Goal: Task Accomplishment & Management: Use online tool/utility

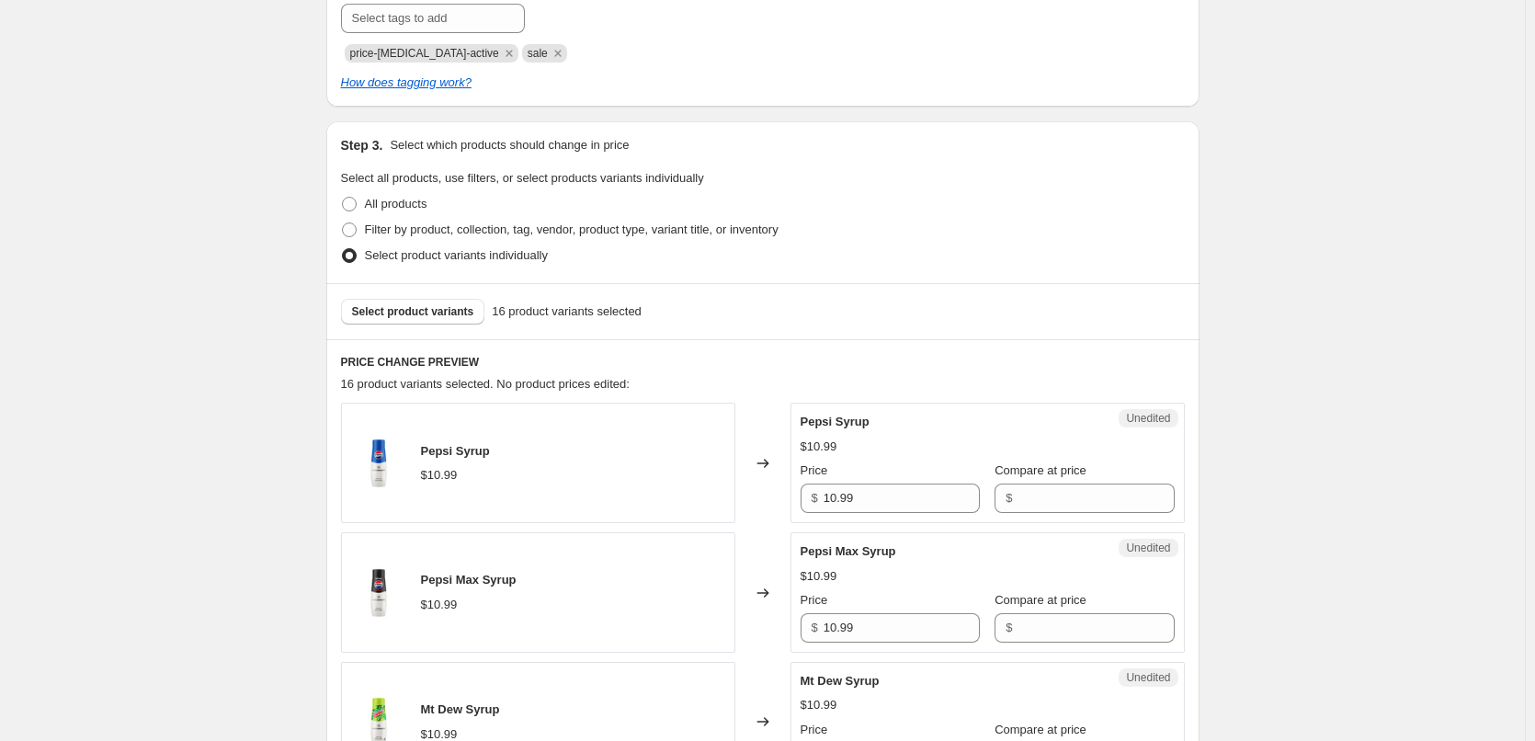
scroll to position [419, 0]
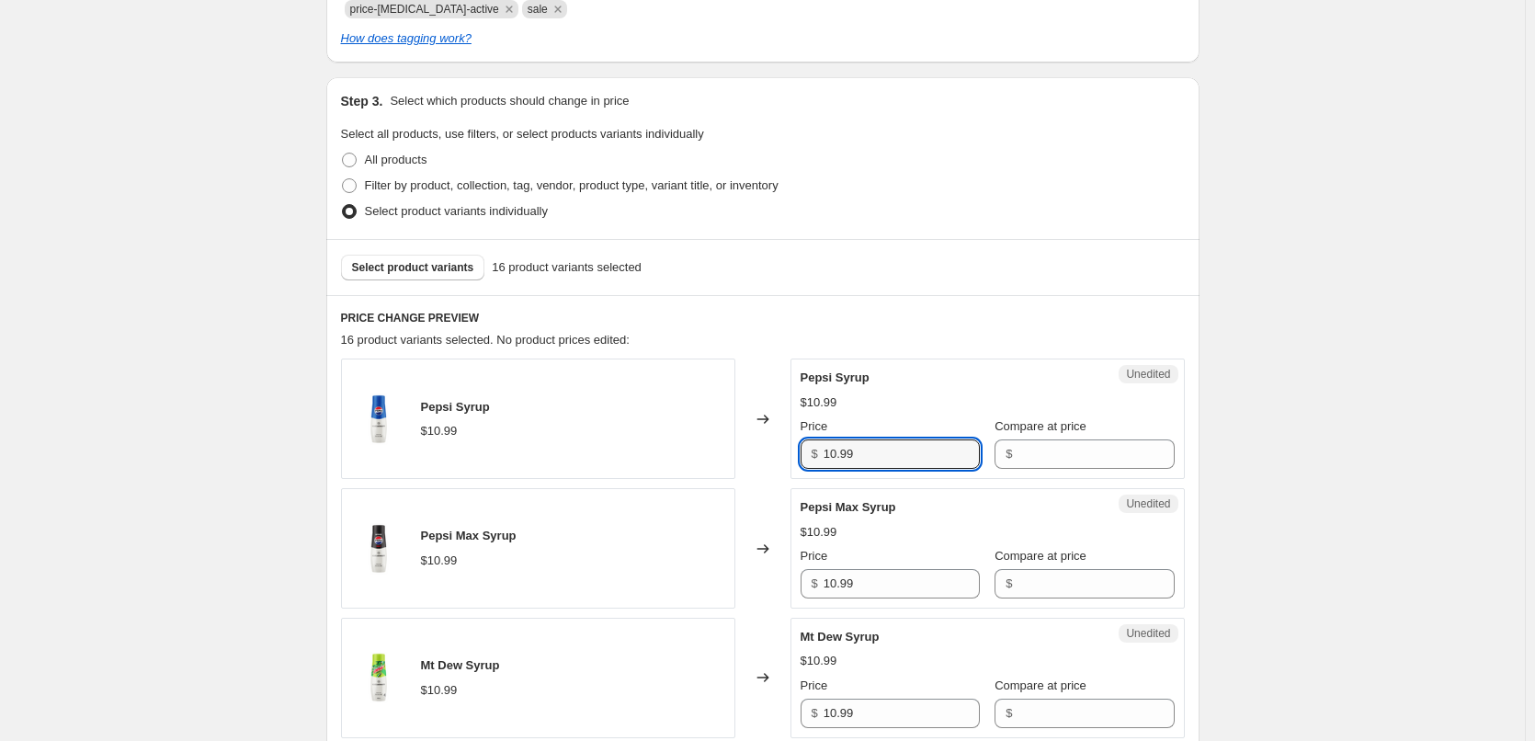
drag, startPoint x: 890, startPoint y: 450, endPoint x: 780, endPoint y: 460, distance: 110.7
click at [780, 460] on div "Pepsi Syrup $10.99 Changed to Unedited Pepsi Syrup $10.99 Price $ 10.99 Compare…" at bounding box center [763, 418] width 844 height 120
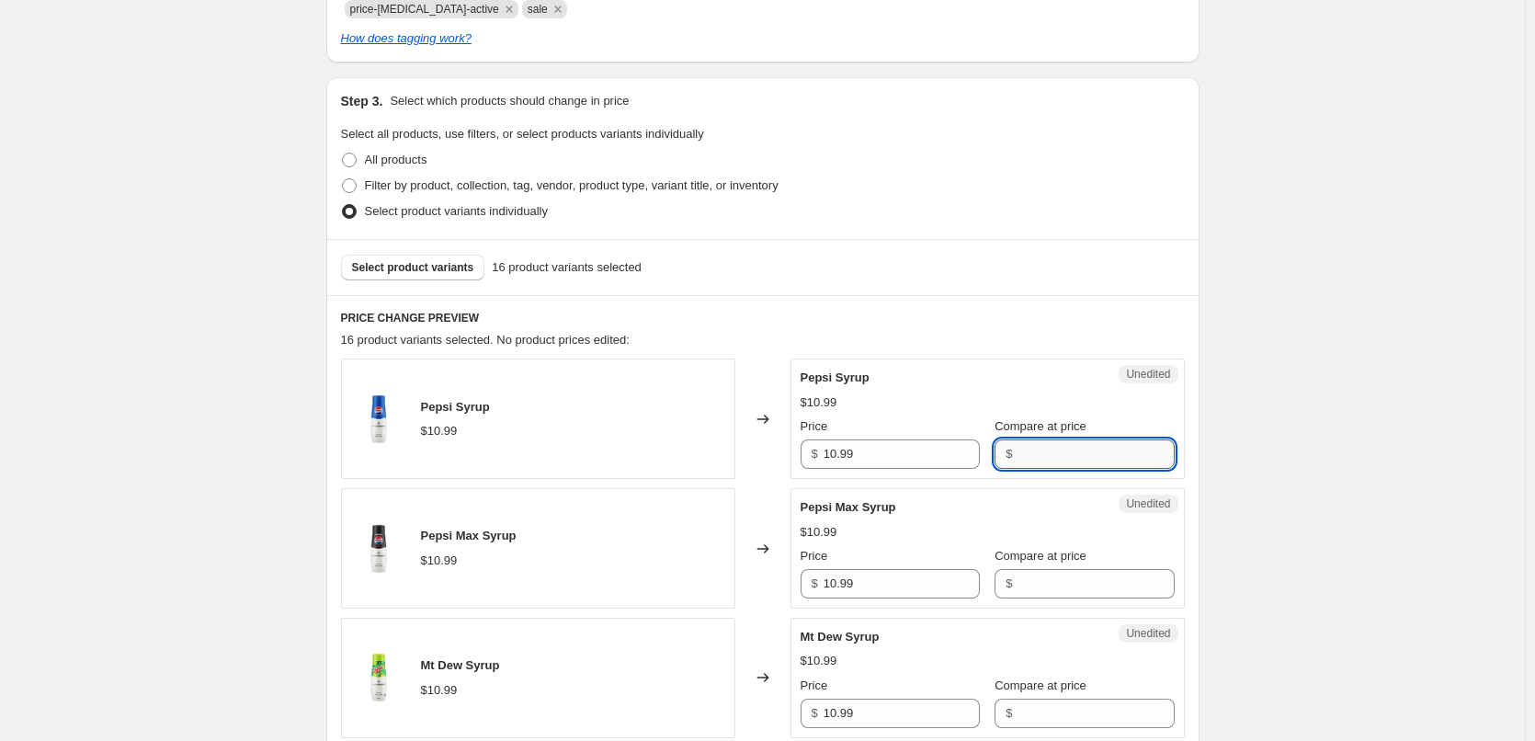
click at [1097, 446] on input "Compare at price" at bounding box center [1095, 453] width 156 height 29
paste input "10.99"
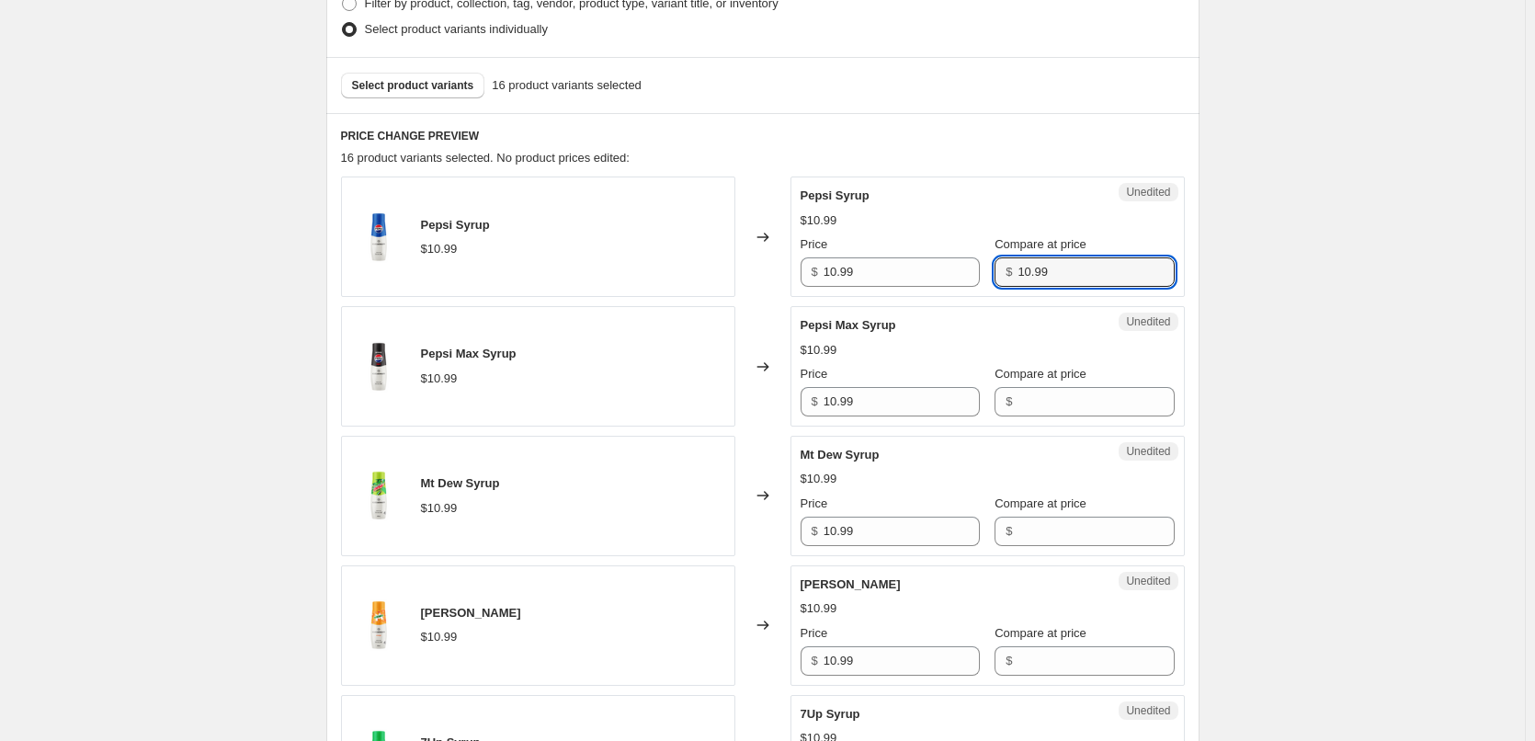
scroll to position [603, 0]
type input "10.99"
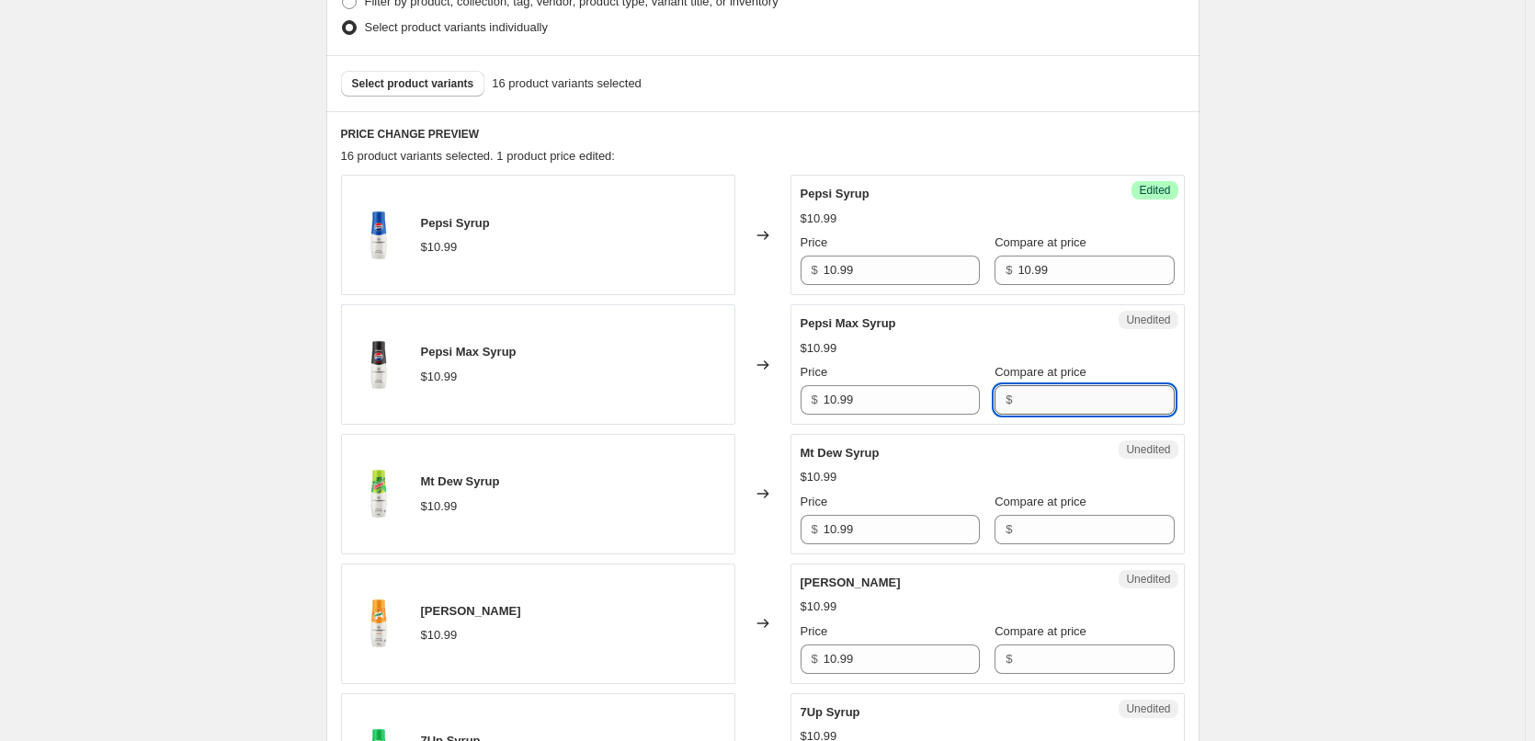
click at [1023, 388] on input "Compare at price" at bounding box center [1095, 399] width 156 height 29
paste input "10.99"
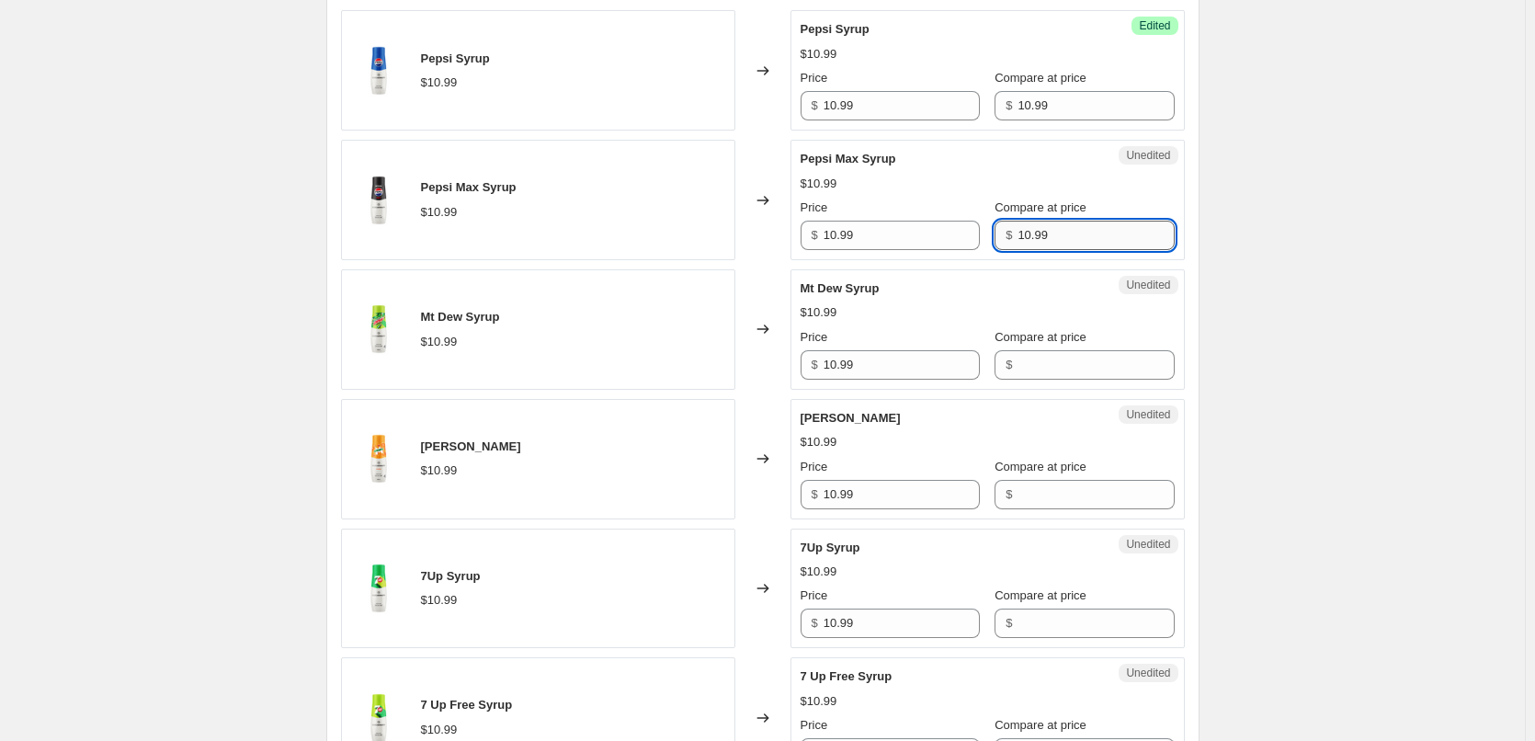
scroll to position [787, 0]
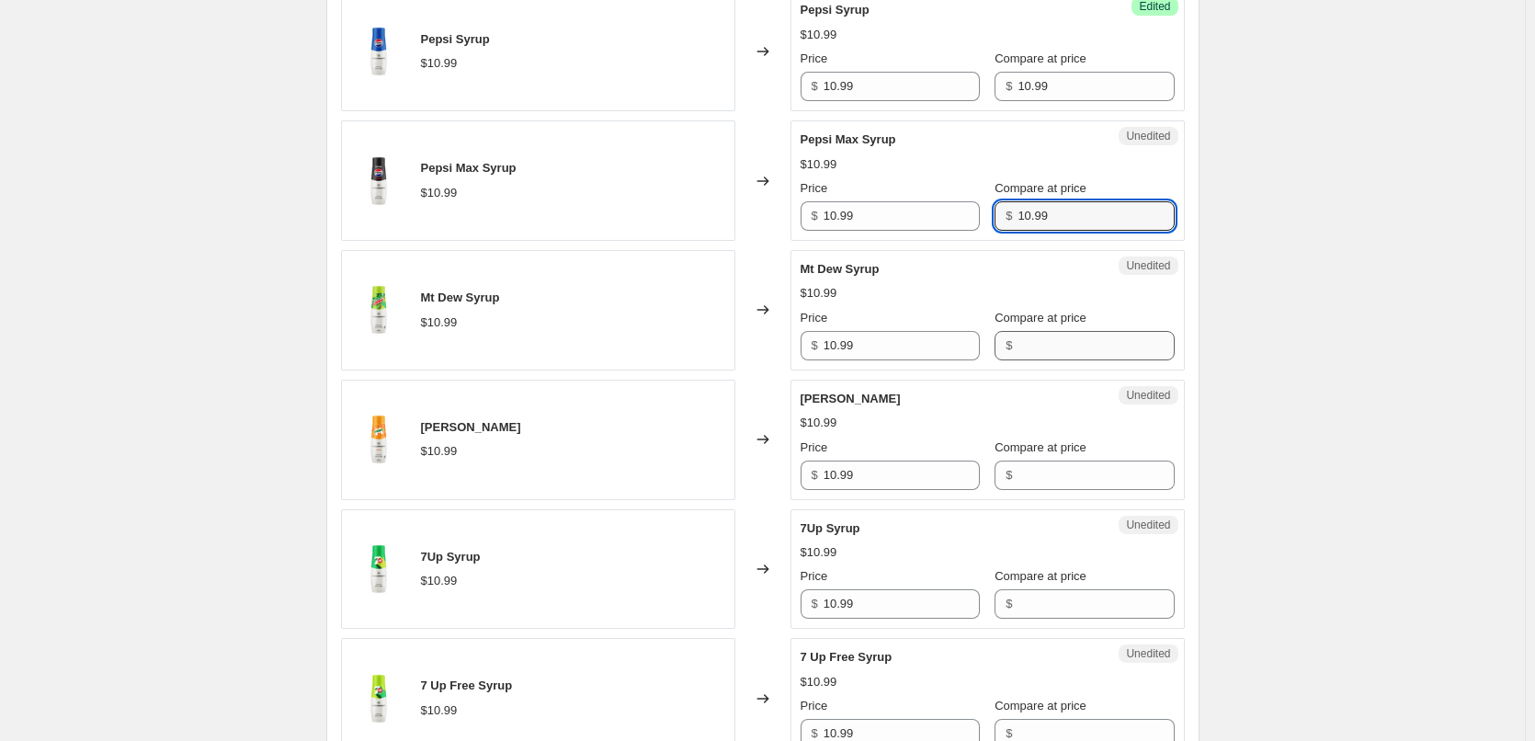
type input "10.99"
click at [1017, 348] on input "Compare at price" at bounding box center [1095, 345] width 156 height 29
paste input "10.99"
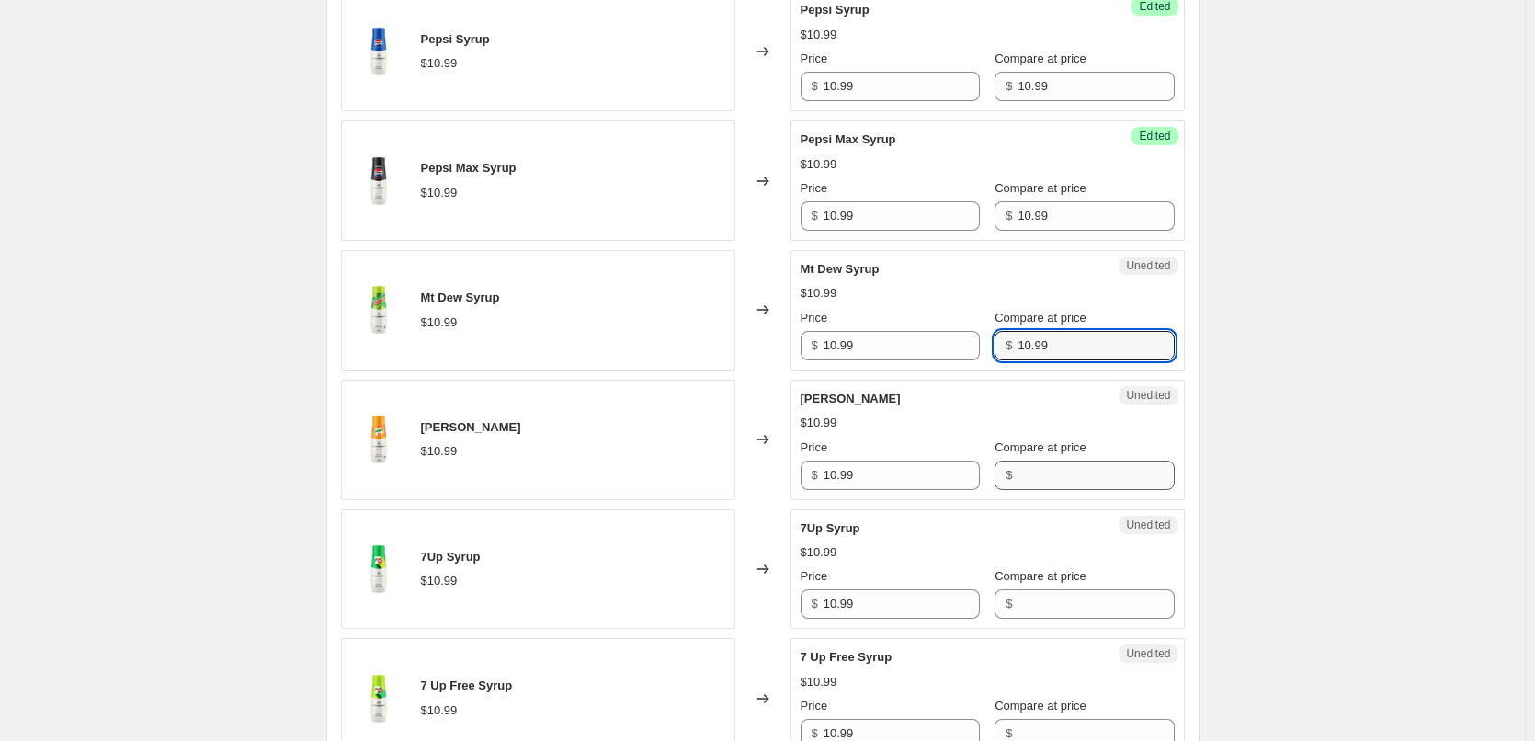
type input "10.99"
click at [1017, 464] on input "Compare at price" at bounding box center [1095, 474] width 156 height 29
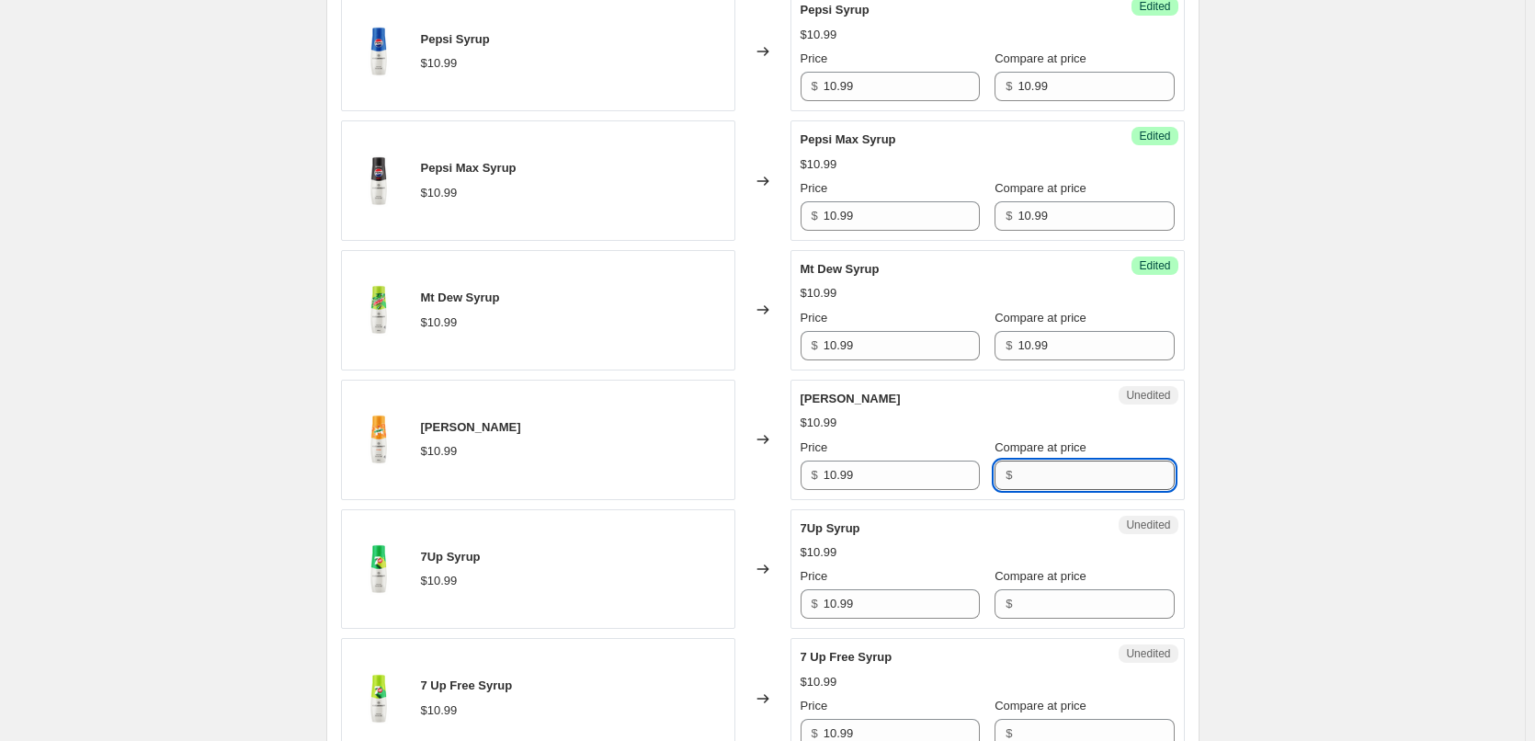
paste input "10.99"
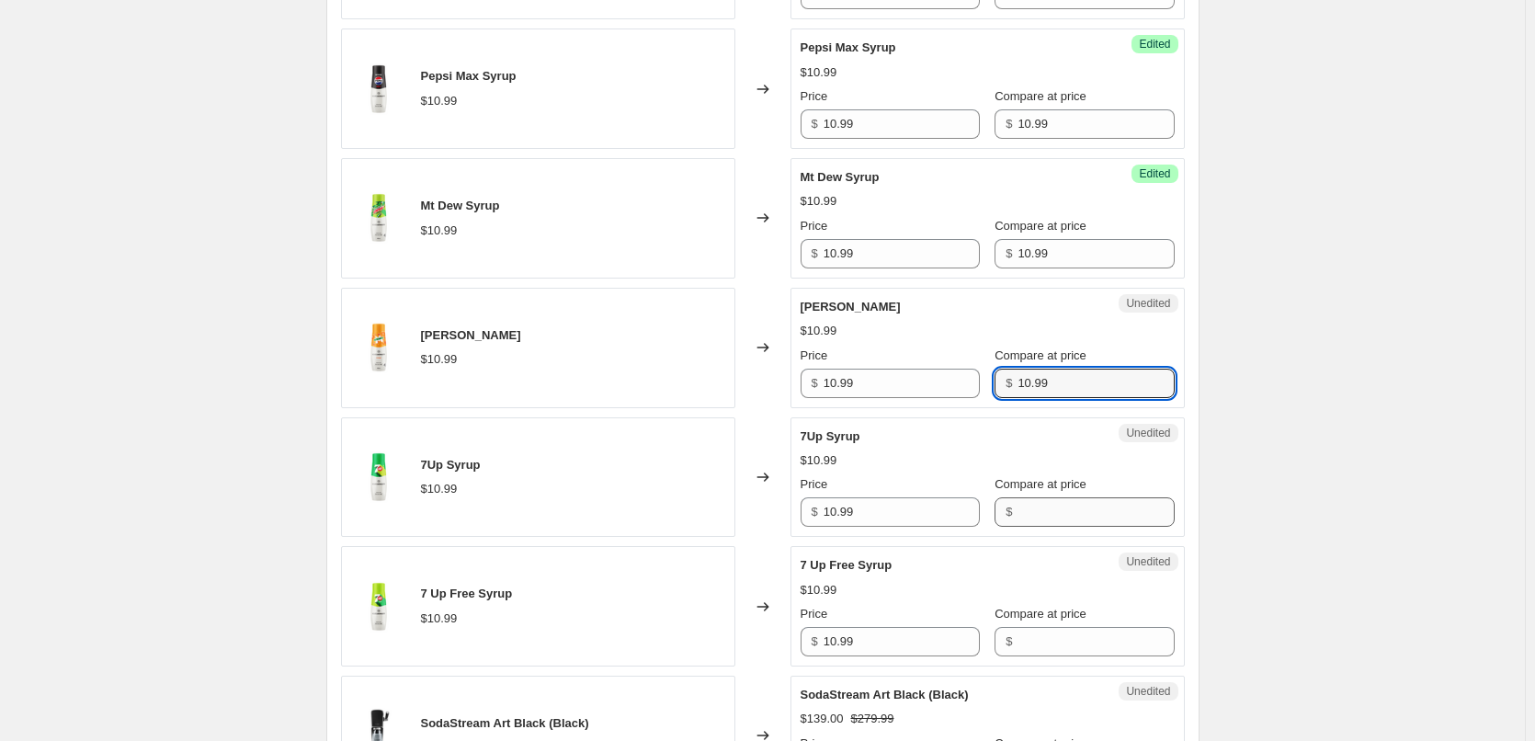
type input "10.99"
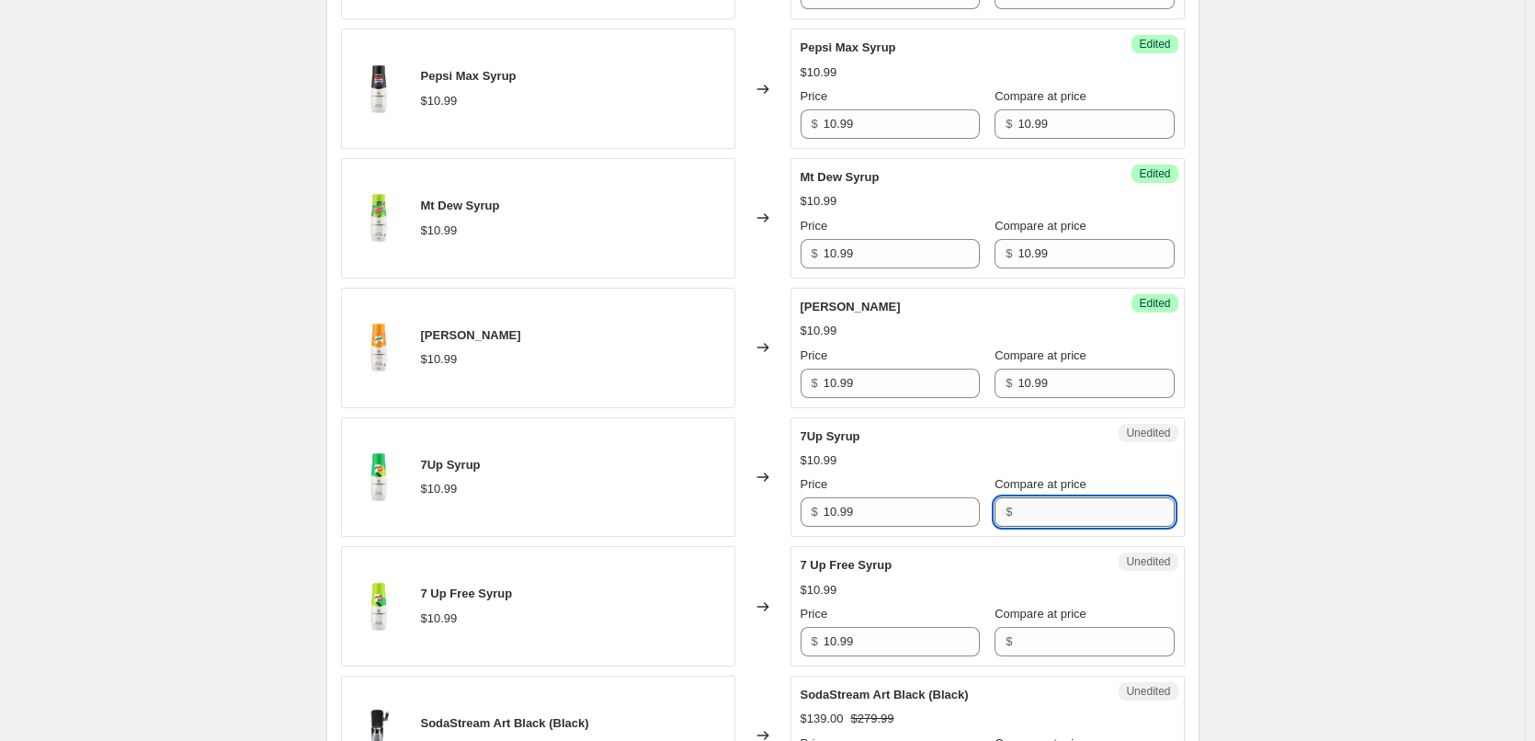
click at [1026, 518] on input "Compare at price" at bounding box center [1095, 511] width 156 height 29
paste input "10.99"
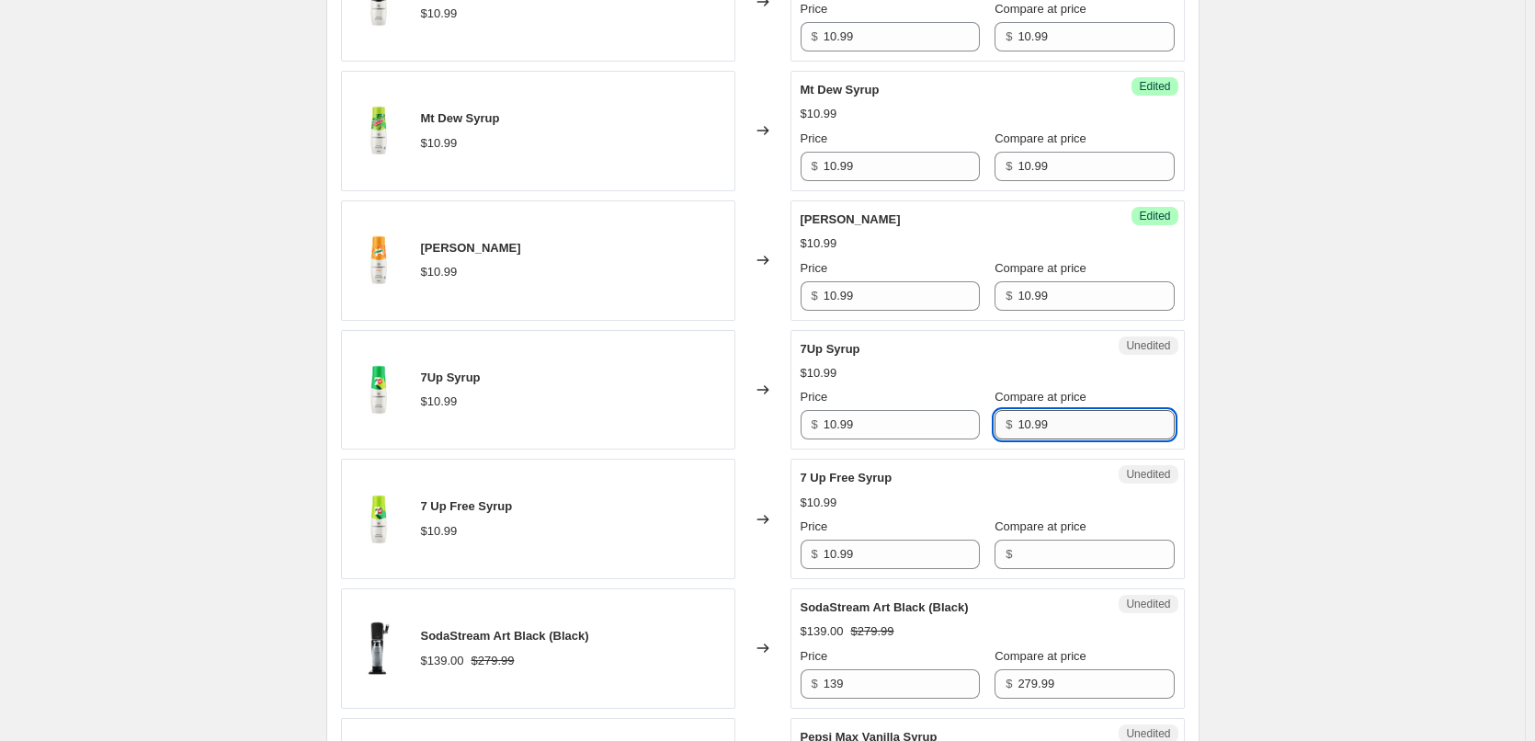
scroll to position [1062, 0]
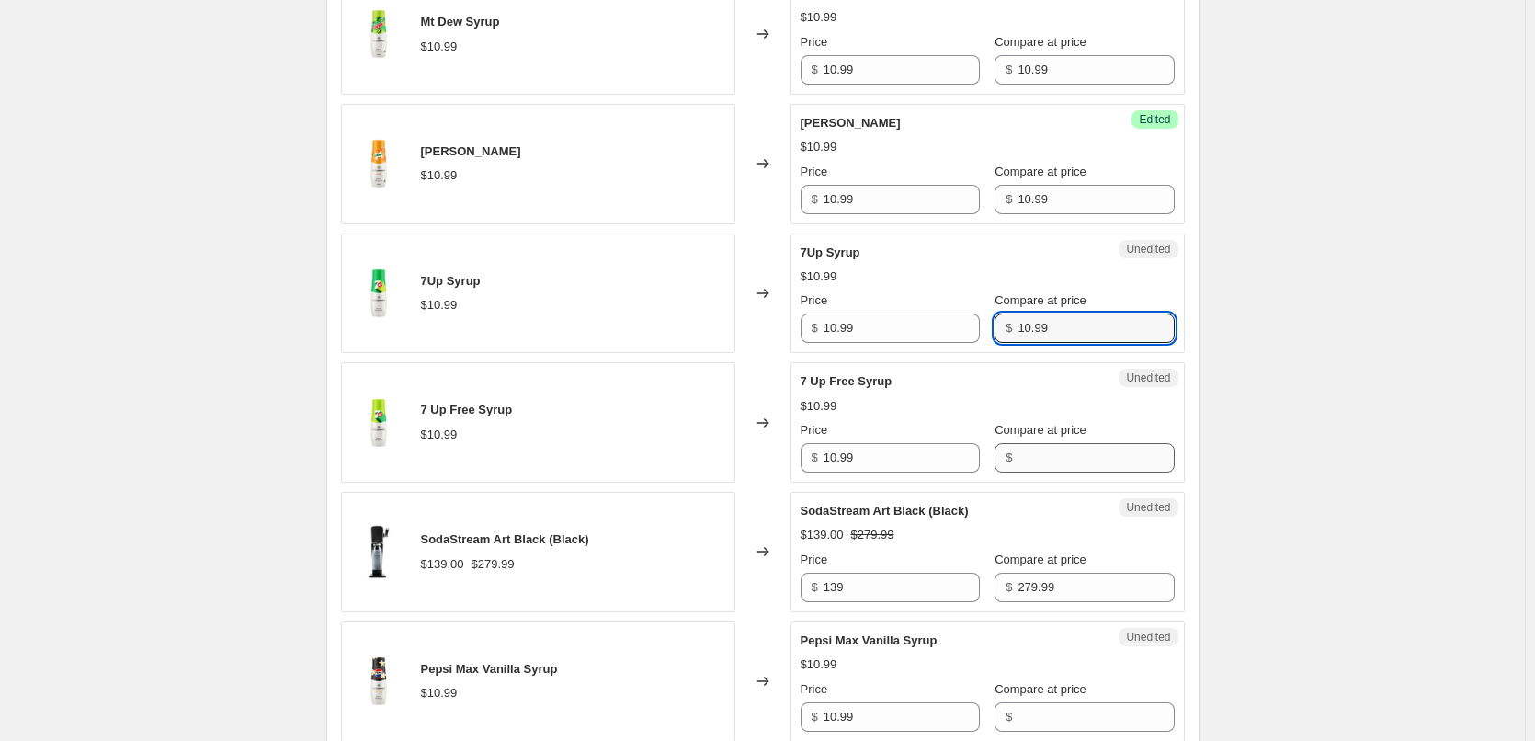
type input "10.99"
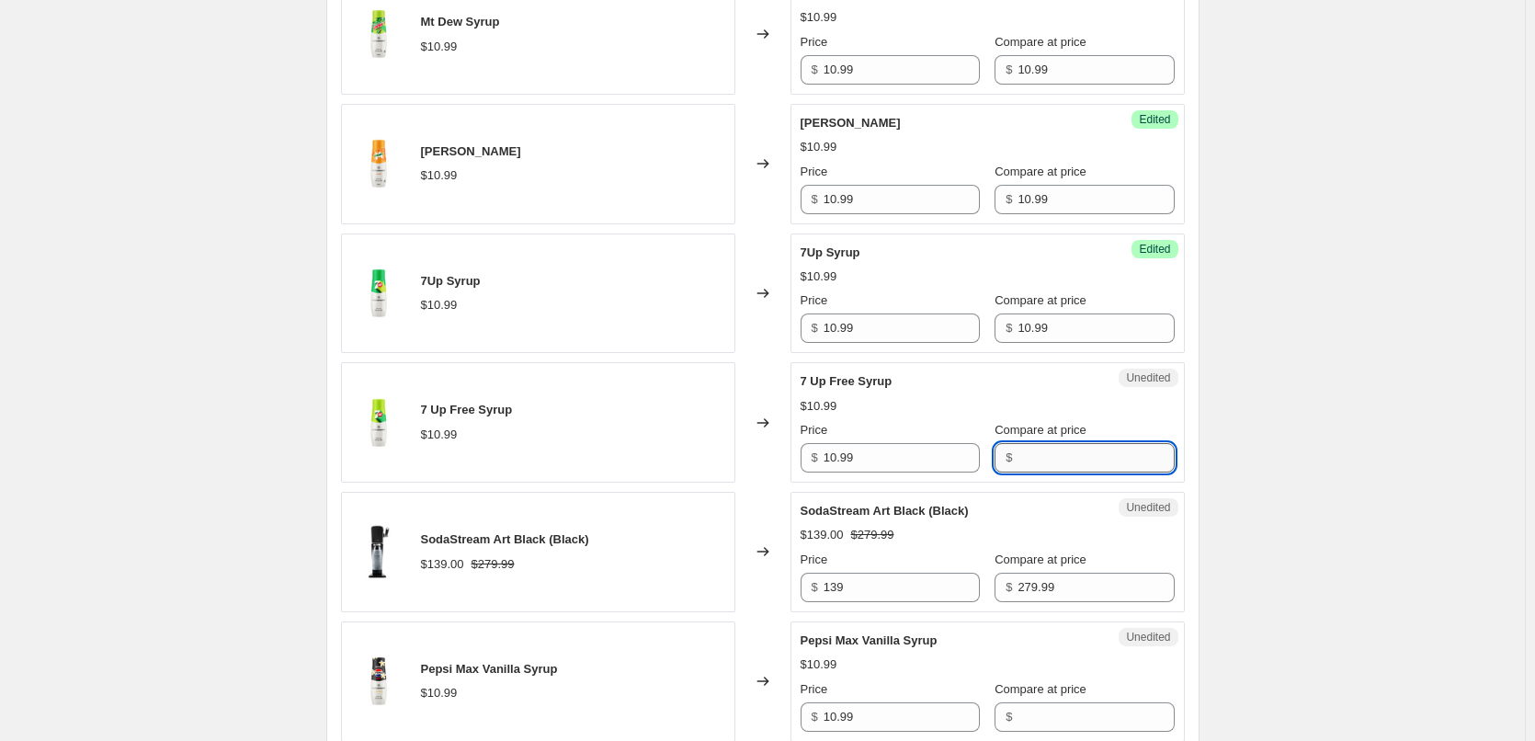
click at [1017, 454] on input "Compare at price" at bounding box center [1095, 457] width 156 height 29
paste input "10.99"
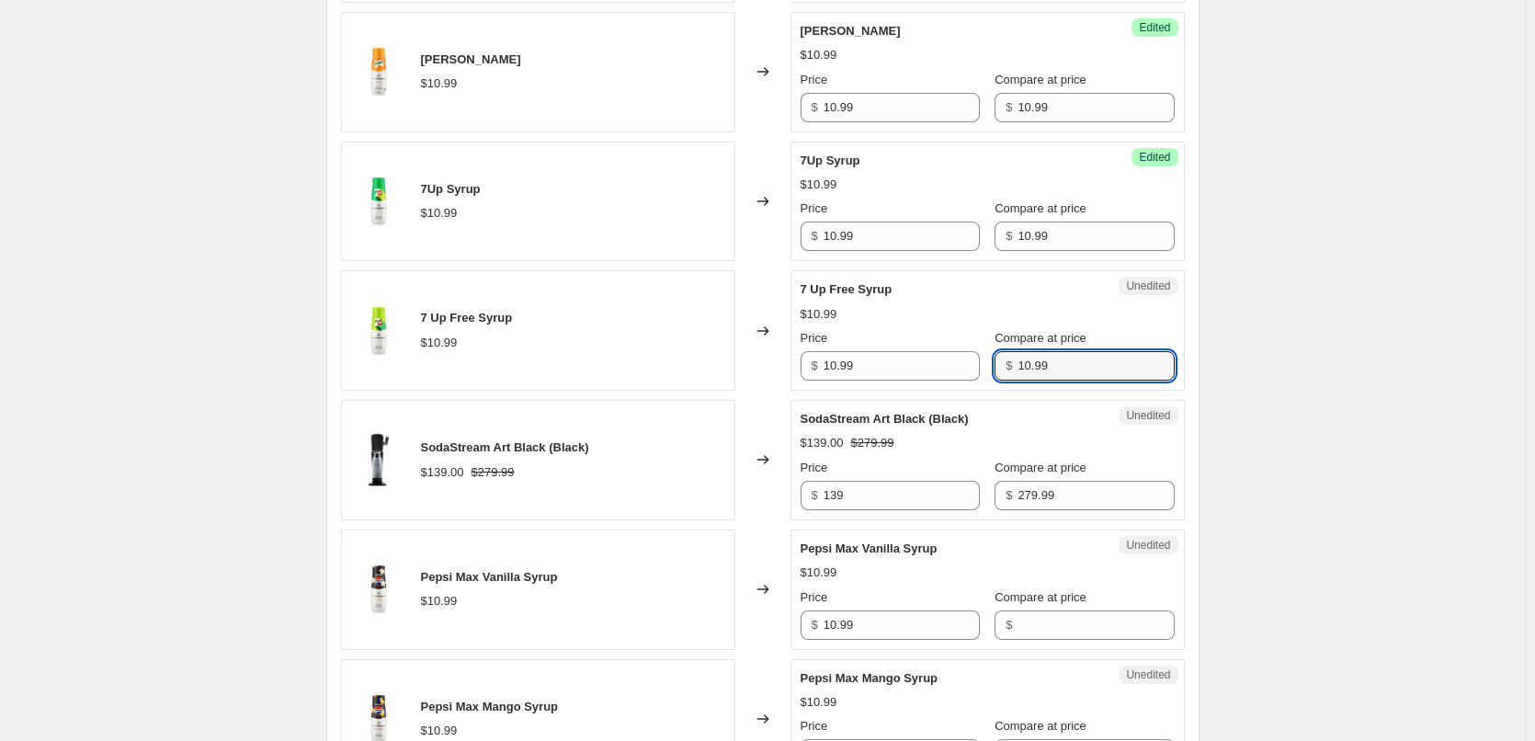
scroll to position [1614, 0]
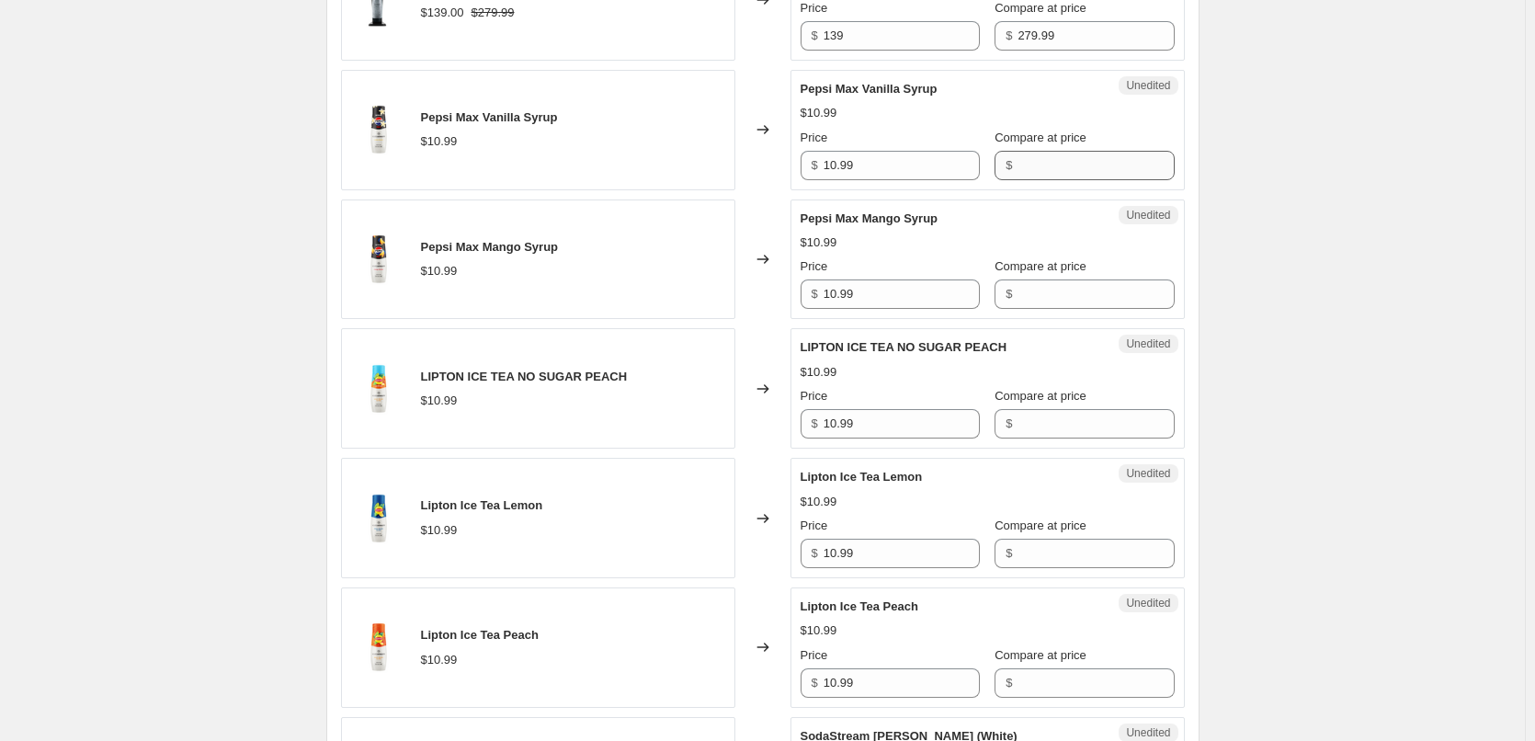
type input "10.99"
click at [1030, 173] on input "Compare at price" at bounding box center [1095, 165] width 156 height 29
paste input "10.99"
type input "10.99"
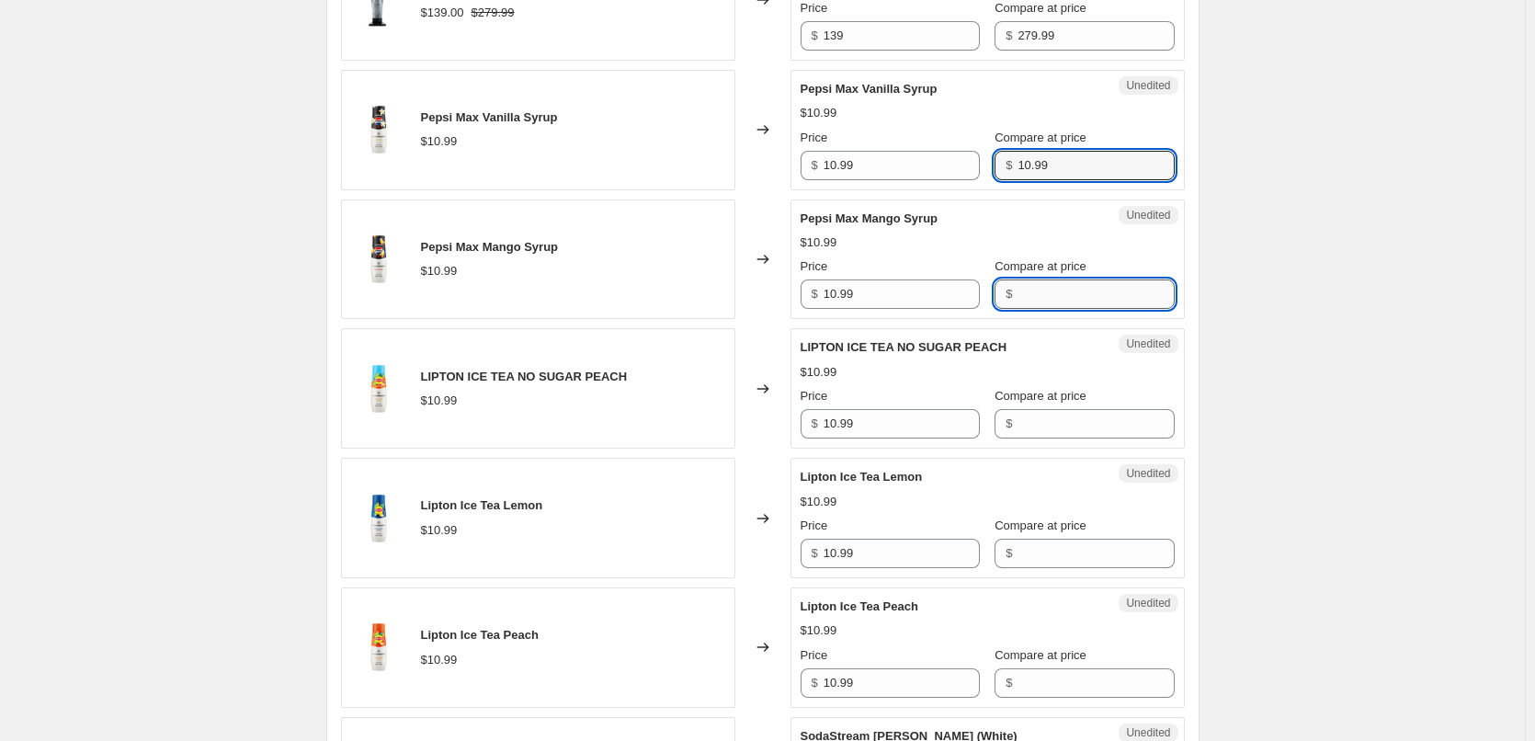
click at [1030, 300] on input "Compare at price" at bounding box center [1095, 293] width 156 height 29
paste input "10.99"
type input "10.99"
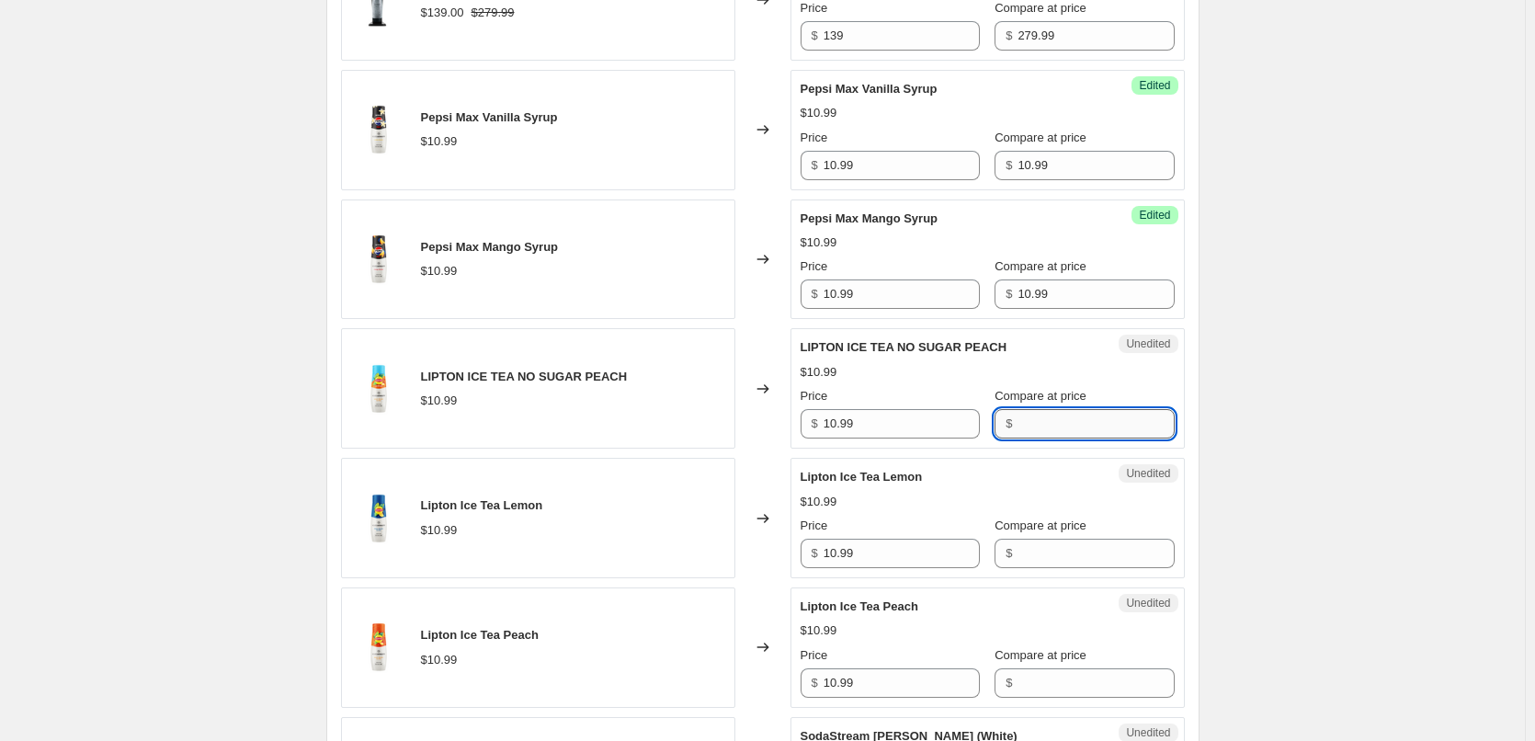
click at [1035, 418] on input "Compare at price" at bounding box center [1095, 423] width 156 height 29
paste input "10.99"
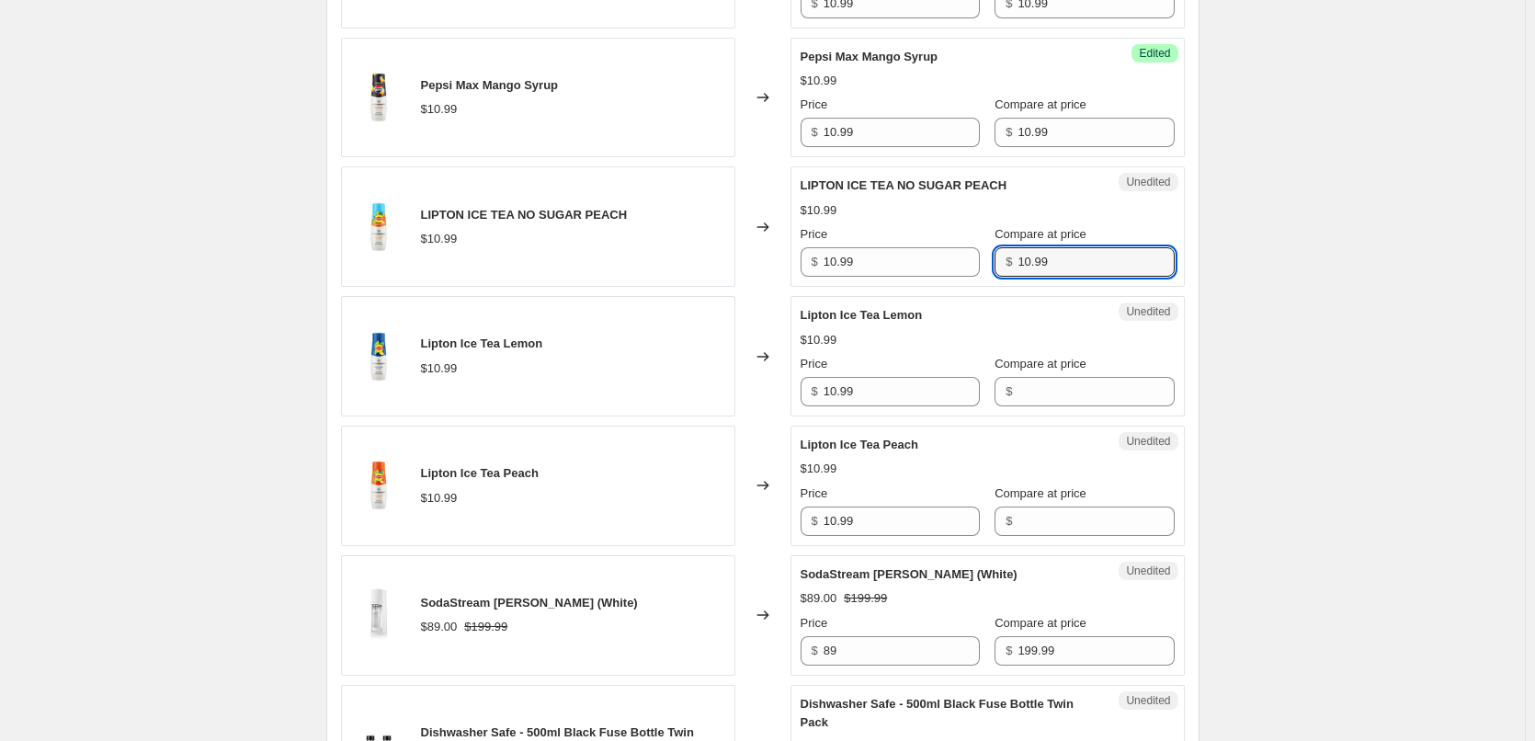
scroll to position [1797, 0]
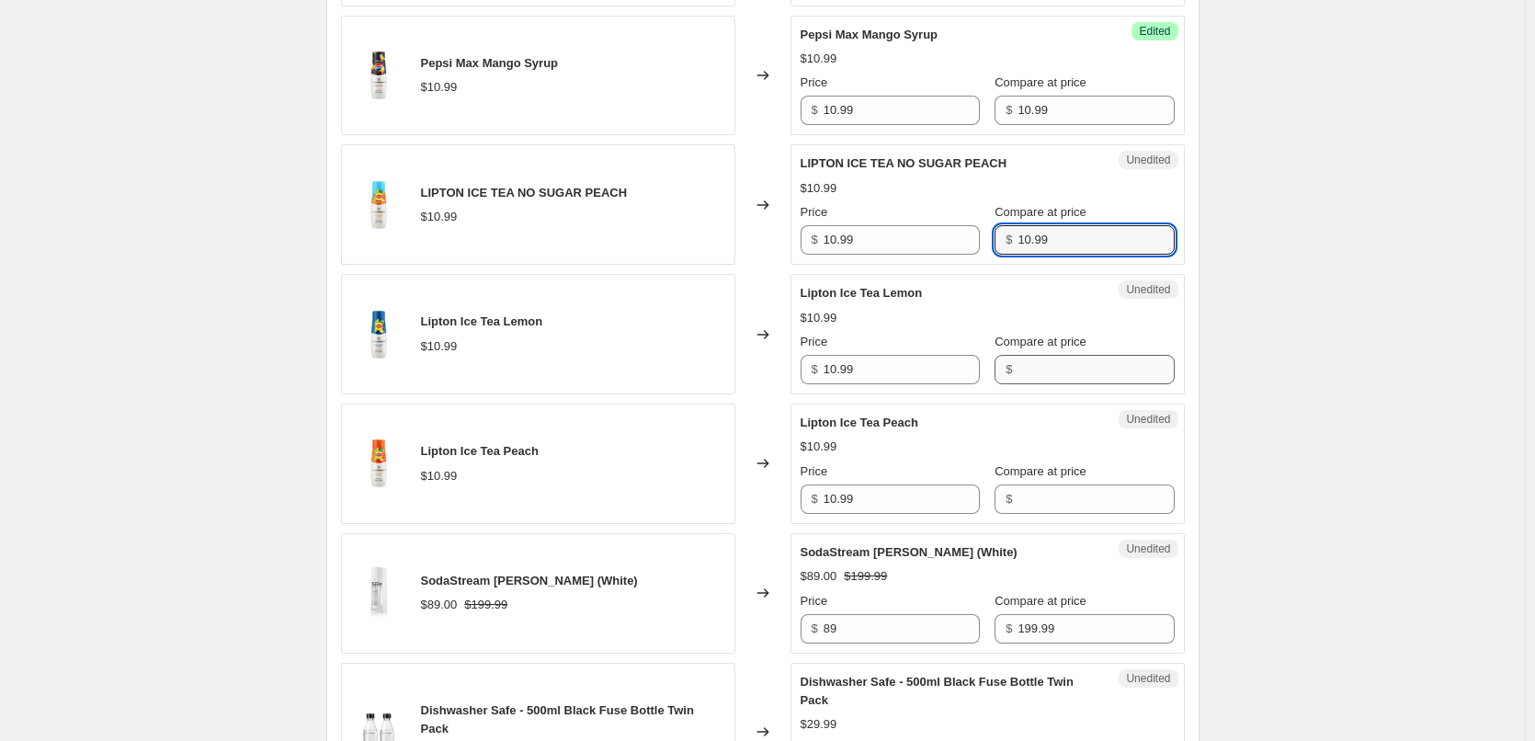
type input "10.99"
click at [1017, 375] on input "Compare at price" at bounding box center [1095, 369] width 156 height 29
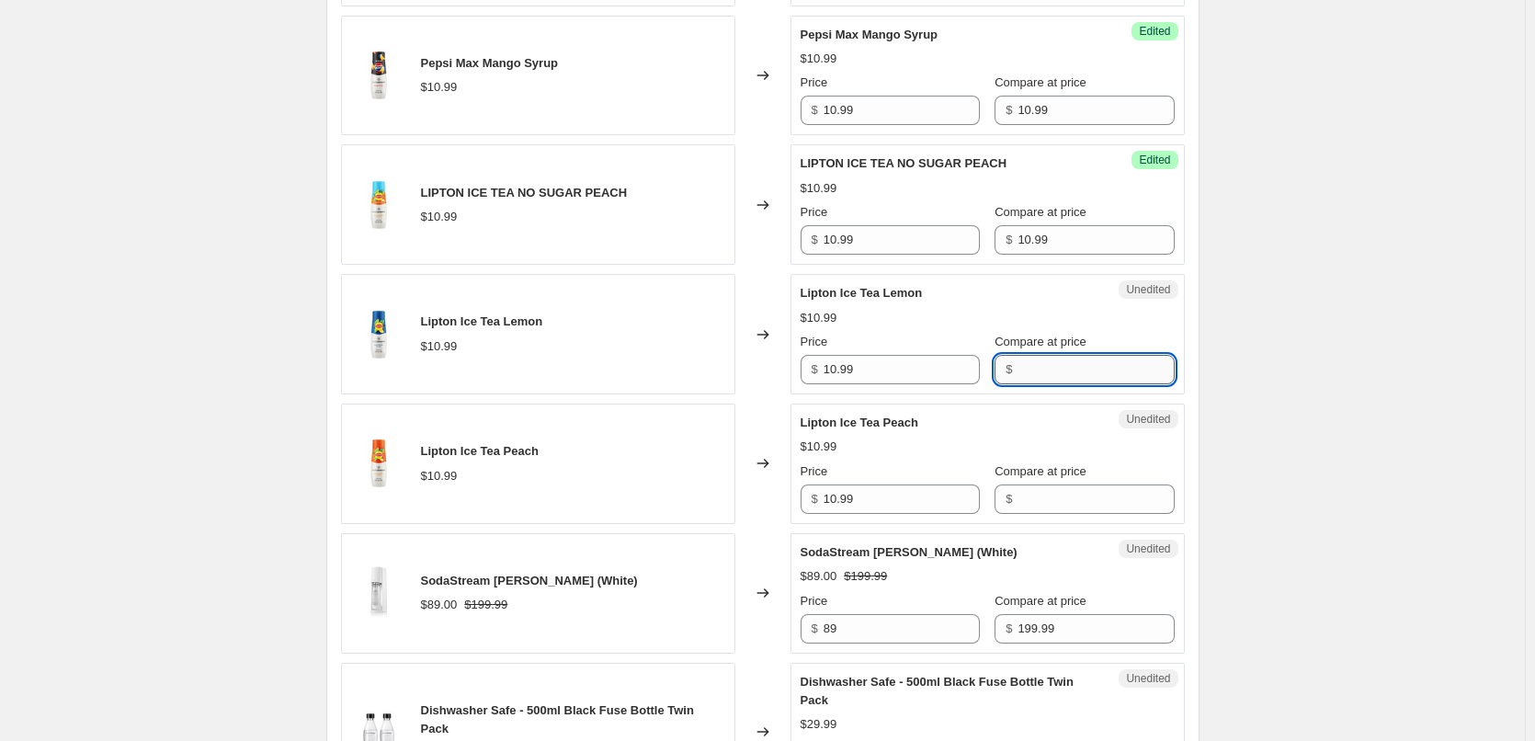
paste input "10.99"
type input "10.99"
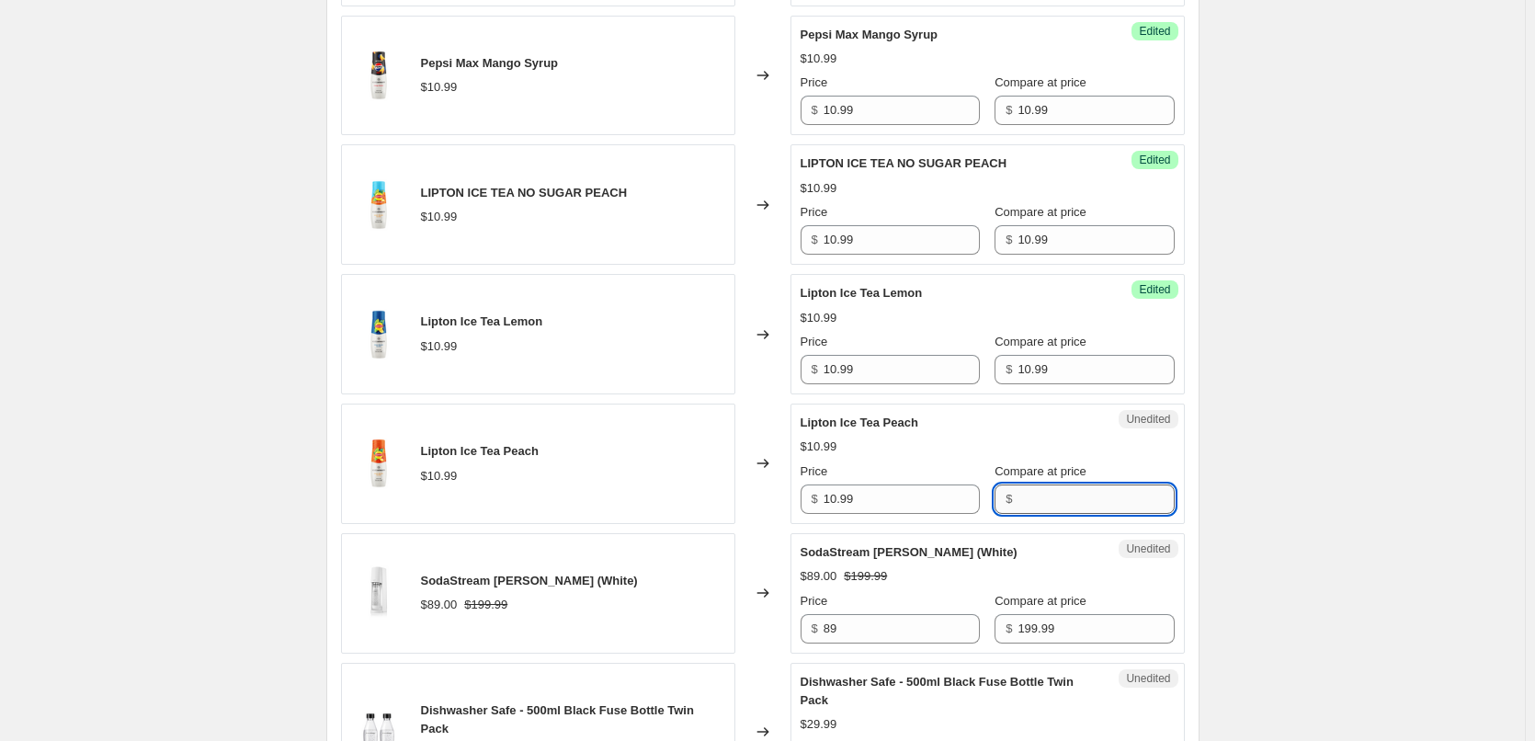
click at [1017, 504] on input "Compare at price" at bounding box center [1095, 498] width 156 height 29
paste input "10.99"
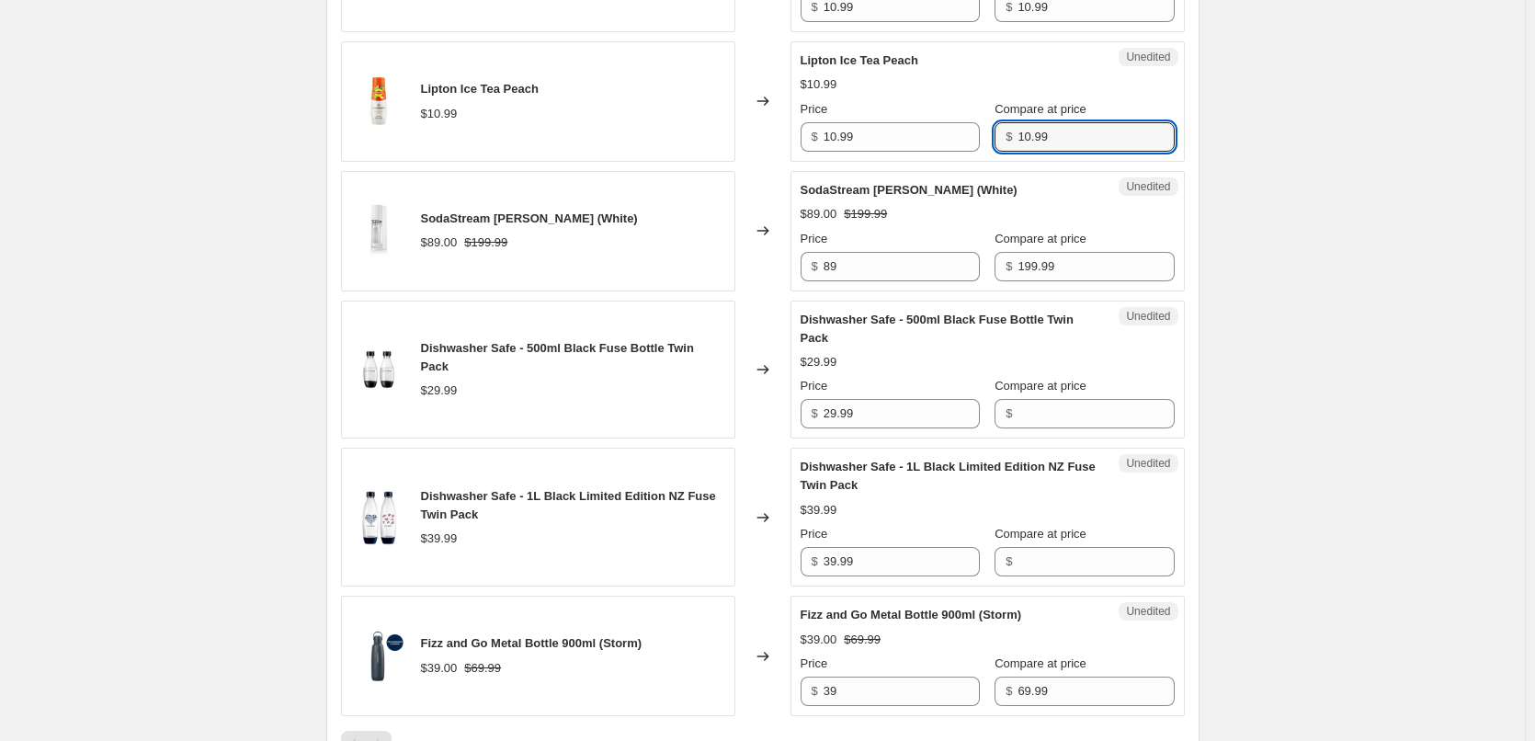
scroll to position [1981, 0]
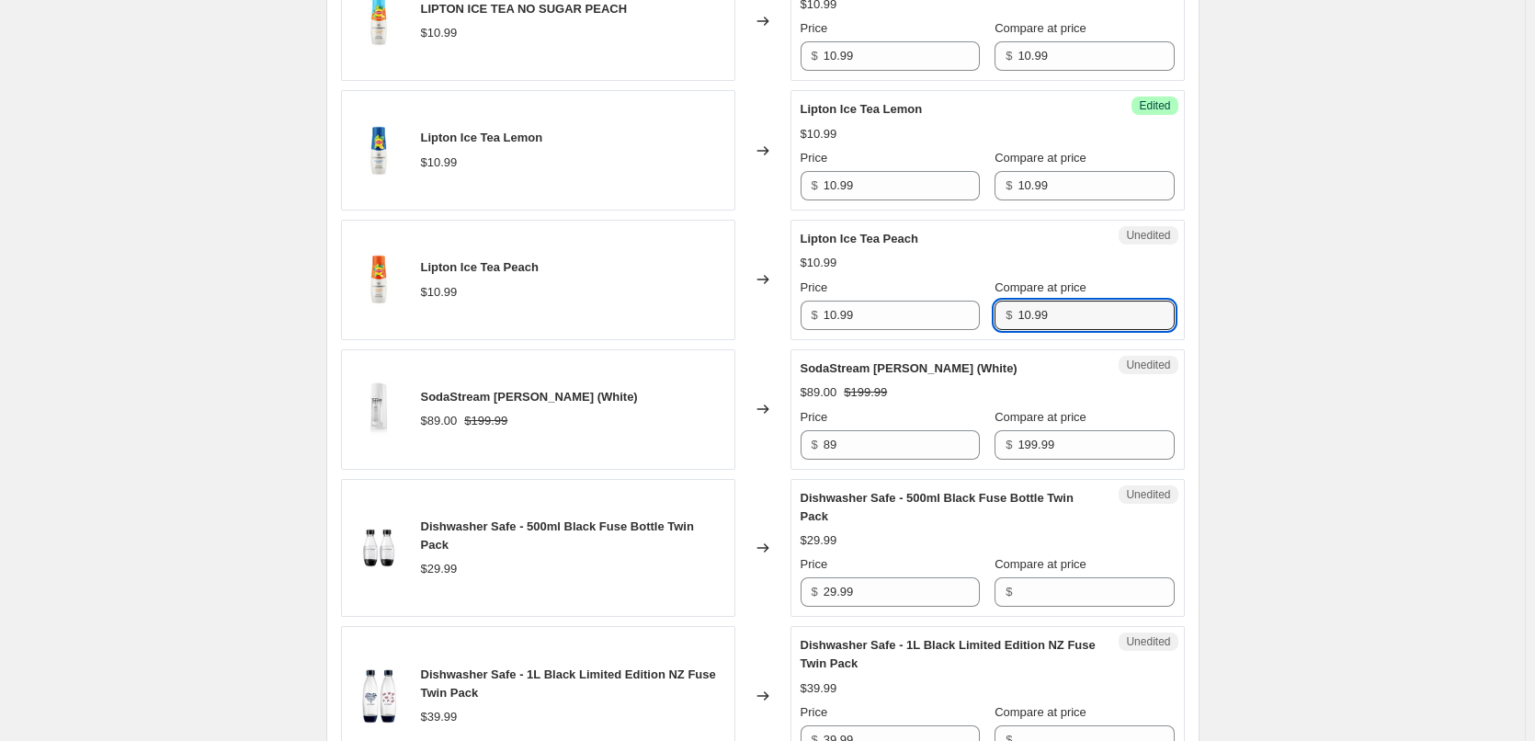
type input "10.99"
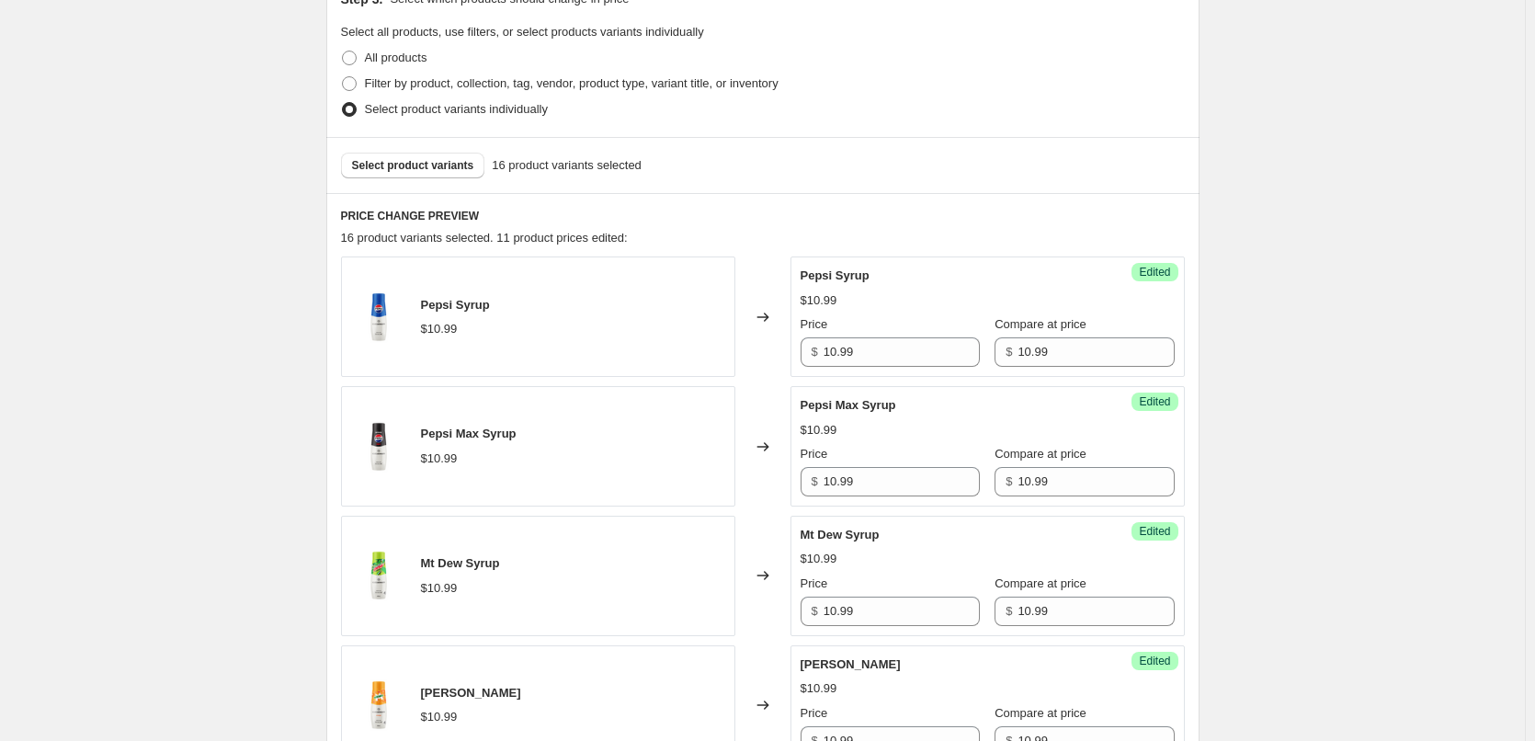
scroll to position [511, 0]
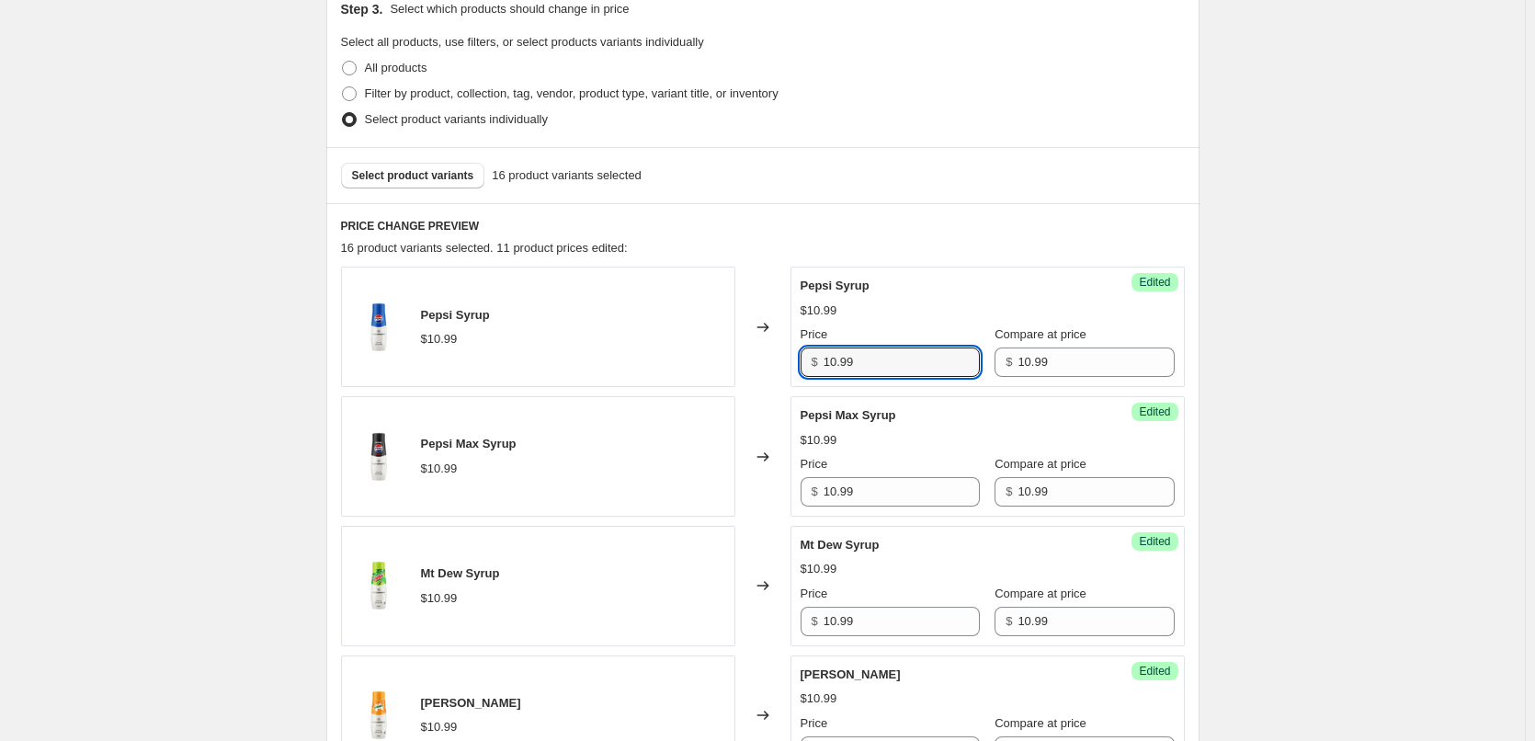
drag, startPoint x: 885, startPoint y: 355, endPoint x: 747, endPoint y: 362, distance: 138.0
click at [747, 362] on div "Pepsi Syrup $10.99 Changed to Success Edited Pepsi Syrup $10.99 Price $ 10.99 C…" at bounding box center [763, 326] width 844 height 120
type input "9"
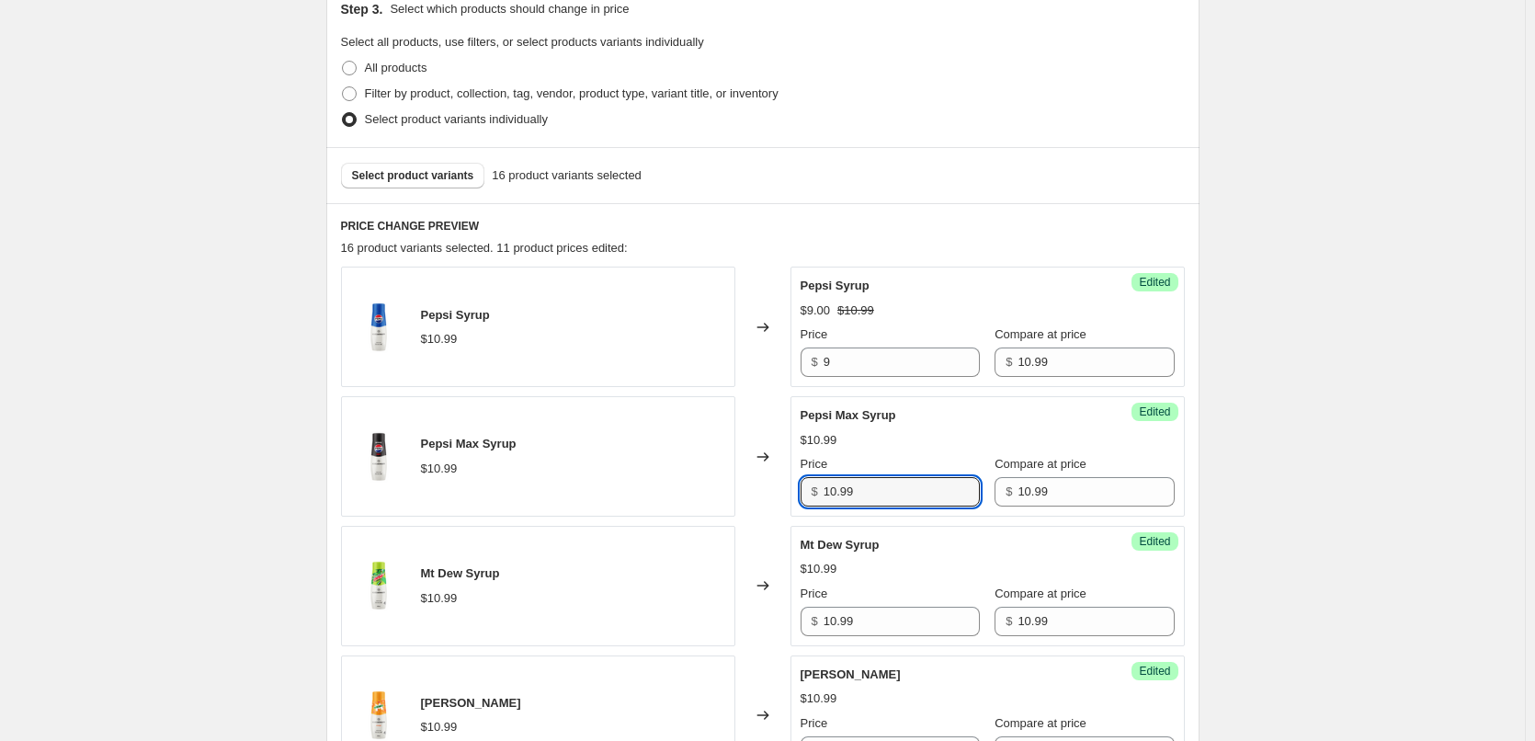
drag, startPoint x: 884, startPoint y: 499, endPoint x: 795, endPoint y: 492, distance: 89.4
click at [795, 492] on div "Success Edited Pepsi Max Syrup $10.99 Price $ 10.99 Compare at price $ 10.99" at bounding box center [987, 456] width 394 height 120
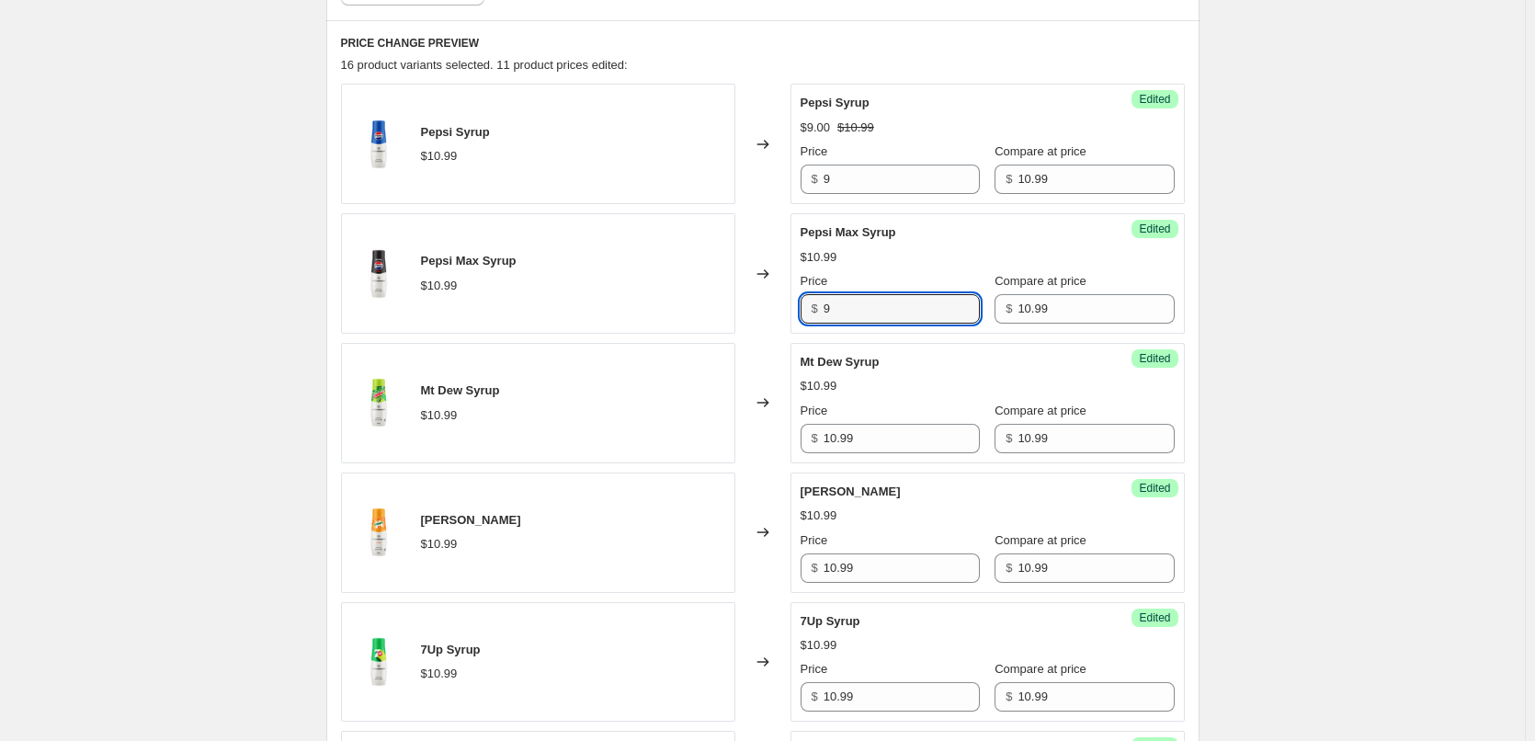
scroll to position [695, 0]
type input "9"
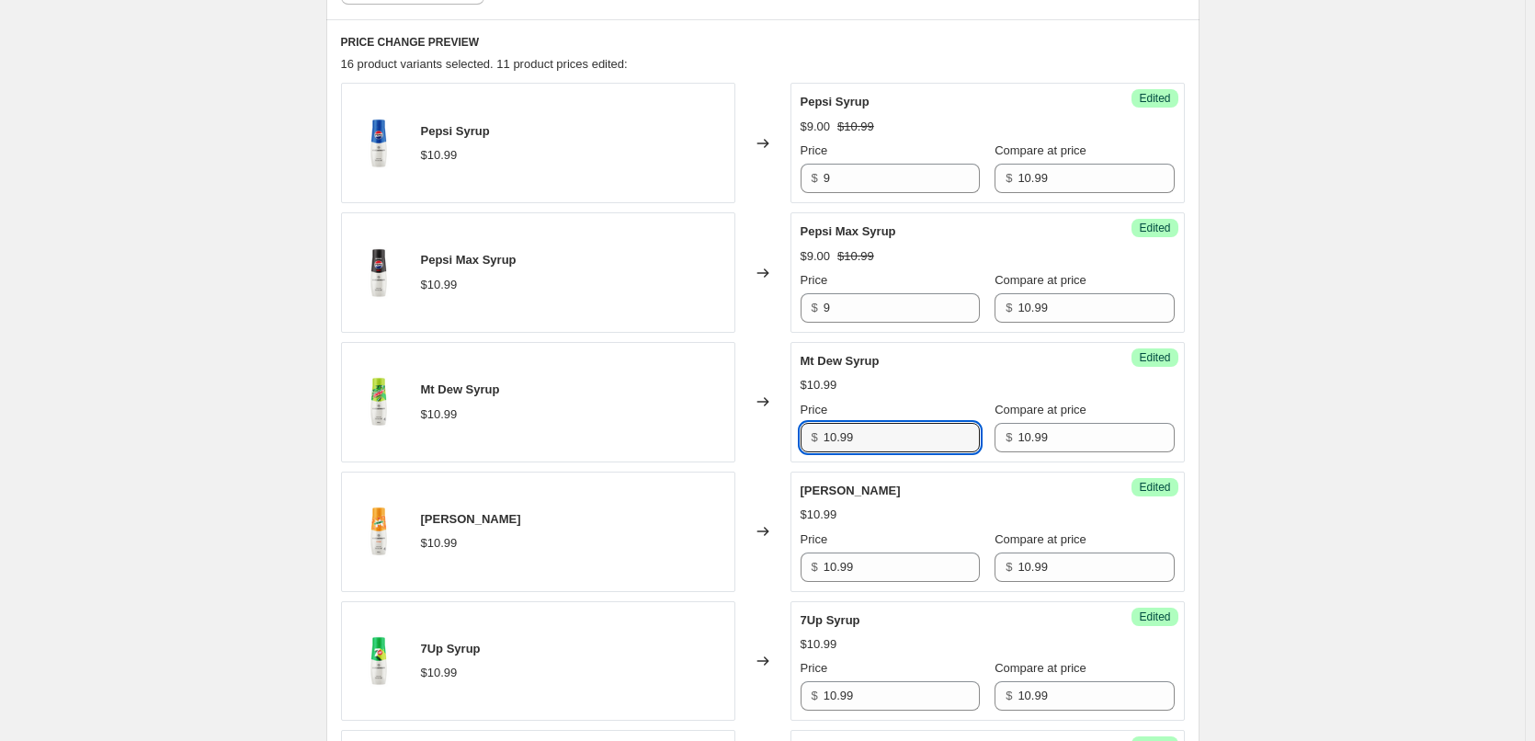
drag, startPoint x: 870, startPoint y: 436, endPoint x: 783, endPoint y: 436, distance: 87.3
click at [783, 436] on div "Mt Dew Syrup $10.99 Changed to Success Edited Mt Dew Syrup $10.99 Price $ 10.99…" at bounding box center [763, 402] width 844 height 120
type input "9"
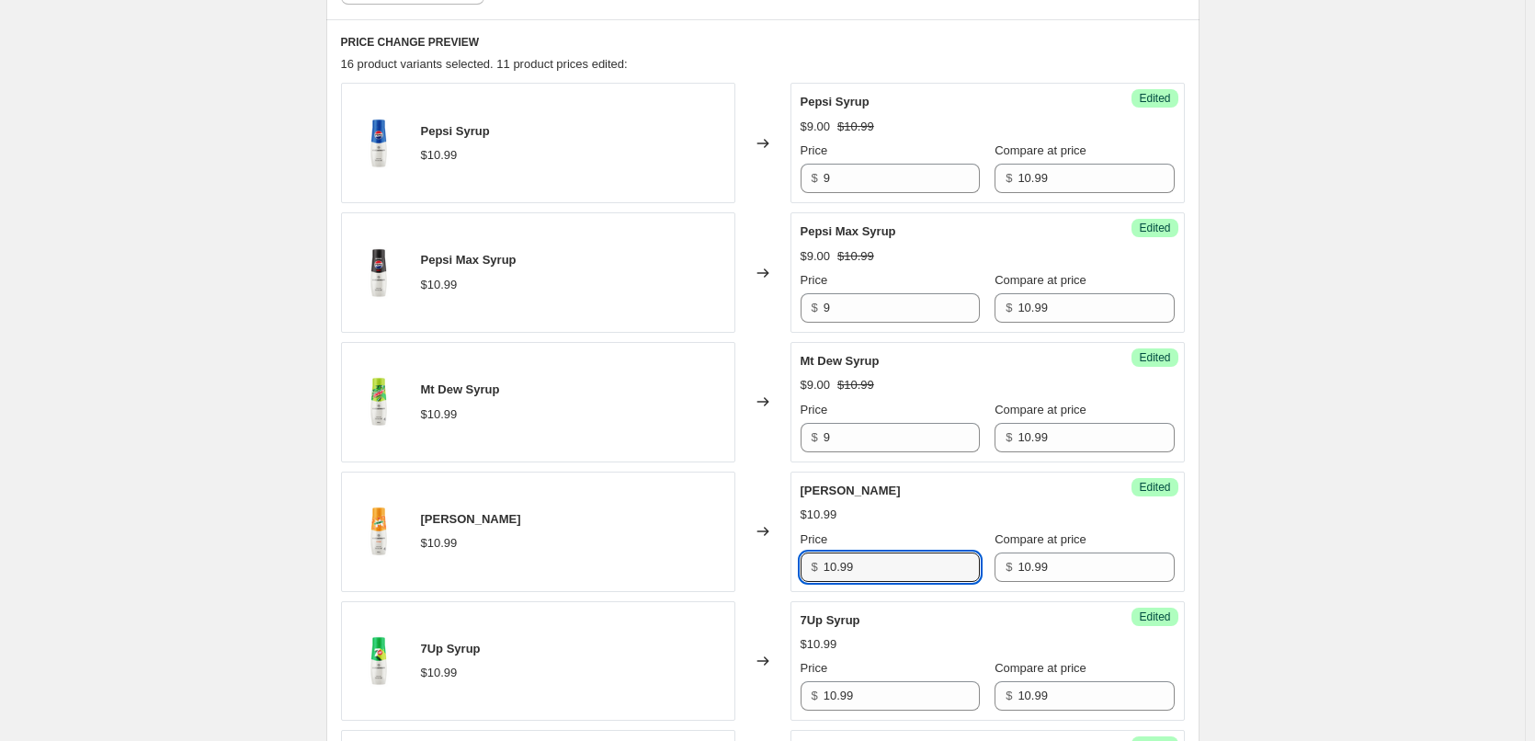
drag, startPoint x: 867, startPoint y: 568, endPoint x: 813, endPoint y: 570, distance: 53.3
click at [813, 570] on div "$ 10.99" at bounding box center [889, 566] width 179 height 29
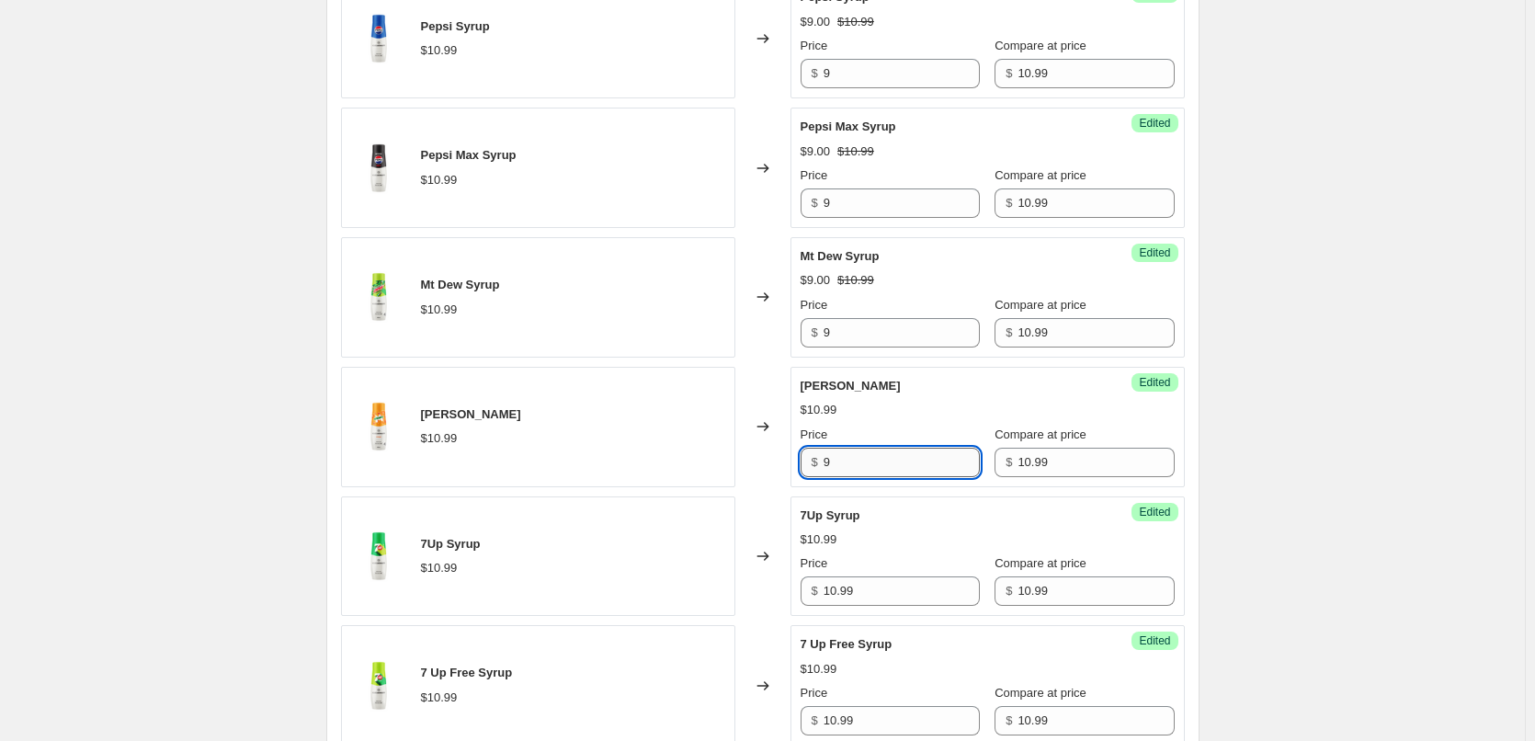
scroll to position [879, 0]
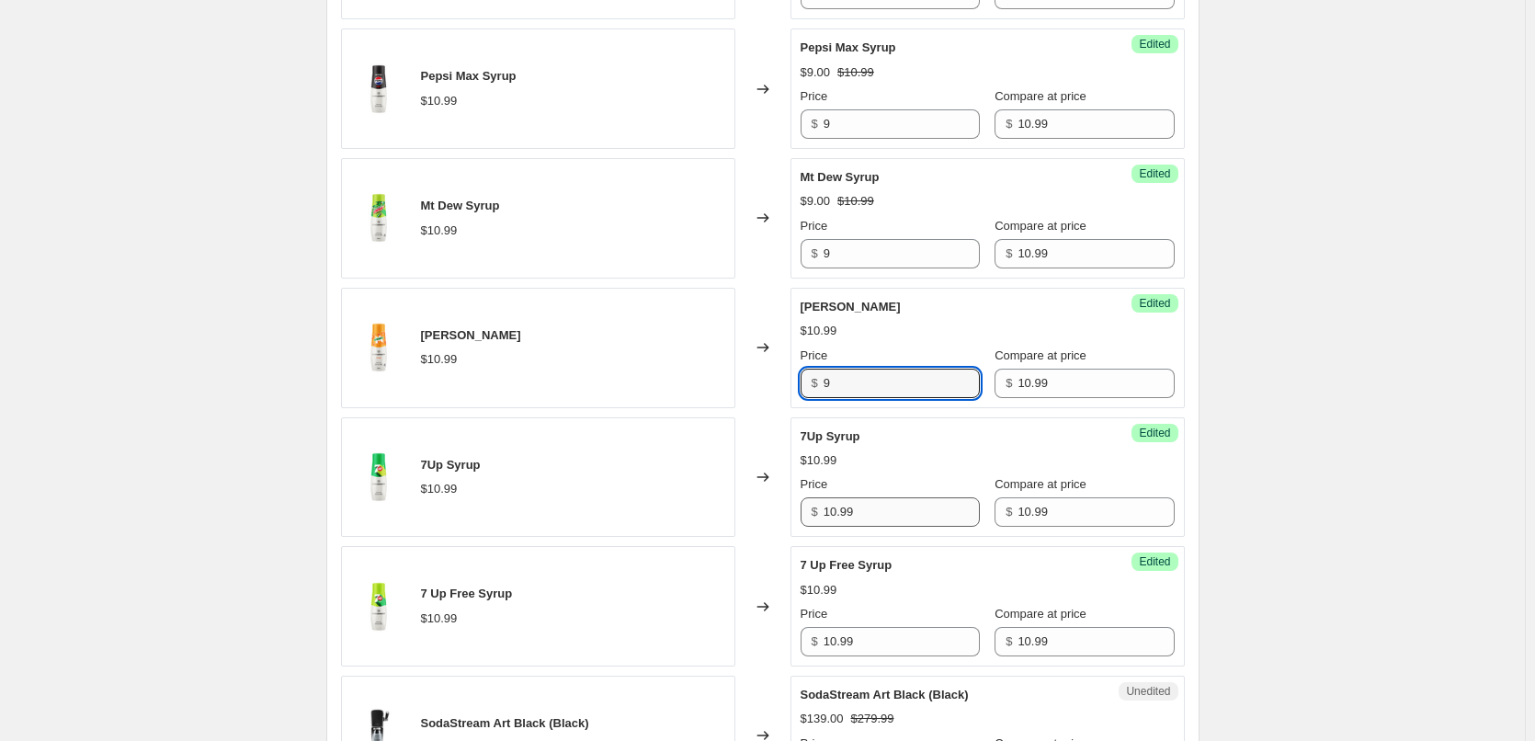
type input "9"
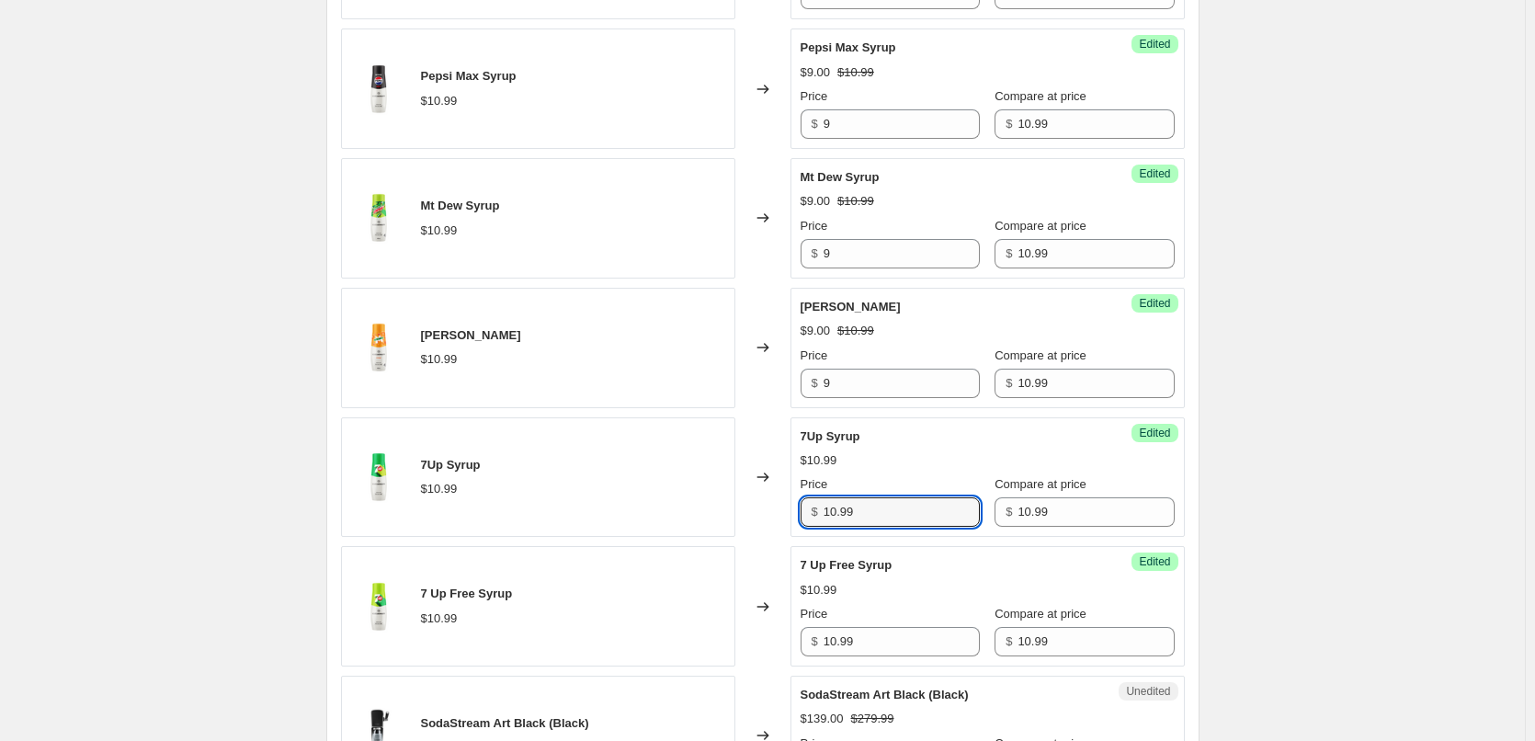
drag, startPoint x: 876, startPoint y: 511, endPoint x: 809, endPoint y: 510, distance: 67.1
click at [809, 510] on div "$ 10.99" at bounding box center [889, 511] width 179 height 29
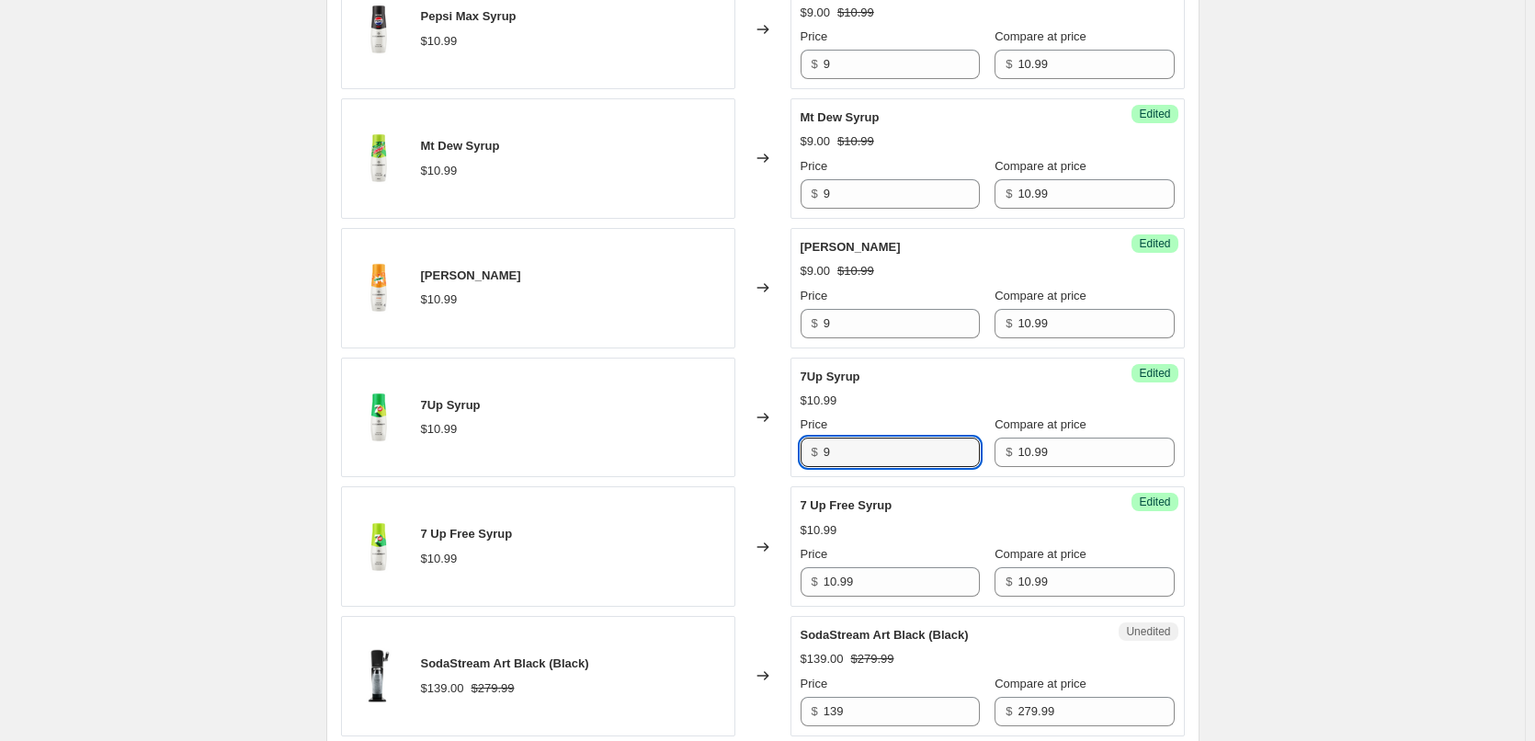
scroll to position [970, 0]
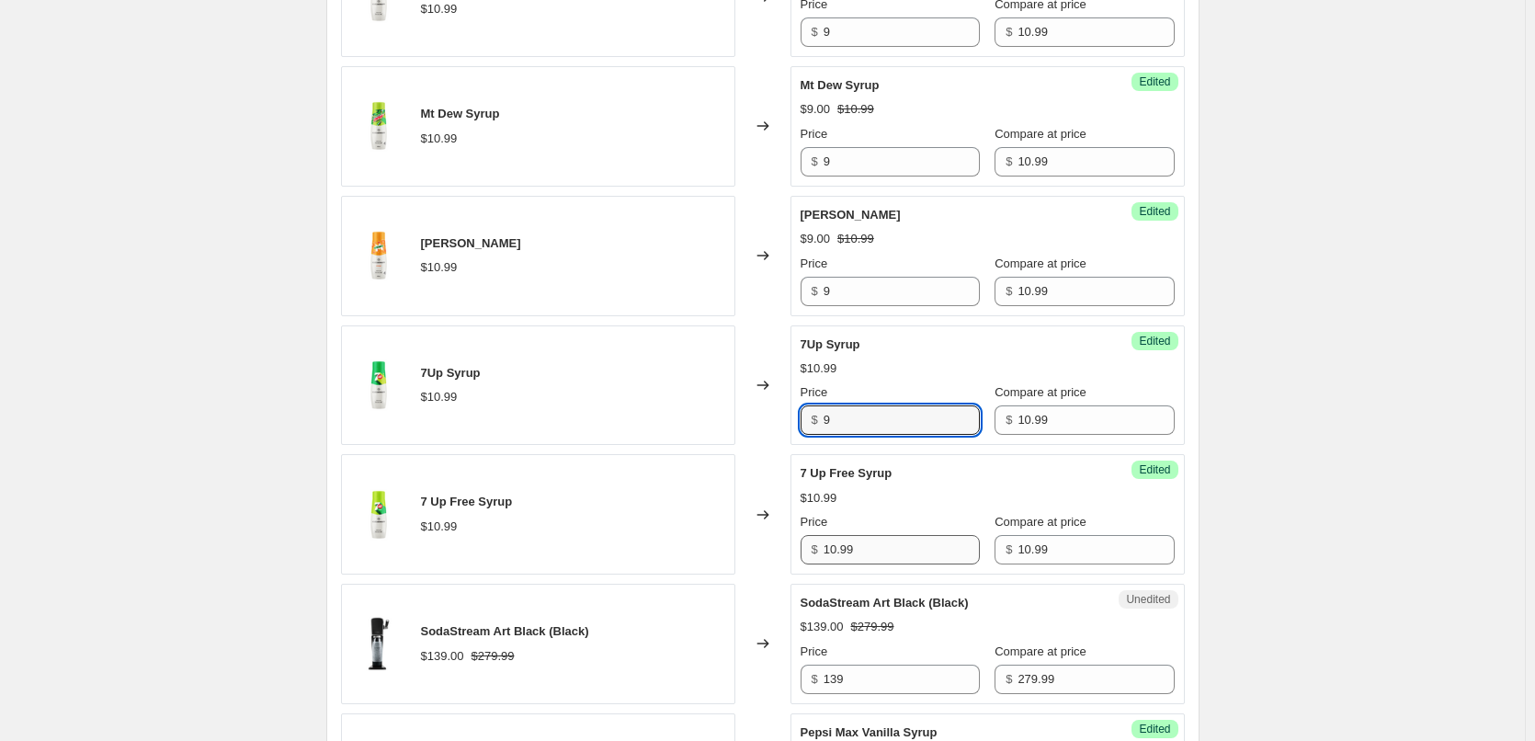
type input "9"
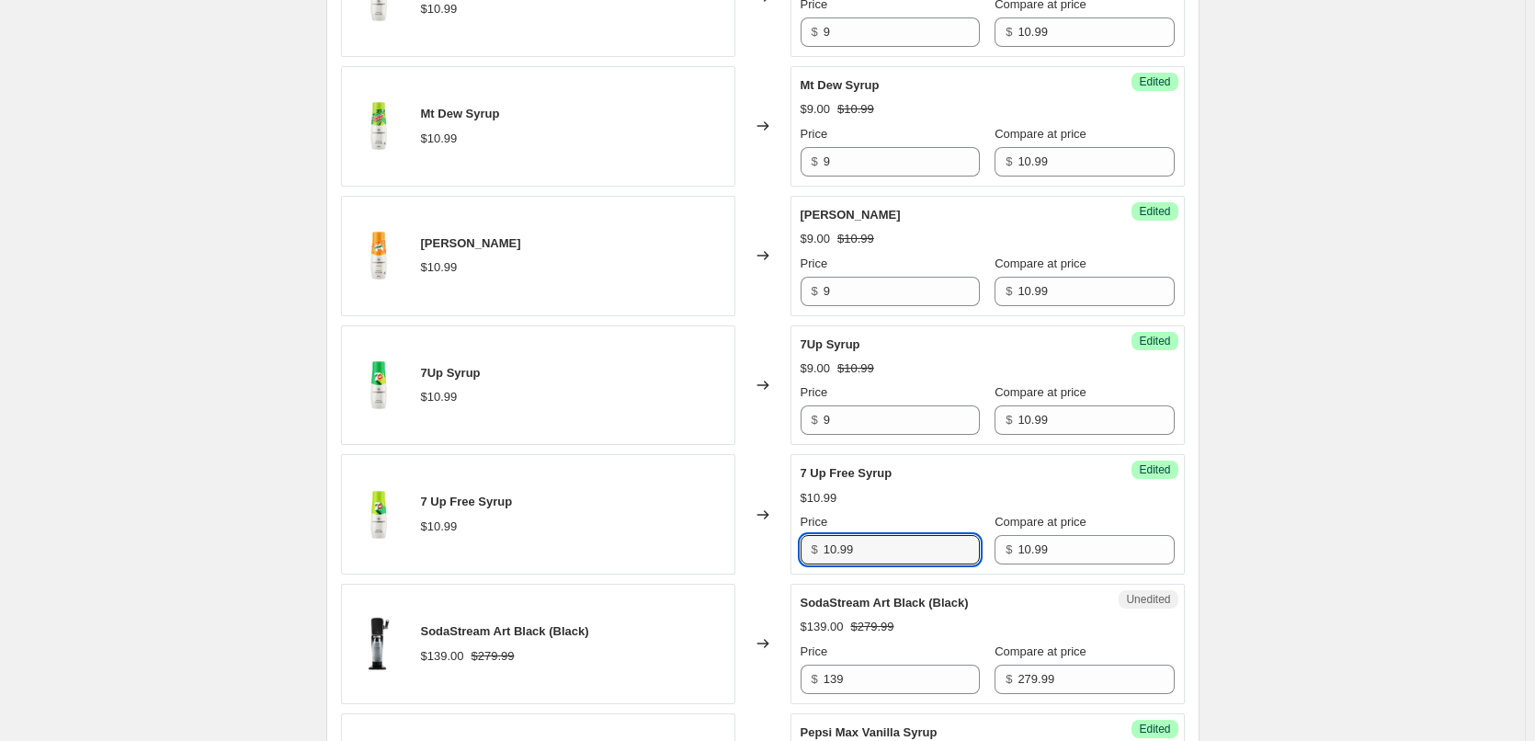
drag, startPoint x: 883, startPoint y: 558, endPoint x: 825, endPoint y: 552, distance: 58.2
click at [831, 552] on input "10.99" at bounding box center [901, 549] width 156 height 29
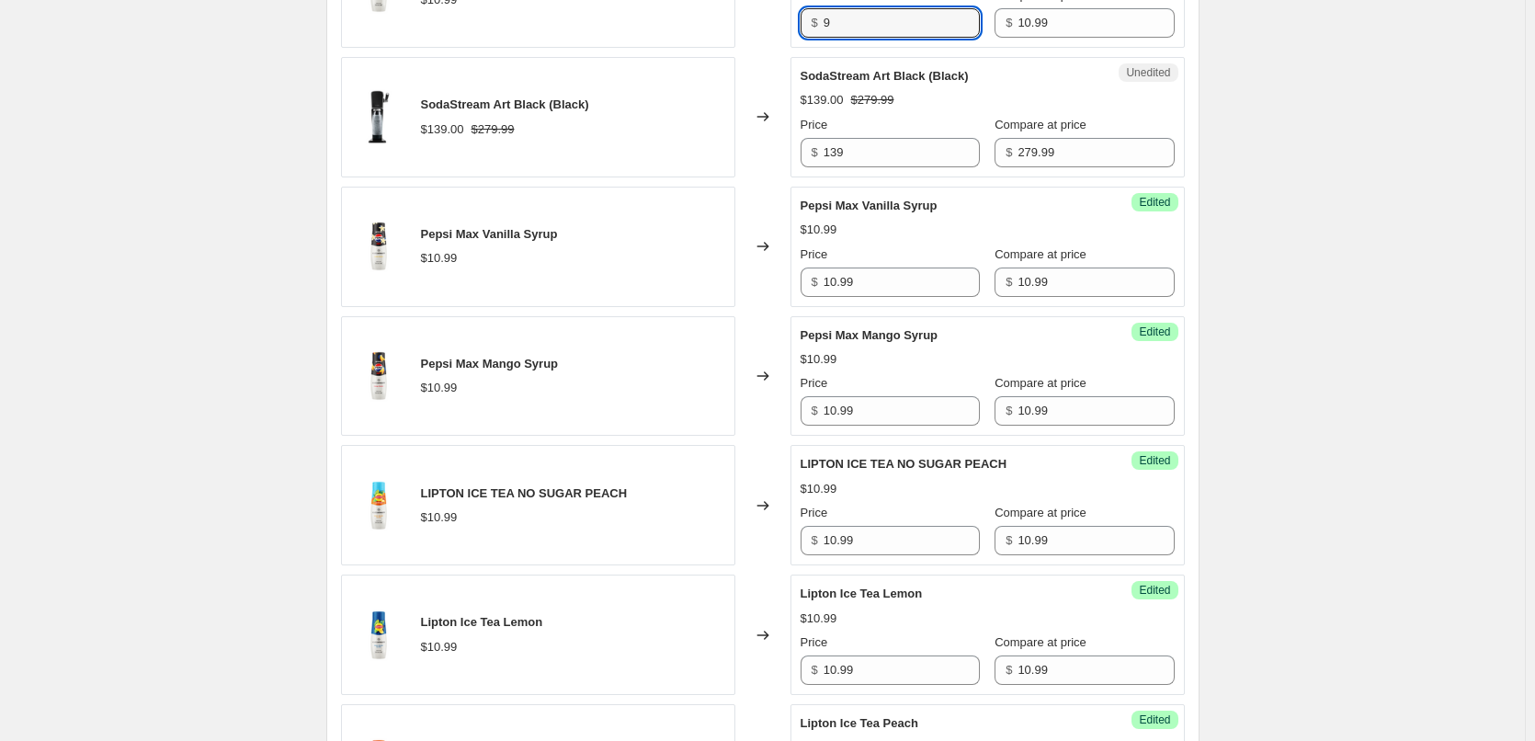
scroll to position [1430, 0]
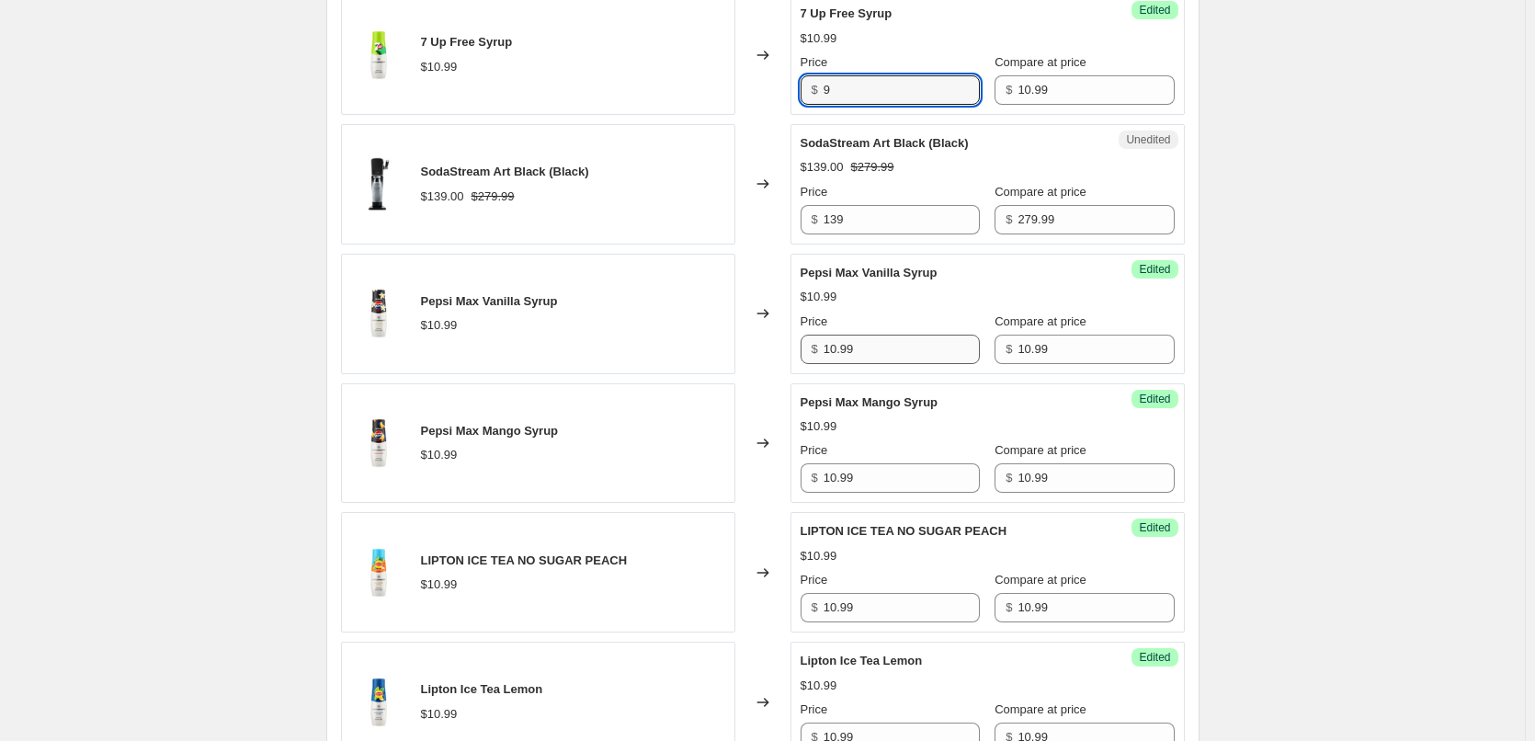
type input "9"
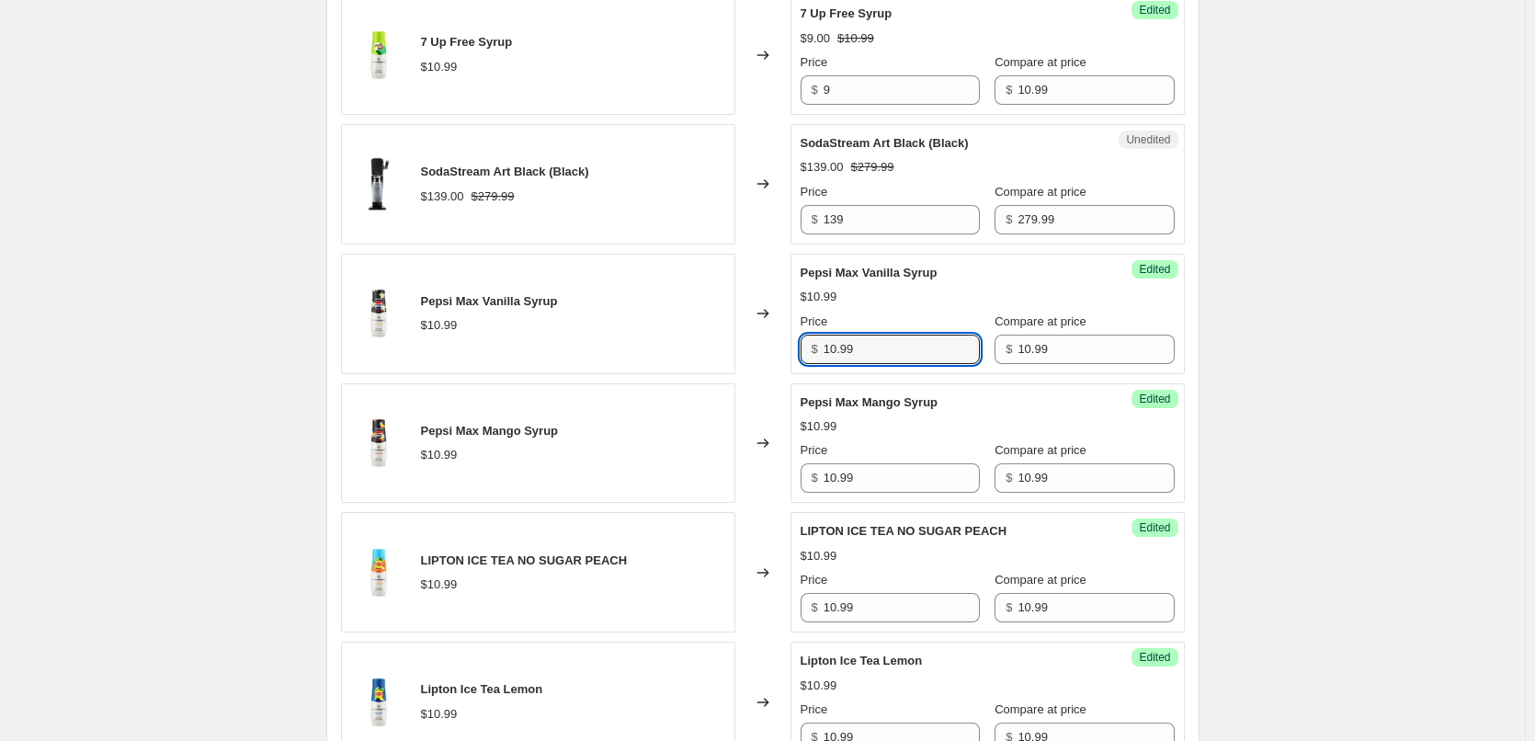
drag, startPoint x: 873, startPoint y: 357, endPoint x: 810, endPoint y: 353, distance: 63.5
click at [810, 353] on div "$ 10.99" at bounding box center [889, 348] width 179 height 29
type input "9"
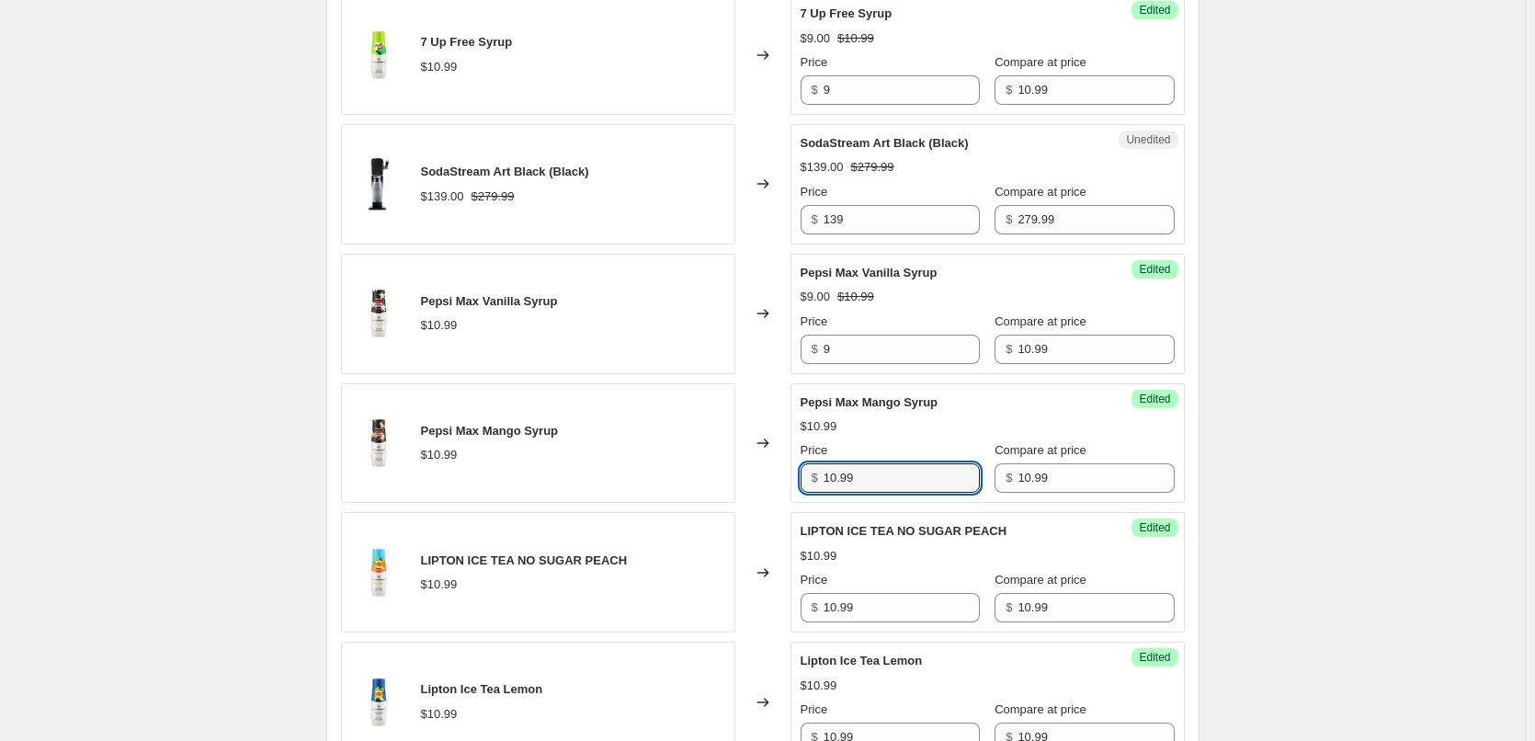
drag, startPoint x: 864, startPoint y: 478, endPoint x: 812, endPoint y: 477, distance: 51.5
click at [812, 477] on div "$ 10.99" at bounding box center [889, 477] width 179 height 29
type input "9"
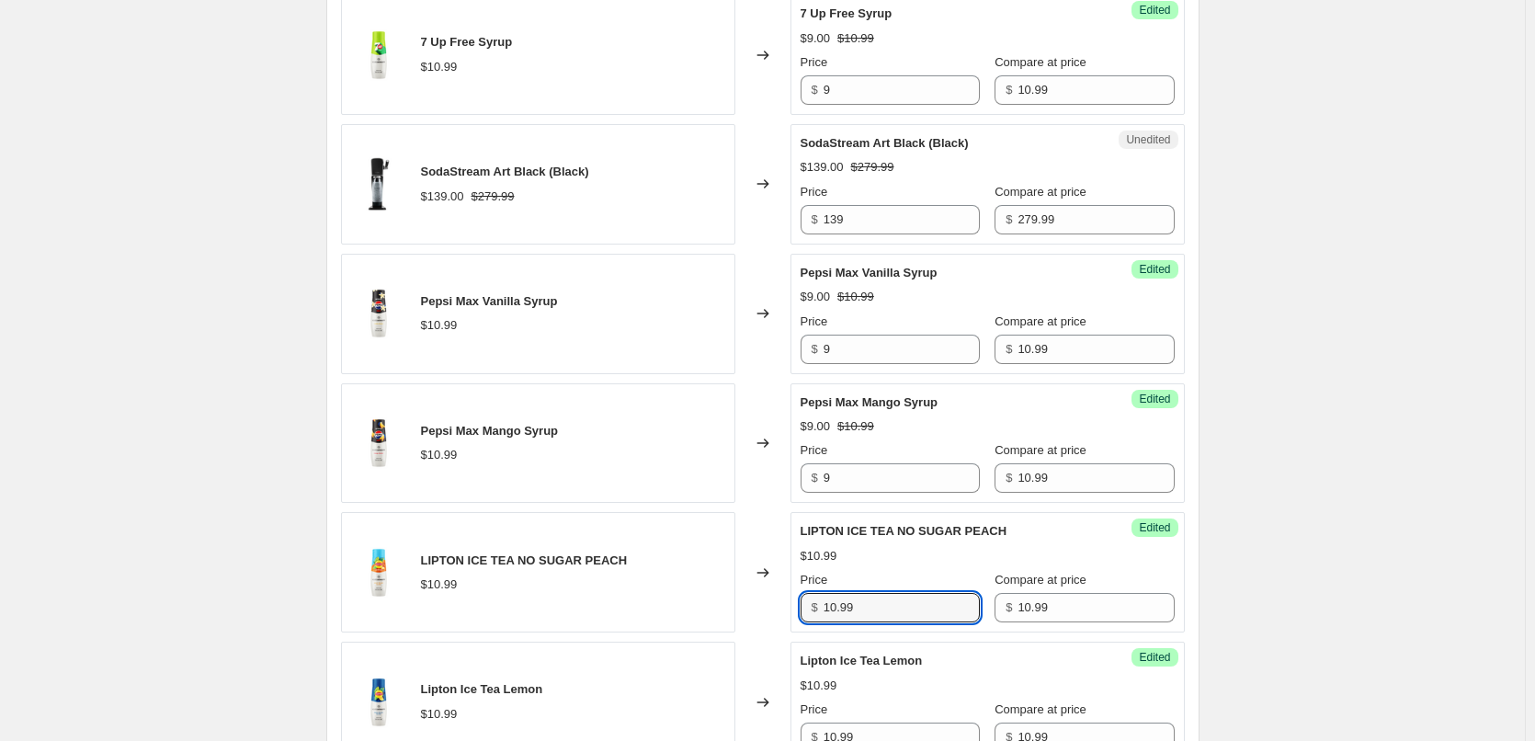
drag, startPoint x: 864, startPoint y: 610, endPoint x: 825, endPoint y: 610, distance: 38.6
click at [825, 610] on div "$ 10.99" at bounding box center [889, 607] width 179 height 29
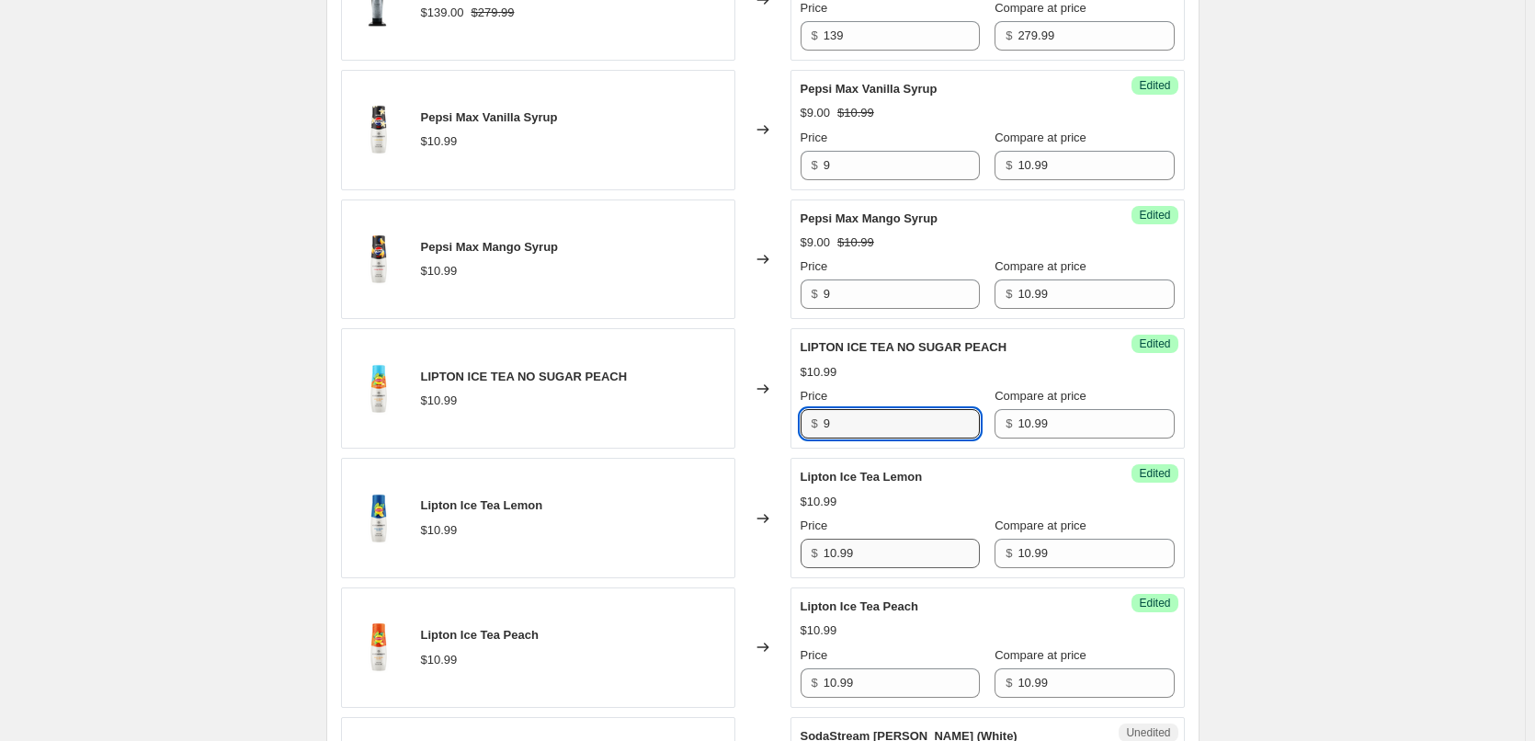
type input "9"
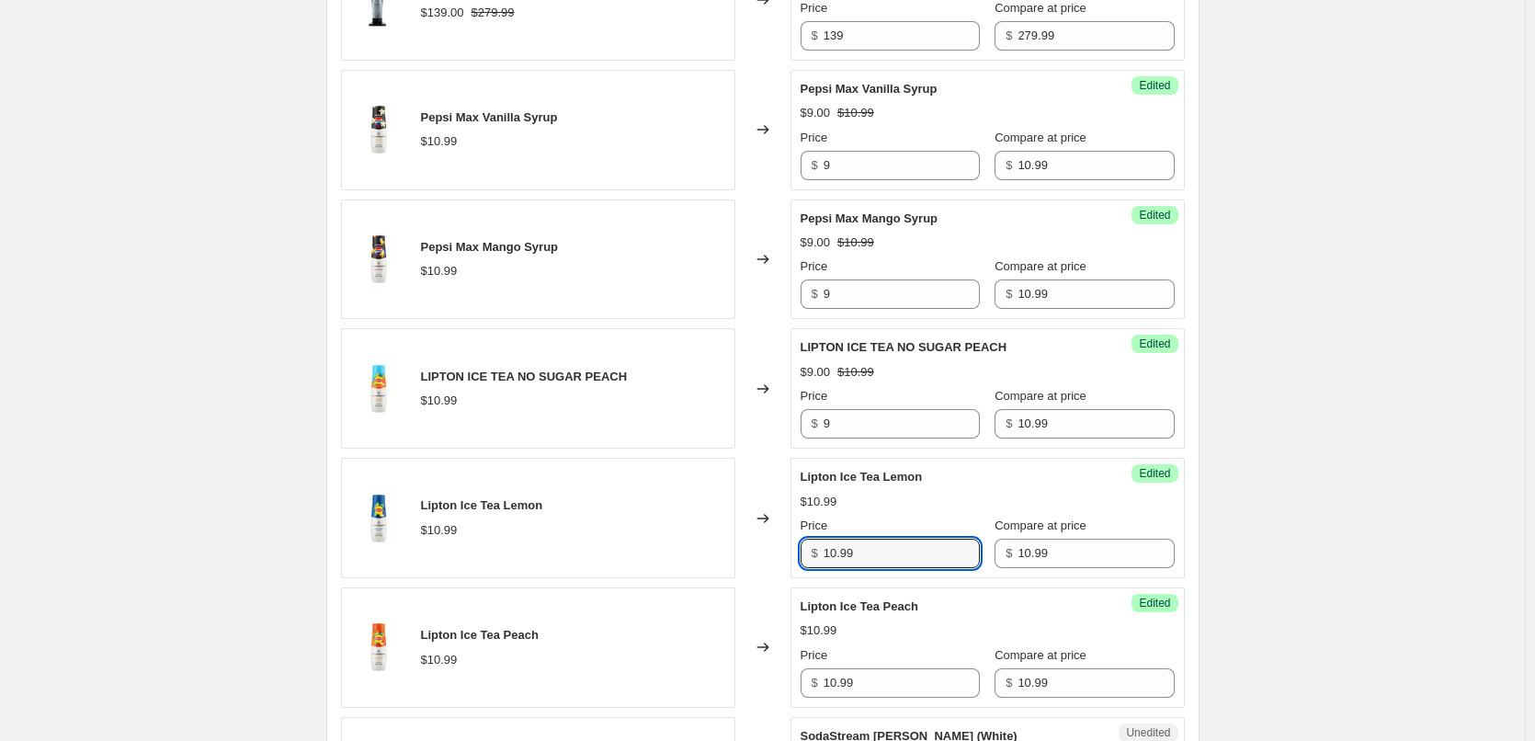
drag, startPoint x: 867, startPoint y: 555, endPoint x: 811, endPoint y: 559, distance: 56.2
click at [811, 559] on div "$ 10.99" at bounding box center [889, 552] width 179 height 29
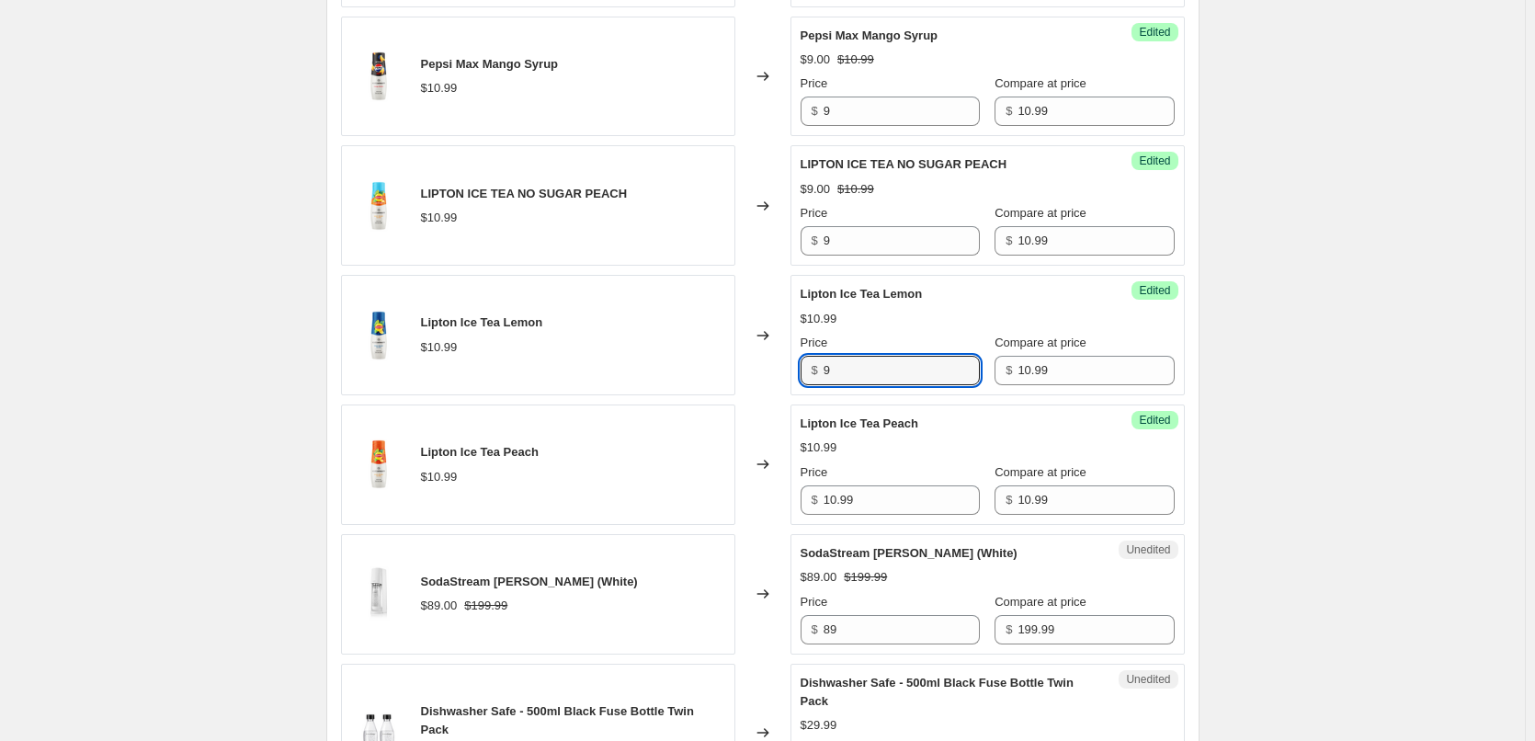
scroll to position [1797, 0]
type input "9"
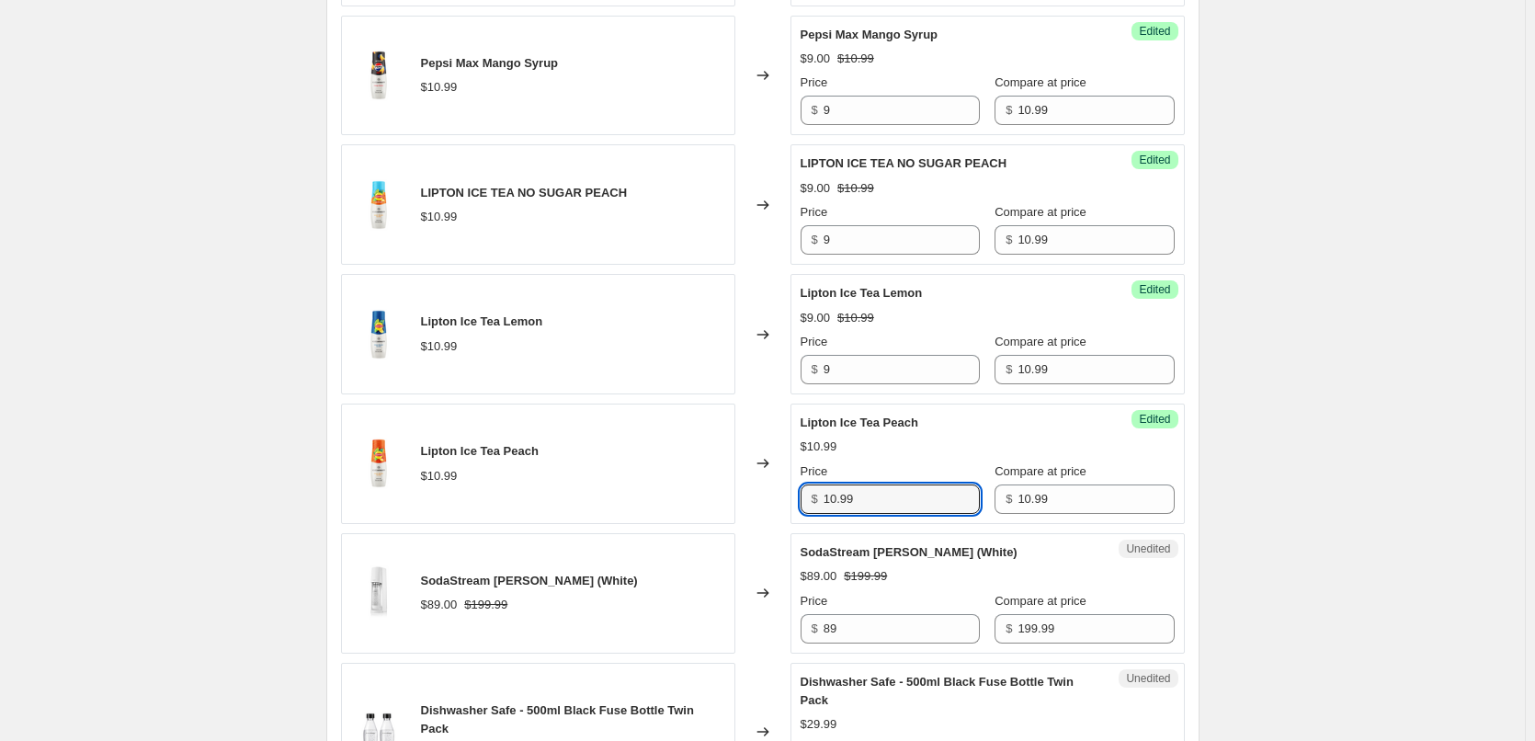
drag, startPoint x: 866, startPoint y: 494, endPoint x: 799, endPoint y: 499, distance: 66.3
click at [799, 499] on div "Success Edited Lipton Ice Tea Peach $10.99 Price $ 10.99 Compare at price $ 10.…" at bounding box center [987, 463] width 394 height 120
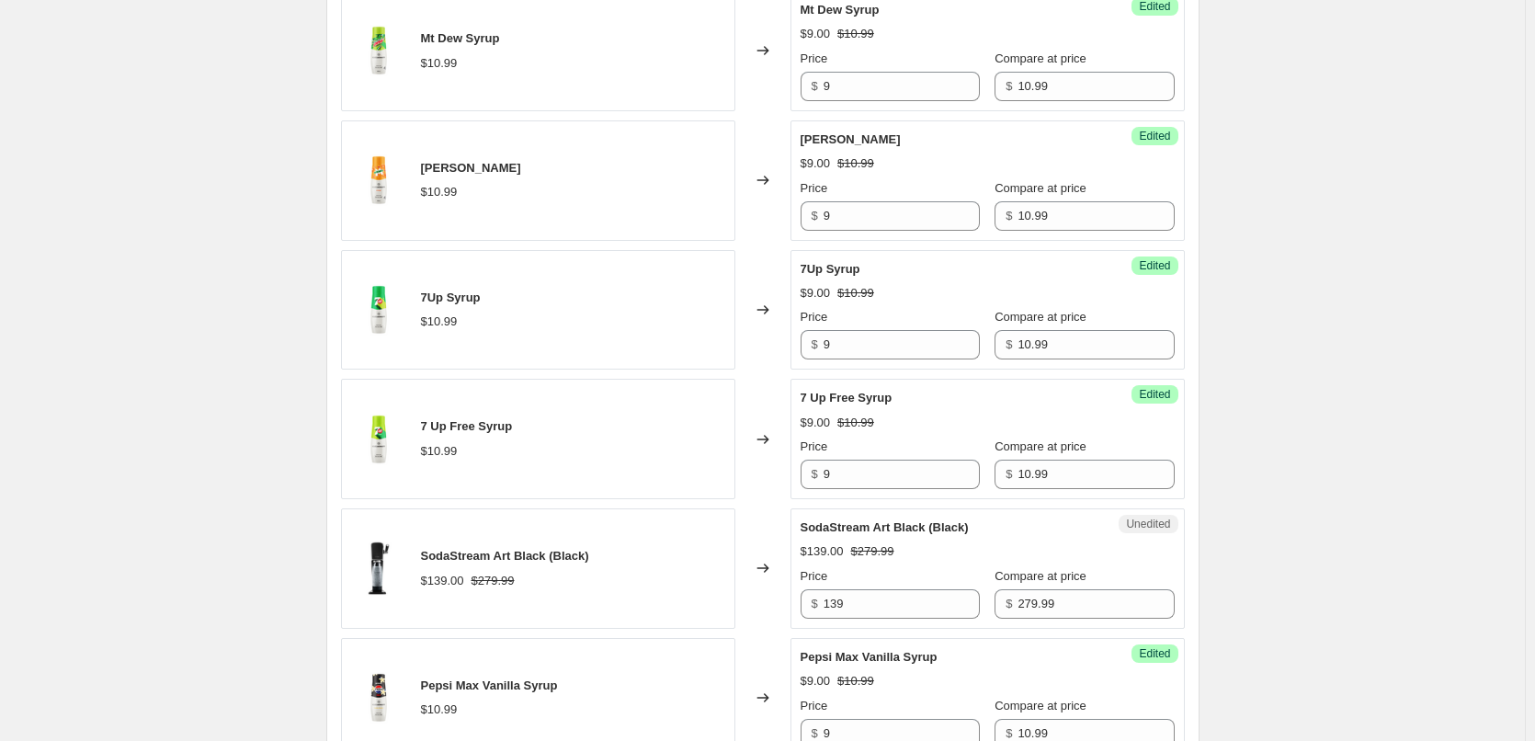
scroll to position [1154, 0]
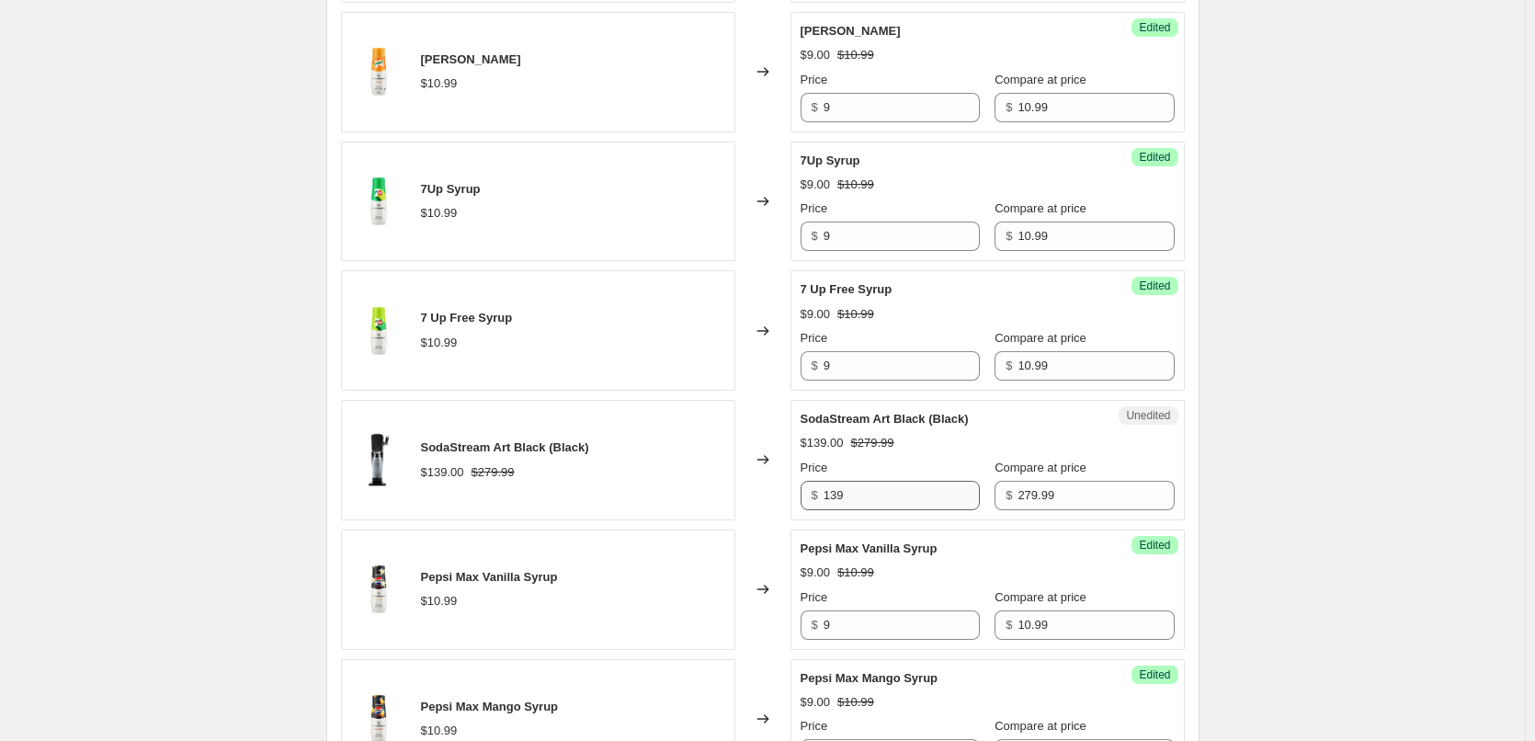
type input "9"
drag, startPoint x: 883, startPoint y: 485, endPoint x: 778, endPoint y: 490, distance: 104.9
click at [778, 490] on div "SodaStream Art Black (Black) $139.00 $279.99 Changed to Unedited SodaStream Art…" at bounding box center [763, 460] width 844 height 120
type input "4"
type input "149"
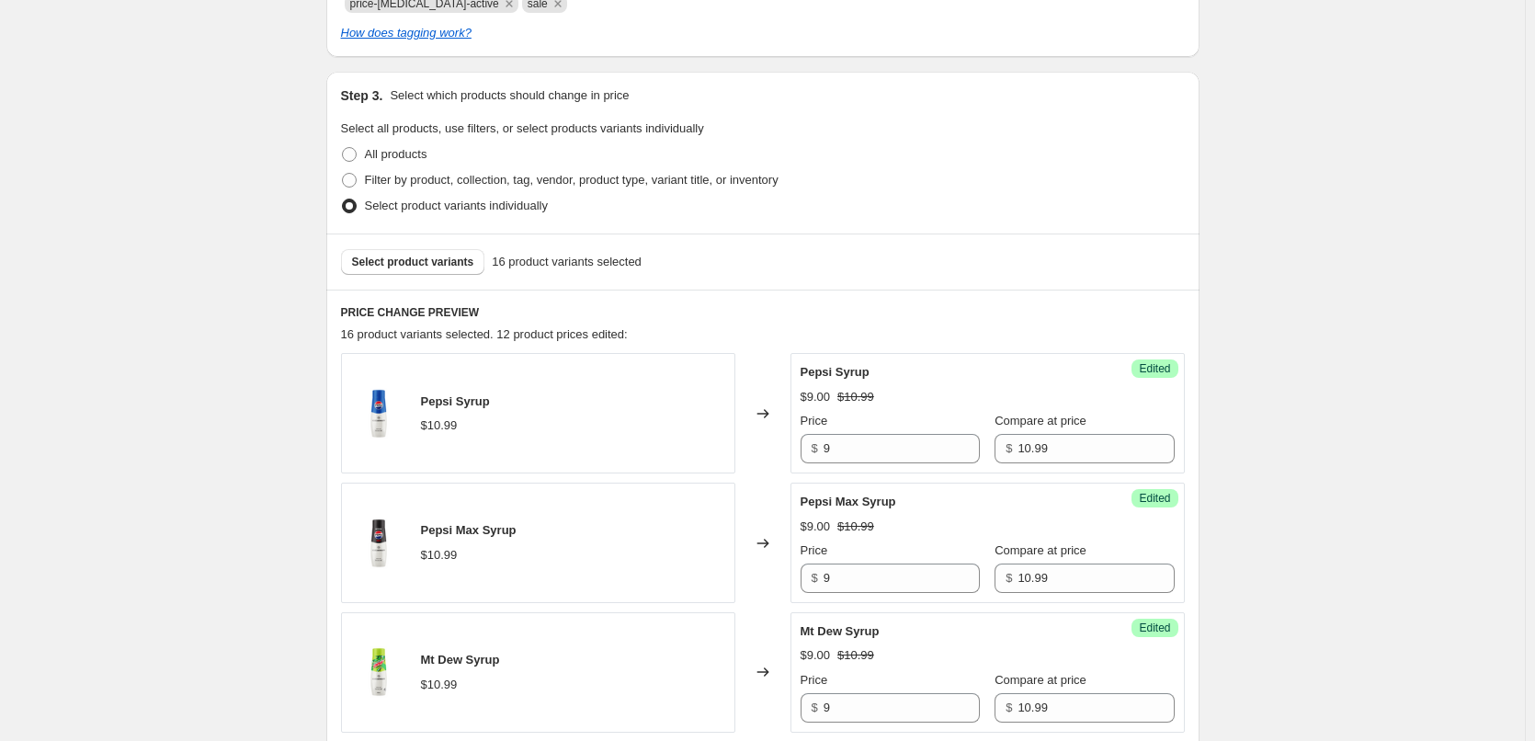
scroll to position [419, 0]
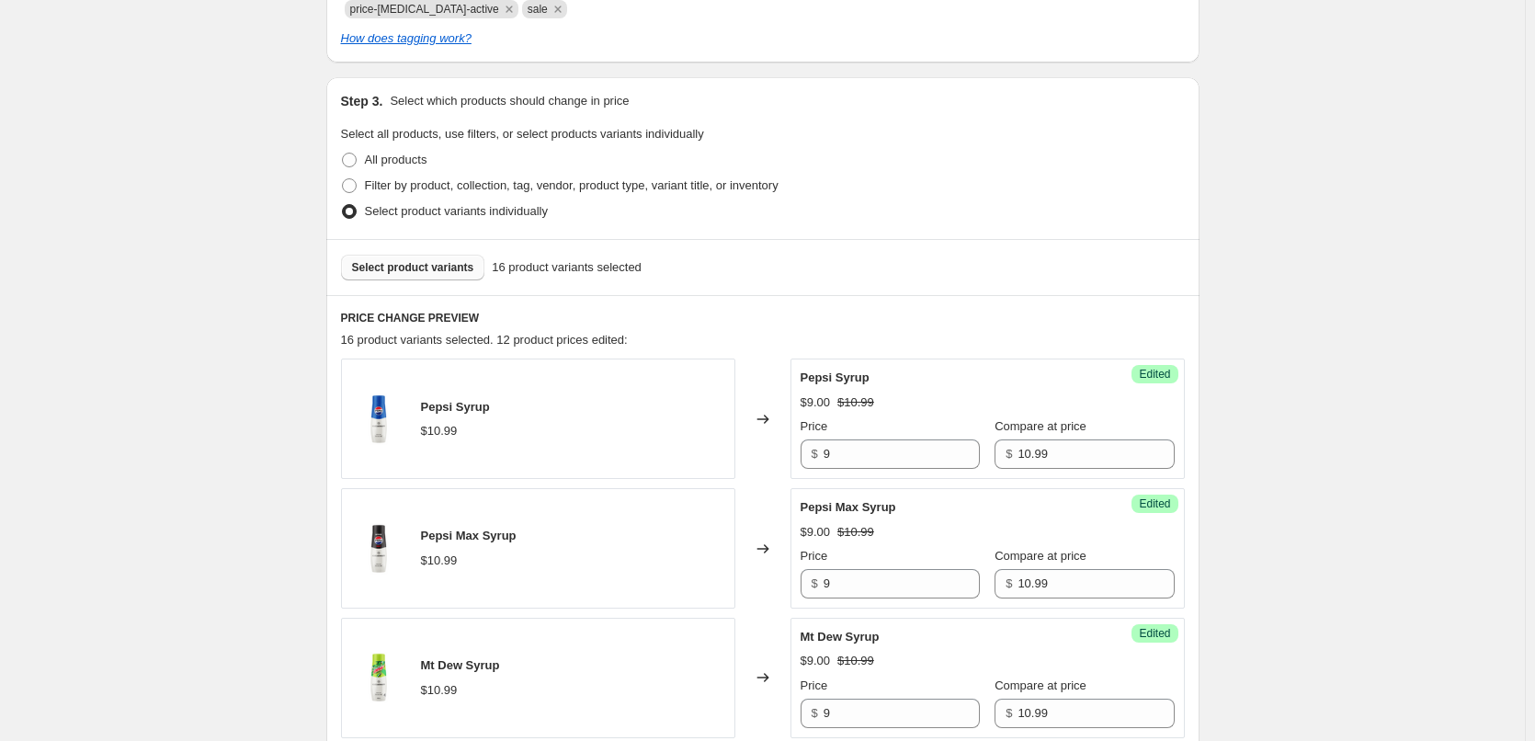
click at [417, 271] on span "Select product variants" at bounding box center [413, 267] width 122 height 15
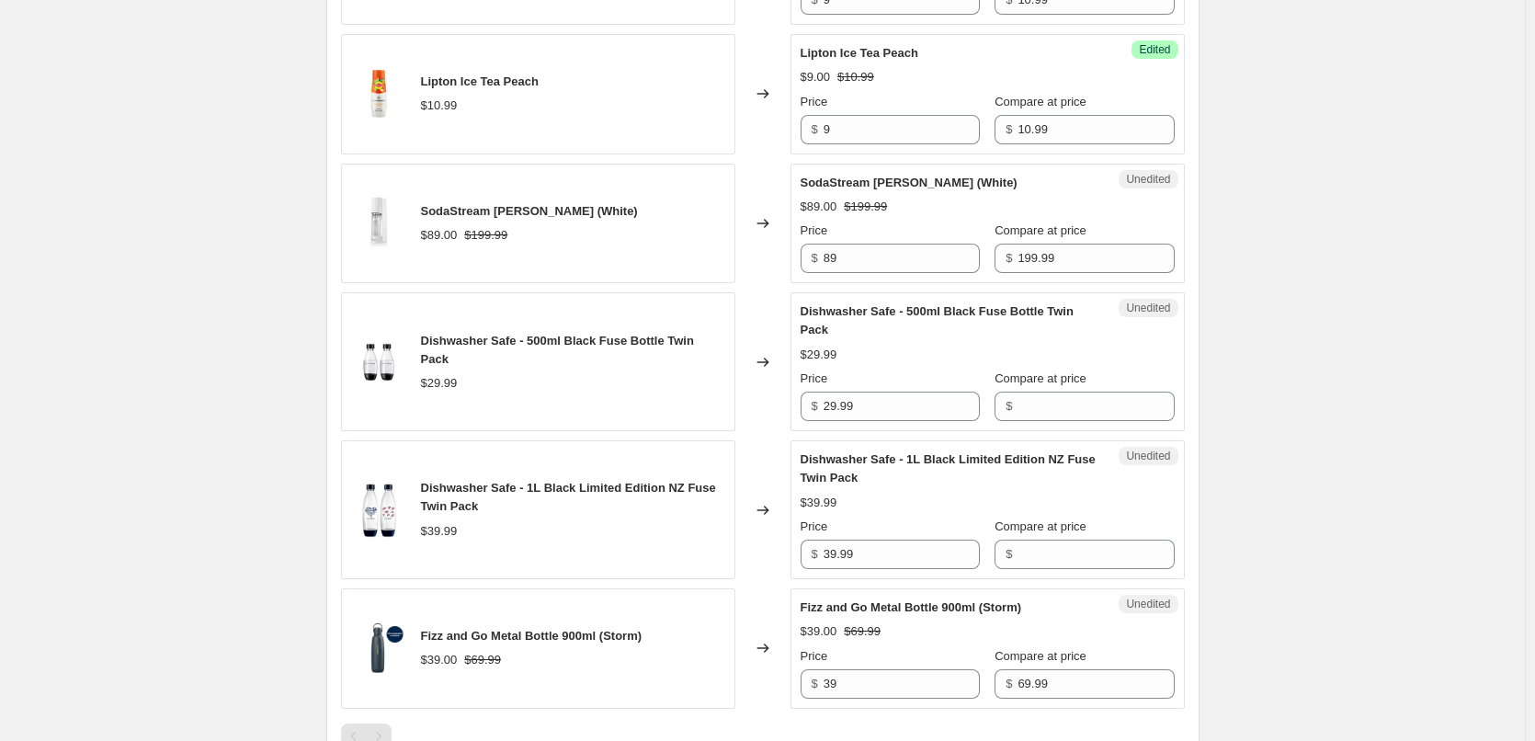
scroll to position [2297, 0]
drag, startPoint x: 878, startPoint y: 397, endPoint x: 777, endPoint y: 399, distance: 101.1
click at [777, 399] on div "Dishwasher Safe - 500ml Black Fuse Bottle Twin Pack $29.99 Changed to Unedited …" at bounding box center [763, 360] width 844 height 139
click at [1065, 403] on input "Compare at price" at bounding box center [1095, 405] width 156 height 29
paste input "29.99"
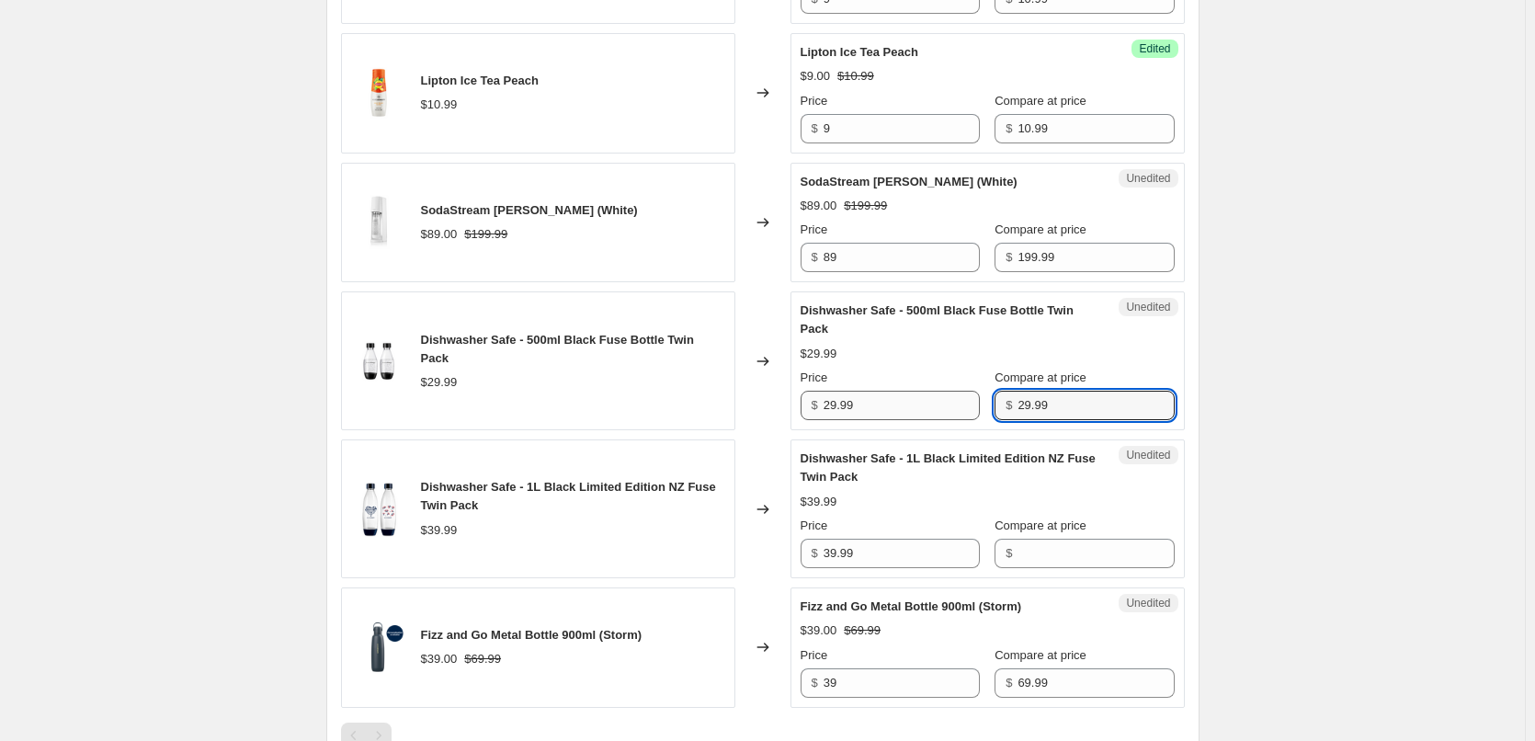
type input "29.99"
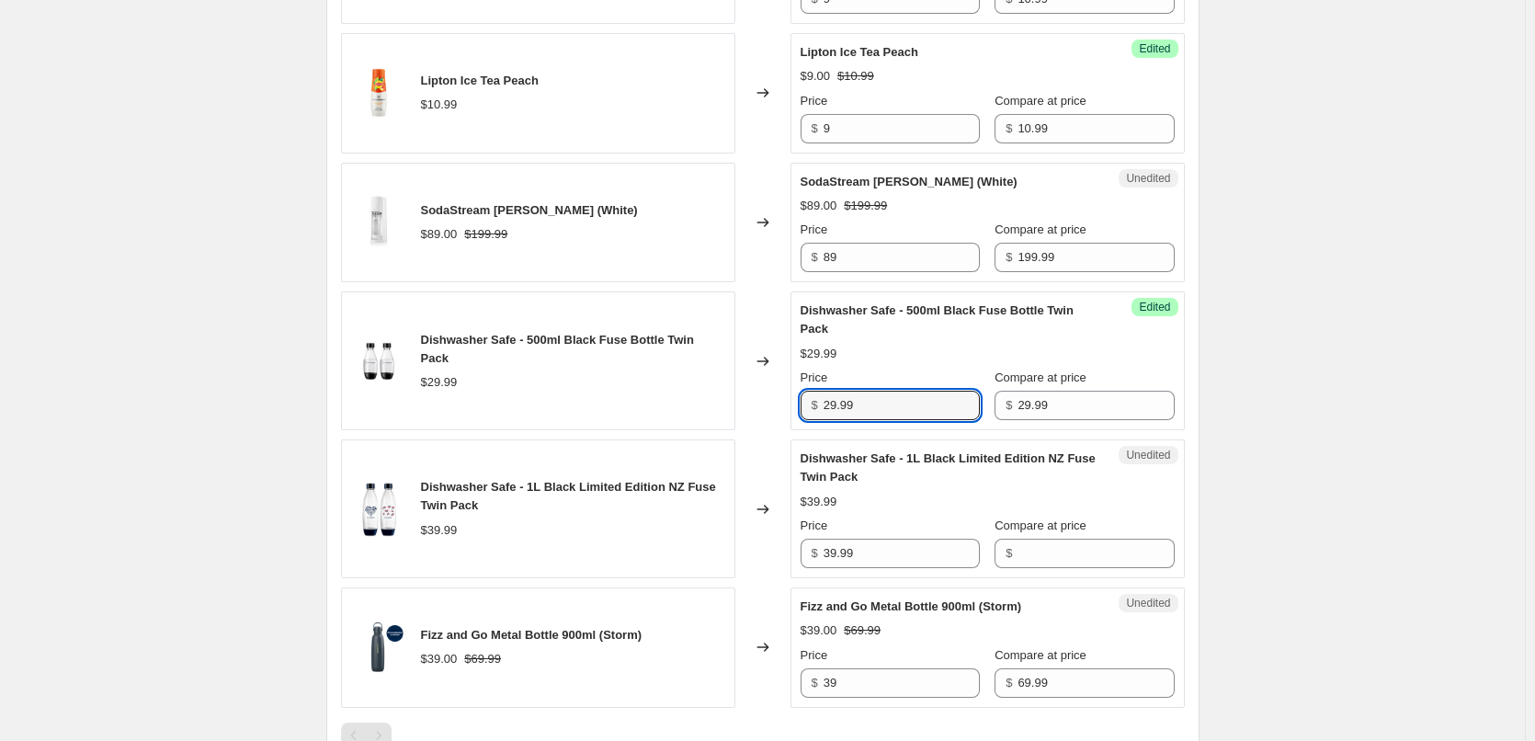
drag, startPoint x: 879, startPoint y: 402, endPoint x: 760, endPoint y: 401, distance: 119.5
click at [760, 401] on div "Dishwasher Safe - 500ml Black Fuse Bottle Twin Pack $29.99 Changed to Success E…" at bounding box center [763, 360] width 844 height 139
type input "19"
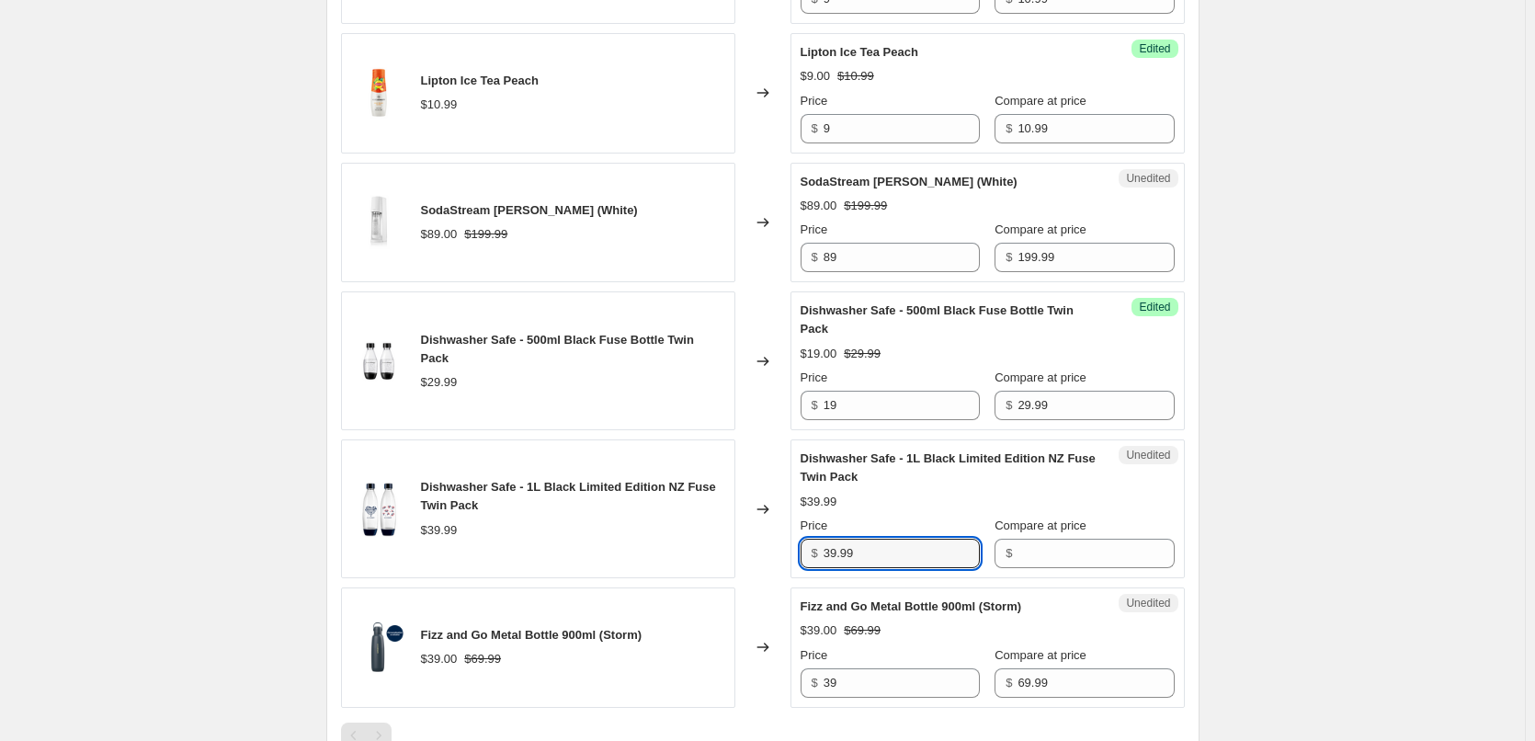
drag, startPoint x: 902, startPoint y: 554, endPoint x: 792, endPoint y: 551, distance: 110.3
click at [792, 551] on div "Dishwasher Safe - 1L Black Limited Edition NZ Fuse Twin Pack $39.99 Changed to …" at bounding box center [763, 508] width 844 height 139
click at [1081, 545] on input "Compare at price" at bounding box center [1095, 552] width 156 height 29
paste input "39.99"
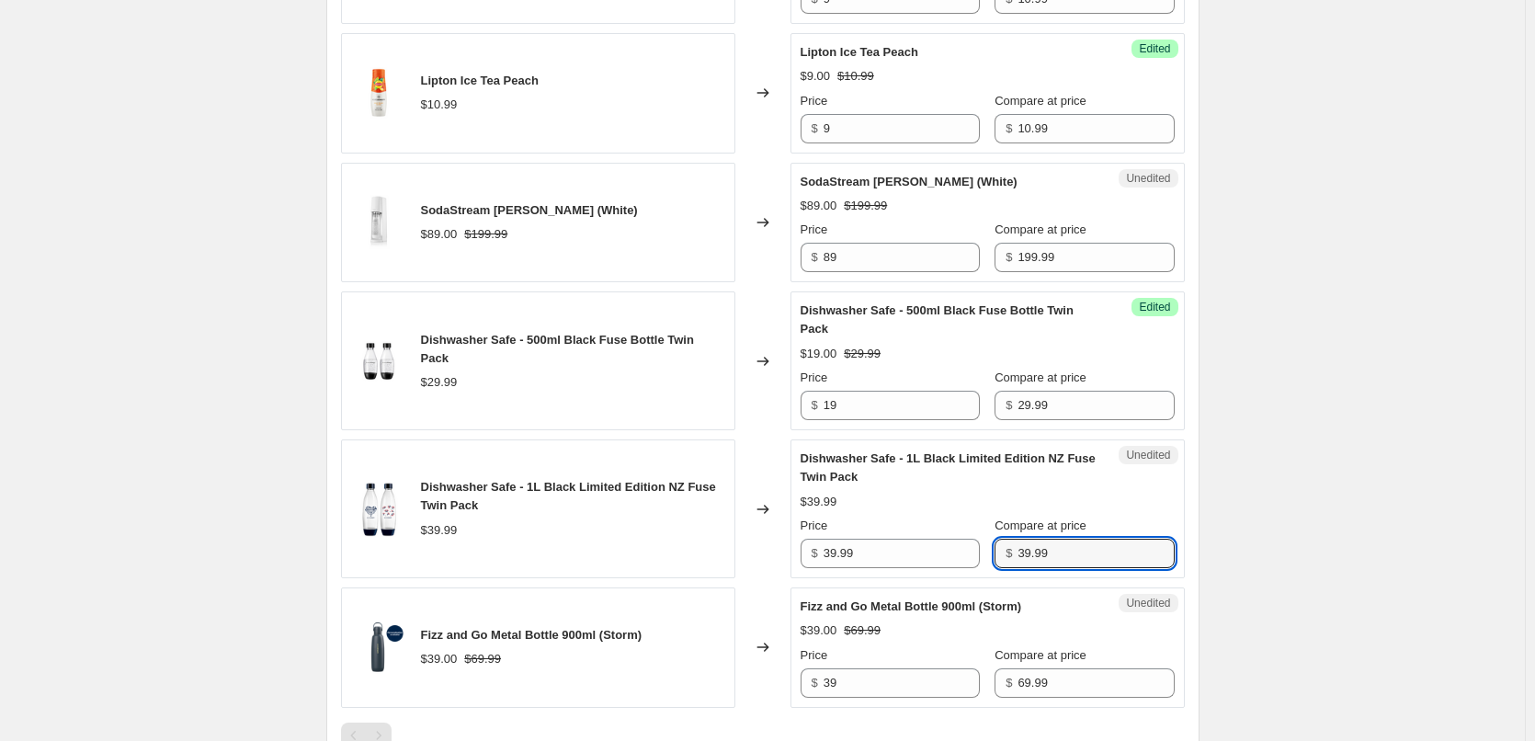
type input "39.99"
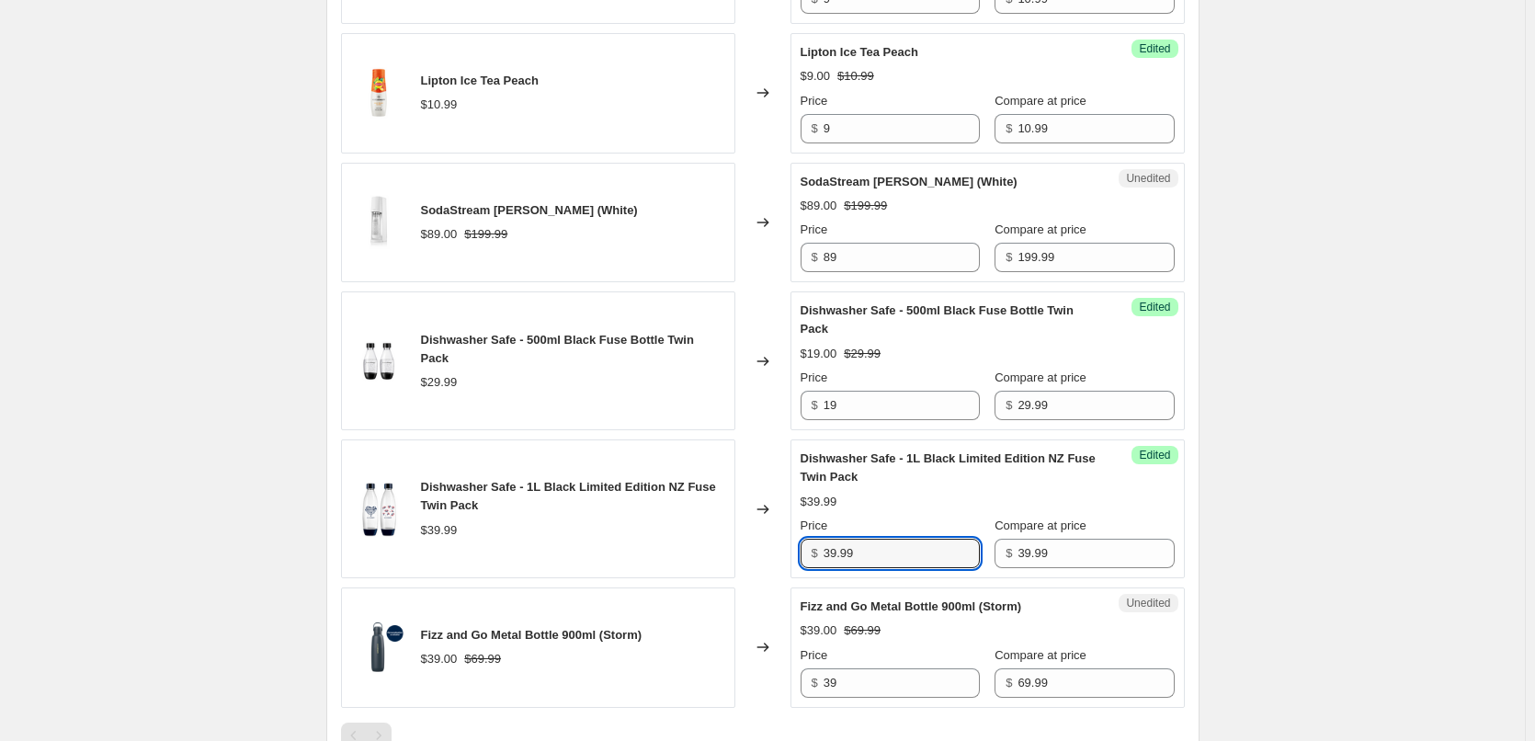
drag, startPoint x: 781, startPoint y: 554, endPoint x: 742, endPoint y: 559, distance: 39.8
click at [776, 555] on div "Dishwasher Safe - 1L Black Limited Edition NZ Fuse Twin Pack $39.99 Changed to …" at bounding box center [763, 508] width 844 height 139
type input "29"
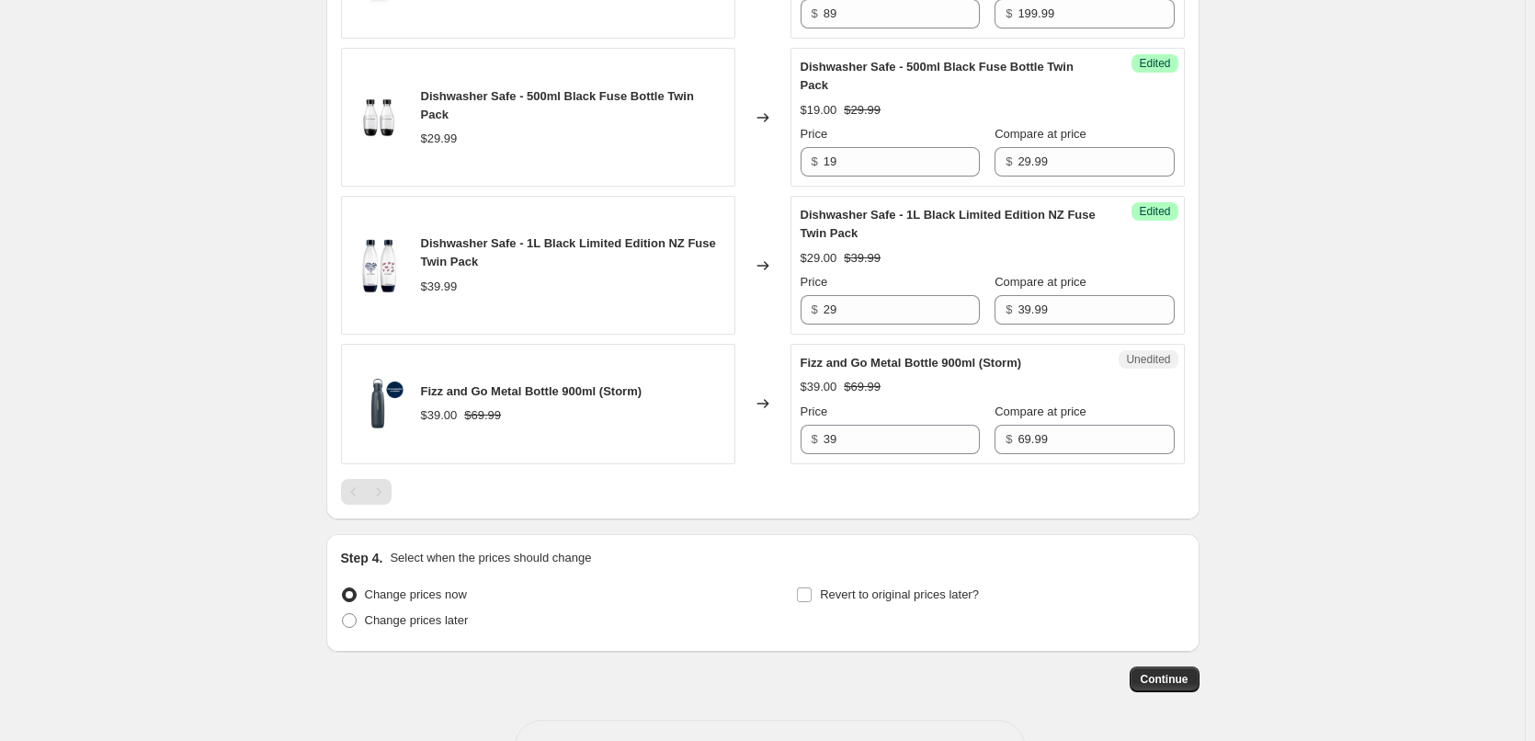
scroll to position [2604, 0]
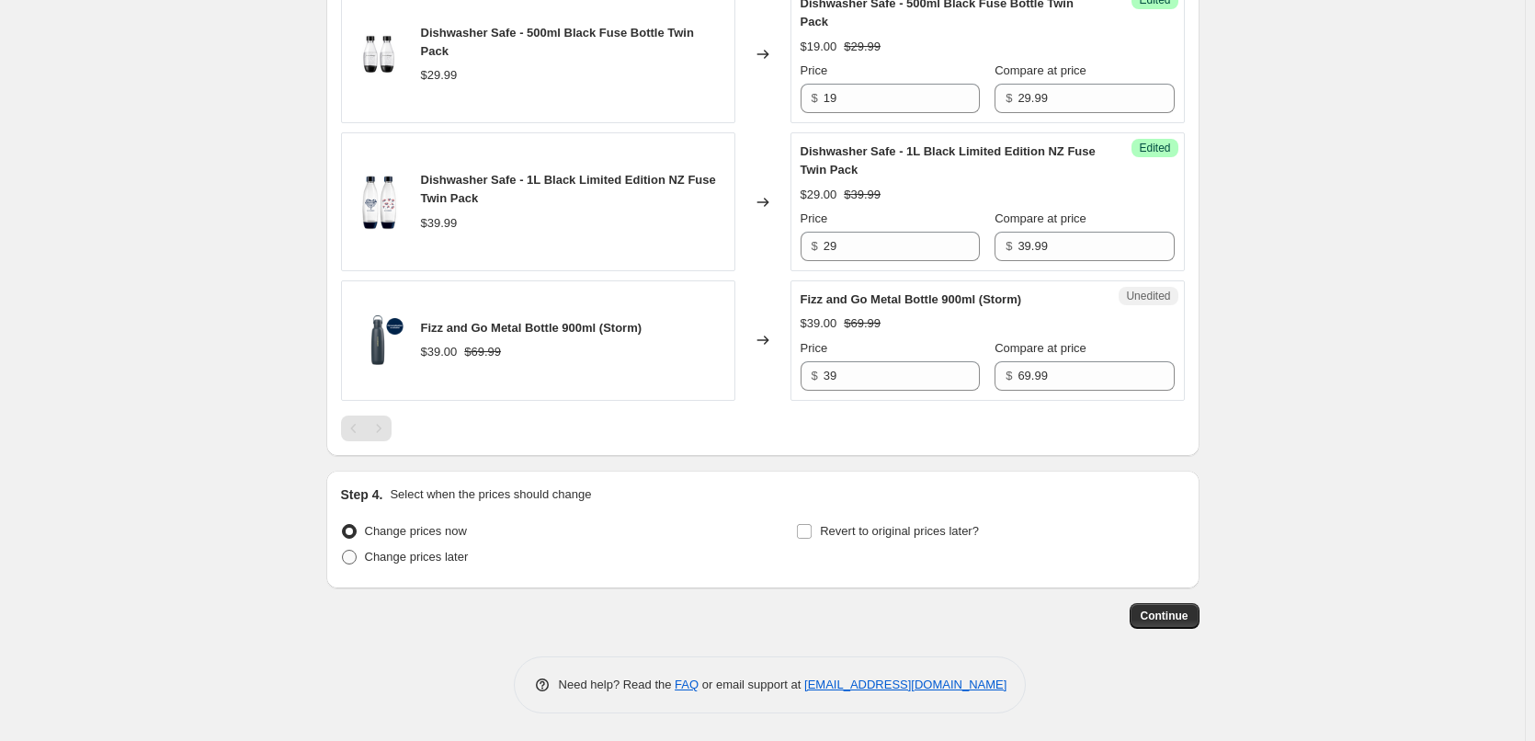
click at [432, 552] on span "Change prices later" at bounding box center [417, 557] width 104 height 14
click at [343, 550] on input "Change prices later" at bounding box center [342, 550] width 1 height 1
radio input "true"
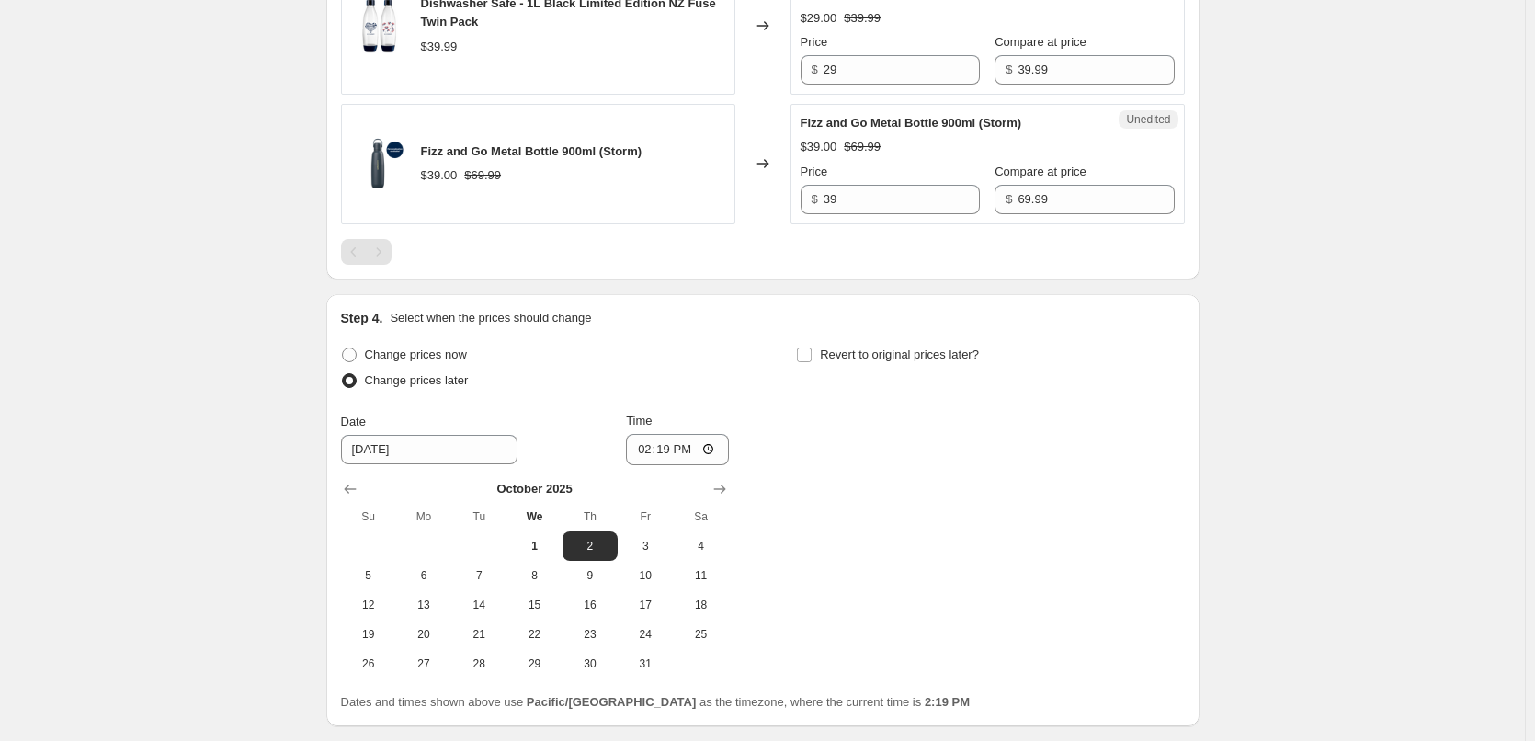
scroll to position [2788, 0]
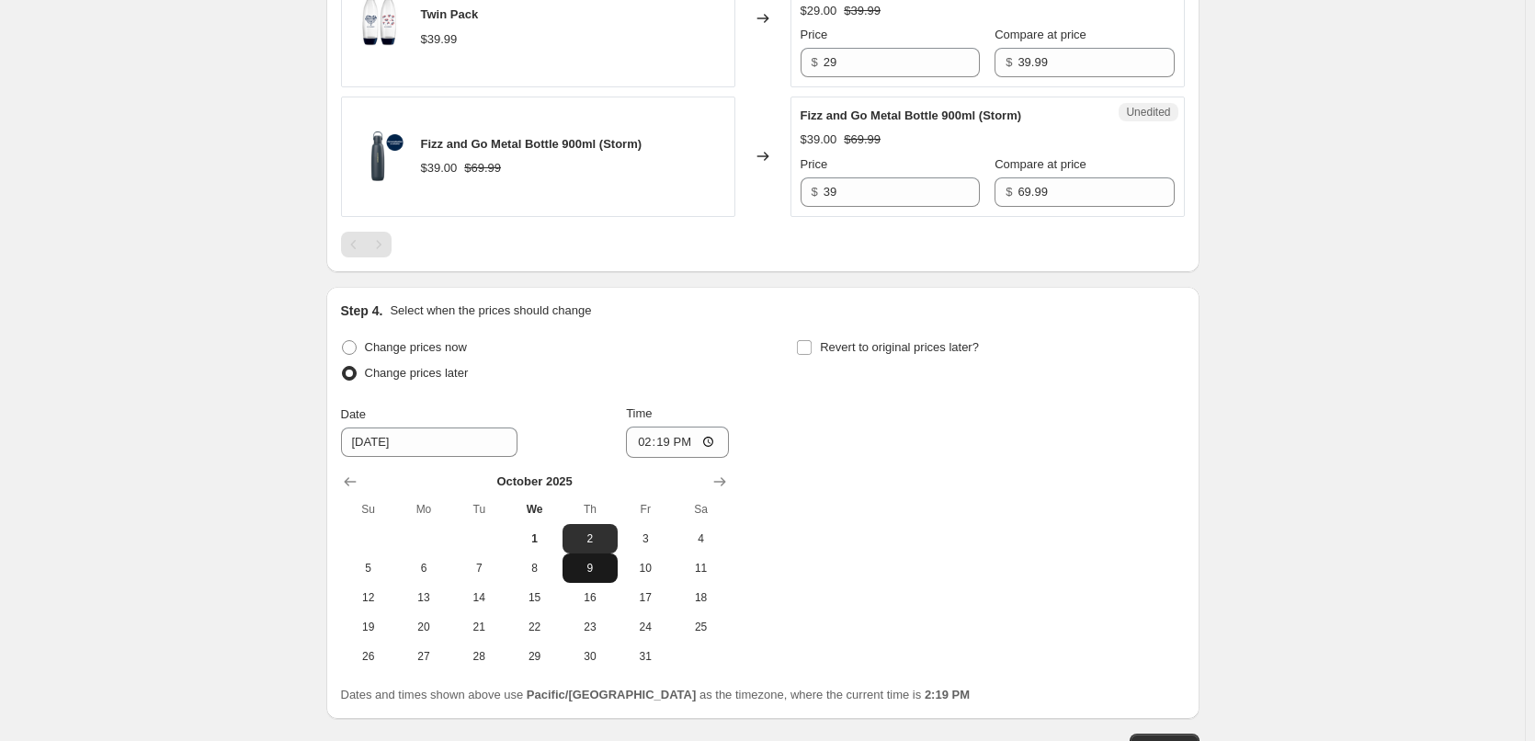
click at [590, 573] on span "9" at bounding box center [590, 568] width 40 height 15
type input "[DATE]"
click at [648, 448] on input "14:19" at bounding box center [677, 441] width 103 height 31
type input "00:05"
click at [811, 354] on input "Revert to original prices later?" at bounding box center [804, 347] width 15 height 15
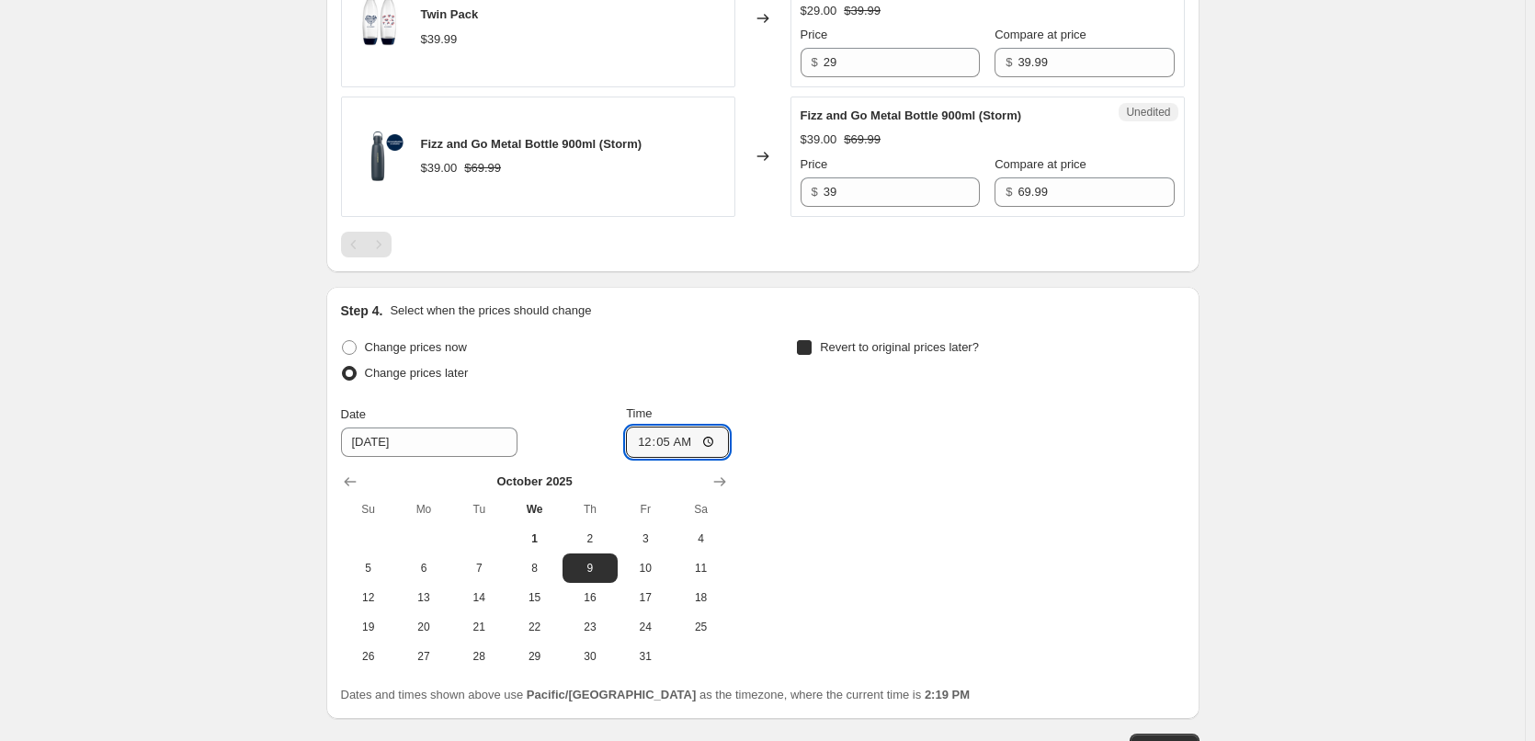
checkbox input "true"
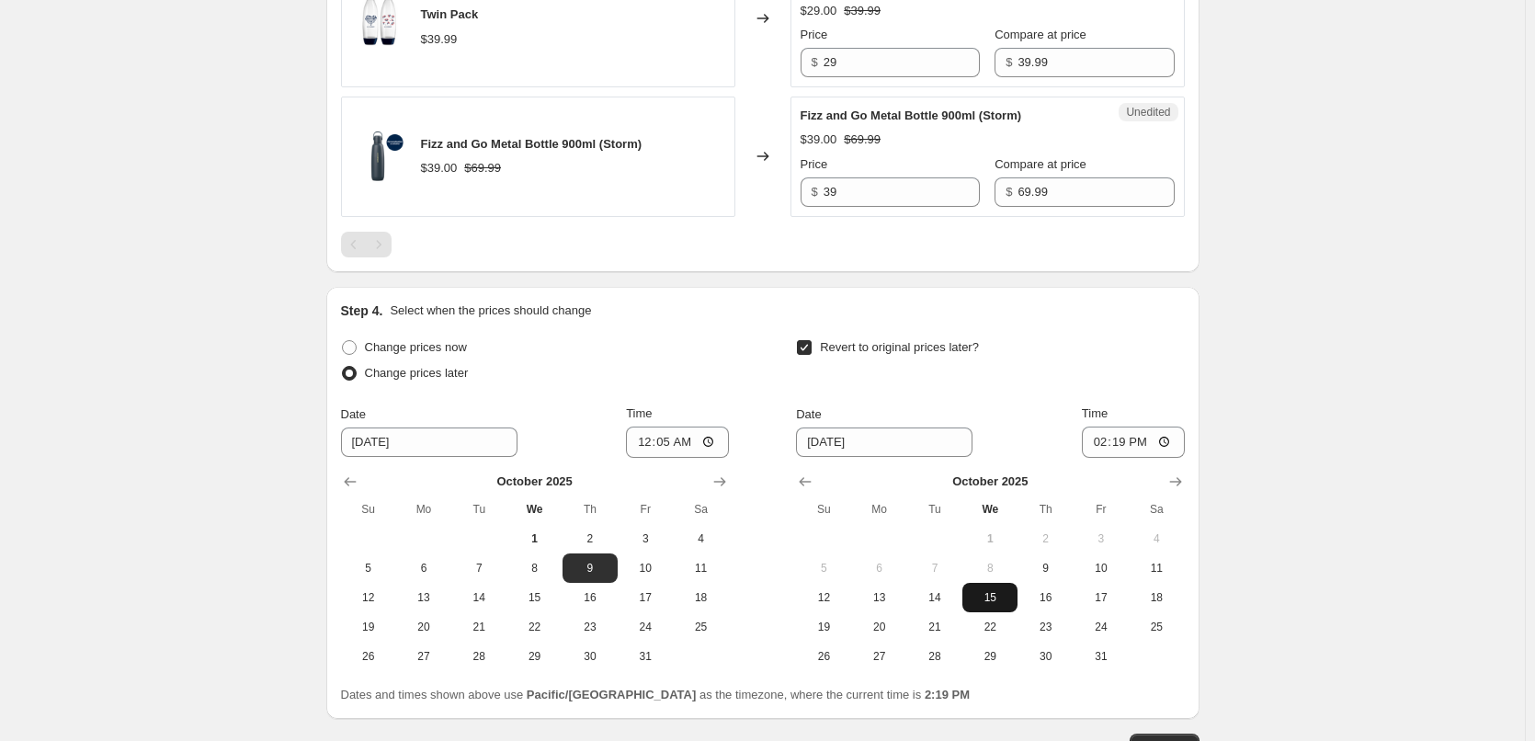
click at [1001, 599] on span "15" at bounding box center [989, 597] width 40 height 15
type input "[DATE]"
click at [1106, 446] on input "14:19" at bounding box center [1133, 441] width 103 height 31
type input "23:55"
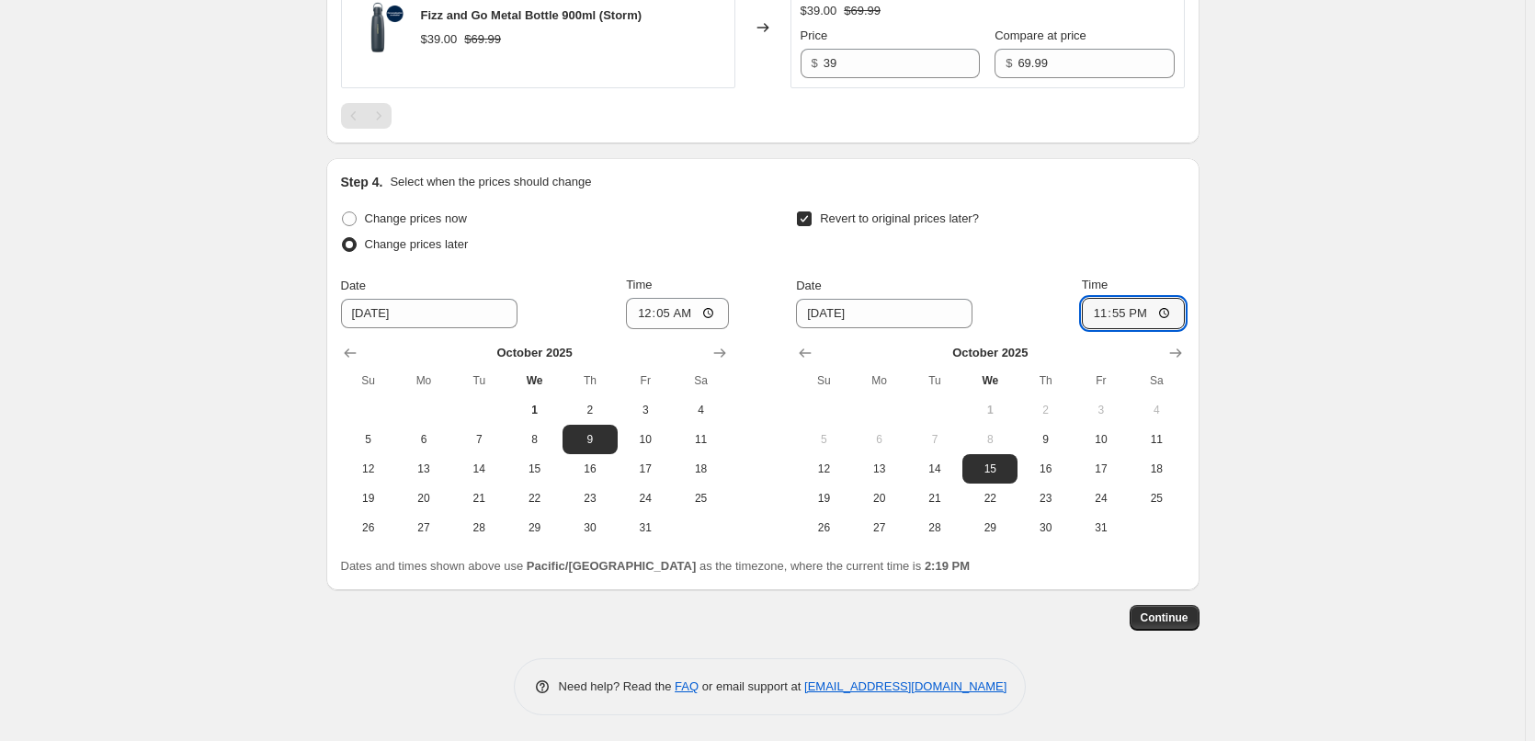
scroll to position [2919, 0]
click at [1176, 619] on span "Continue" at bounding box center [1164, 615] width 48 height 15
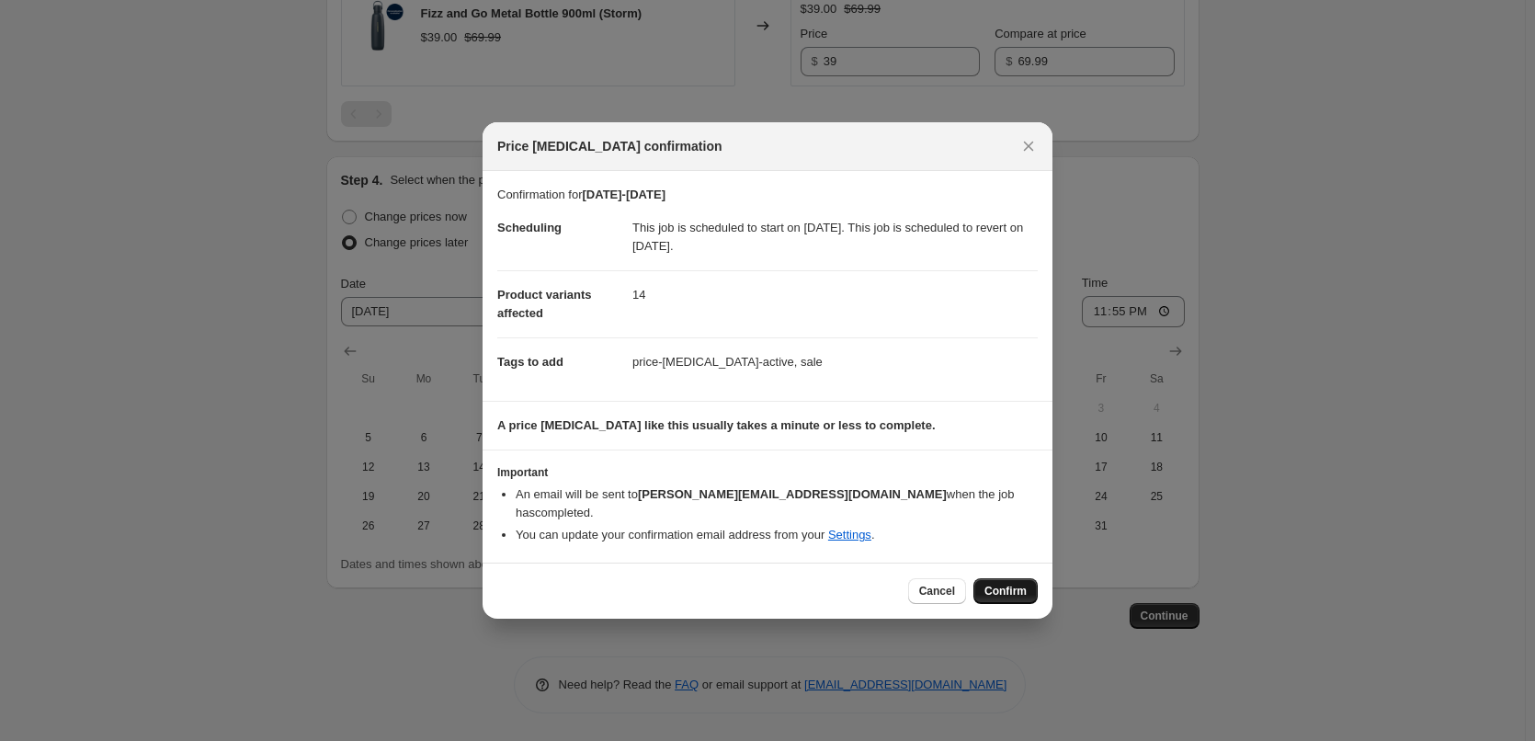
click at [1023, 584] on span "Confirm" at bounding box center [1005, 591] width 42 height 15
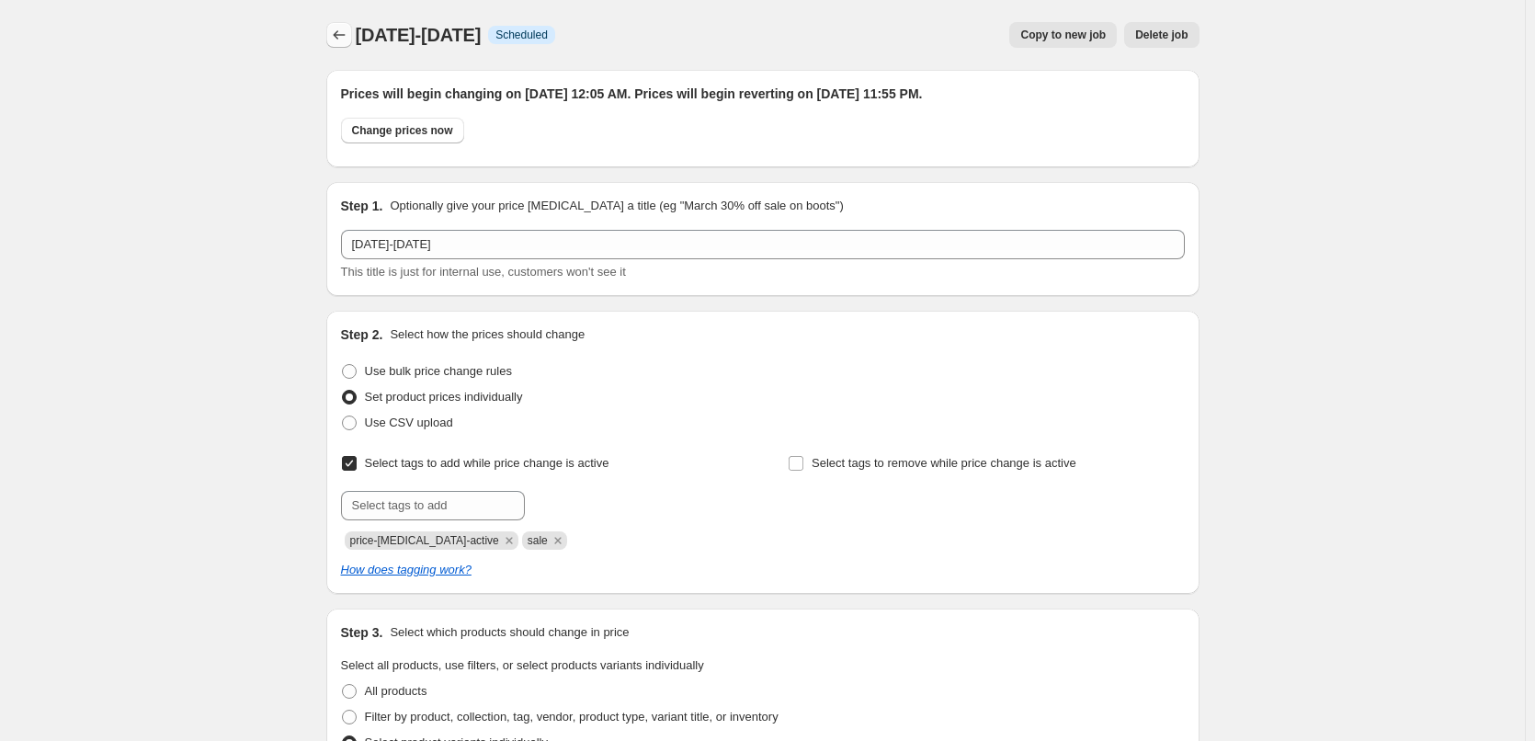
click at [343, 33] on icon "Price change jobs" at bounding box center [339, 35] width 18 height 18
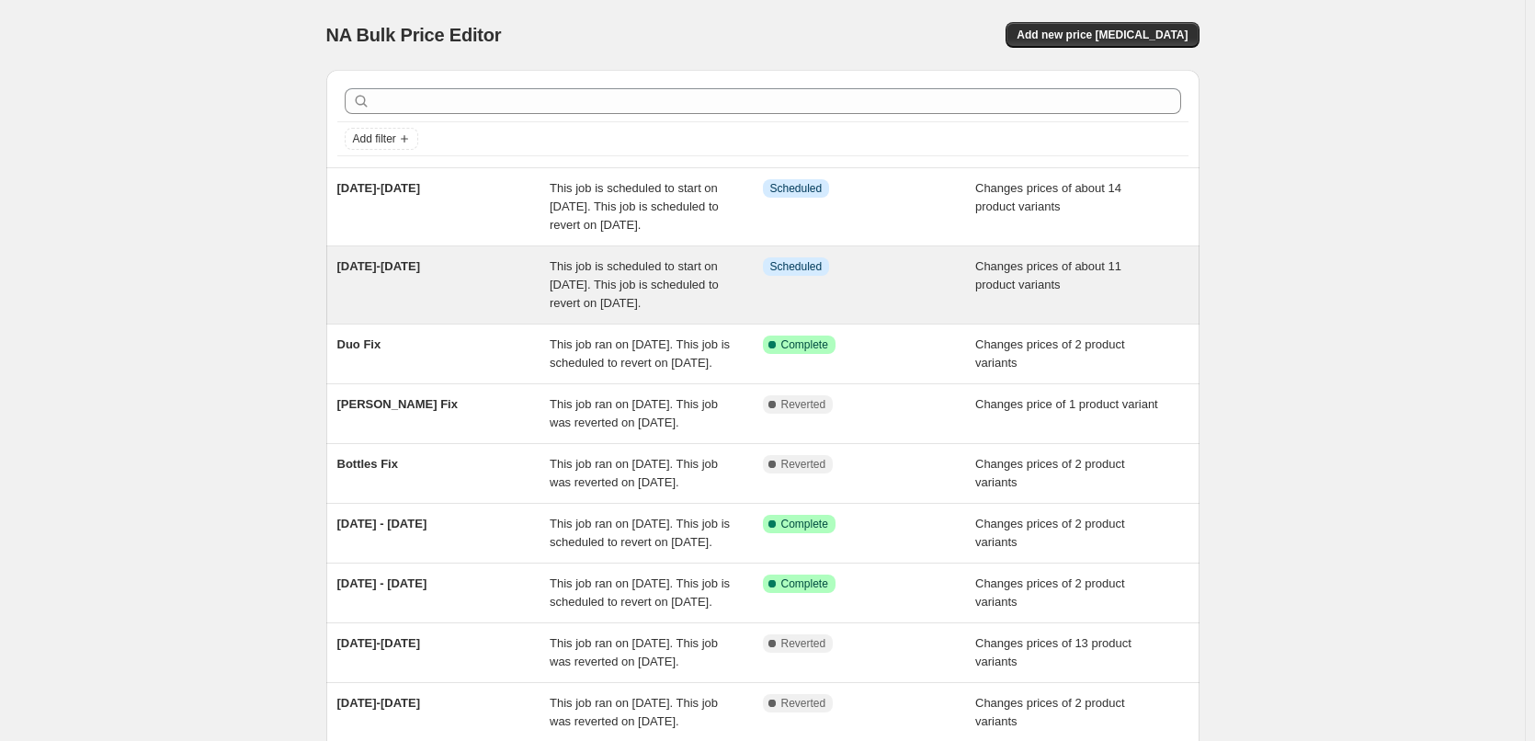
click at [643, 275] on div "[DATE]-[DATE] This job is scheduled to start on [DATE]. This job is scheduled t…" at bounding box center [762, 284] width 873 height 77
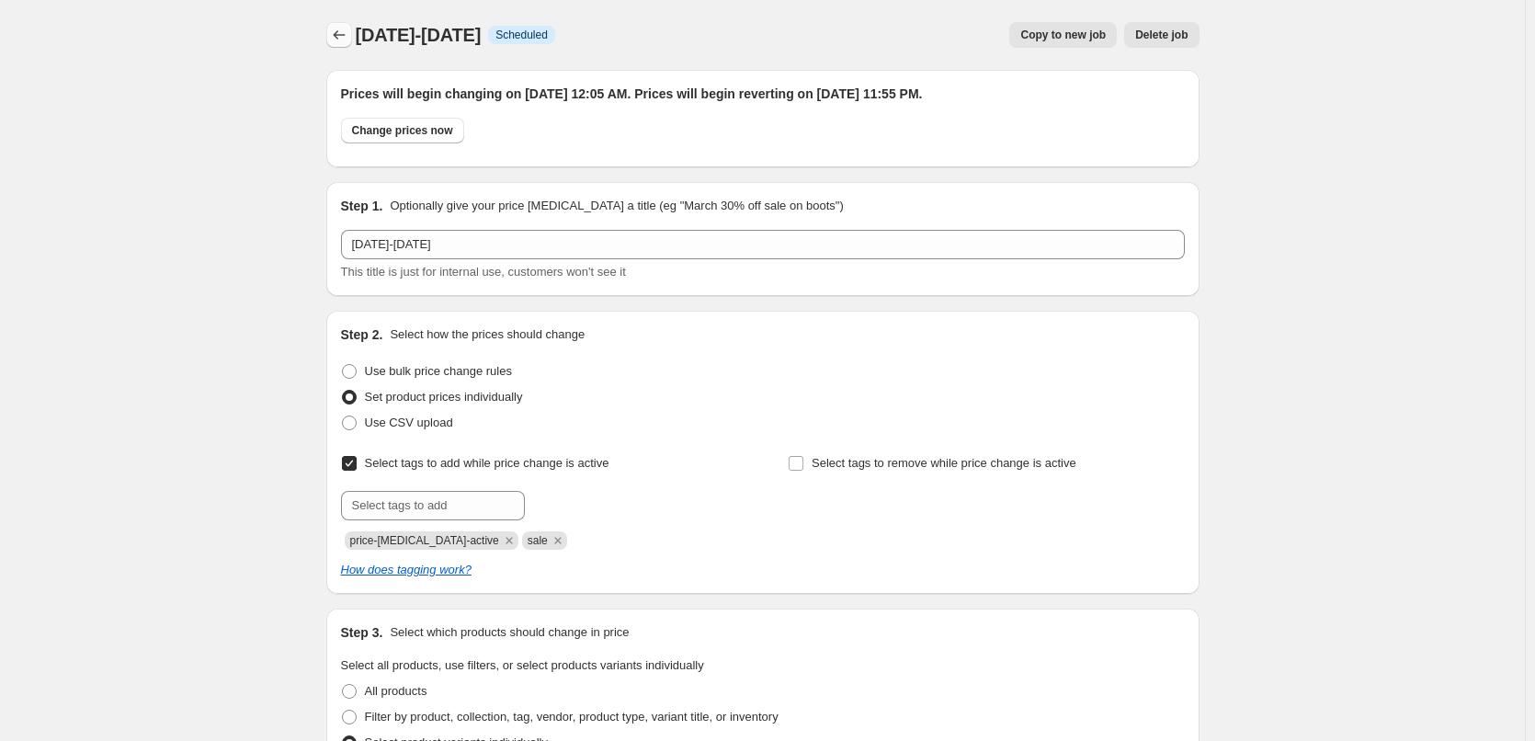
click at [346, 37] on icon "Price change jobs" at bounding box center [339, 35] width 18 height 18
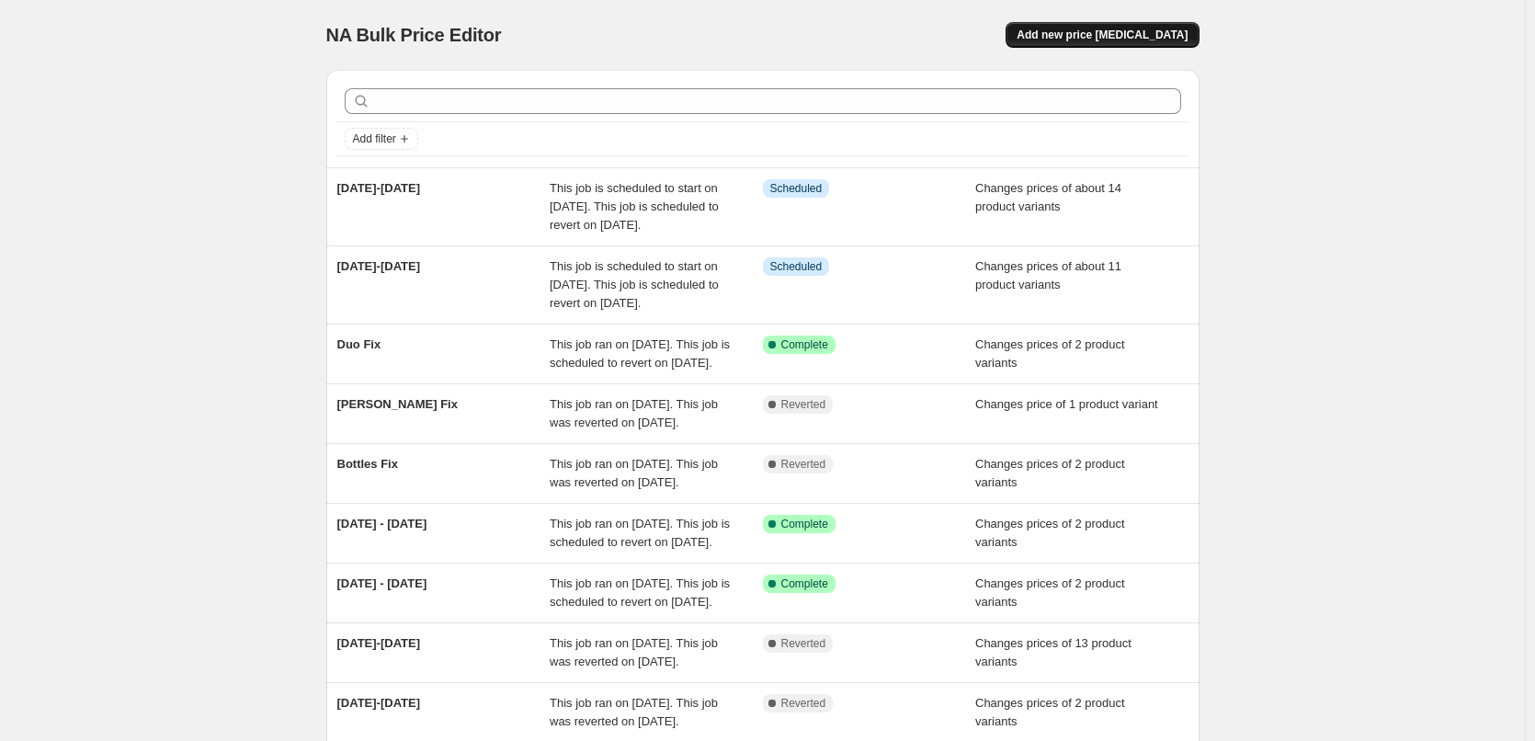
click at [1136, 42] on button "Add new price [MEDICAL_DATA]" at bounding box center [1101, 35] width 193 height 26
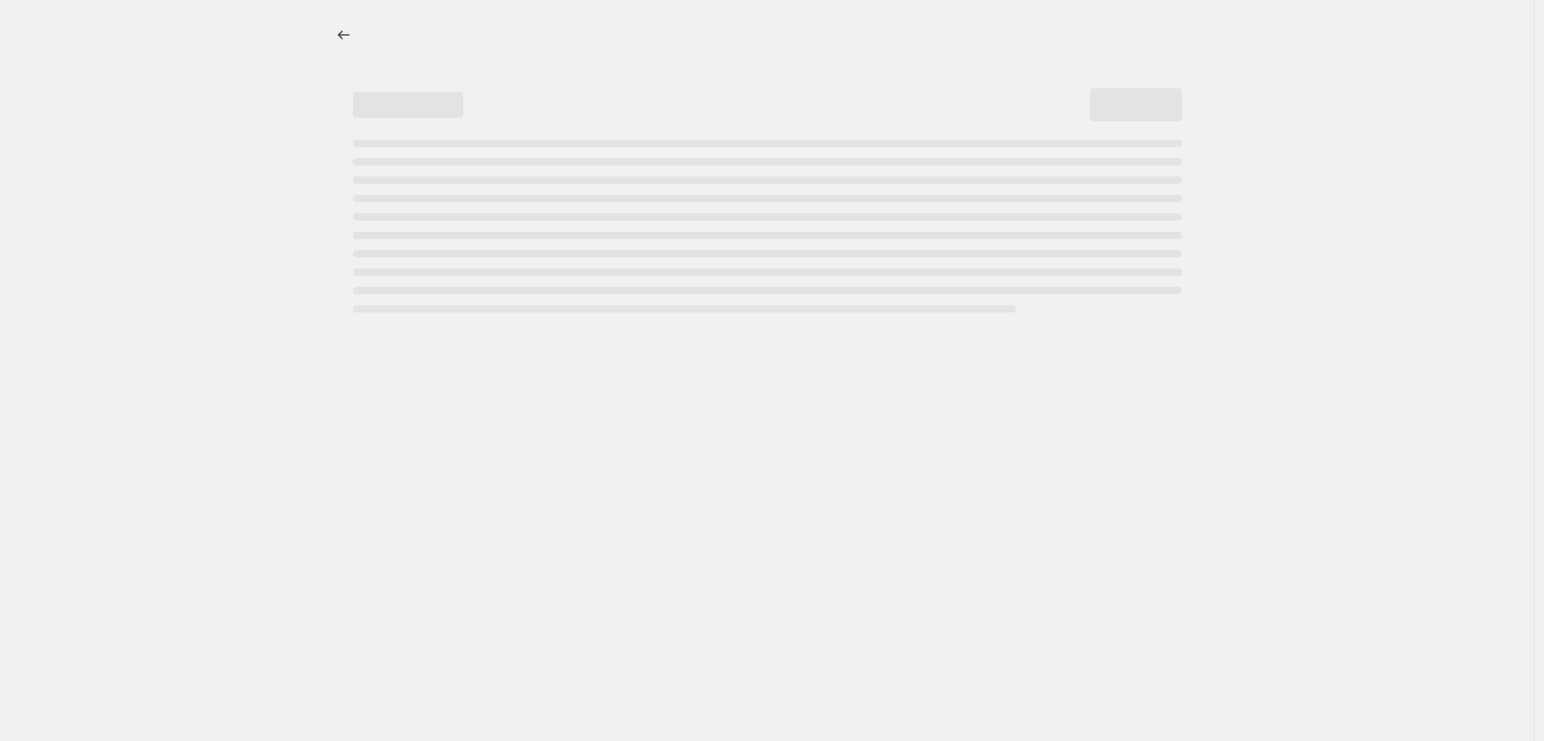
select select "percentage"
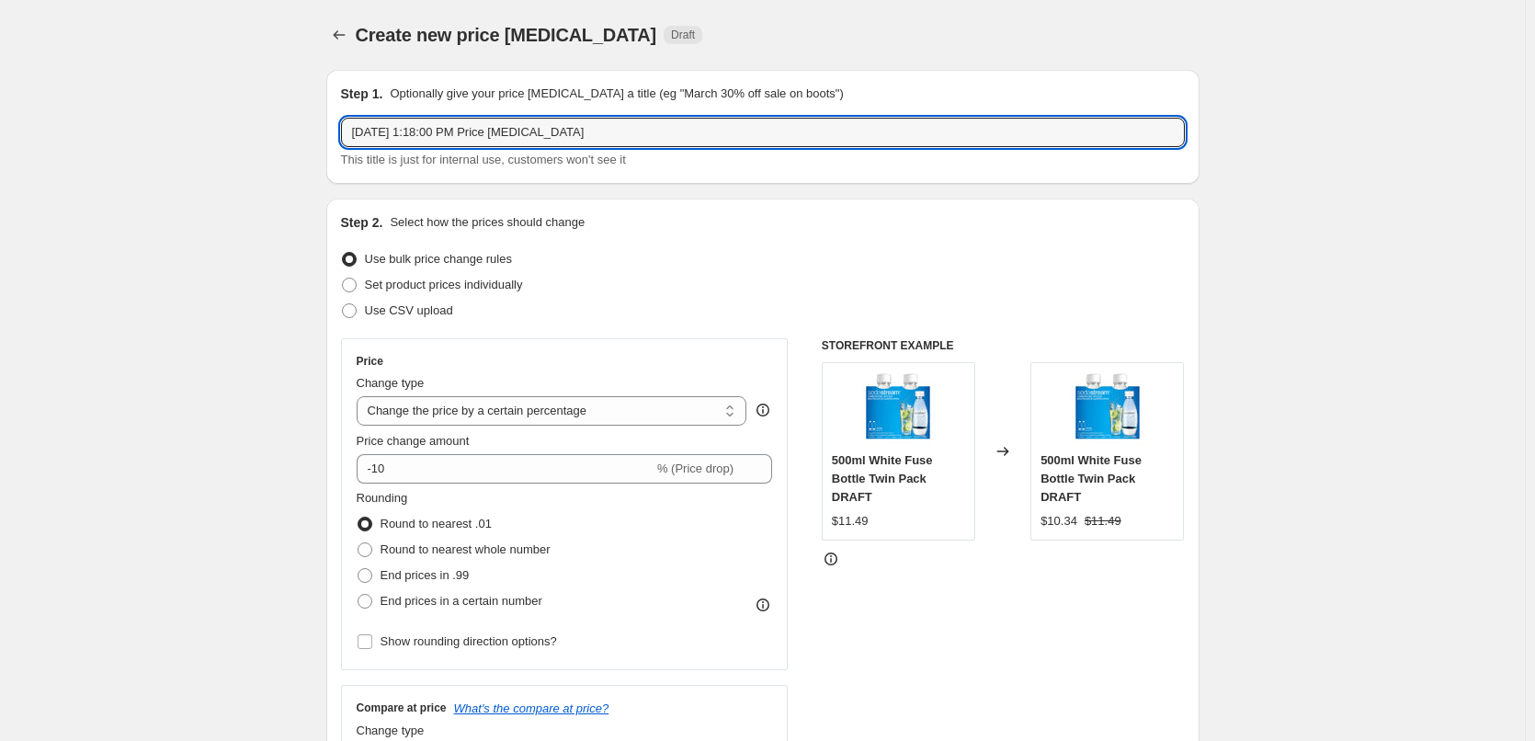
drag, startPoint x: 577, startPoint y: 135, endPoint x: 253, endPoint y: 132, distance: 324.4
type input "[DATE]-[DATE]"
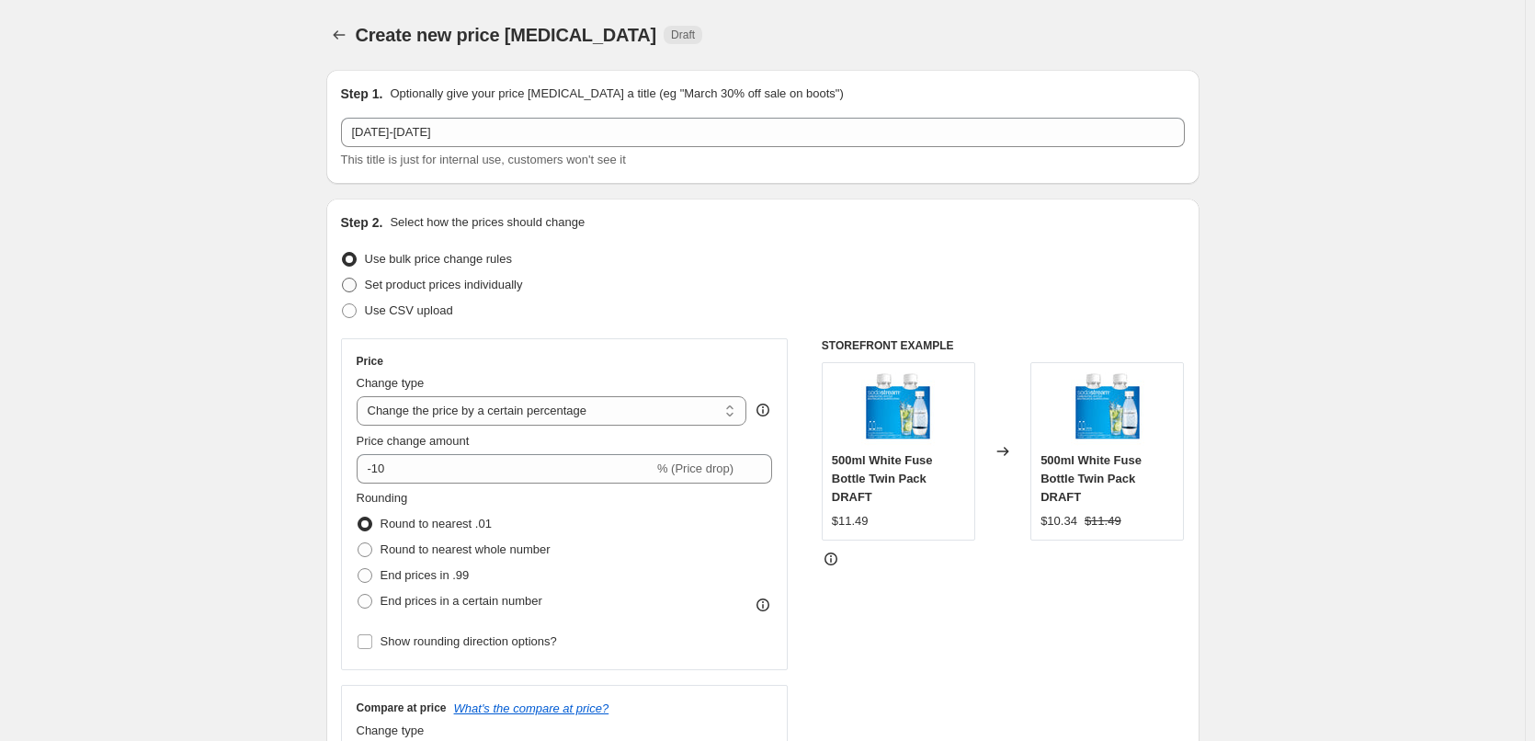
click at [497, 278] on span "Set product prices individually" at bounding box center [444, 285] width 158 height 14
click at [343, 278] on input "Set product prices individually" at bounding box center [342, 278] width 1 height 1
radio input "true"
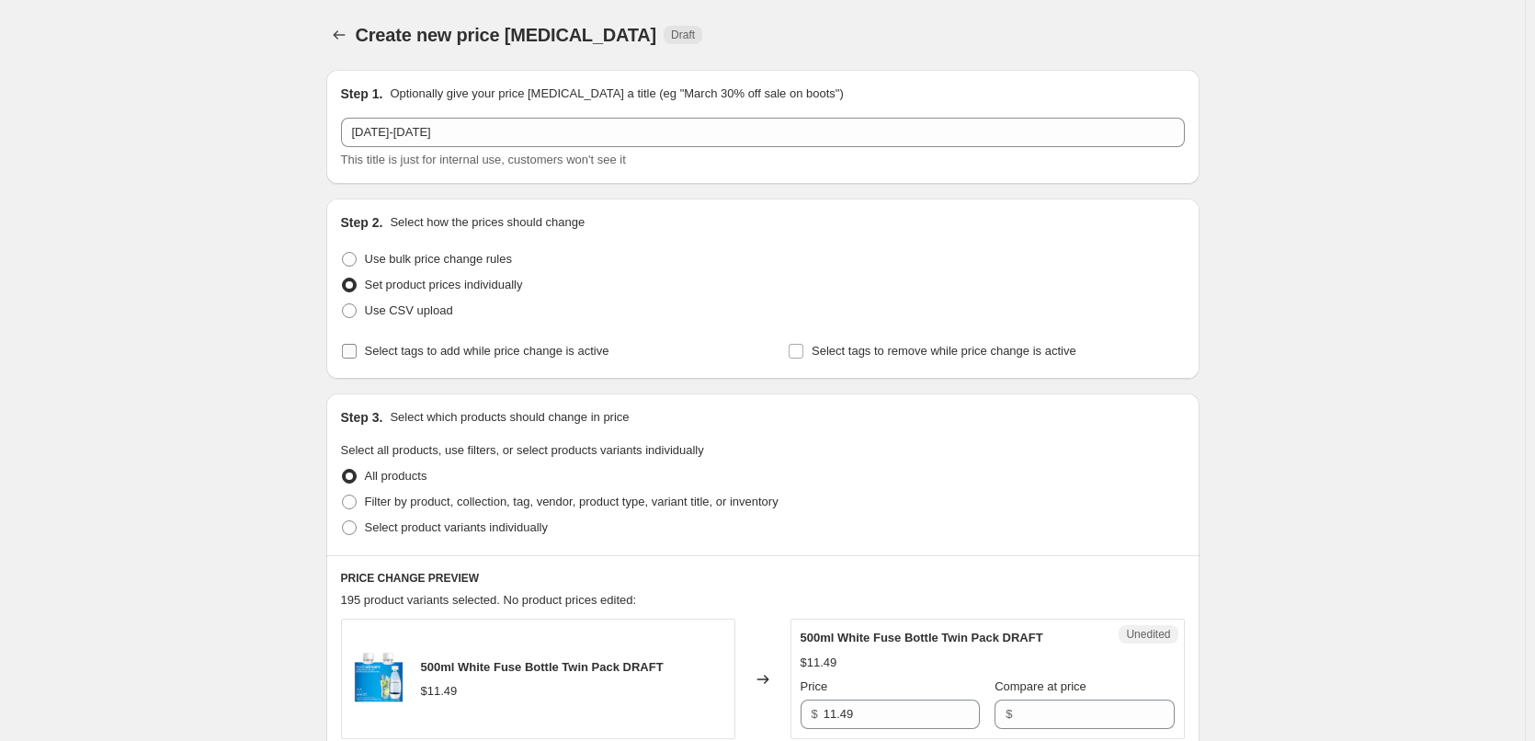
click at [452, 363] on label "Select tags to add while price change is active" at bounding box center [475, 351] width 268 height 26
click at [357, 358] on input "Select tags to add while price change is active" at bounding box center [349, 351] width 15 height 15
checkbox input "true"
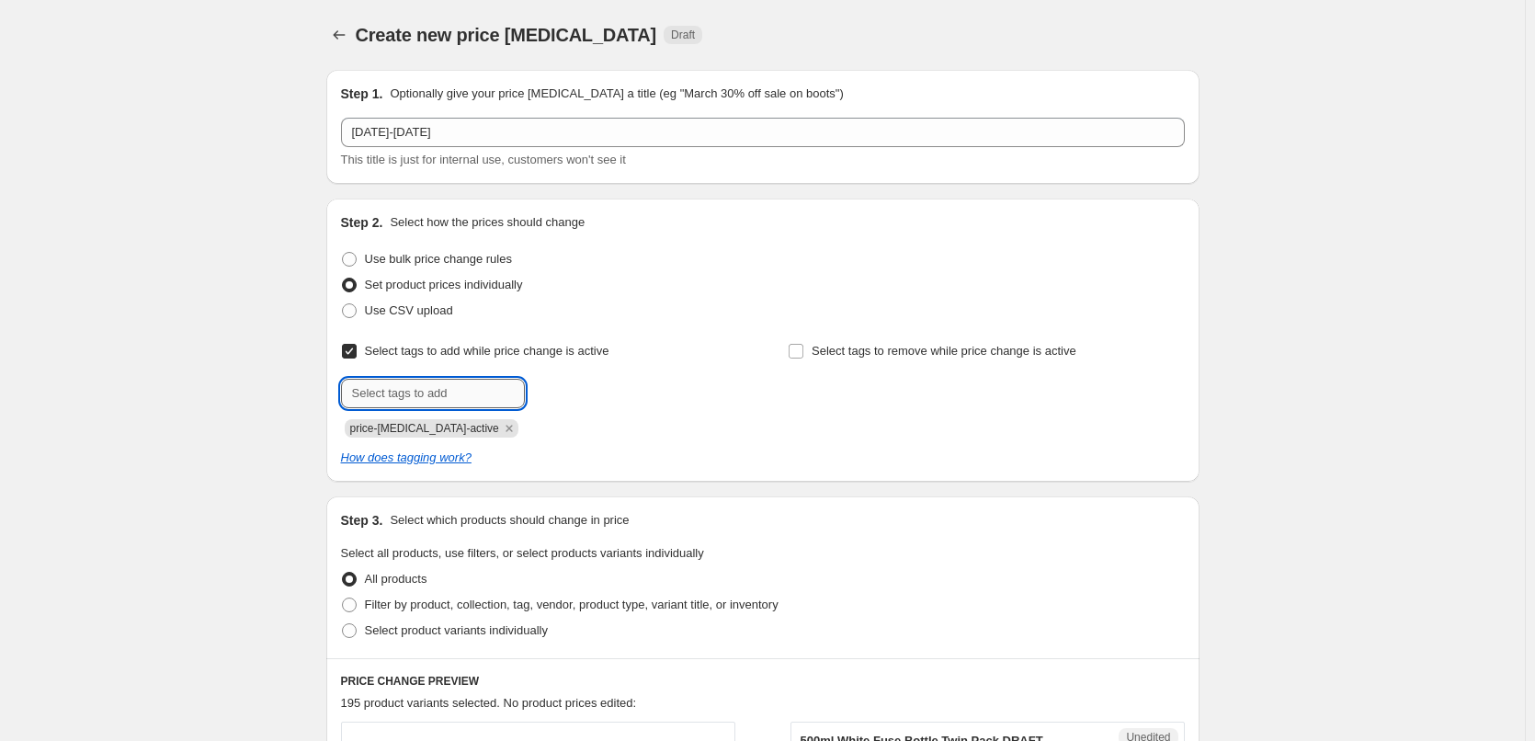
click at [436, 402] on input "text" at bounding box center [433, 393] width 184 height 29
type input "sale"
click at [568, 390] on span "Add sale" at bounding box center [563, 391] width 46 height 15
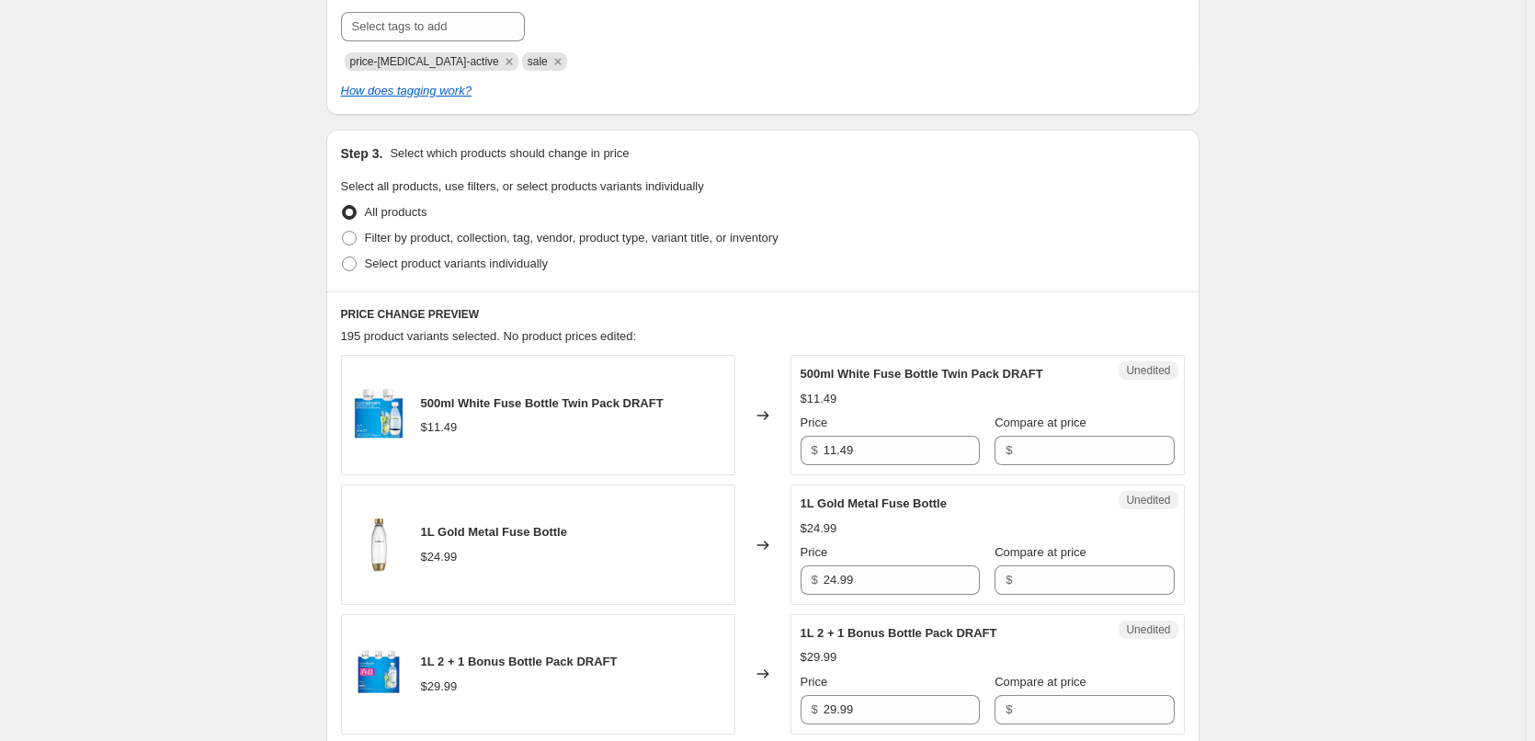
scroll to position [368, 0]
click at [479, 275] on label "Select product variants individually" at bounding box center [444, 263] width 207 height 26
click at [343, 256] on input "Select product variants individually" at bounding box center [342, 255] width 1 height 1
radio input "true"
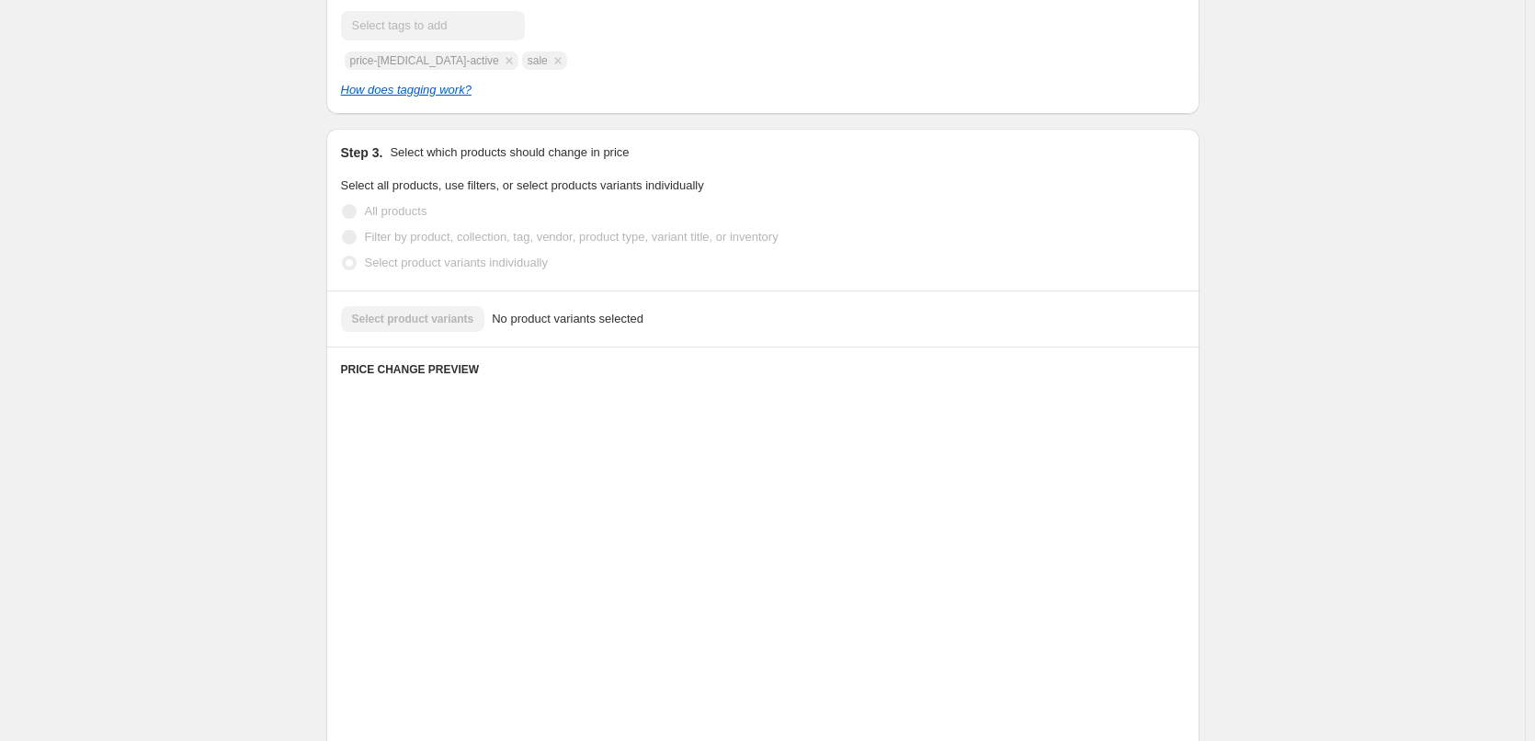
scroll to position [327, 0]
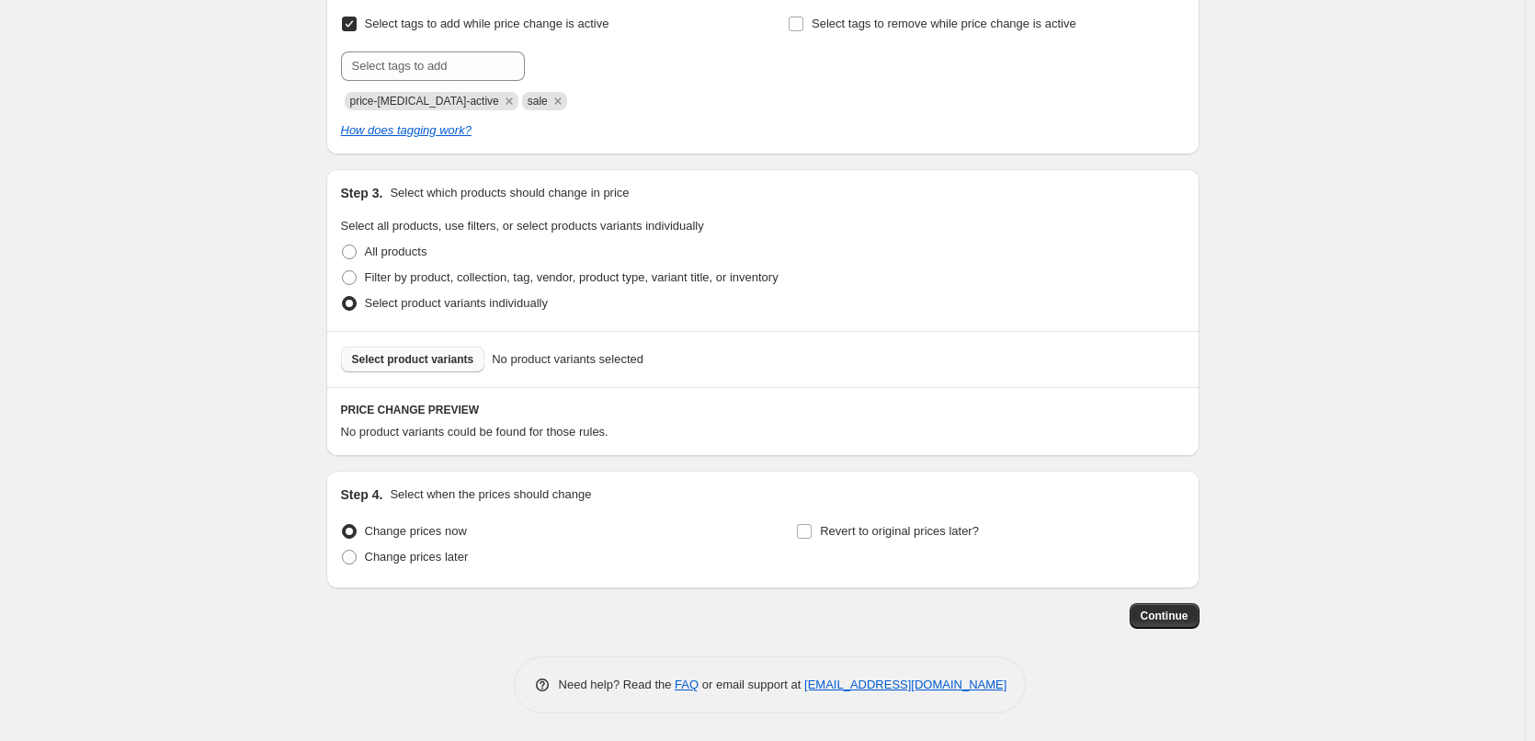
click at [432, 366] on span "Select product variants" at bounding box center [413, 359] width 122 height 15
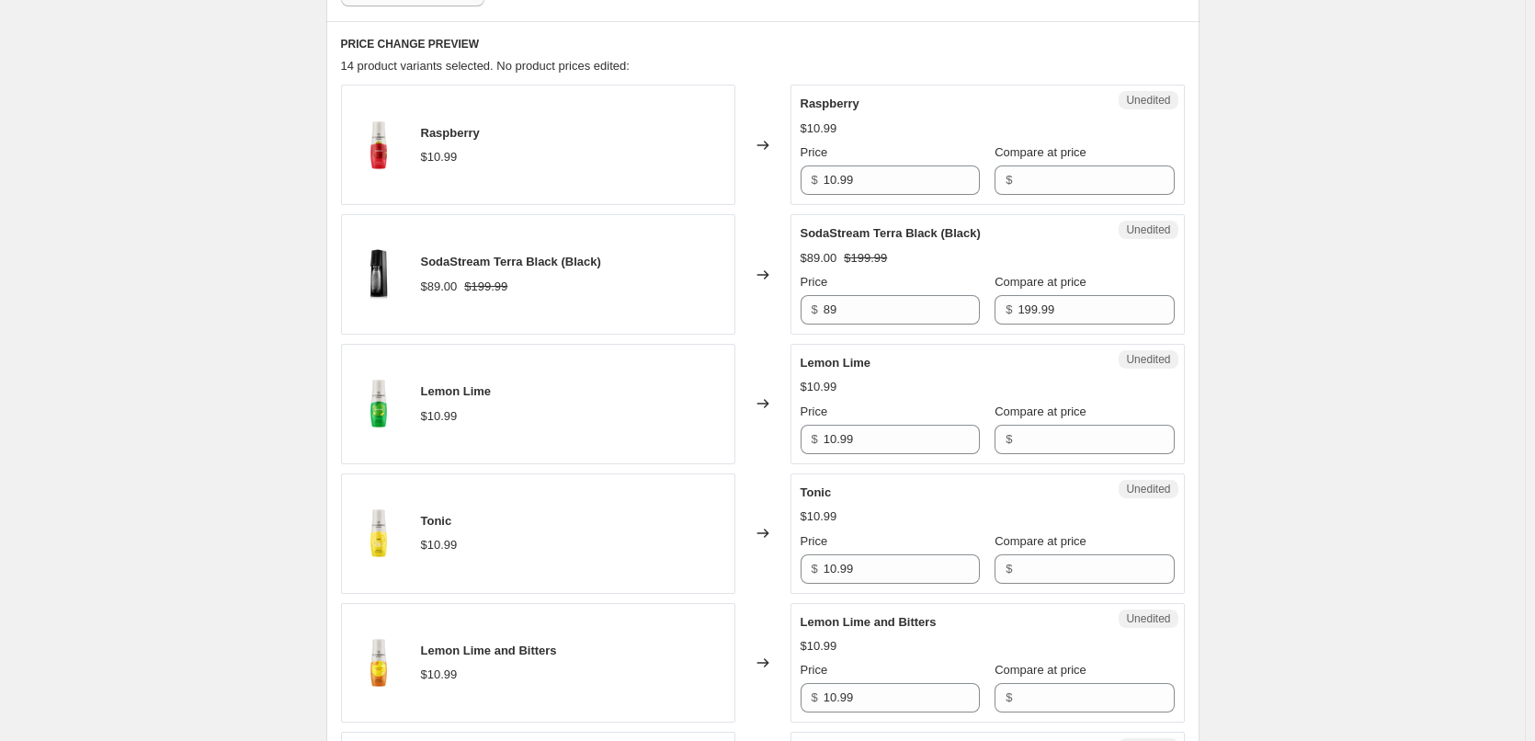
scroll to position [695, 0]
drag, startPoint x: 866, startPoint y: 171, endPoint x: 764, endPoint y: 180, distance: 102.4
click at [764, 180] on div "Raspberry $10.99 Changed to Unedited Raspberry $10.99 Price $ 10.99 Compare at …" at bounding box center [763, 143] width 844 height 120
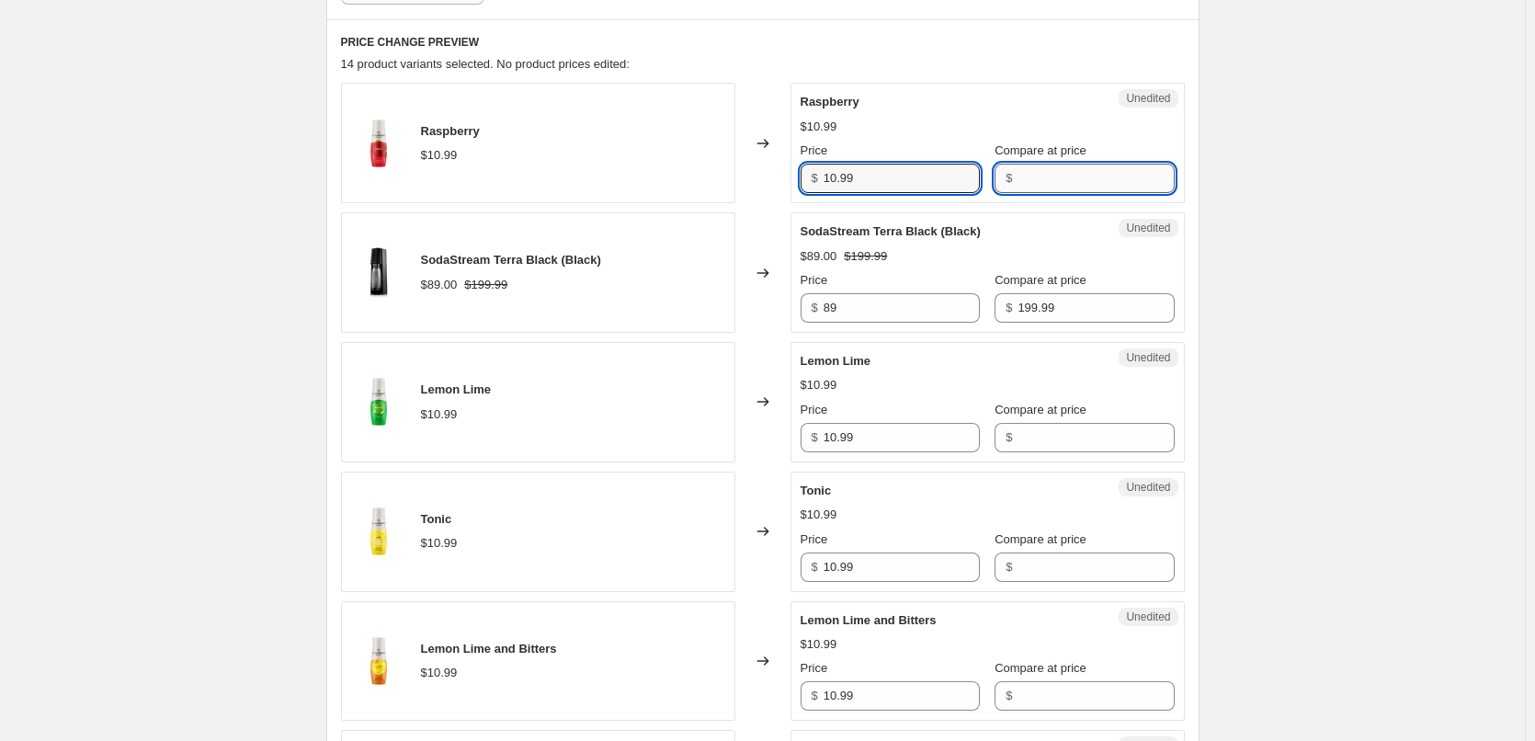
click at [1063, 173] on input "Compare at price" at bounding box center [1095, 178] width 156 height 29
paste input "10.99"
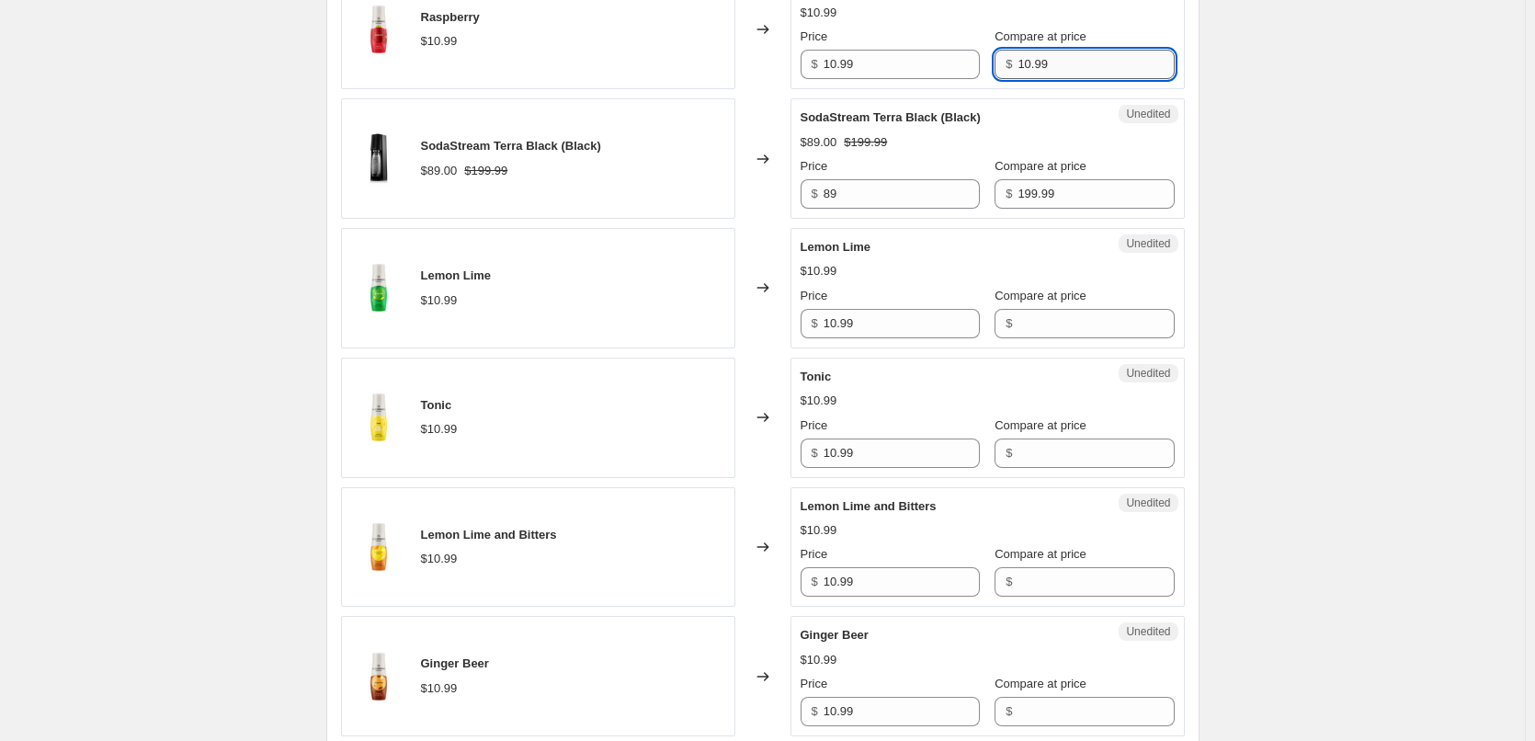
scroll to position [879, 0]
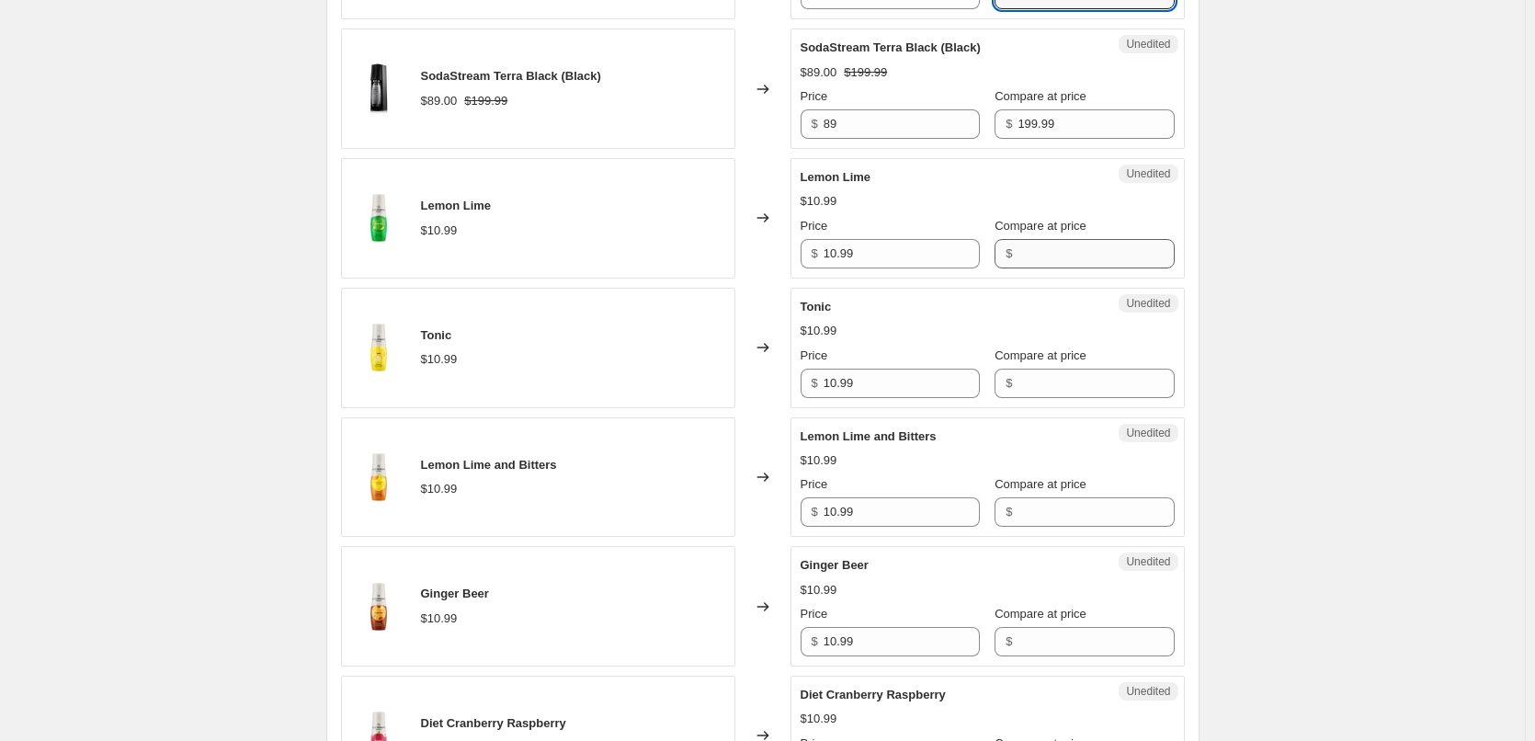
type input "10.99"
click at [1055, 249] on input "Compare at price" at bounding box center [1095, 253] width 156 height 29
paste input "10.99"
type input "10.99"
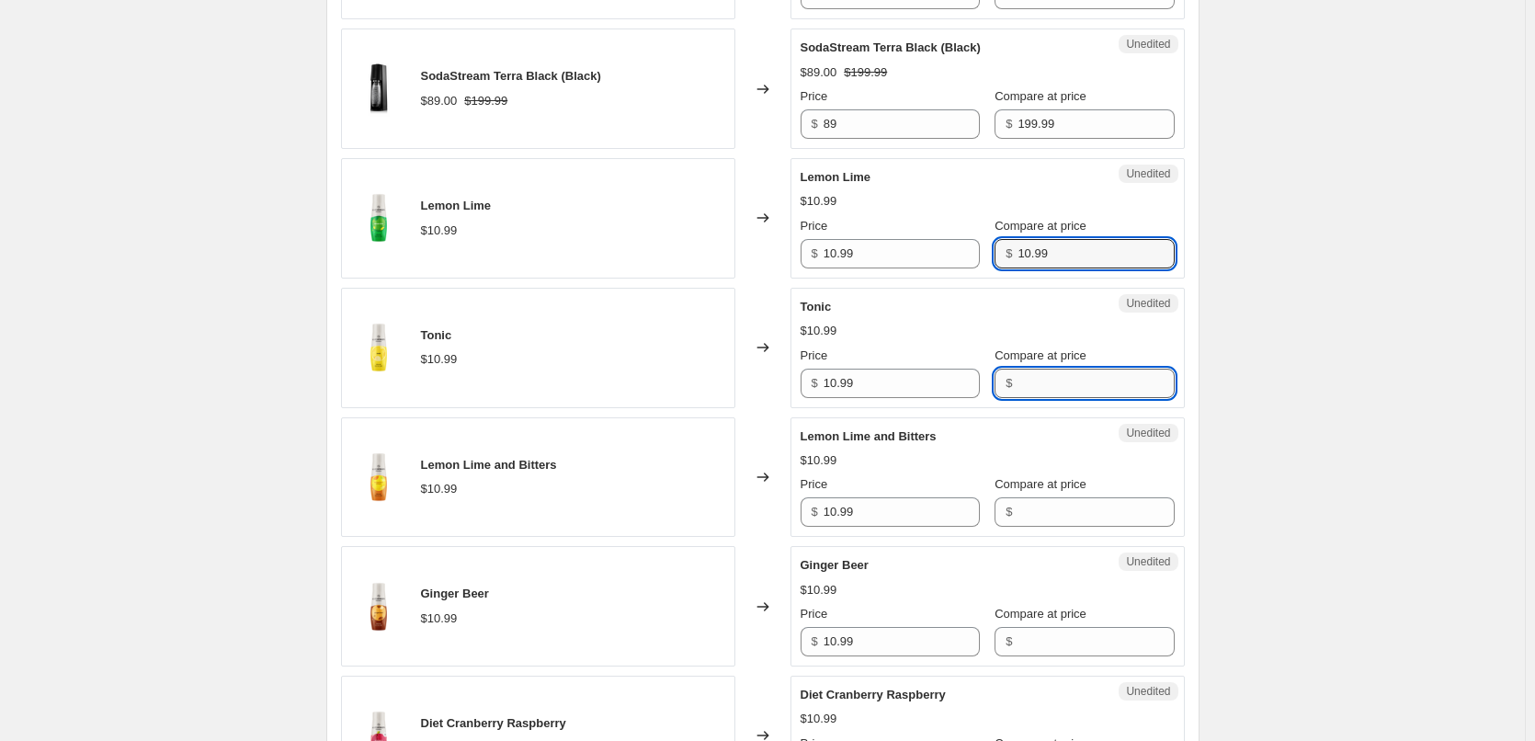
click at [1030, 376] on input "Compare at price" at bounding box center [1095, 382] width 156 height 29
paste input "10.99"
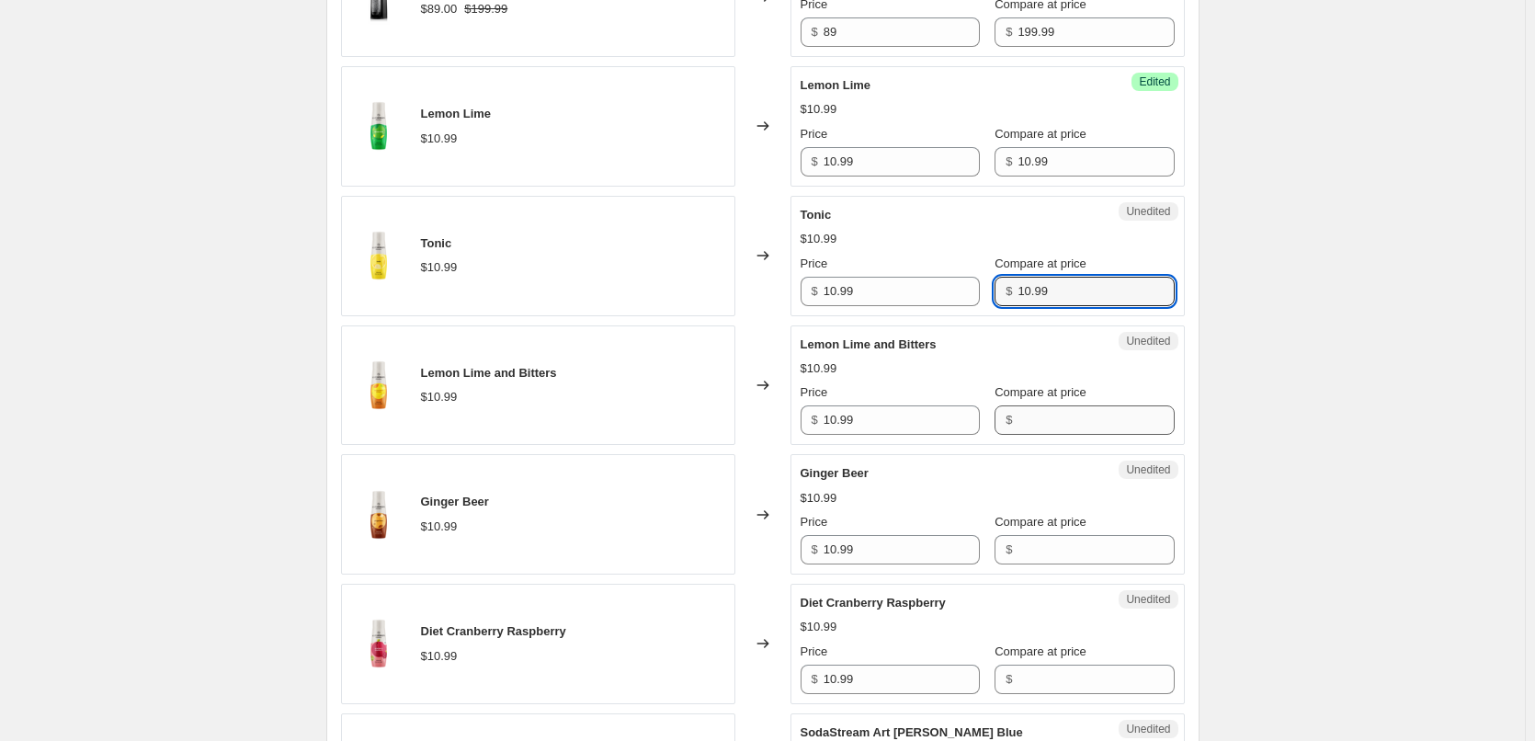
type input "10.99"
click at [1026, 418] on input "Compare at price" at bounding box center [1095, 419] width 156 height 29
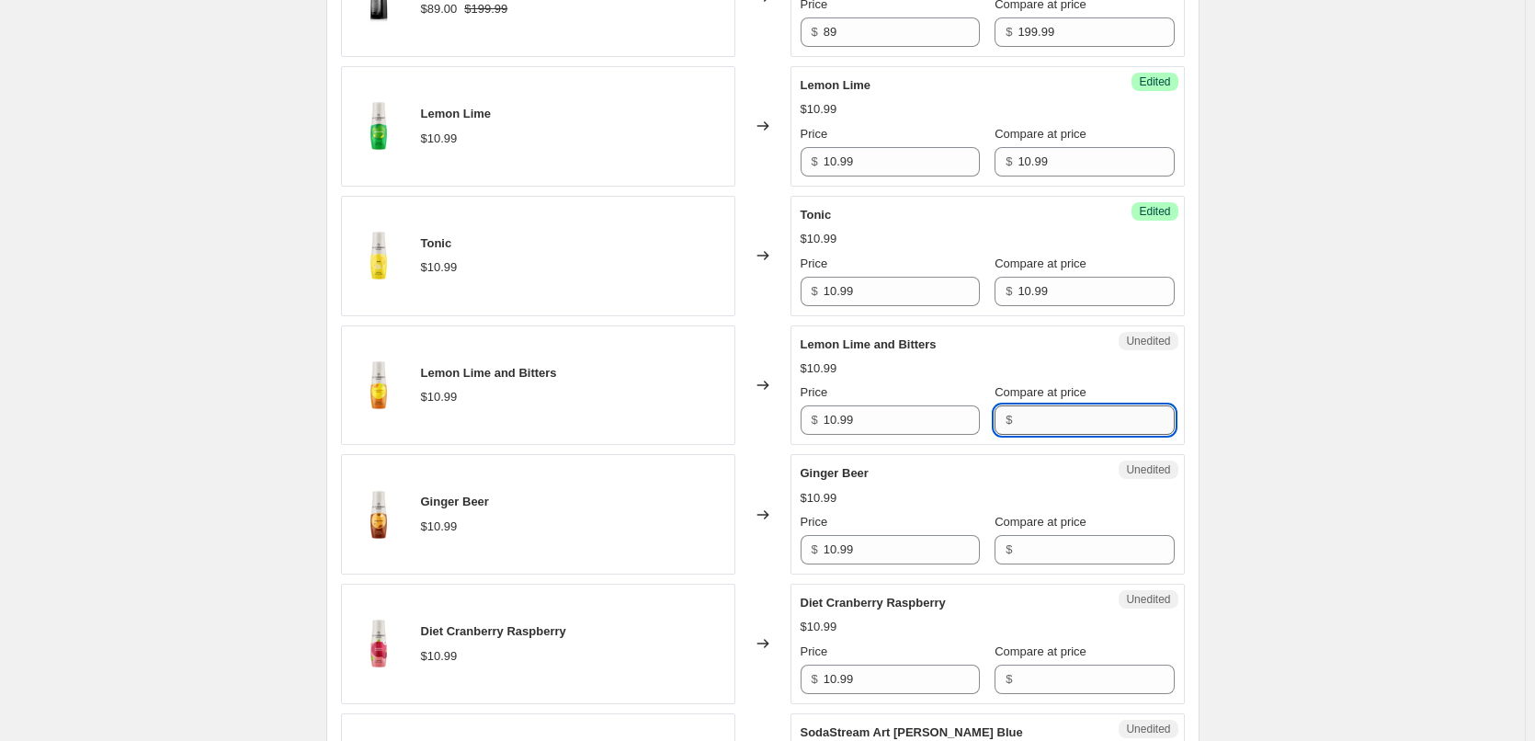
paste input "10.99"
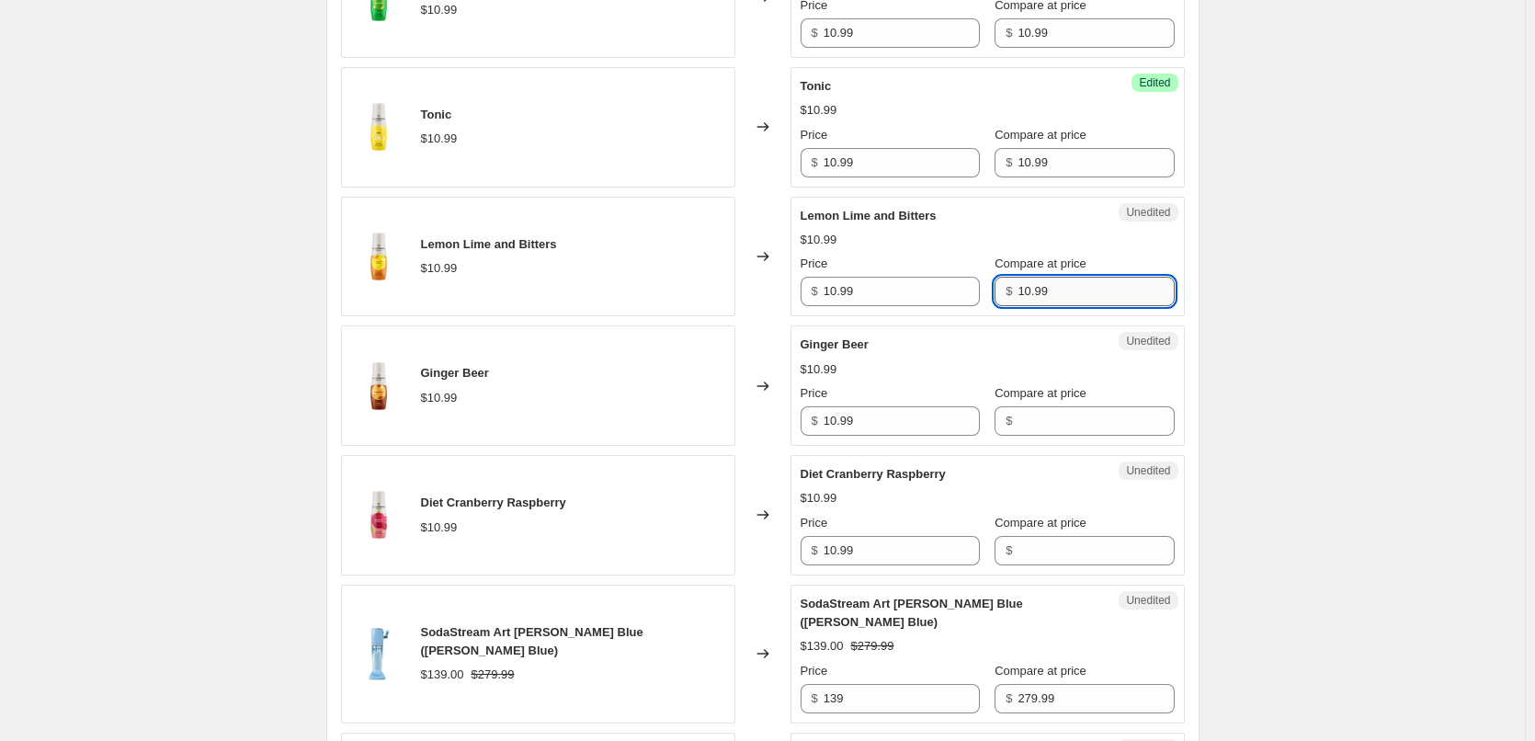
scroll to position [1154, 0]
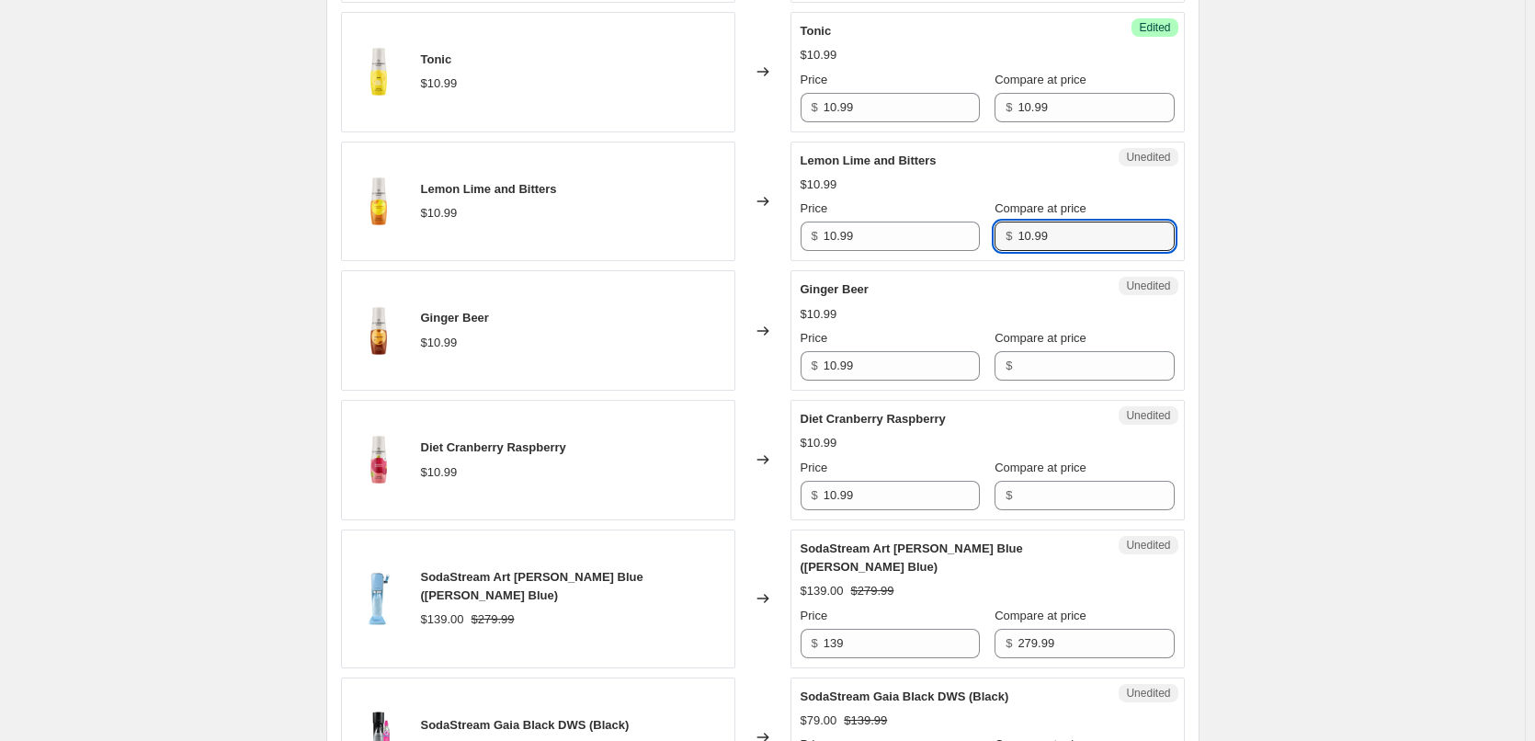
type input "10.99"
click at [1026, 350] on div "Compare at price $" at bounding box center [1083, 354] width 179 height 51
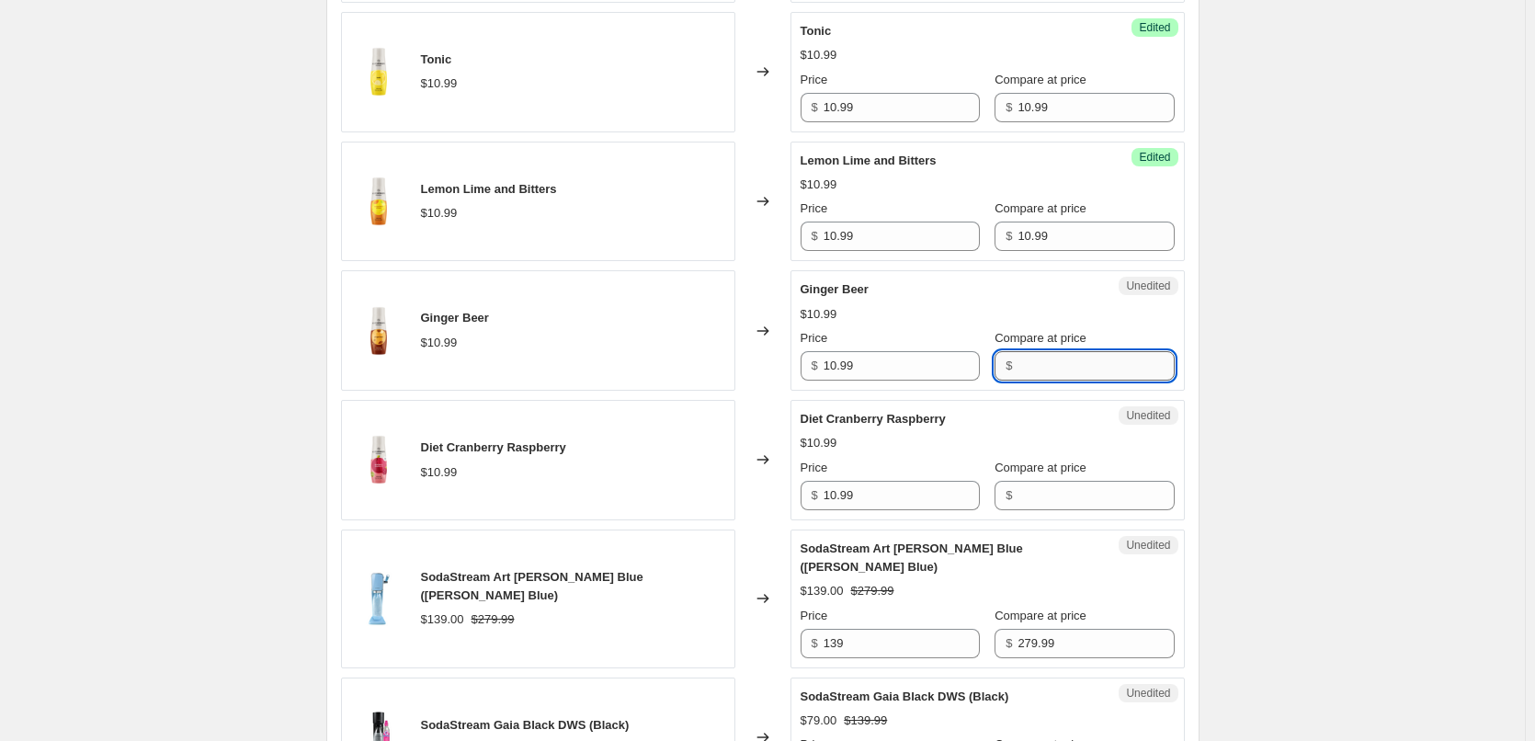
click at [1031, 367] on input "Compare at price" at bounding box center [1095, 365] width 156 height 29
paste input "10.99"
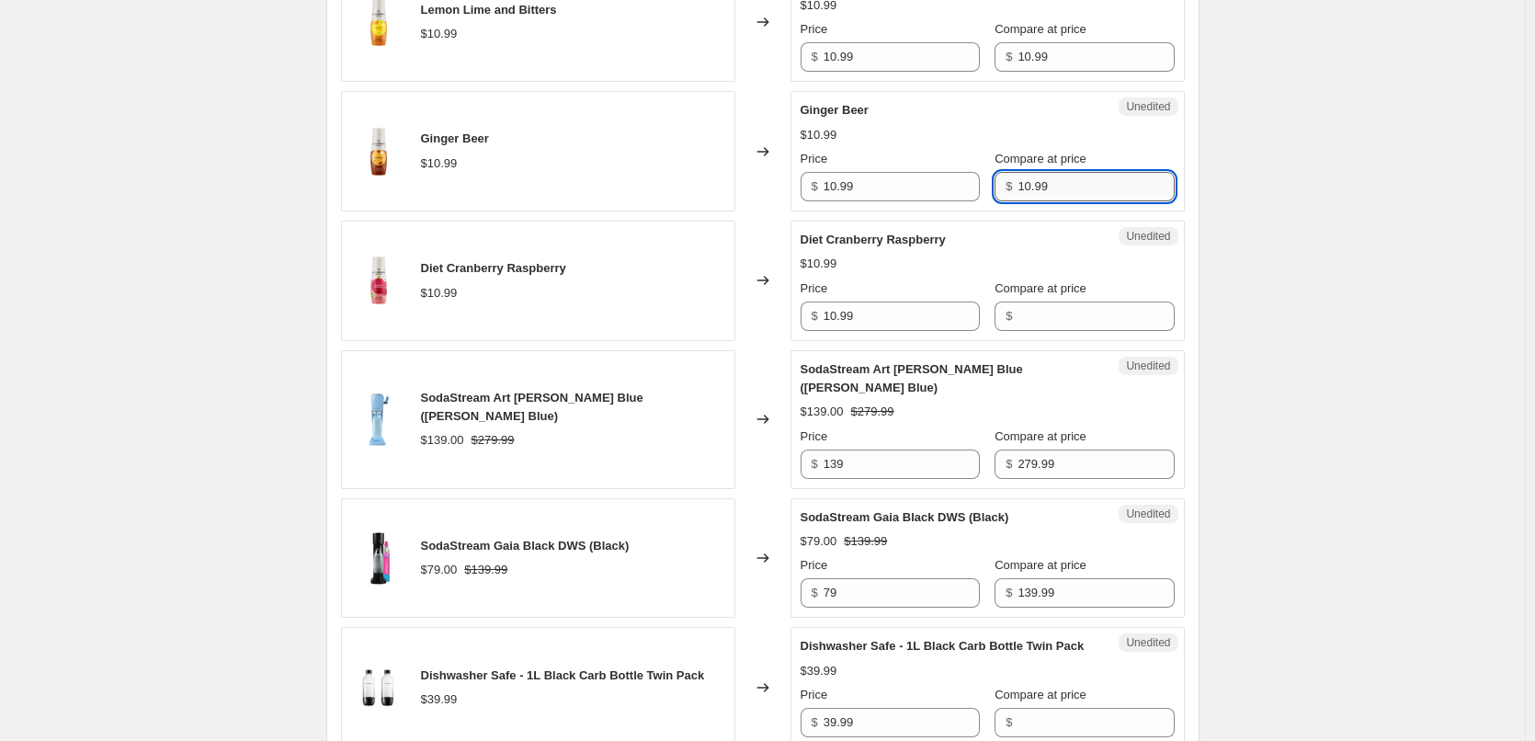
scroll to position [1338, 0]
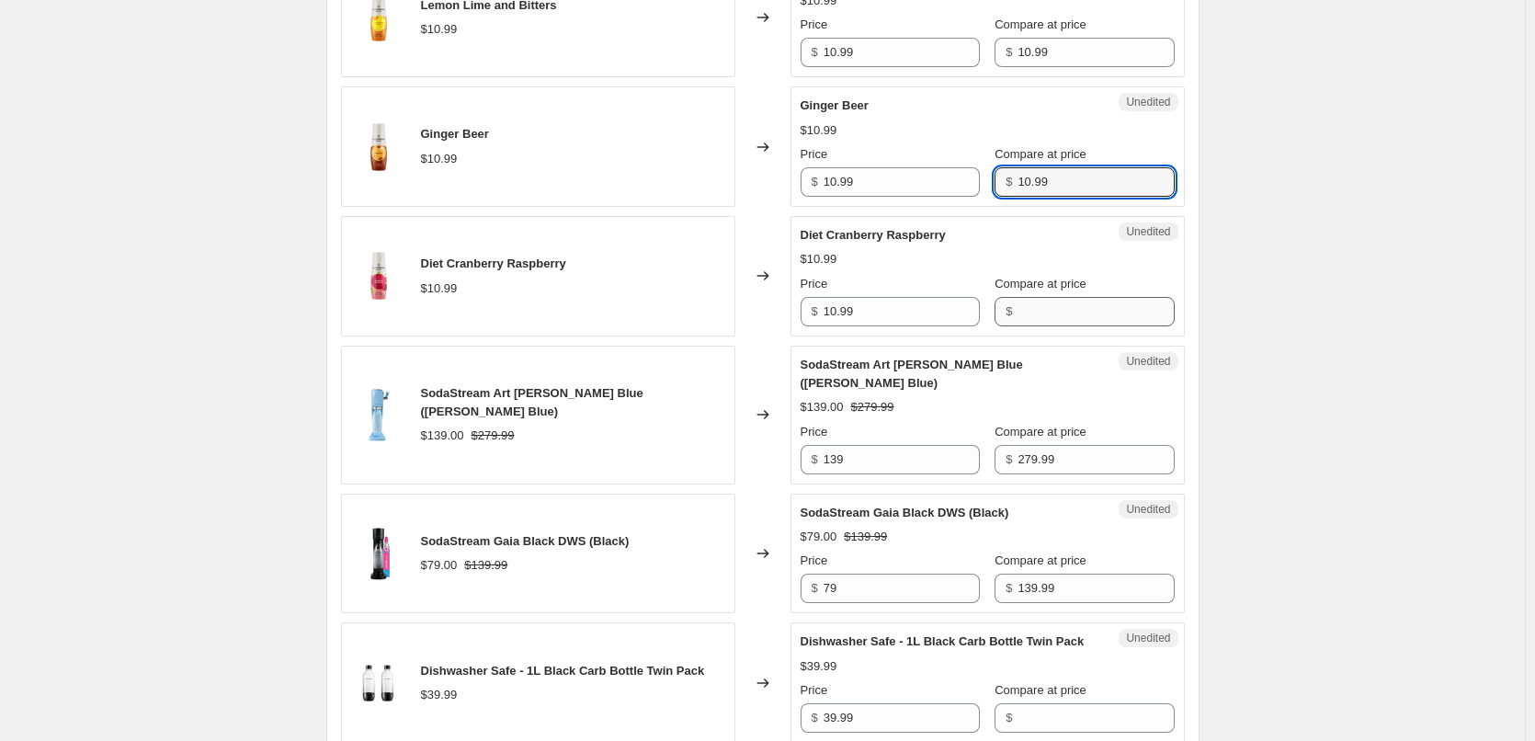
type input "10.99"
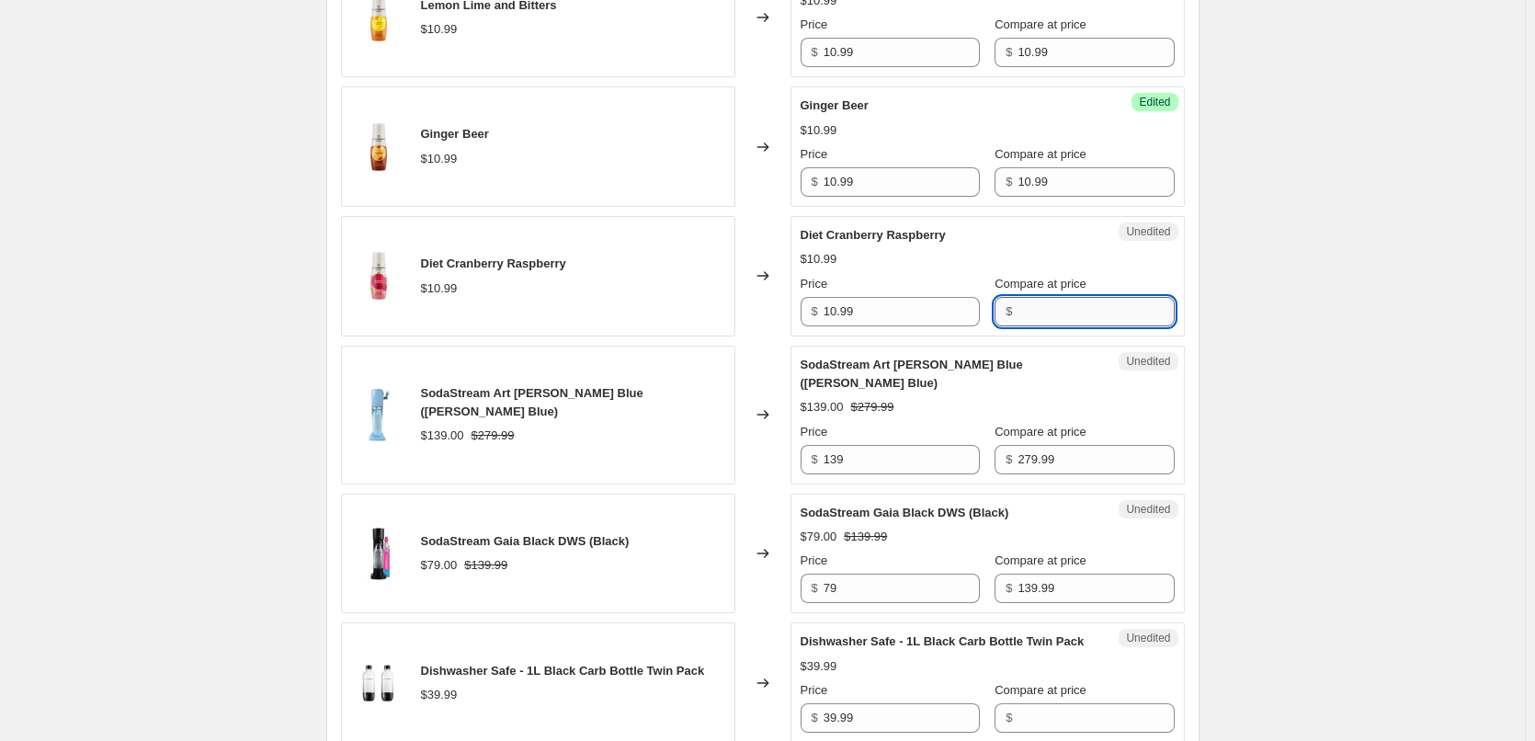
click at [1026, 319] on input "Compare at price" at bounding box center [1095, 311] width 156 height 29
paste input "10.99"
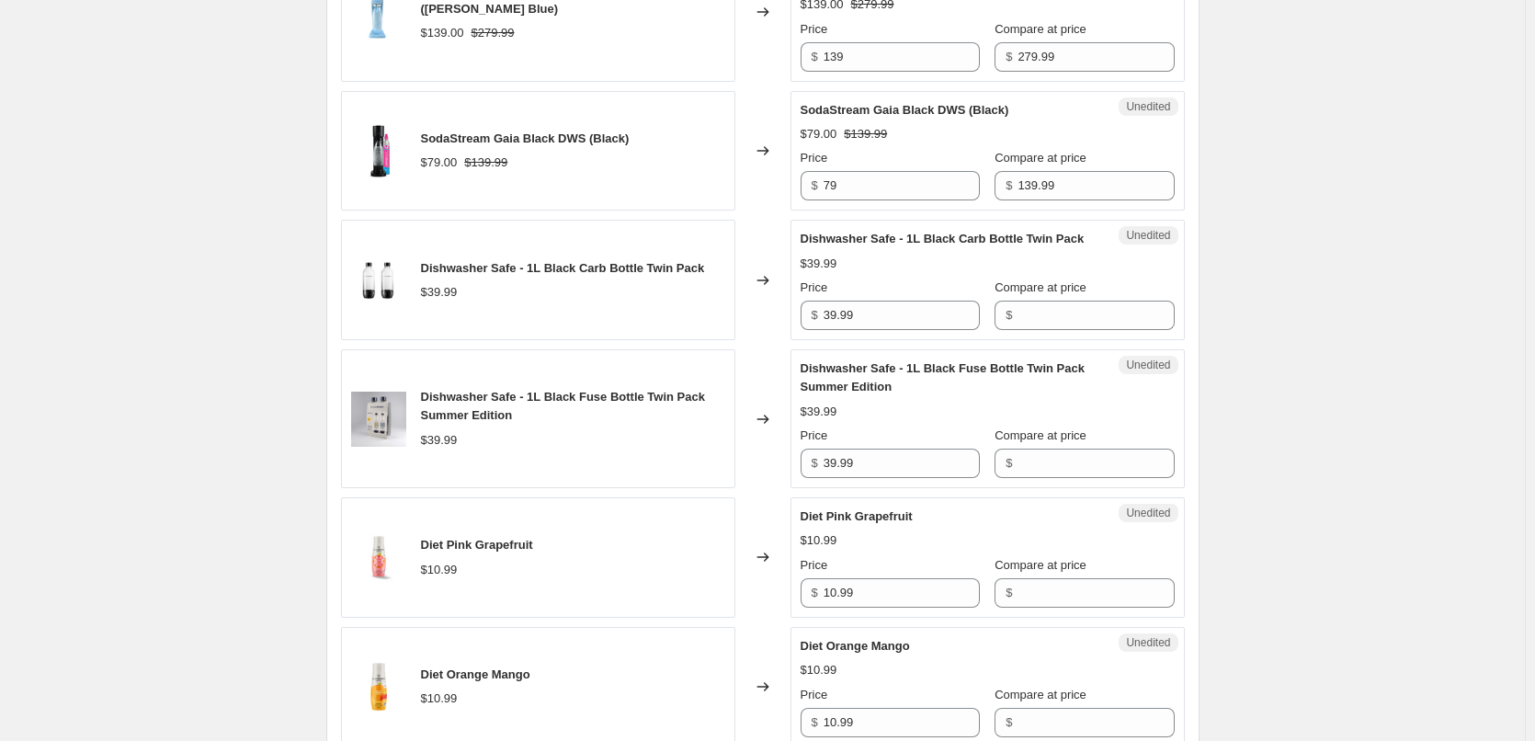
scroll to position [1981, 0]
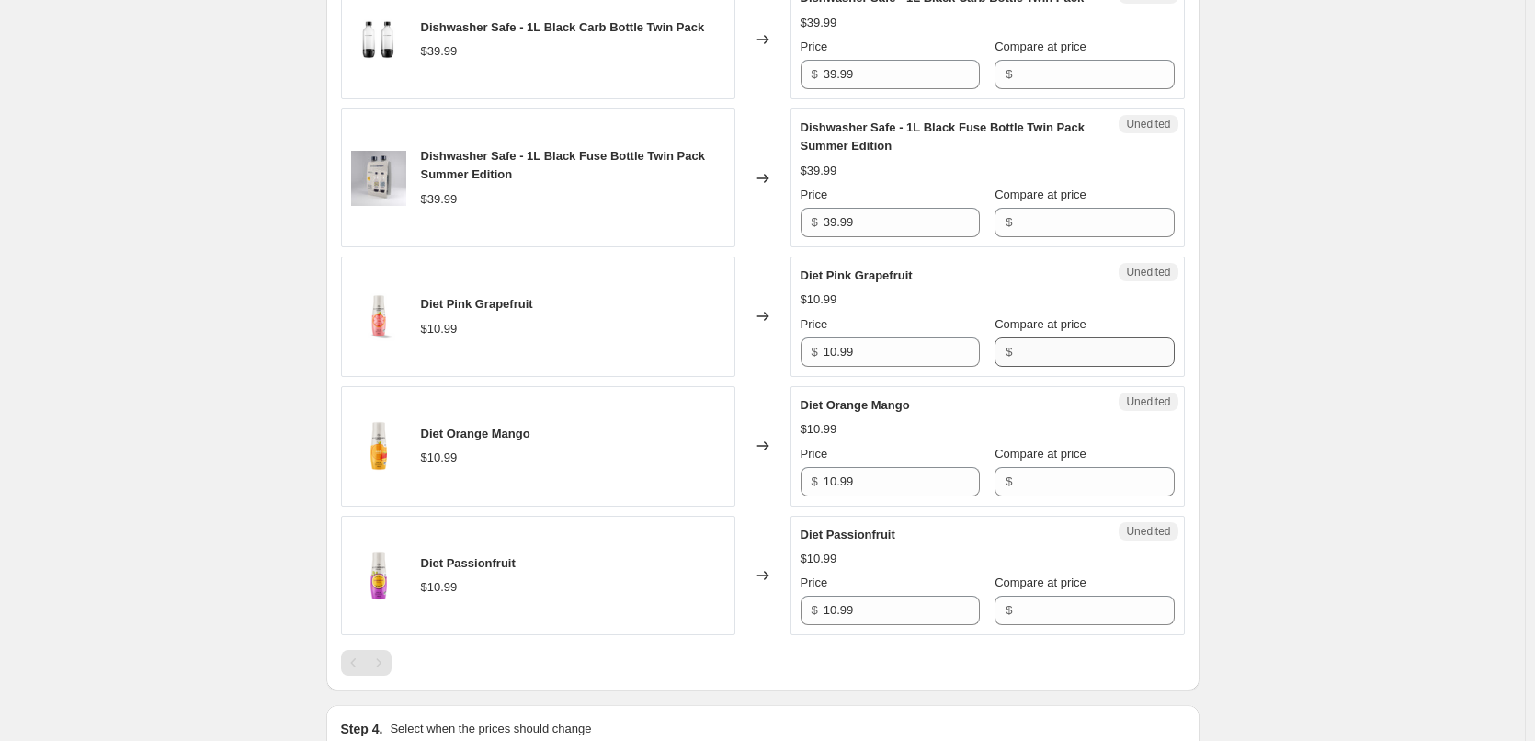
type input "10.99"
click at [1017, 352] on input "Compare at price" at bounding box center [1095, 351] width 156 height 29
paste input "10.99"
type input "10.99"
click at [1026, 470] on input "Compare at price" at bounding box center [1095, 481] width 156 height 29
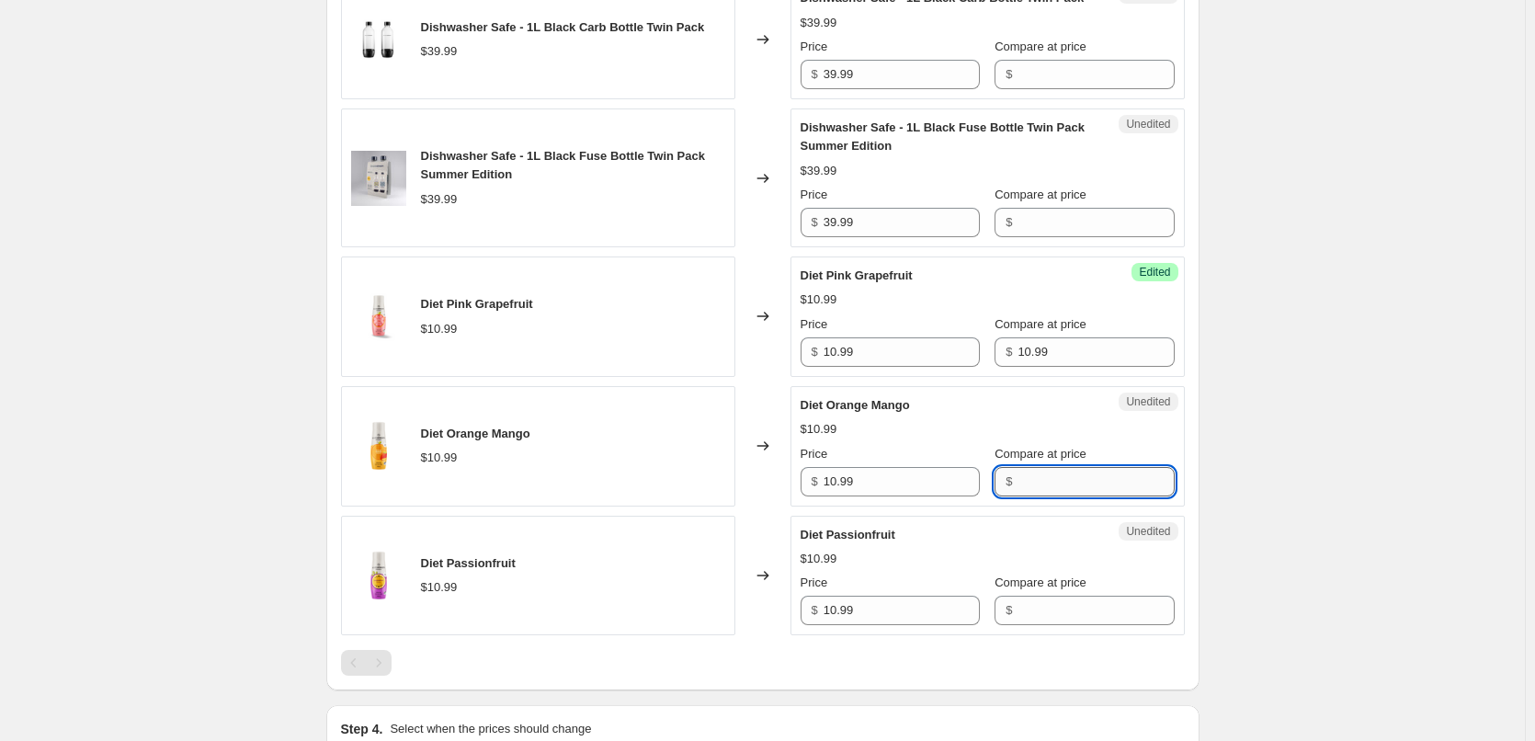
paste input "10.99"
type input "10.99"
click at [1043, 609] on input "Compare at price" at bounding box center [1095, 609] width 156 height 29
paste input "10.99"
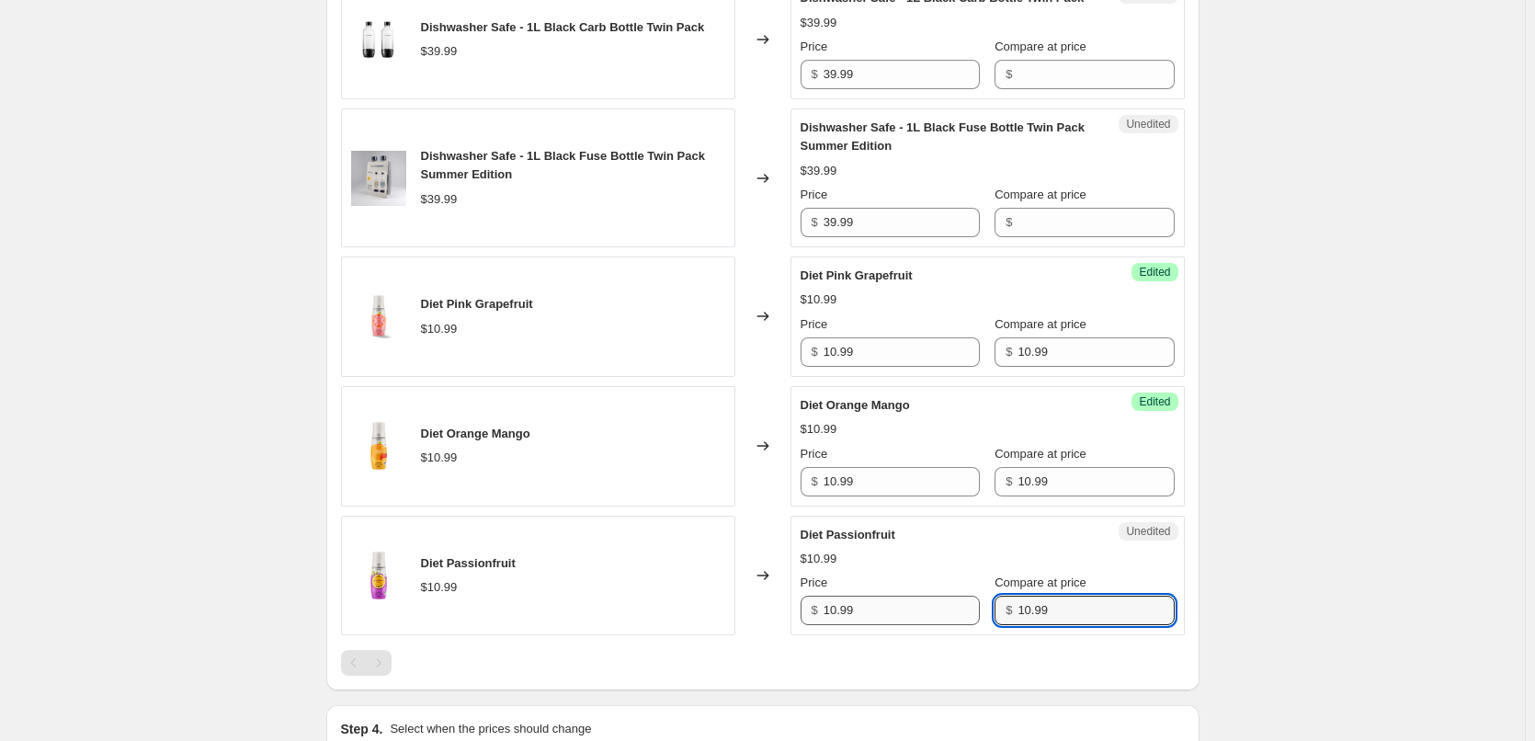
type input "10.99"
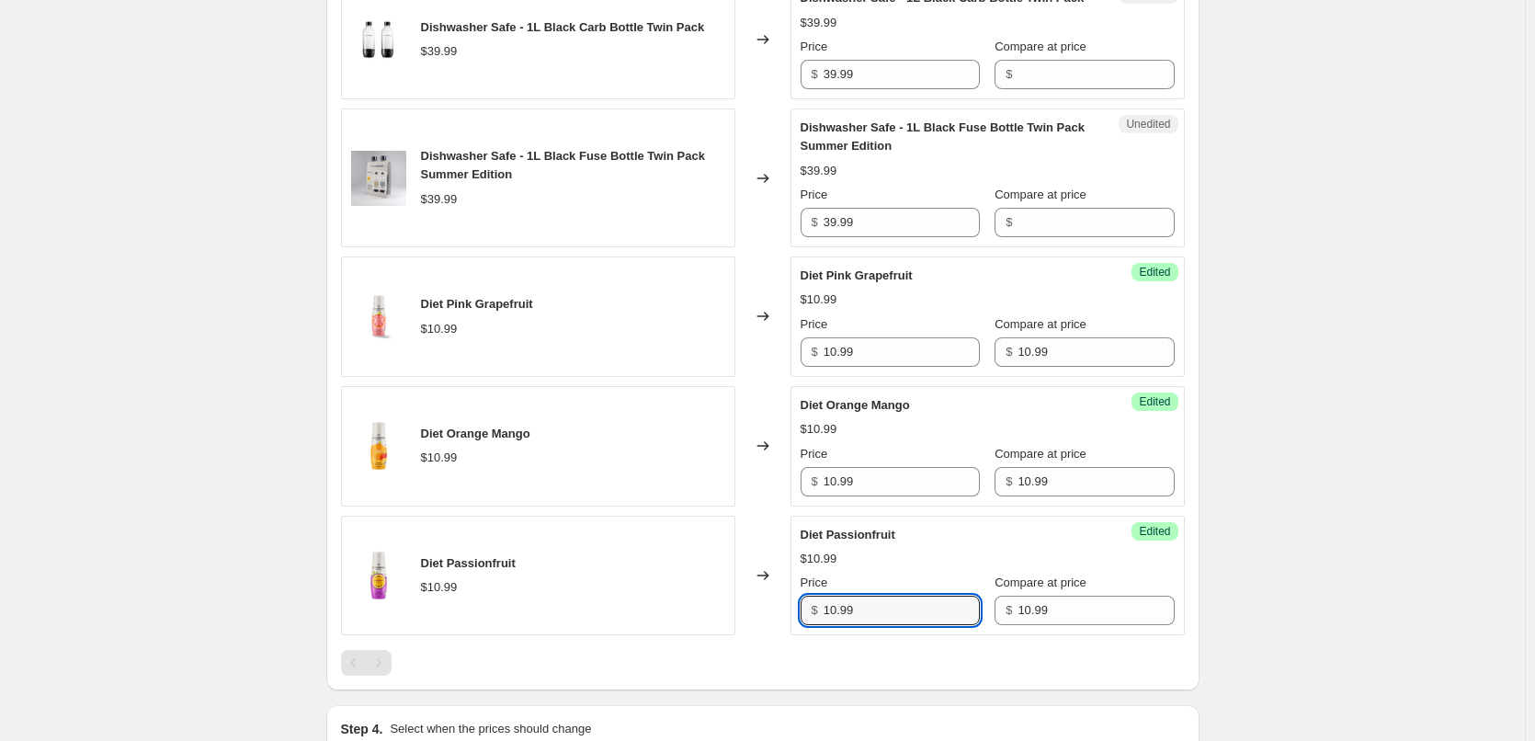
drag, startPoint x: 901, startPoint y: 616, endPoint x: 748, endPoint y: 604, distance: 153.9
click at [748, 604] on div "Diet Passionfruit $10.99 Changed to Success Edited Diet Passionfruit $10.99 Pri…" at bounding box center [763, 576] width 844 height 120
type input "9"
drag, startPoint x: 892, startPoint y: 492, endPoint x: 759, endPoint y: 476, distance: 134.2
click at [762, 476] on div "Diet Orange Mango $10.99 Changed to Success Edited Diet Orange Mango $10.99 Pri…" at bounding box center [763, 446] width 844 height 120
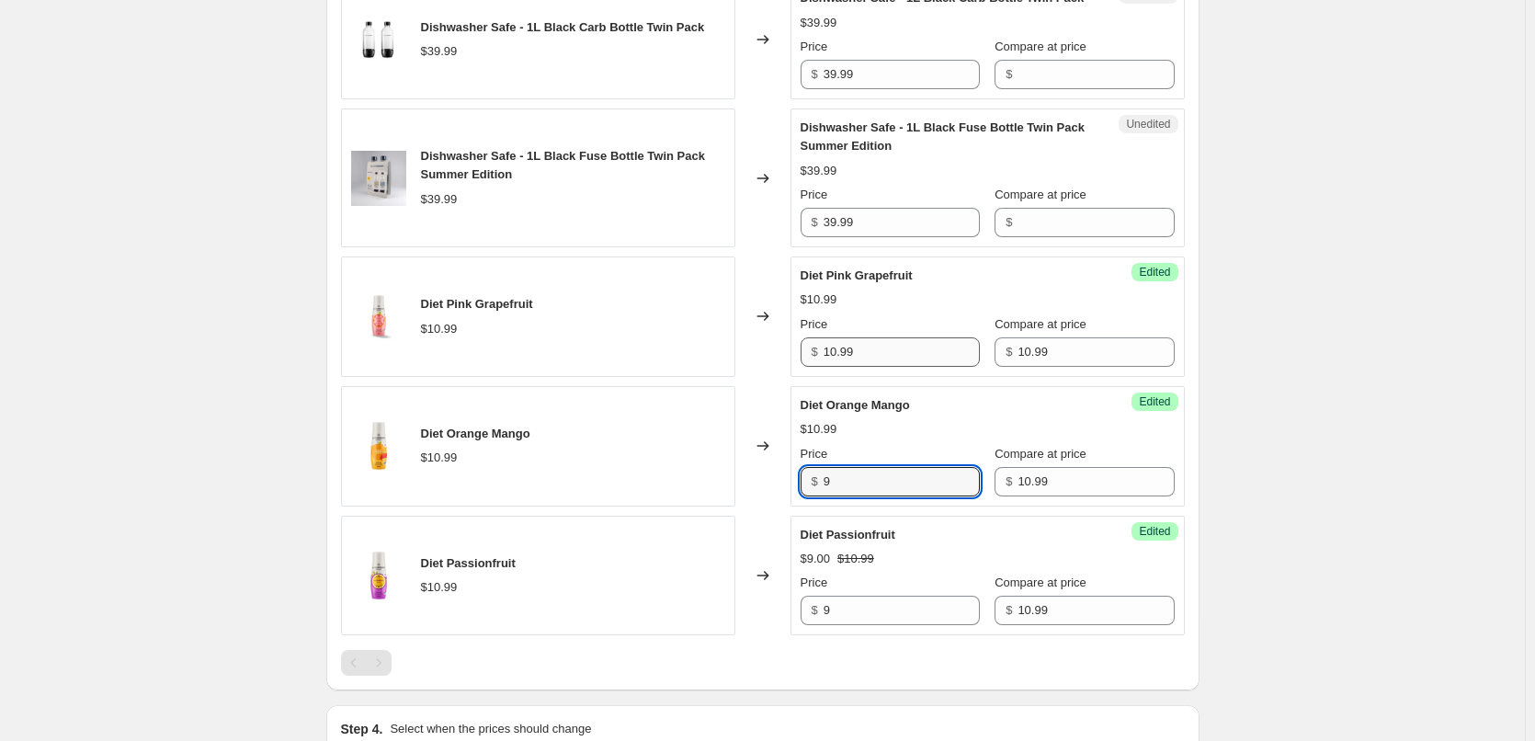
type input "9"
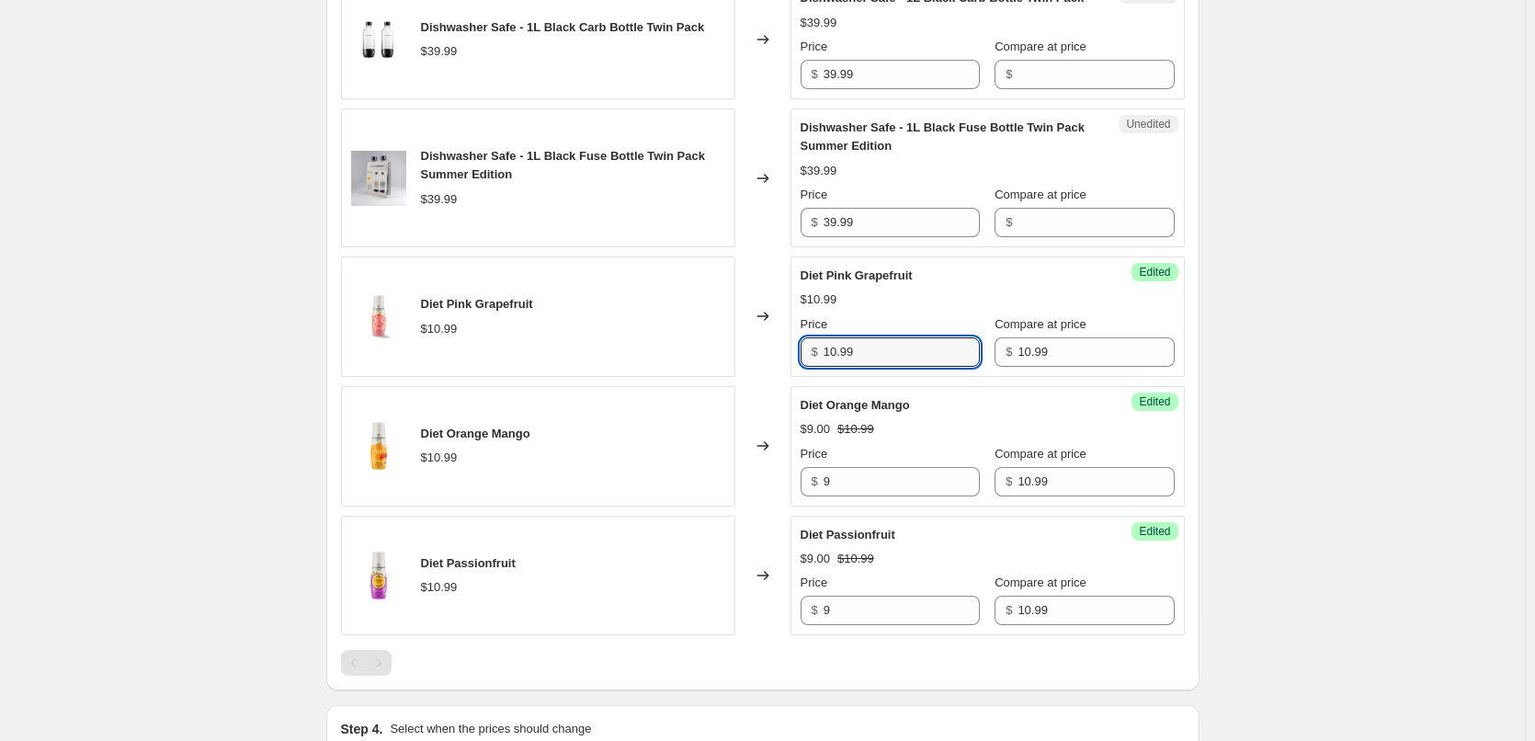
drag, startPoint x: 873, startPoint y: 357, endPoint x: 791, endPoint y: 357, distance: 81.8
click at [791, 357] on div "Diet Pink Grapefruit $10.99 Changed to Success Edited Diet Pink Grapefruit $10.…" at bounding box center [763, 316] width 844 height 120
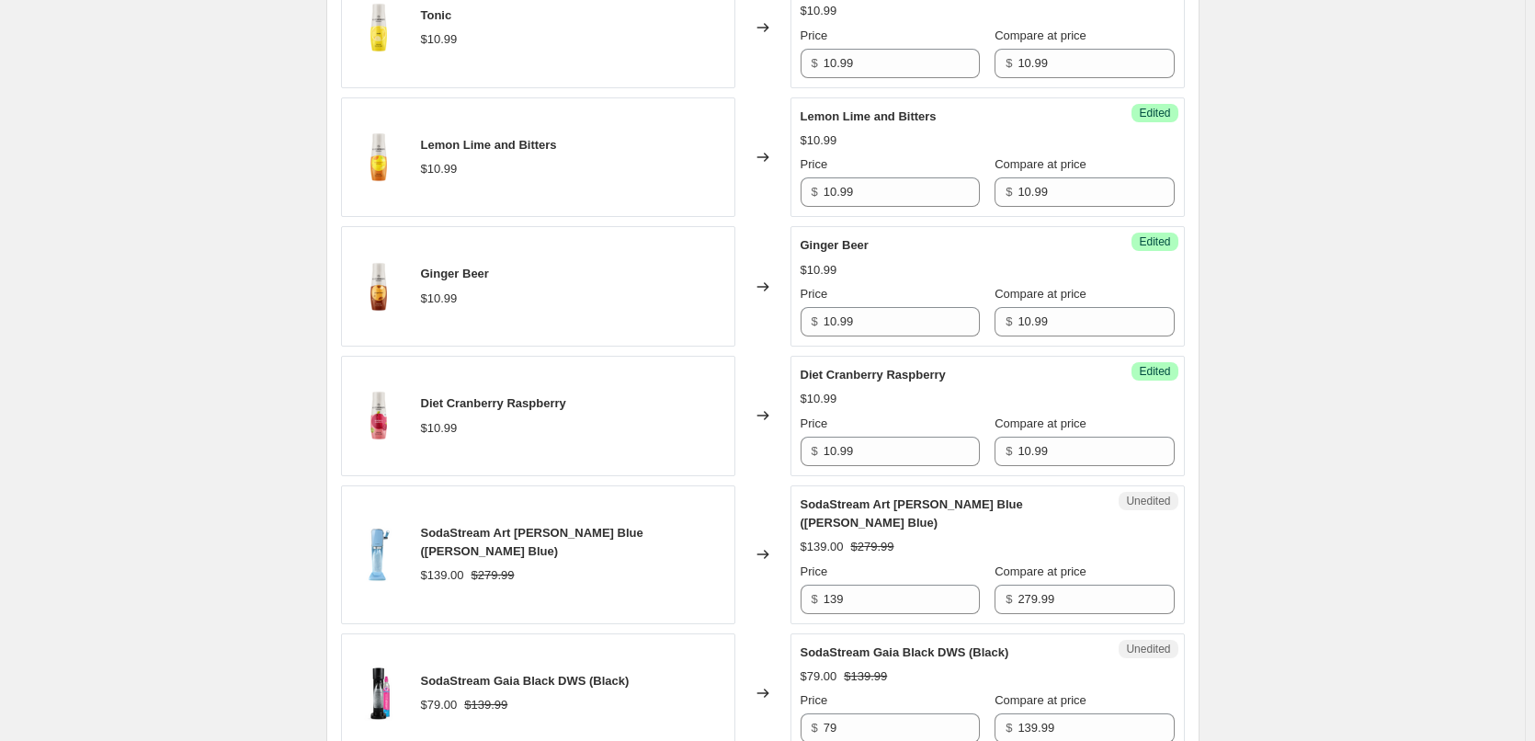
scroll to position [1062, 0]
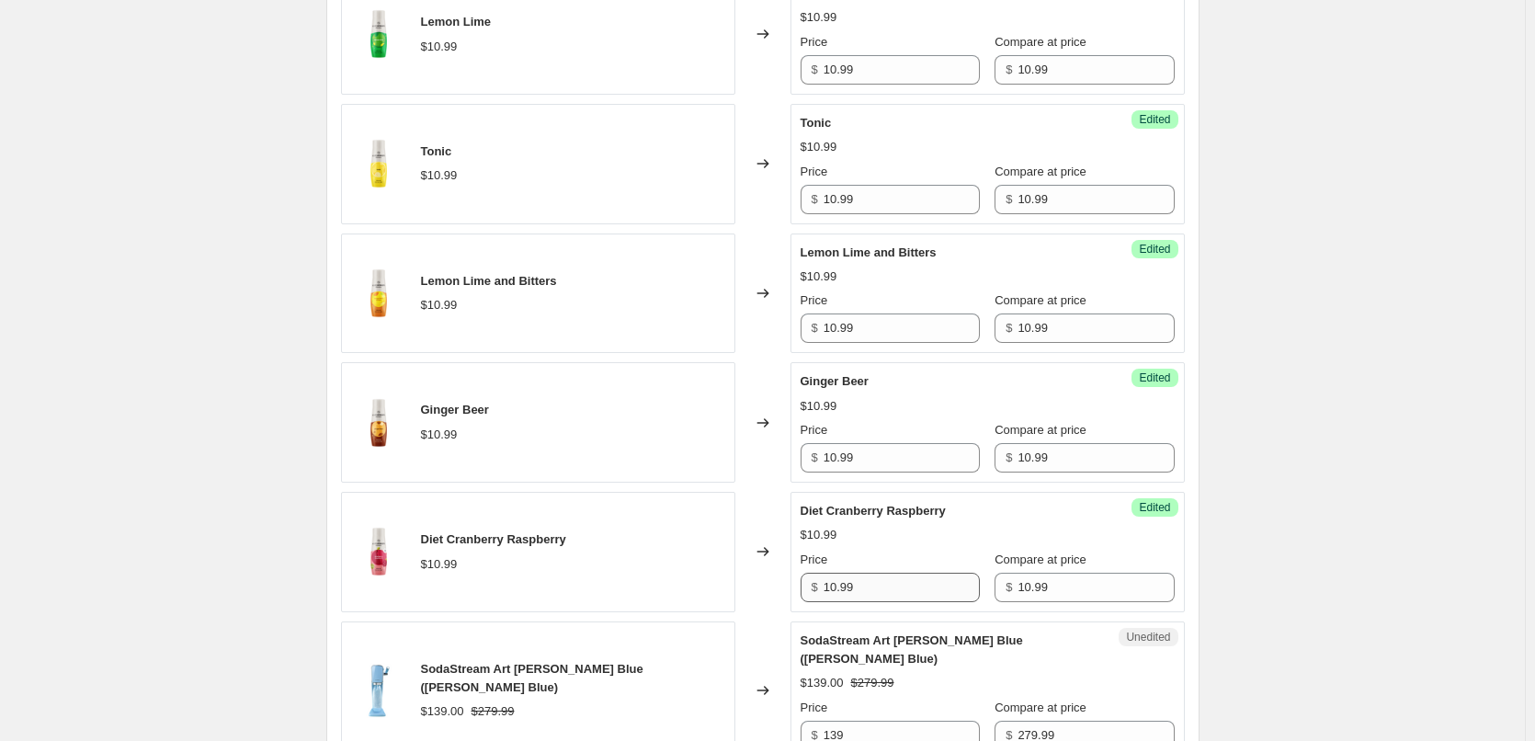
type input "9"
drag, startPoint x: 876, startPoint y: 584, endPoint x: 797, endPoint y: 587, distance: 79.1
click at [797, 587] on div "Success Edited Diet Cranberry Raspberry $10.99 Price $ 10.99 Compare at price $…" at bounding box center [987, 552] width 394 height 120
type input "9"
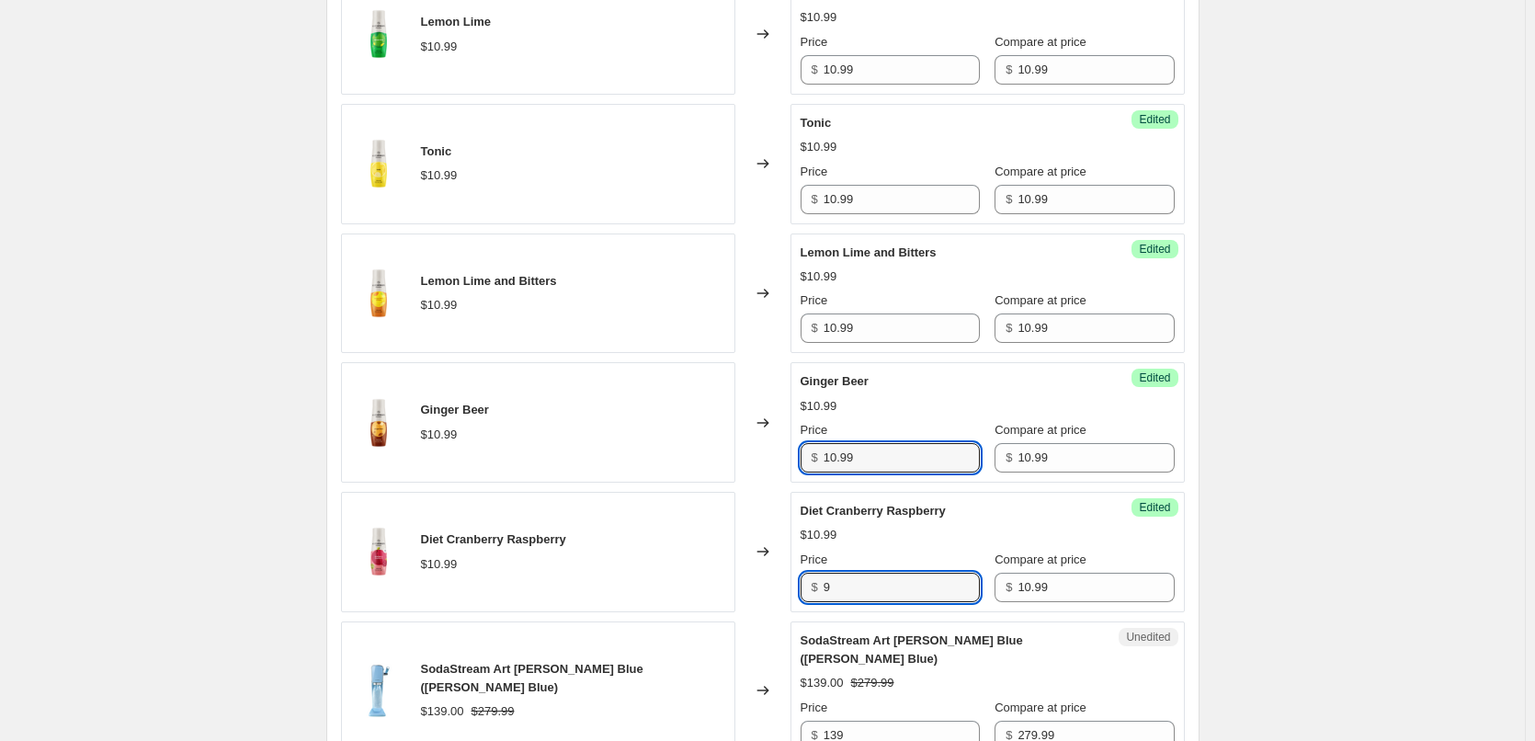
click at [811, 453] on div "$ 10.99" at bounding box center [889, 457] width 179 height 29
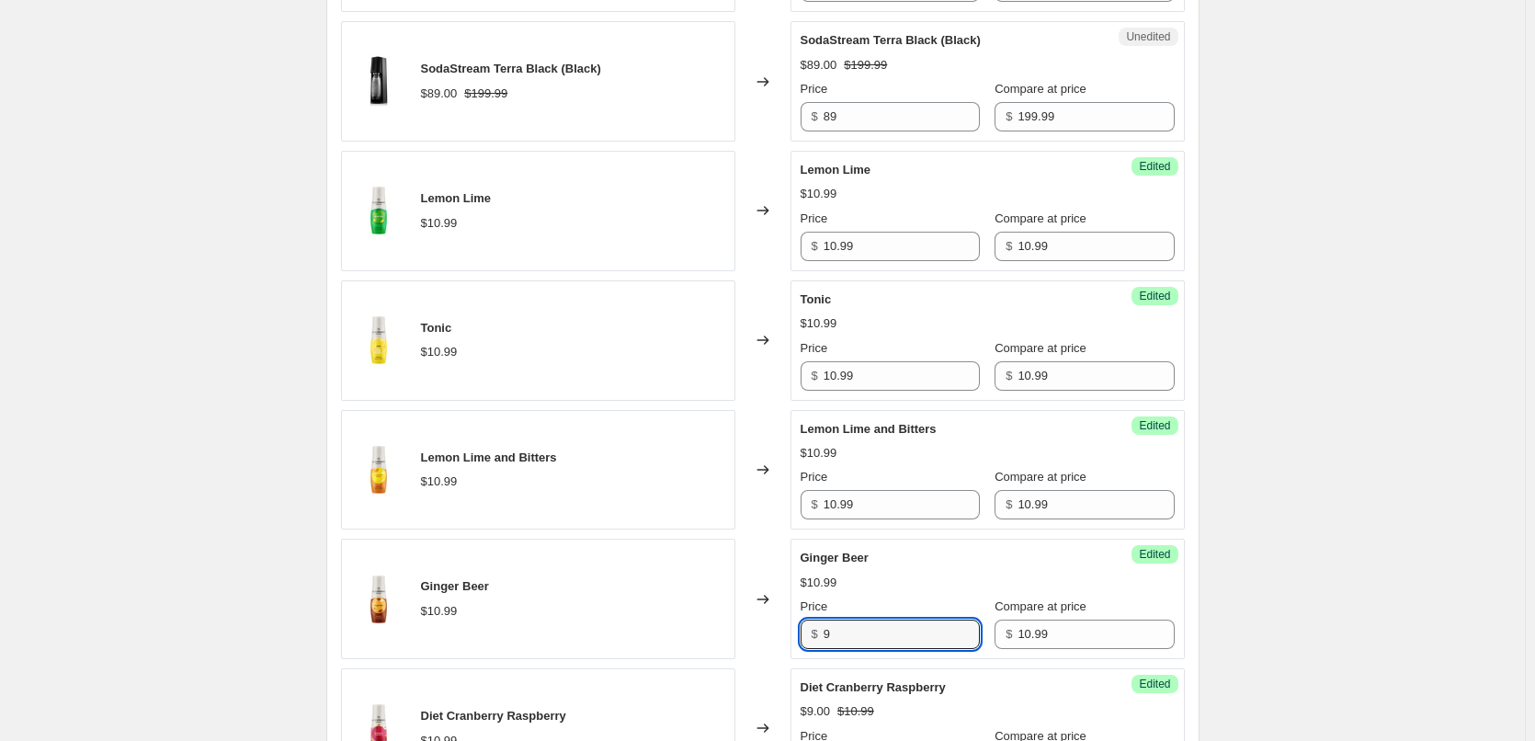
scroll to position [879, 0]
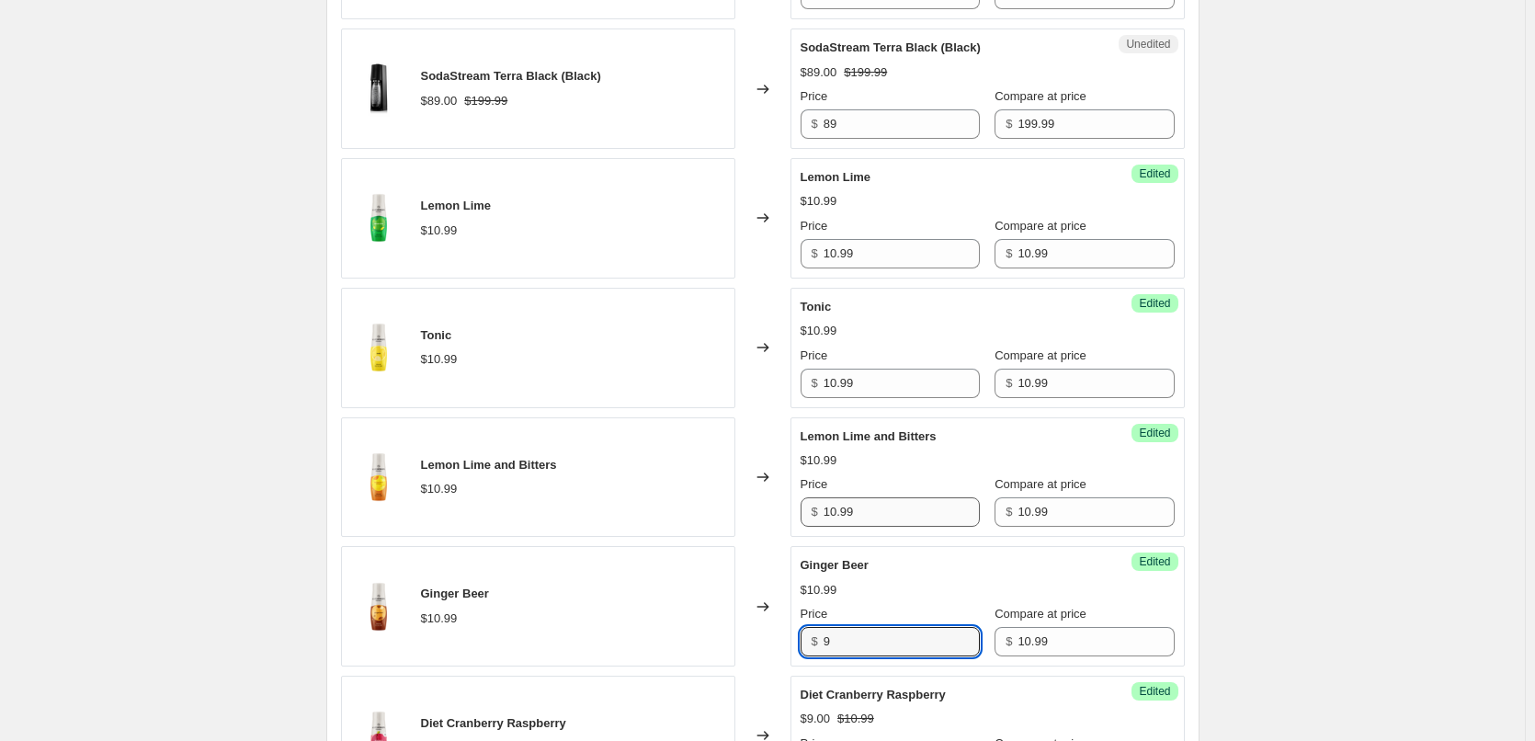
type input "9"
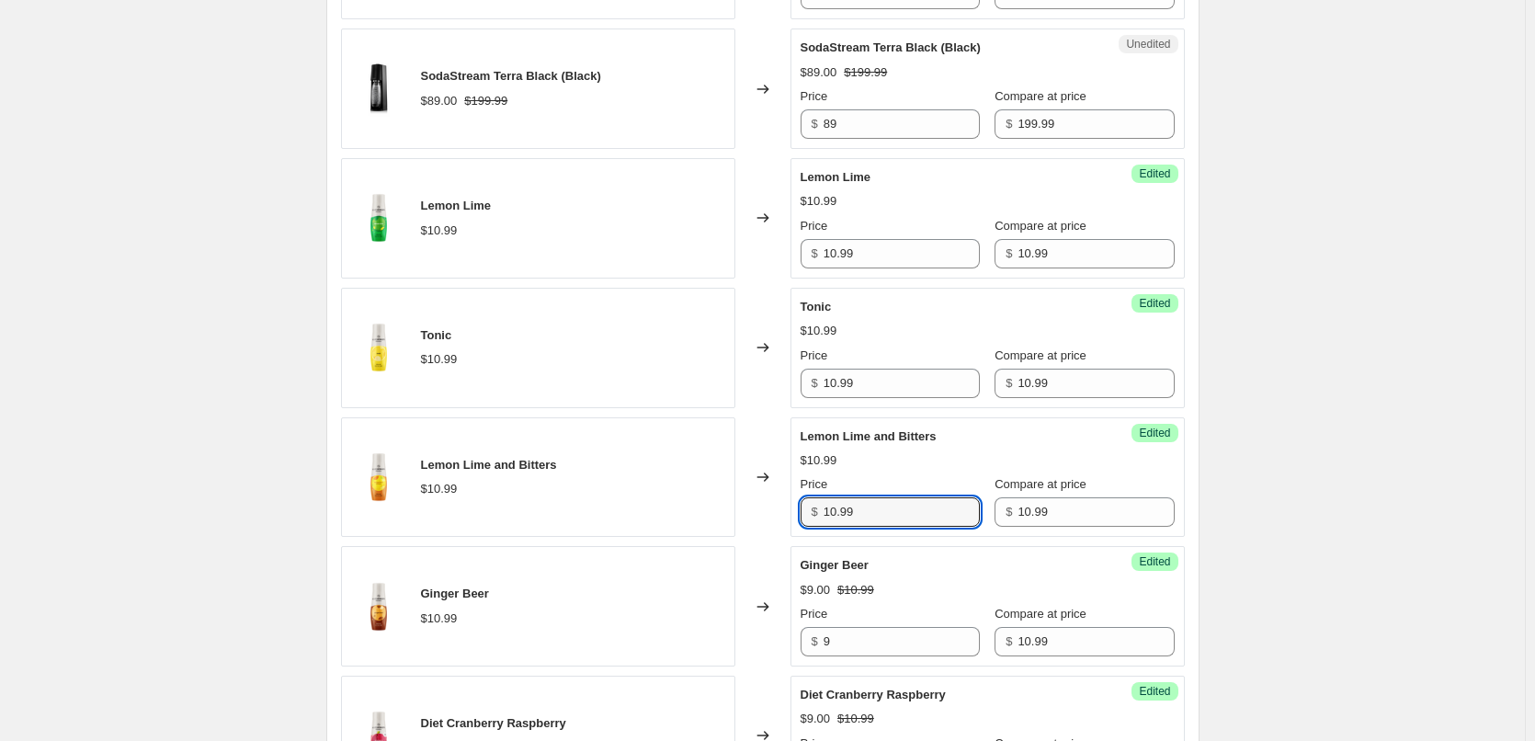
drag, startPoint x: 860, startPoint y: 504, endPoint x: 800, endPoint y: 505, distance: 59.7
click at [799, 505] on div "Success Edited [PERSON_NAME] and Bitters $10.99 Price $ 10.99 Compare at price …" at bounding box center [987, 477] width 394 height 120
type input "9"
drag, startPoint x: 865, startPoint y: 392, endPoint x: 797, endPoint y: 388, distance: 68.2
click at [797, 388] on div "Success Edited Tonic $10.99 Price $ 10.99 Compare at price $ 10.99" at bounding box center [987, 348] width 394 height 120
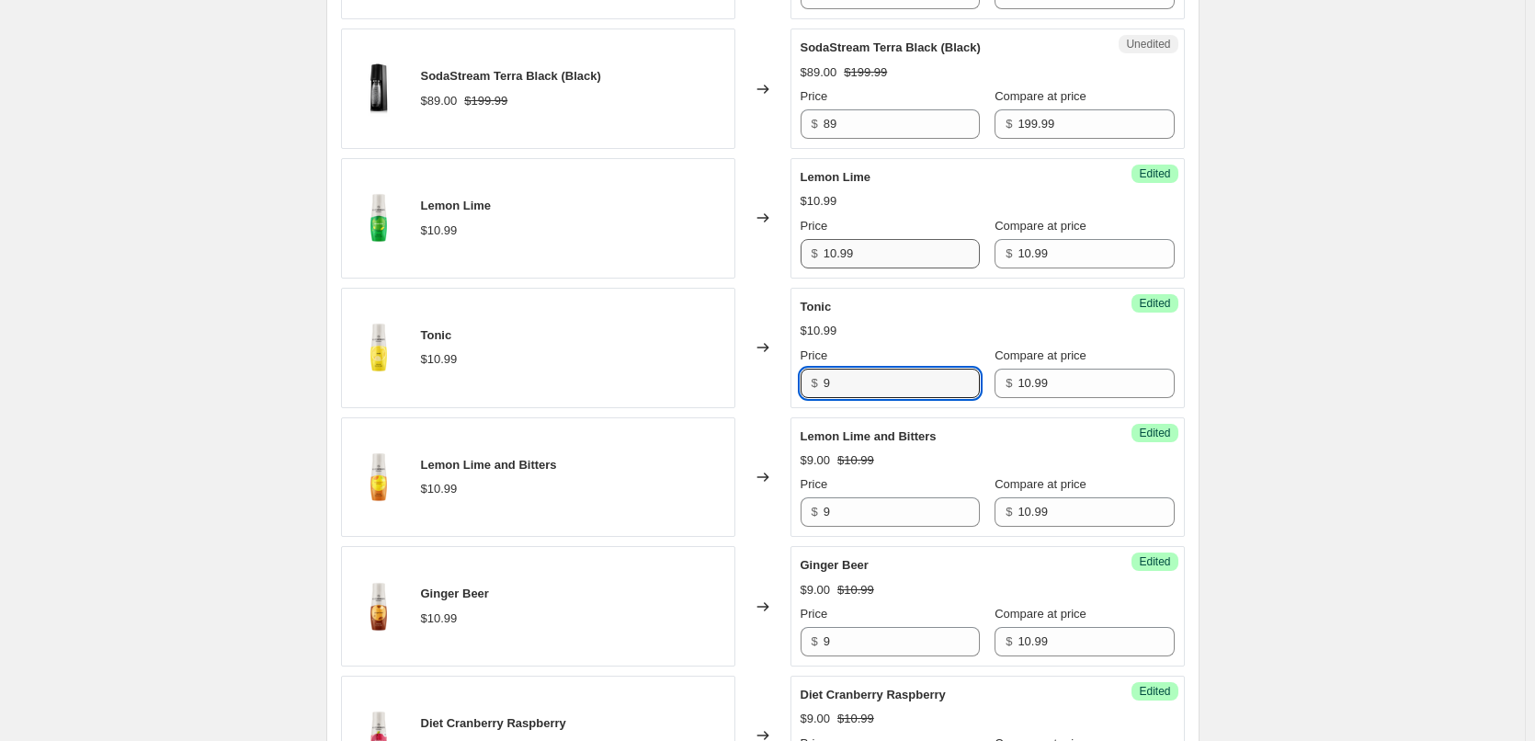
type input "9"
drag, startPoint x: 870, startPoint y: 260, endPoint x: 782, endPoint y: 259, distance: 88.2
click at [782, 259] on div "Lemon Lime $10.99 Changed to Success Edited [PERSON_NAME] $10.99 Price $ 10.99 …" at bounding box center [763, 218] width 844 height 120
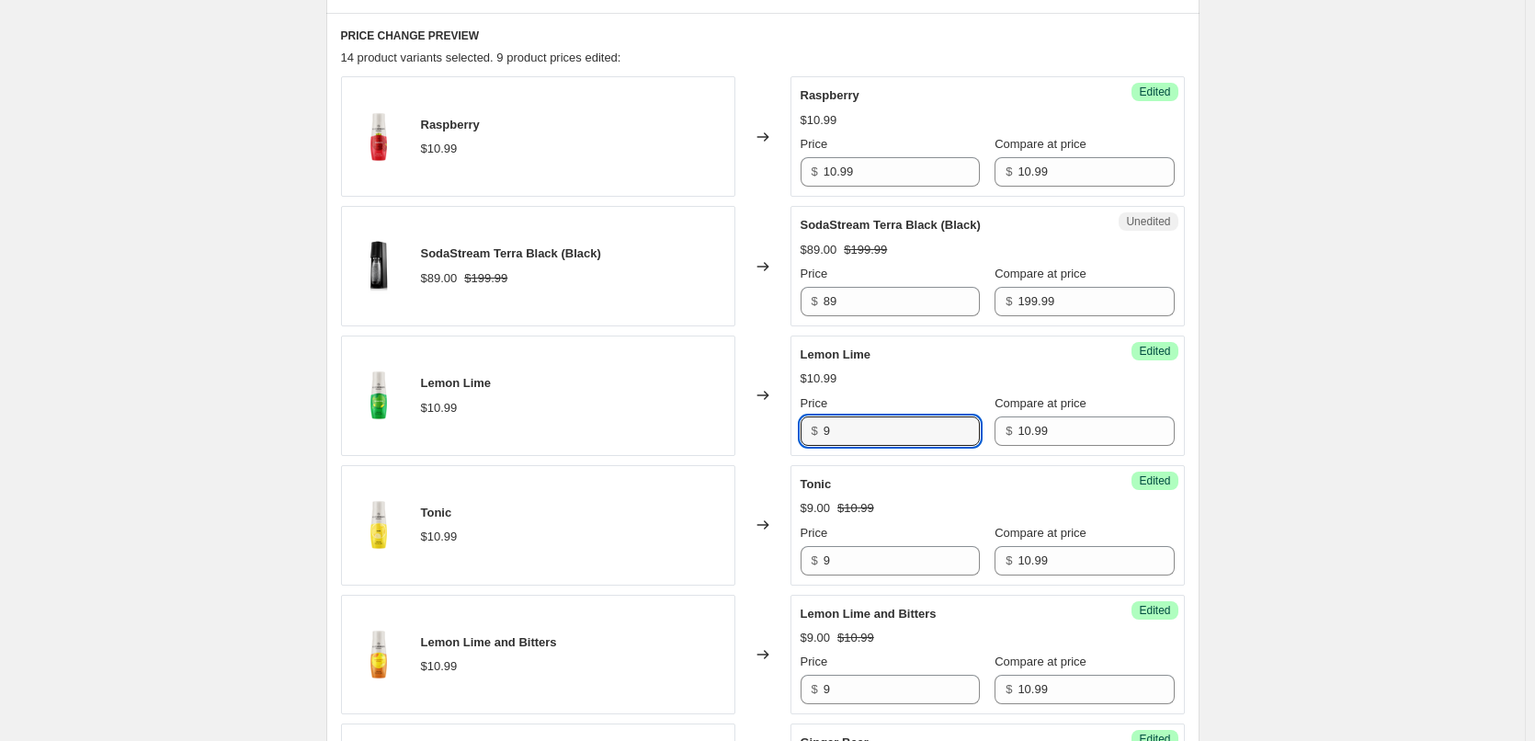
scroll to position [695, 0]
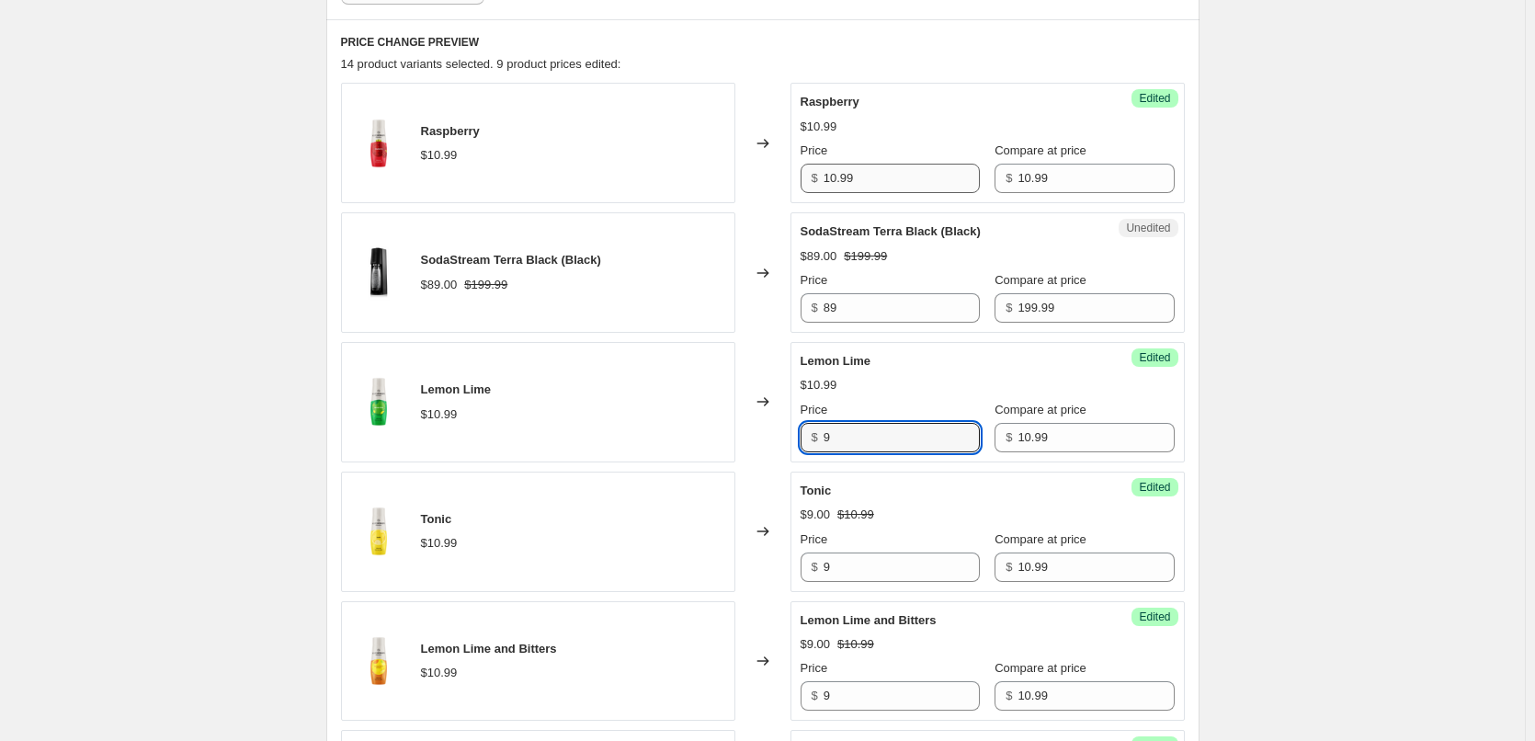
type input "9"
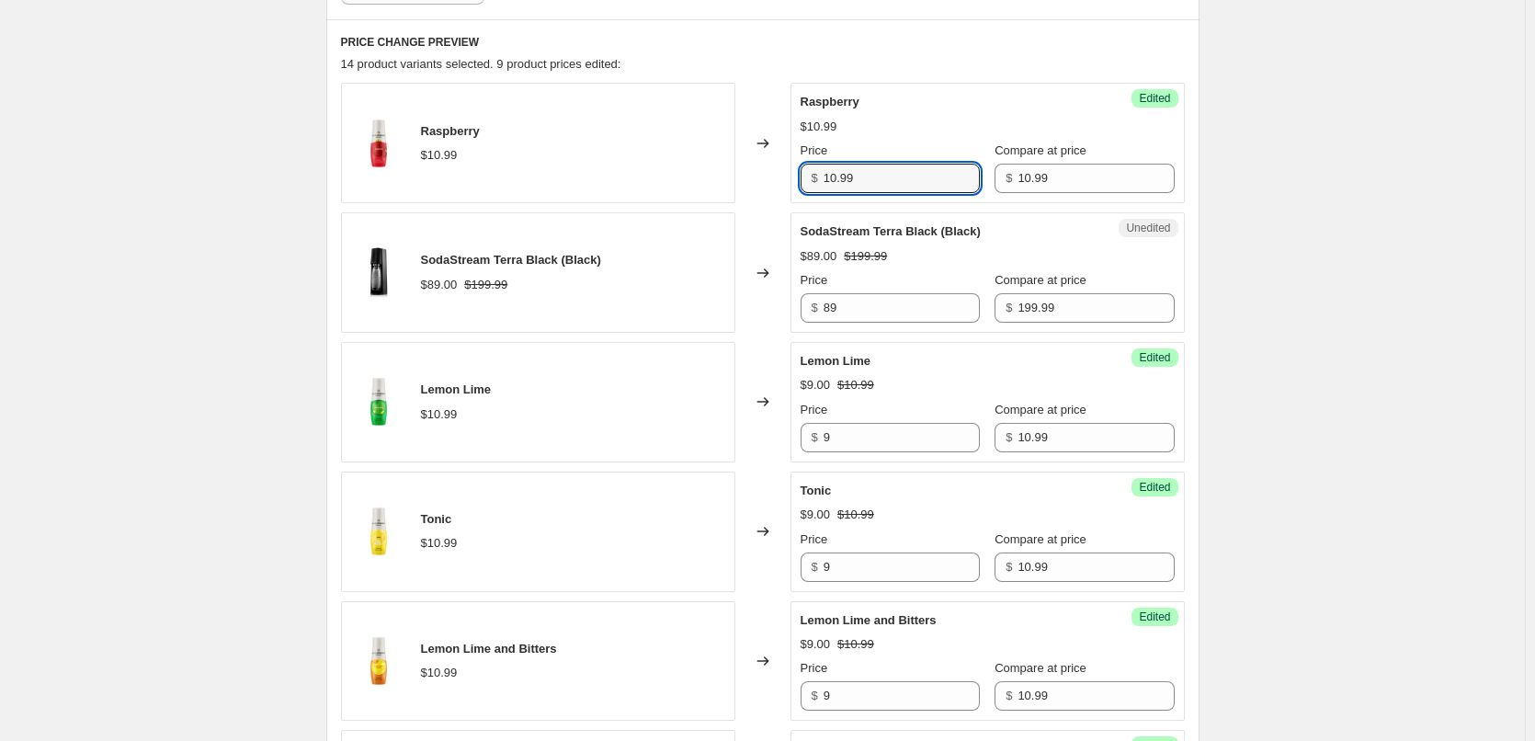
drag, startPoint x: 868, startPoint y: 187, endPoint x: 786, endPoint y: 177, distance: 83.3
click at [786, 177] on div "Raspberry $10.99 Changed to Success Edited Raspberry $10.99 Price $ 10.99 Compa…" at bounding box center [763, 143] width 844 height 120
type input "9"
drag, startPoint x: 875, startPoint y: 313, endPoint x: 783, endPoint y: 313, distance: 91.9
click at [783, 313] on div "SodaStream Terra Black (Black) $89.00 $199.99 Changed to Unedited SodaStream Te…" at bounding box center [763, 272] width 844 height 120
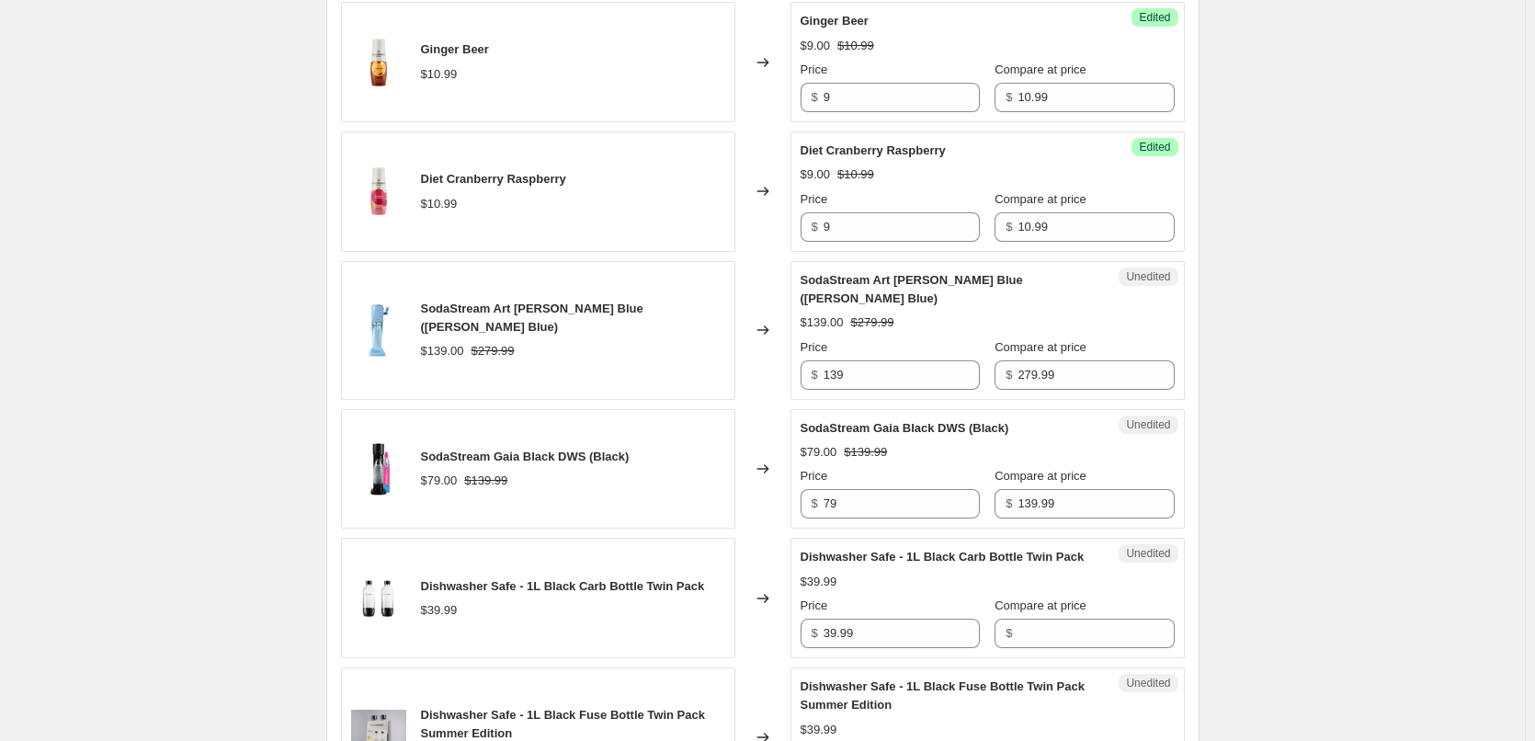
scroll to position [1430, 0]
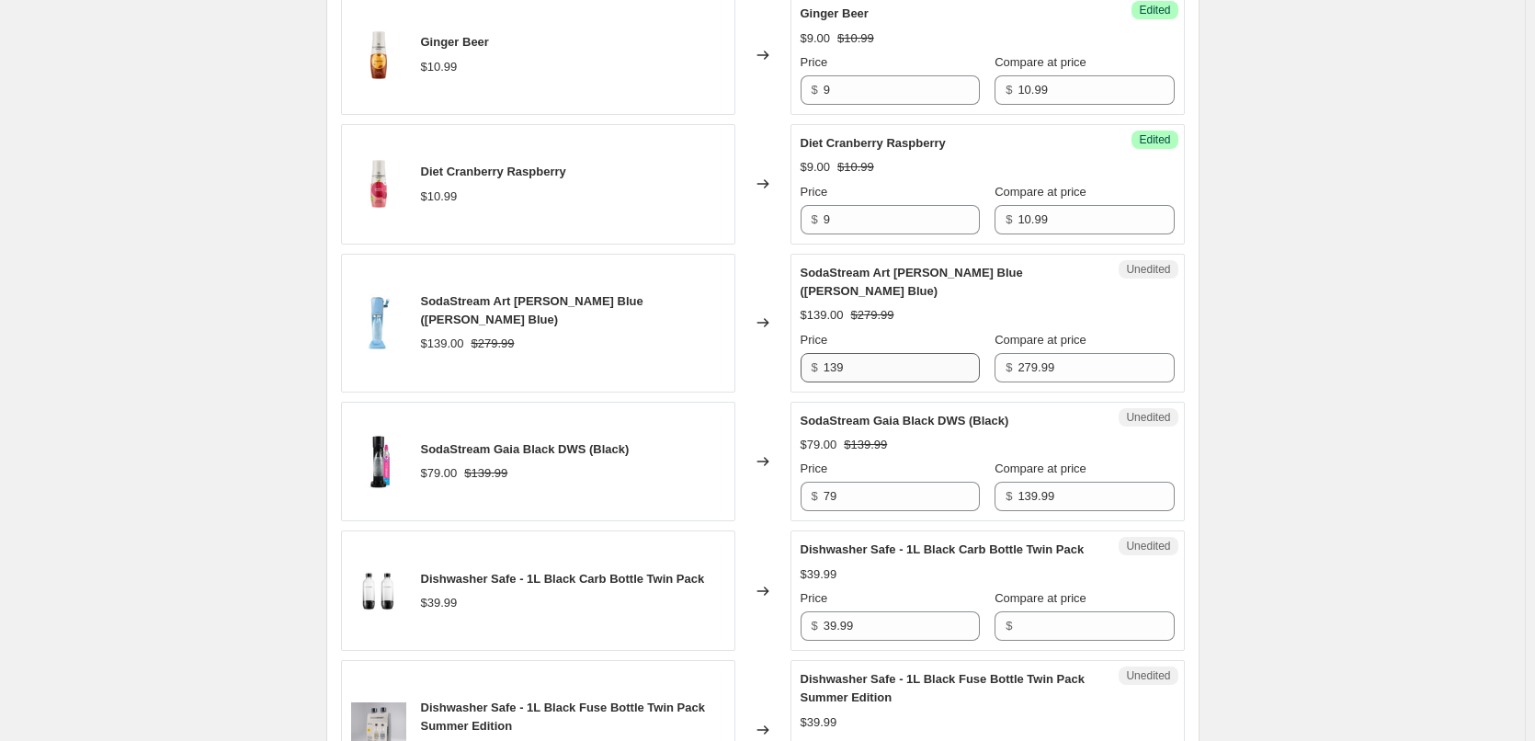
type input "99"
drag, startPoint x: 879, startPoint y: 352, endPoint x: 765, endPoint y: 352, distance: 113.9
click at [765, 352] on div "SodaStream Art [PERSON_NAME] Blue ([PERSON_NAME] Blue) $139.00 $279.99 Changed …" at bounding box center [763, 323] width 844 height 139
type input "159"
drag, startPoint x: 866, startPoint y: 478, endPoint x: 731, endPoint y: 475, distance: 134.2
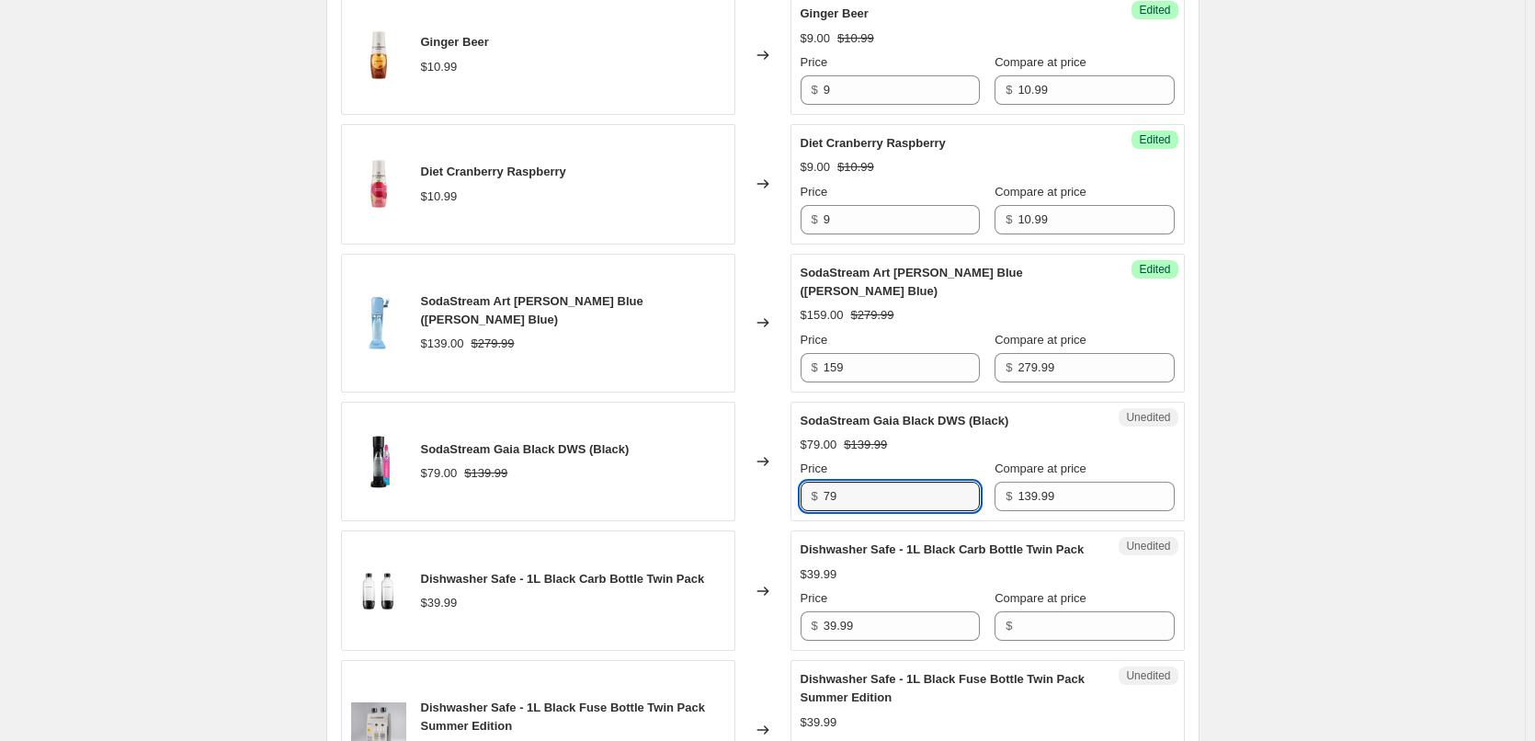
click at [731, 475] on div "SodaStream Gaia Black DWS (Black) $79.00 $139.99 Changed to Unedited SodaStream…" at bounding box center [763, 462] width 844 height 120
type input "89"
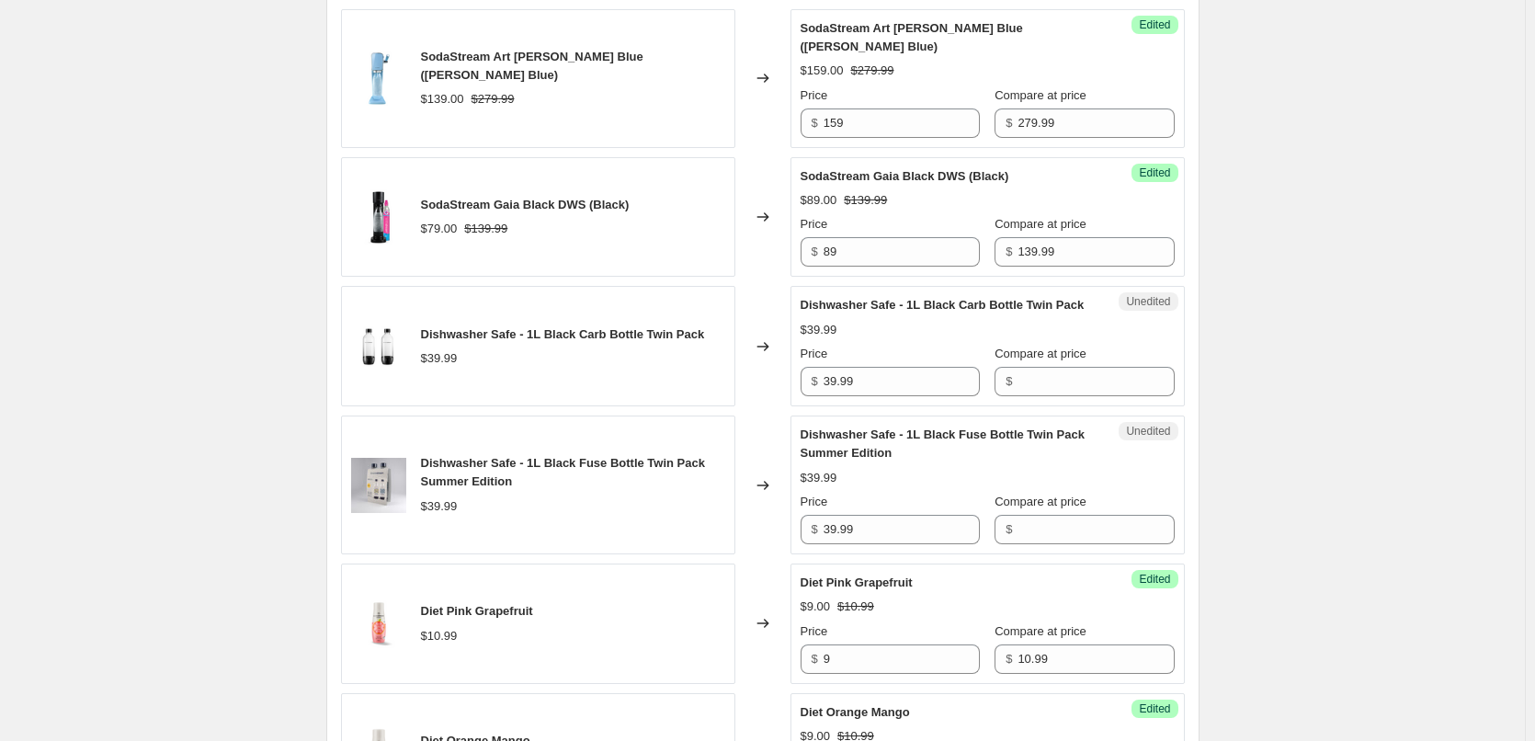
scroll to position [1706, 0]
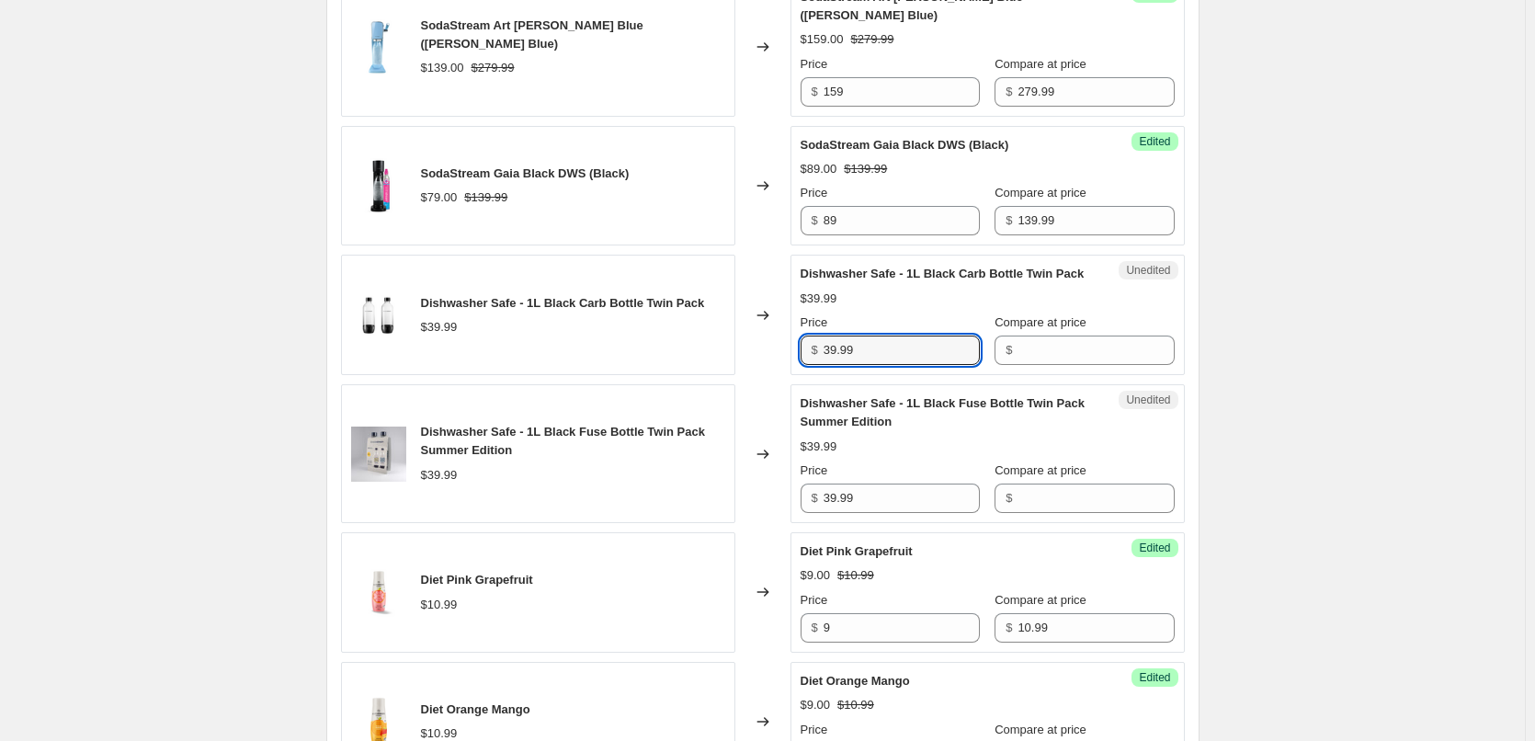
drag, startPoint x: 874, startPoint y: 346, endPoint x: 823, endPoint y: 345, distance: 50.6
click at [823, 345] on div "$ 39.99" at bounding box center [889, 349] width 179 height 29
click at [1021, 352] on input "Compare at price" at bounding box center [1095, 349] width 156 height 29
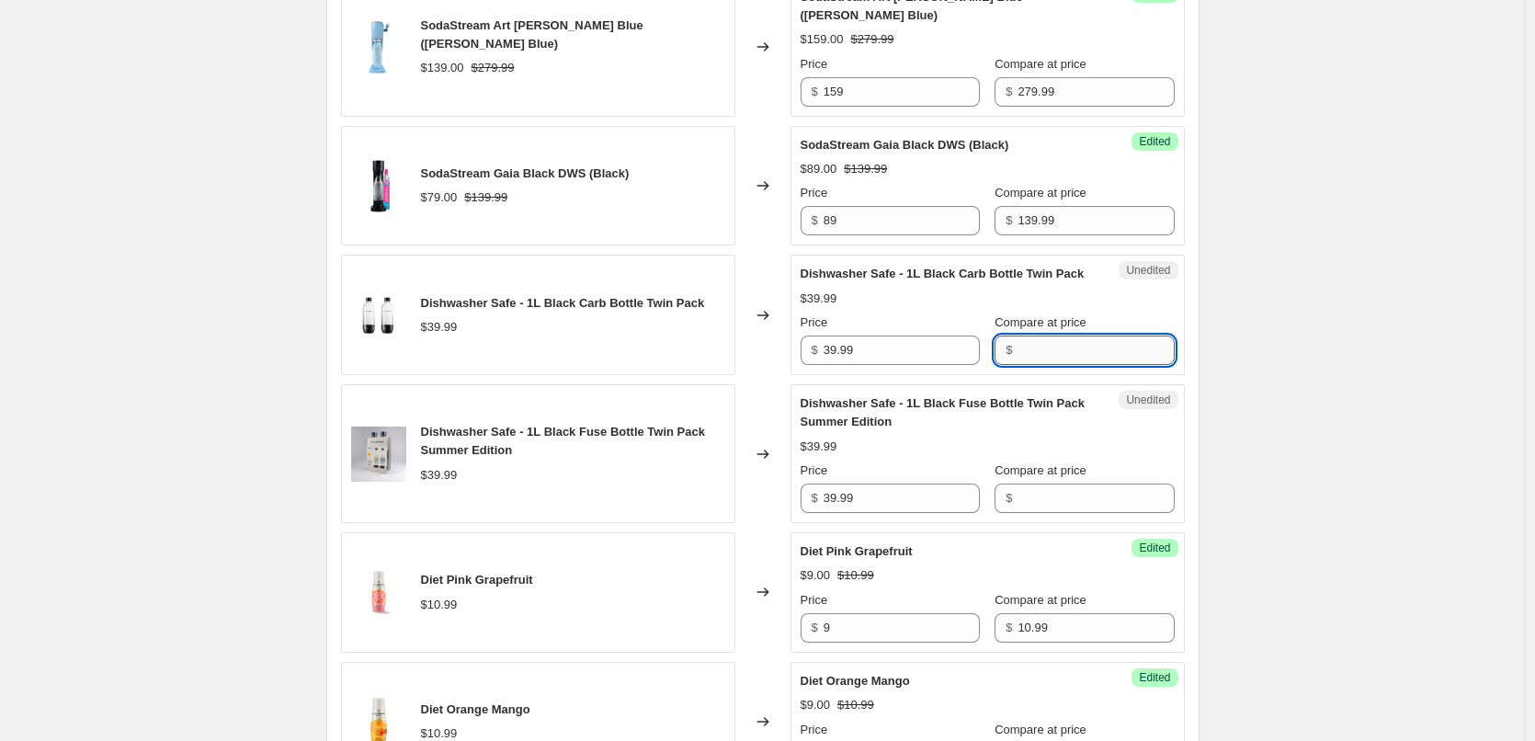
paste input "39.99"
type input "39.99"
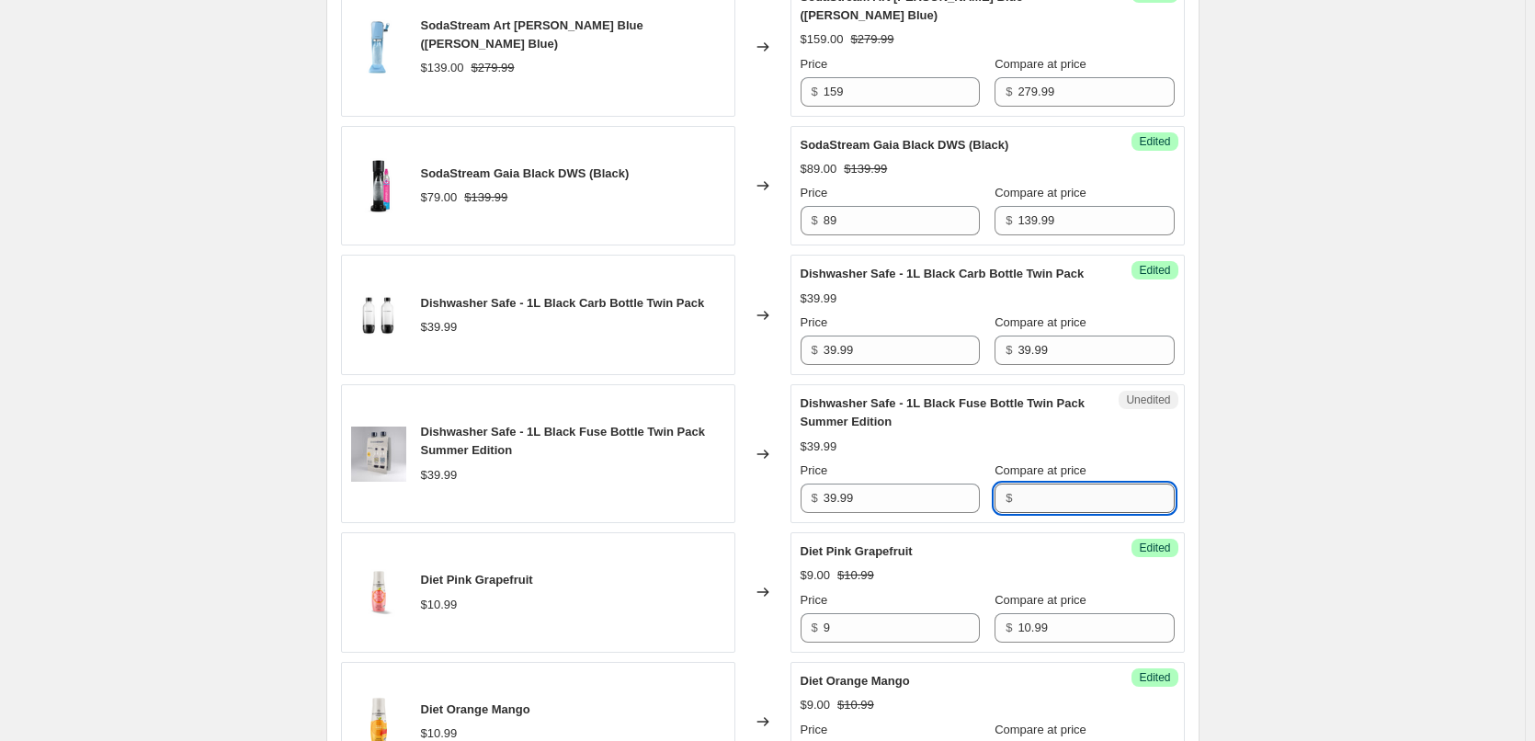
click at [1049, 500] on input "Compare at price" at bounding box center [1095, 497] width 156 height 29
paste input "39.99"
type input "39.99"
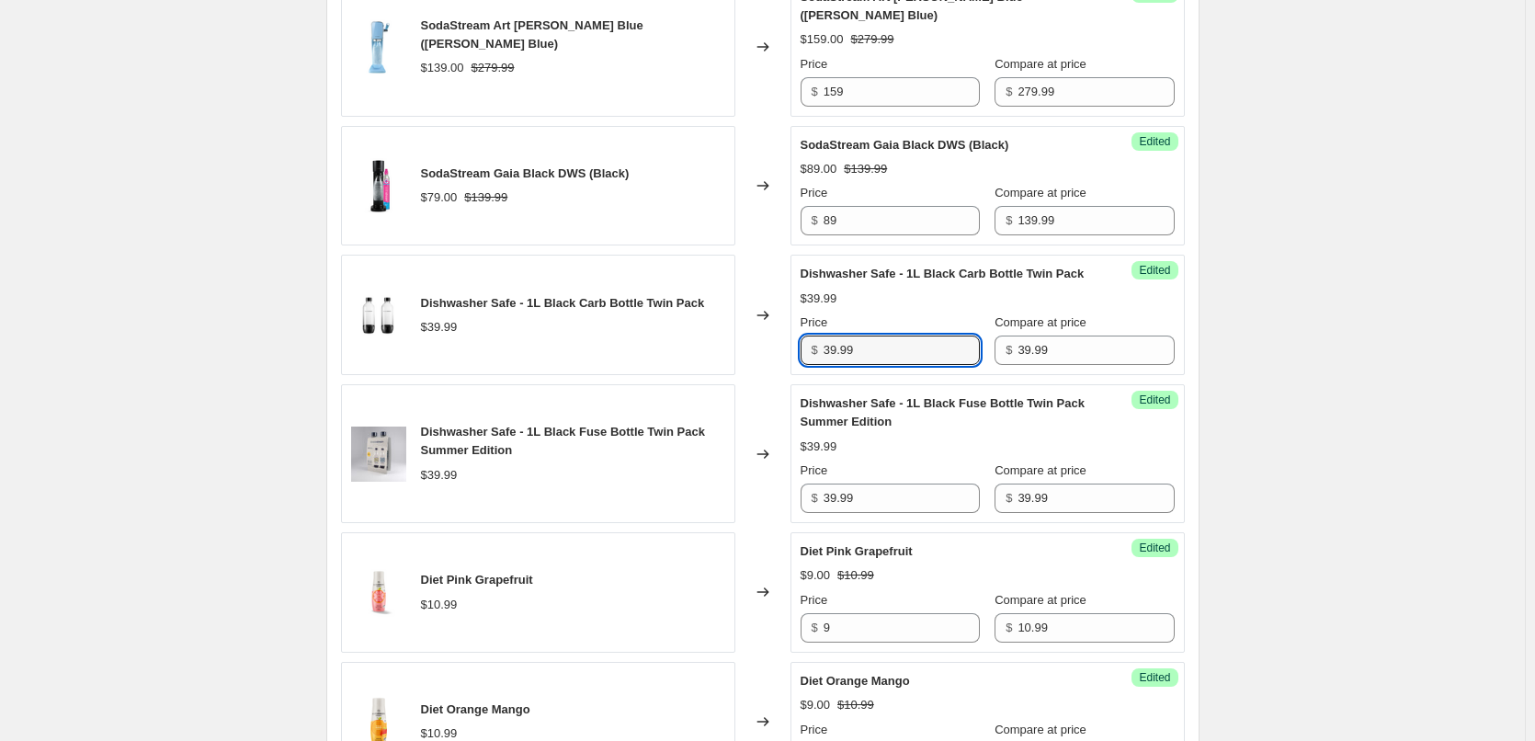
drag, startPoint x: 868, startPoint y: 347, endPoint x: 773, endPoint y: 347, distance: 95.6
click at [778, 347] on div "Dishwasher Safe - 1L Black Carb Bottle Twin Pack $39.99 Changed to Success Edit…" at bounding box center [763, 315] width 844 height 120
type input "29"
drag, startPoint x: 879, startPoint y: 502, endPoint x: 779, endPoint y: 498, distance: 100.2
click at [779, 498] on div "Dishwasher Safe - 1L Black Fuse Bottle Twin Pack Summer Edition $39.99 Changed …" at bounding box center [763, 453] width 844 height 139
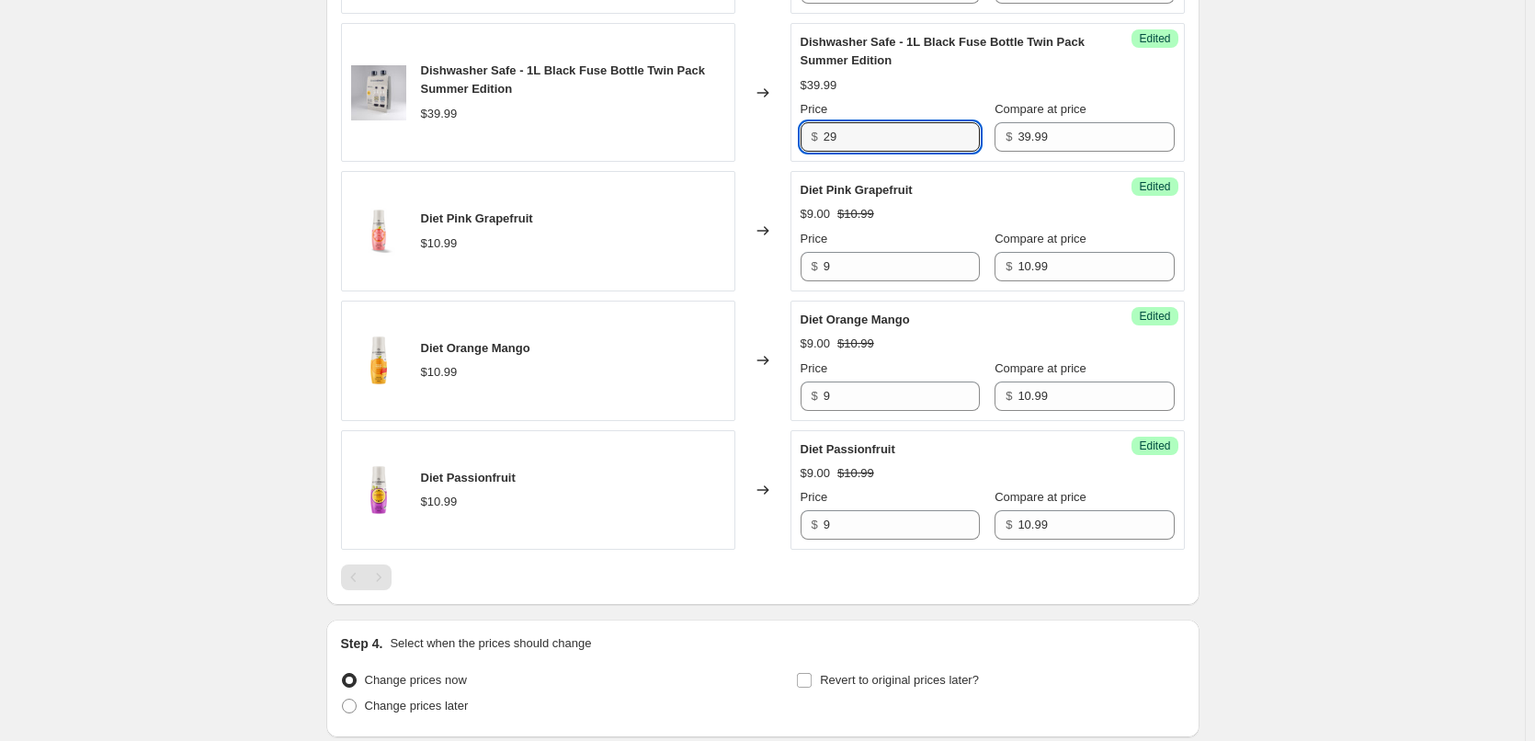
scroll to position [2073, 0]
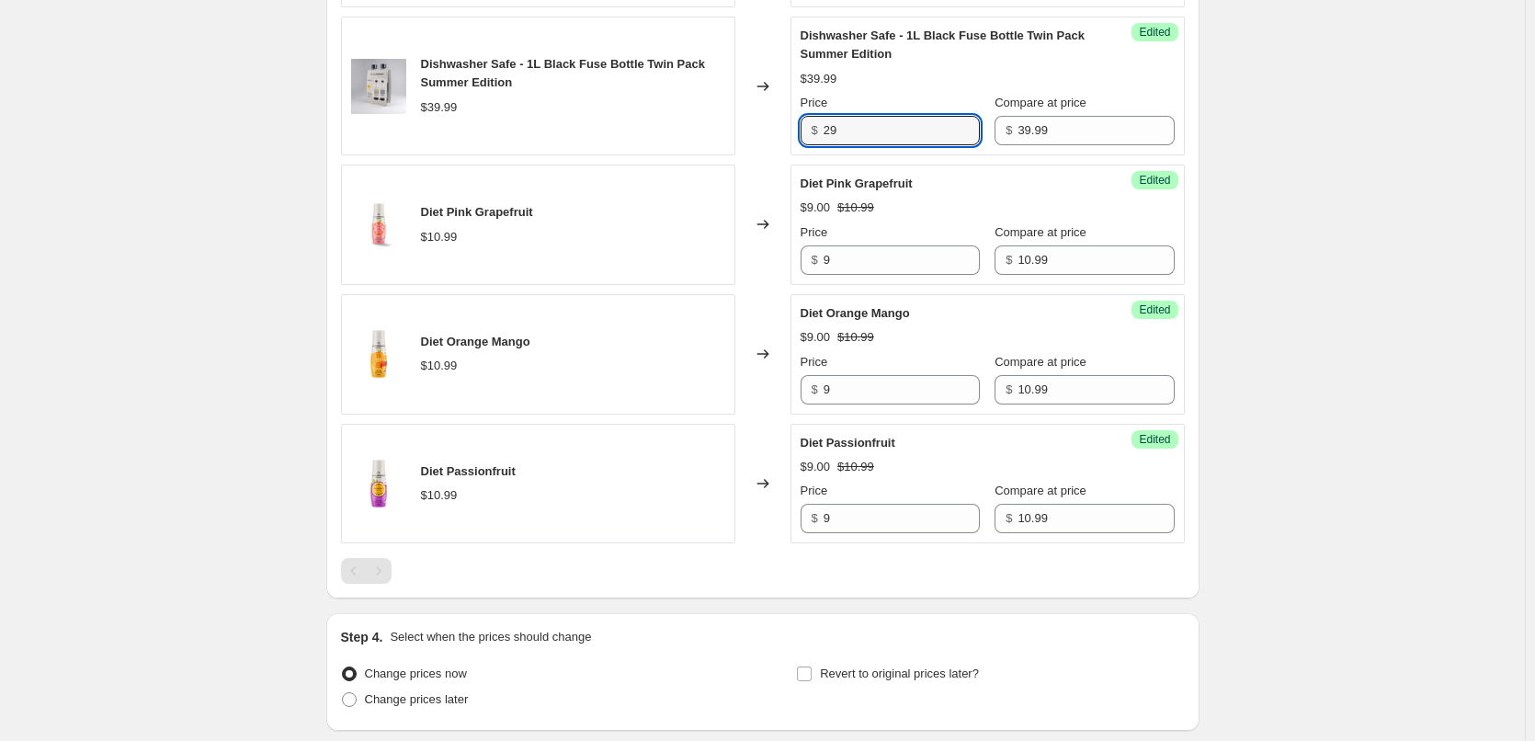
type input "29"
click at [729, 576] on div at bounding box center [763, 571] width 844 height 26
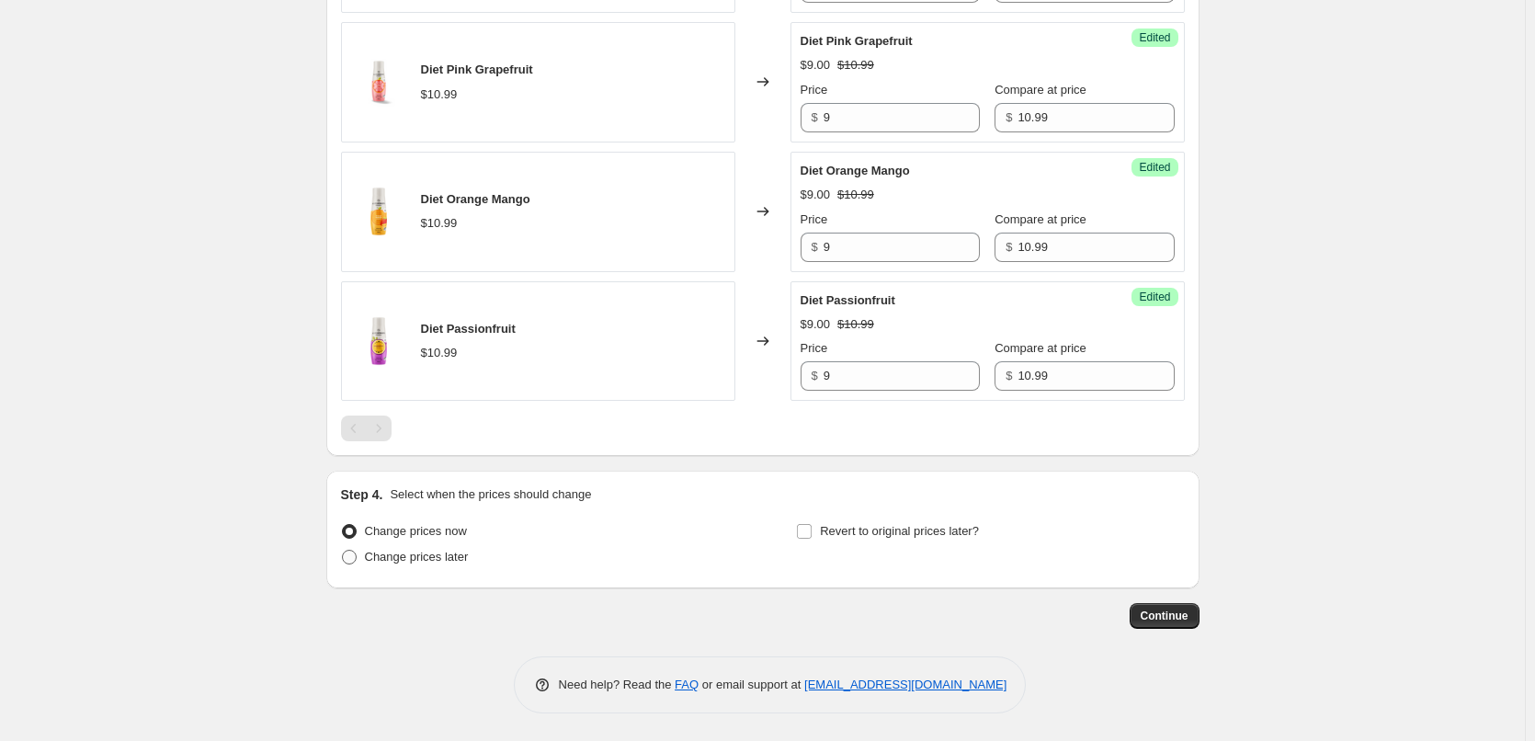
click at [355, 561] on span at bounding box center [349, 557] width 15 height 15
click at [343, 550] on input "Change prices later" at bounding box center [342, 550] width 1 height 1
radio input "true"
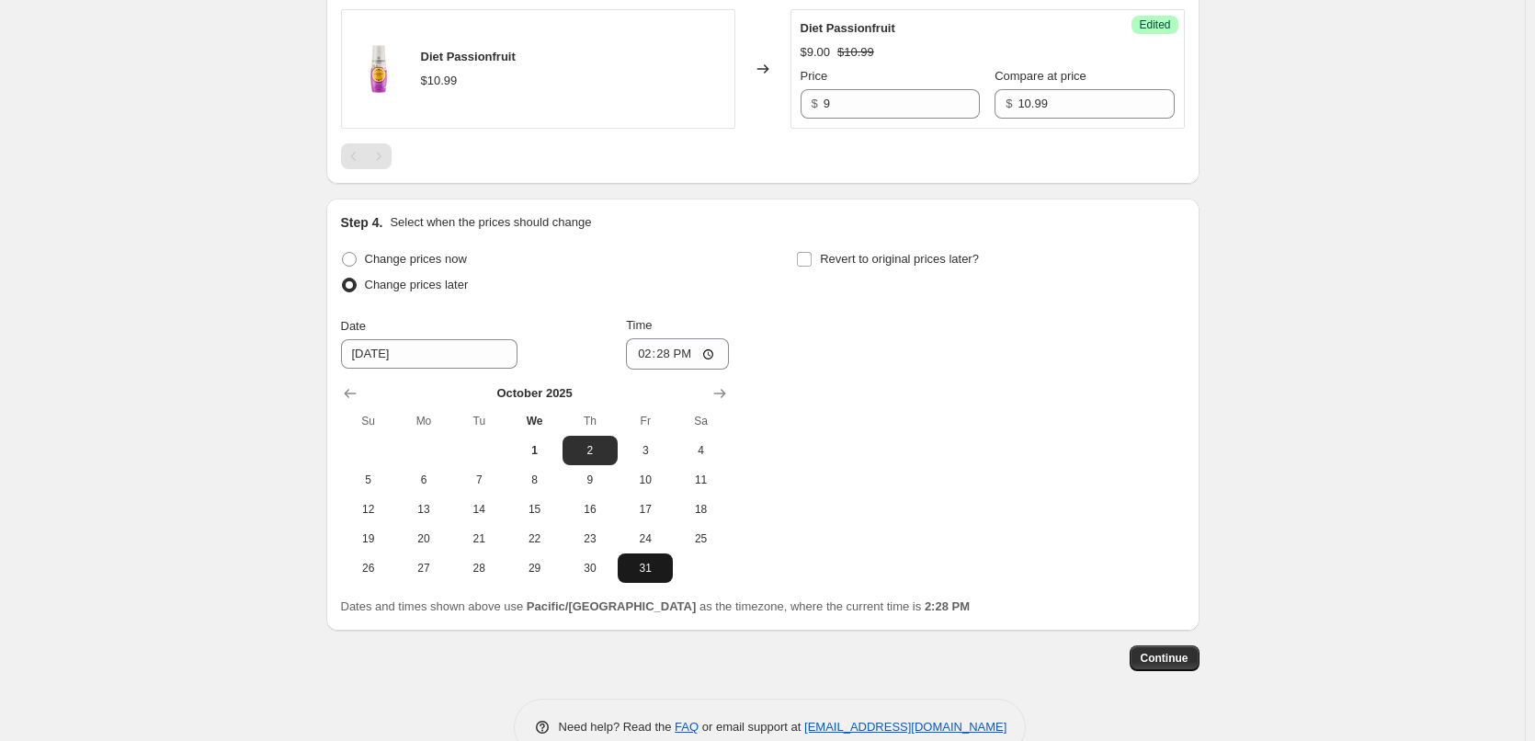
scroll to position [2491, 0]
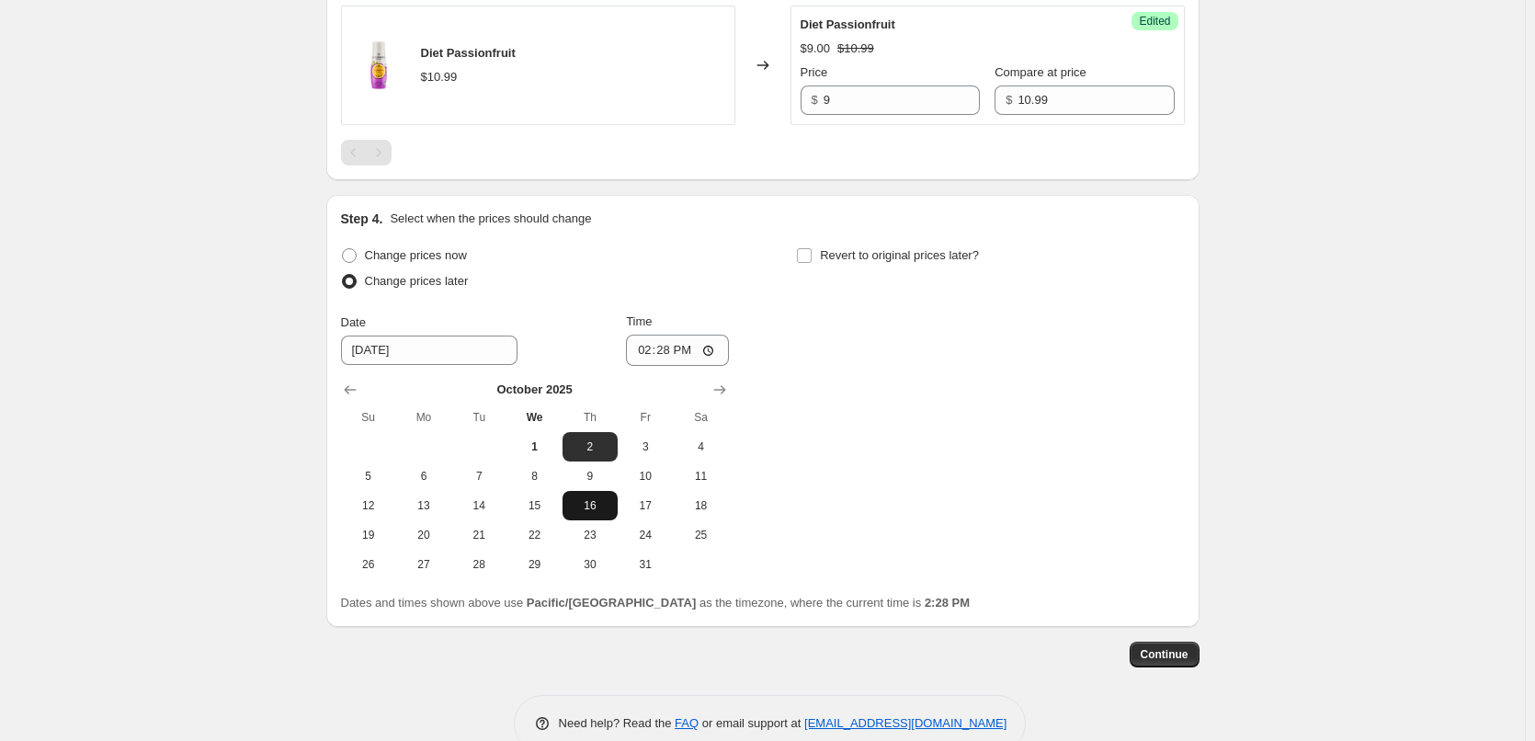
click at [606, 516] on button "16" at bounding box center [589, 505] width 55 height 29
type input "[DATE]"
click at [642, 351] on input "14:28" at bounding box center [677, 349] width 103 height 31
type input "00:05"
click at [811, 251] on input "Revert to original prices later?" at bounding box center [804, 255] width 15 height 15
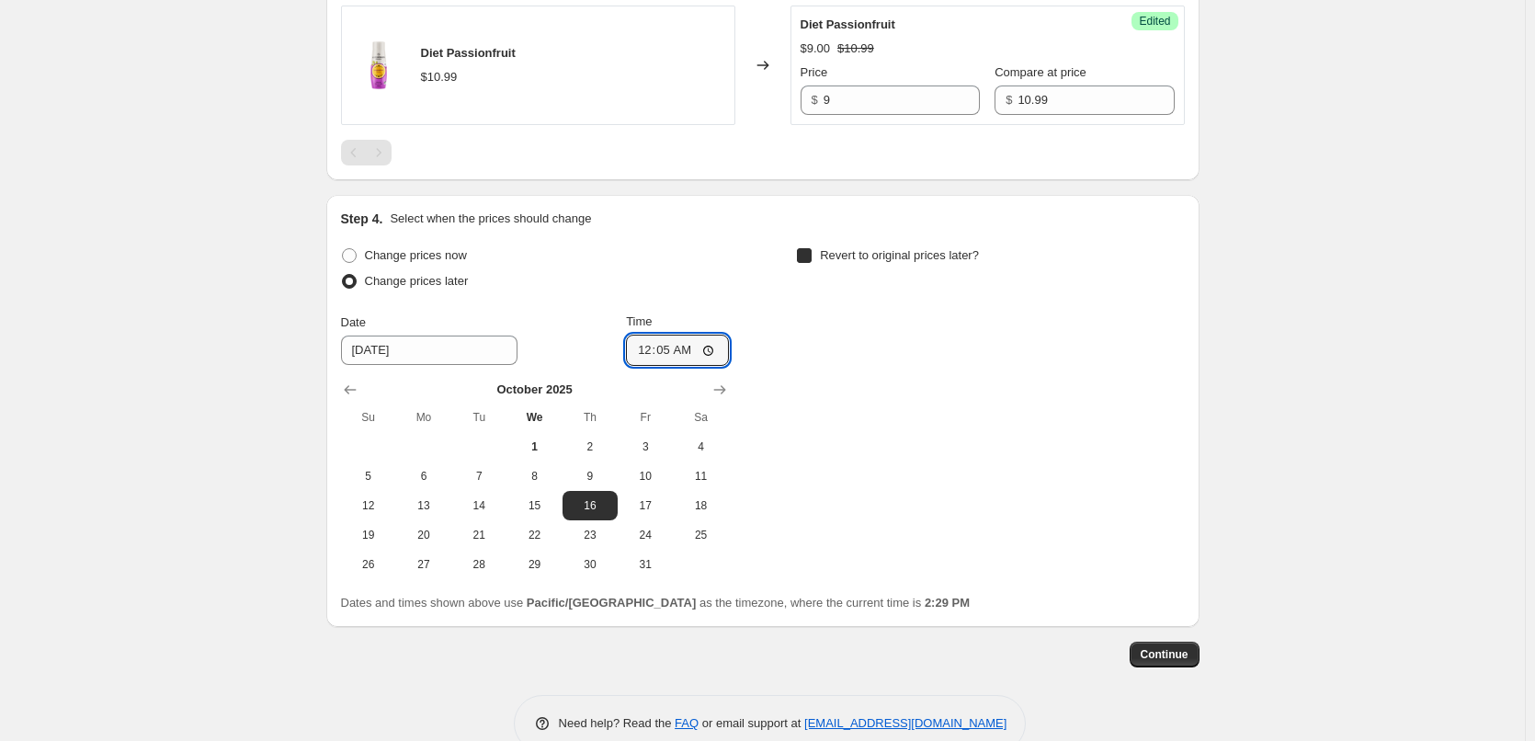
checkbox input "true"
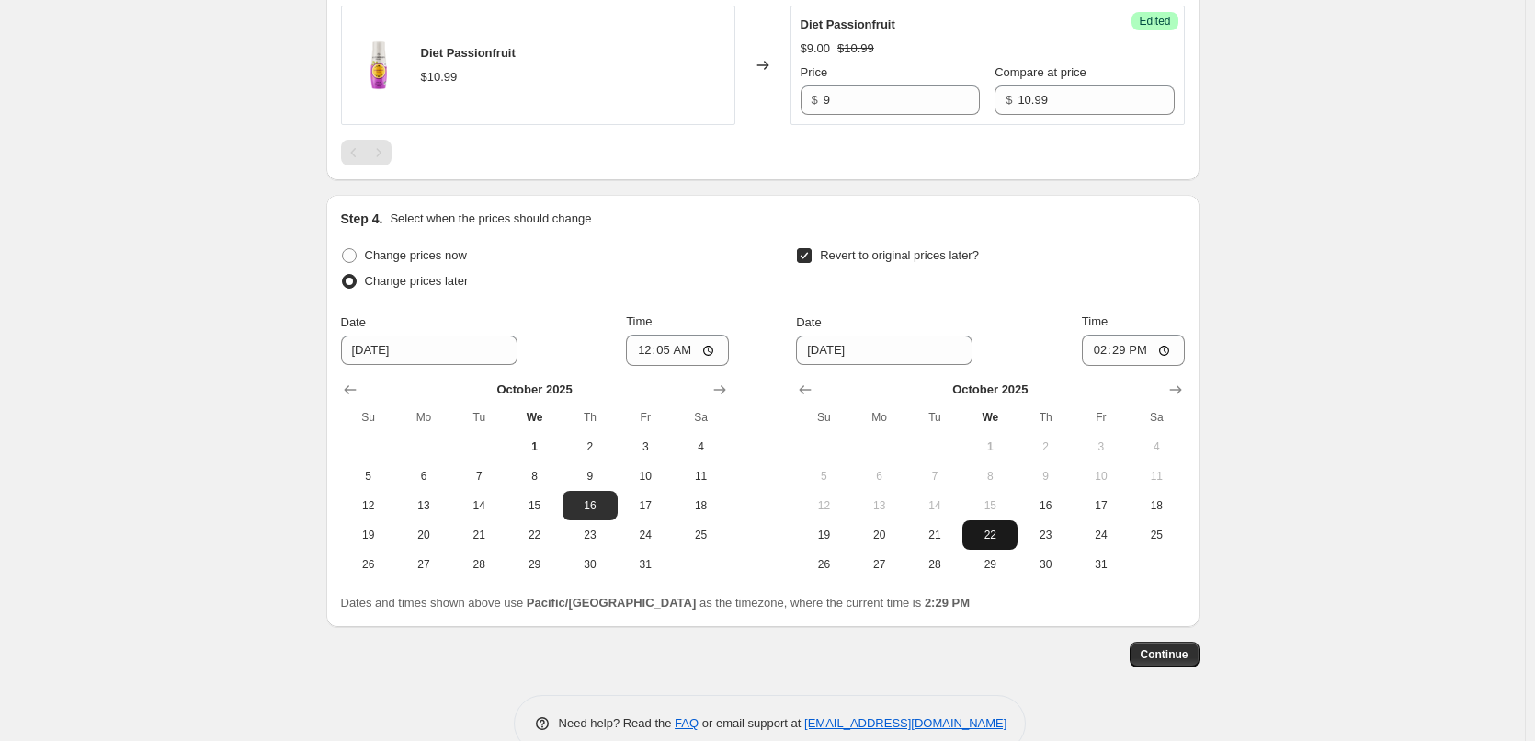
click at [1007, 540] on span "22" at bounding box center [989, 534] width 40 height 15
type input "[DATE]"
click at [1105, 347] on input "14:29" at bounding box center [1133, 349] width 103 height 31
type input "23:55"
click at [1186, 656] on span "Continue" at bounding box center [1164, 654] width 48 height 15
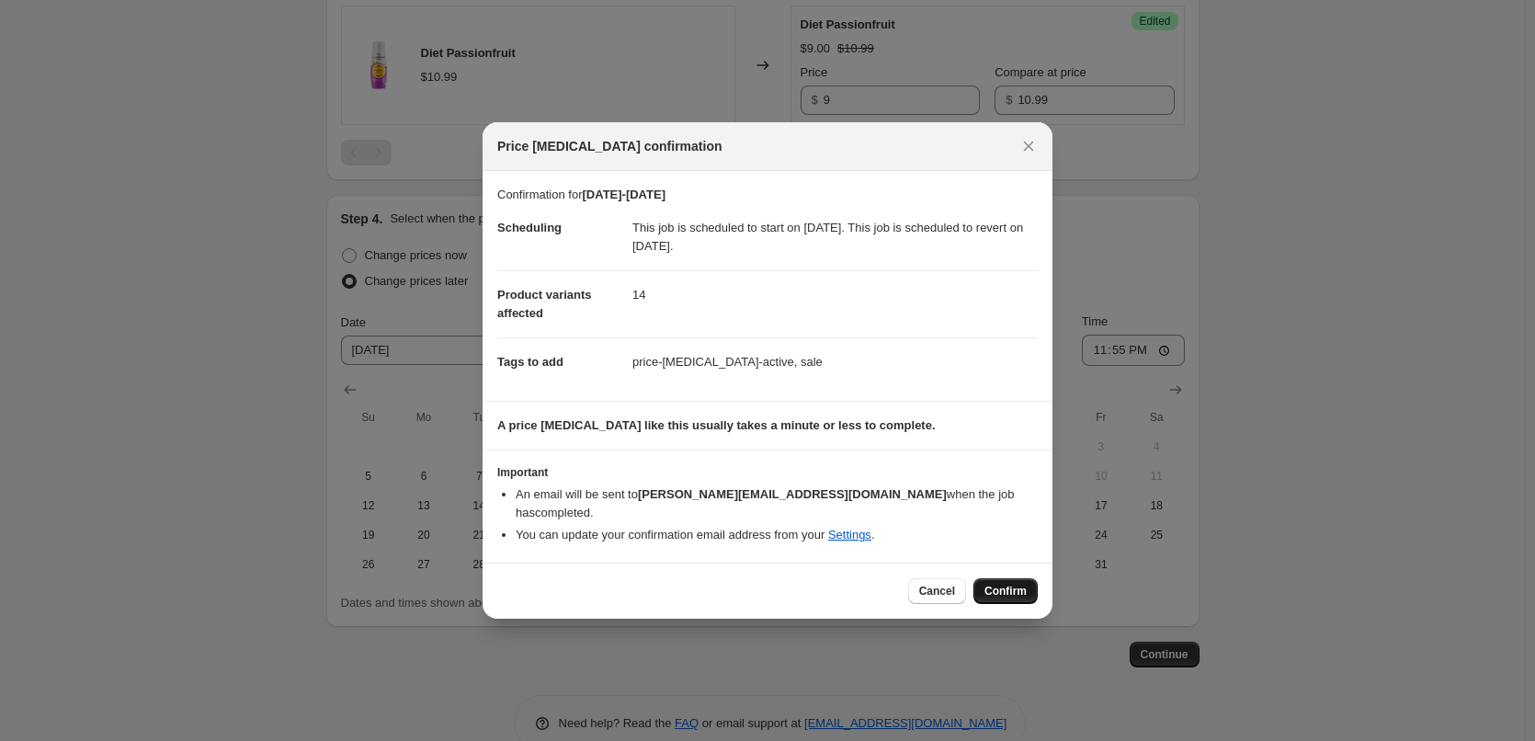
click at [1020, 587] on span "Confirm" at bounding box center [1005, 591] width 42 height 15
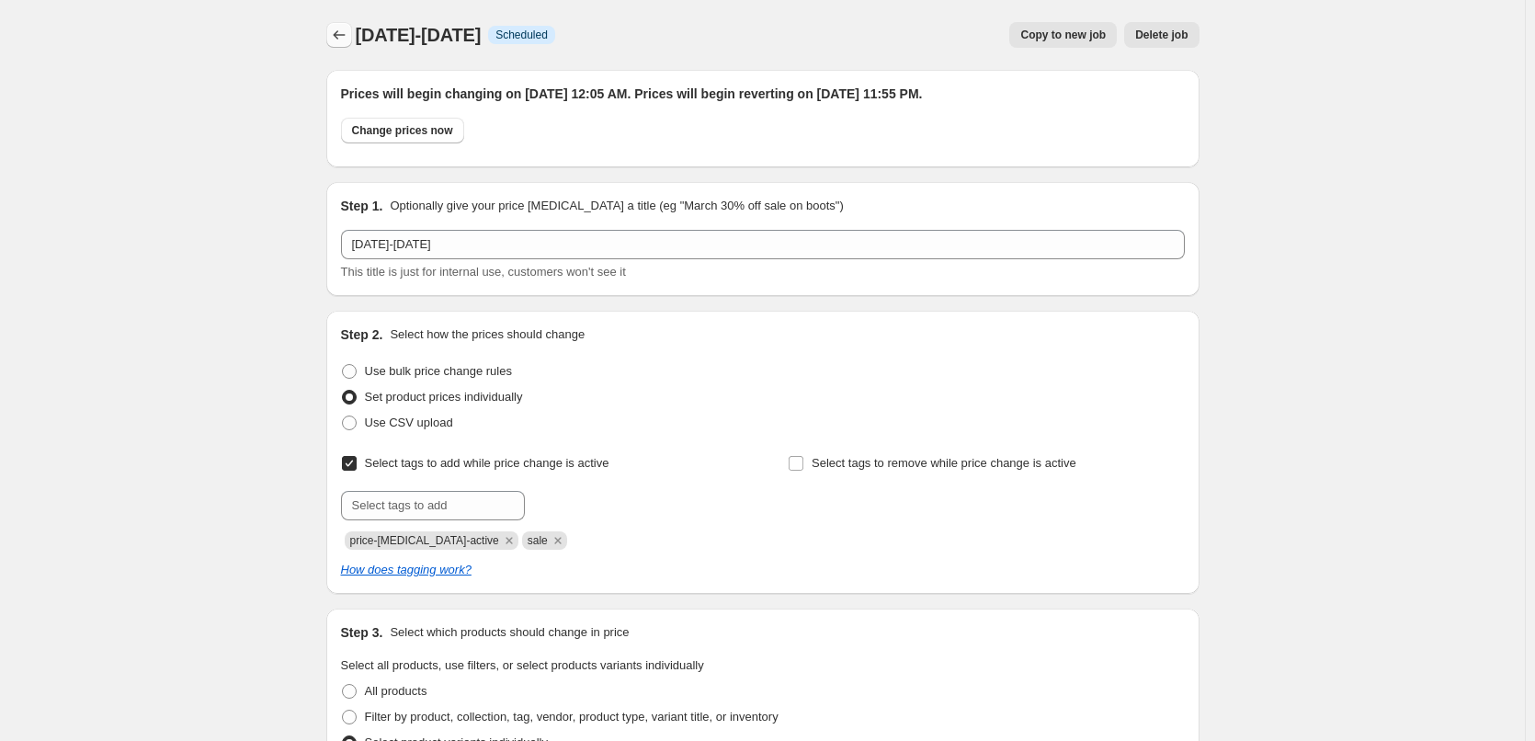
click at [344, 41] on icon "Price change jobs" at bounding box center [339, 35] width 18 height 18
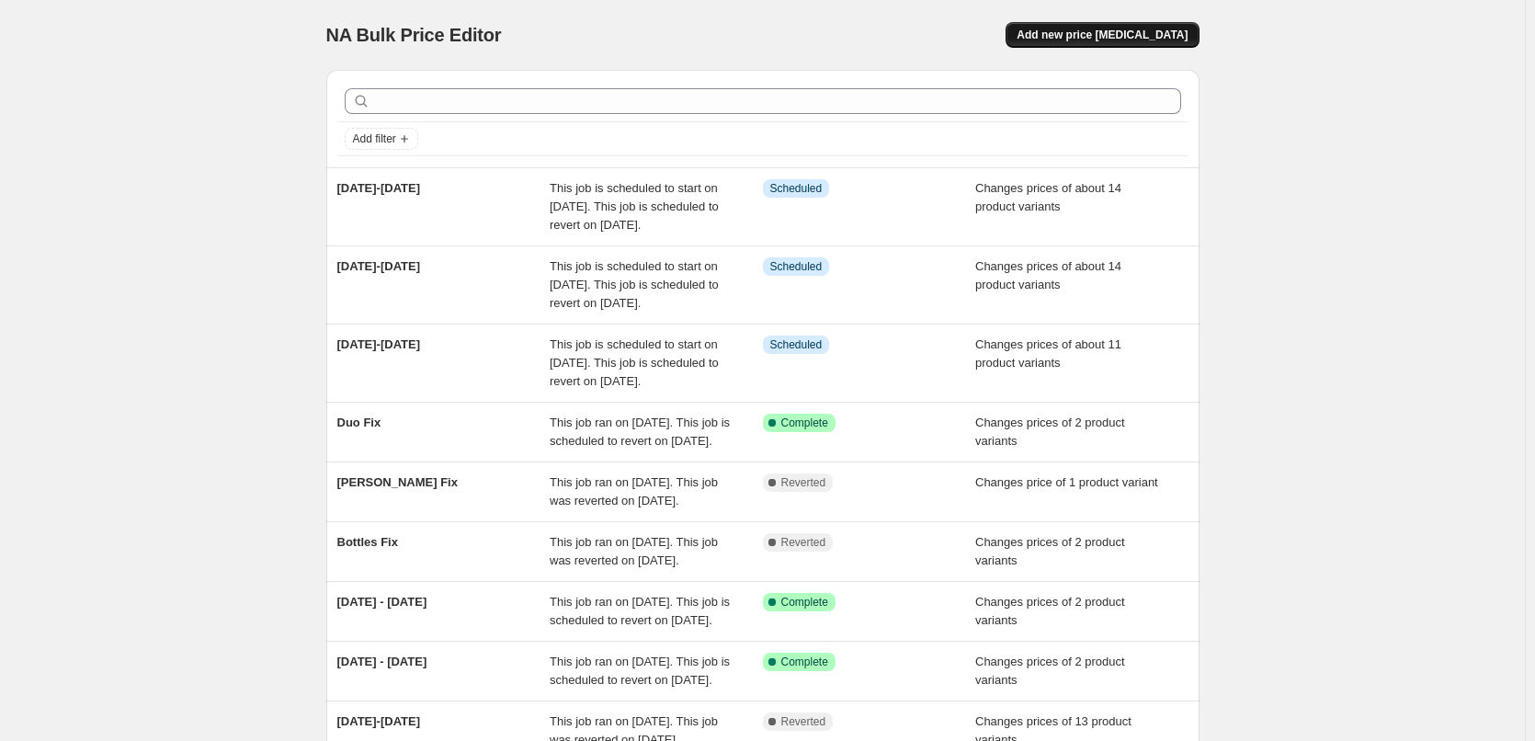
click at [1100, 34] on span "Add new price [MEDICAL_DATA]" at bounding box center [1101, 35] width 171 height 15
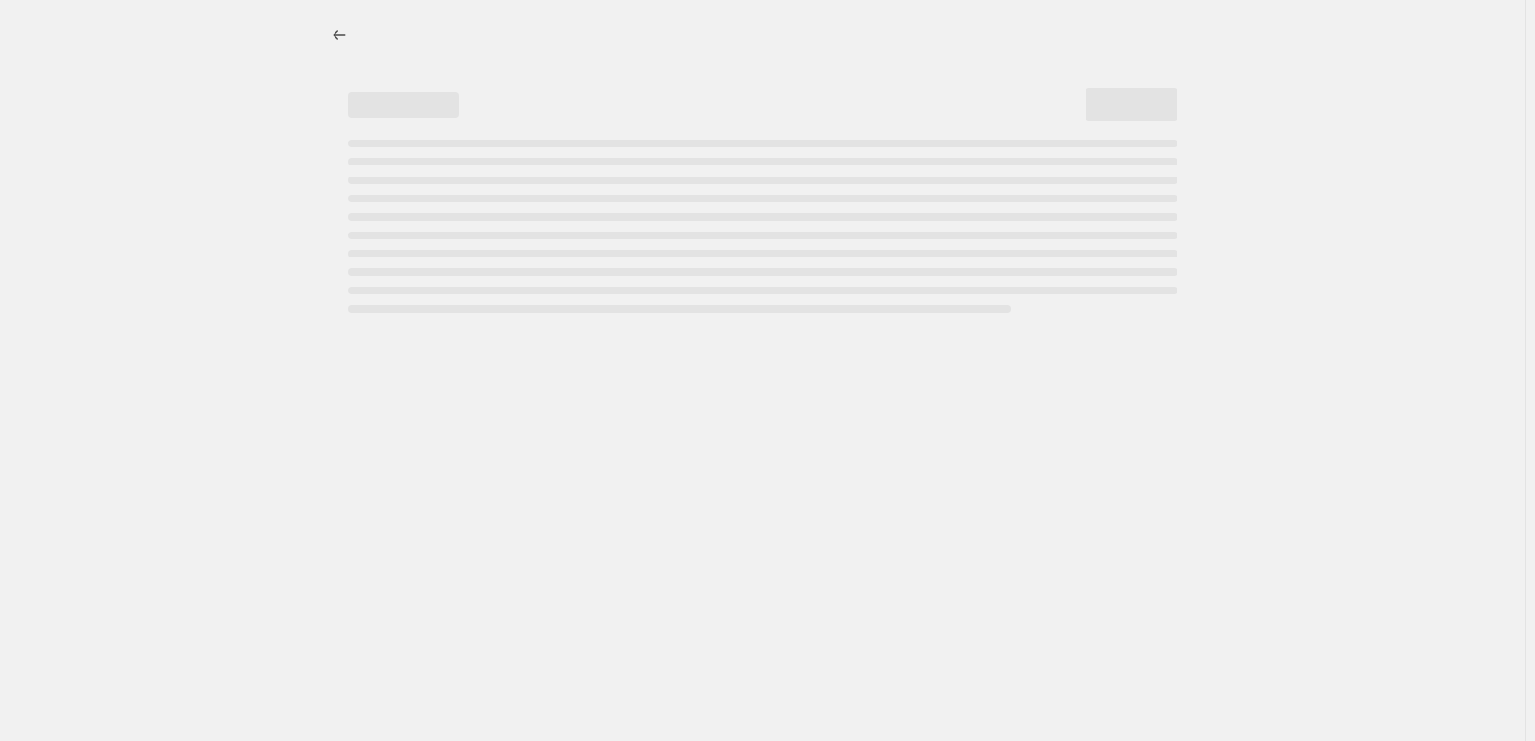
select select "percentage"
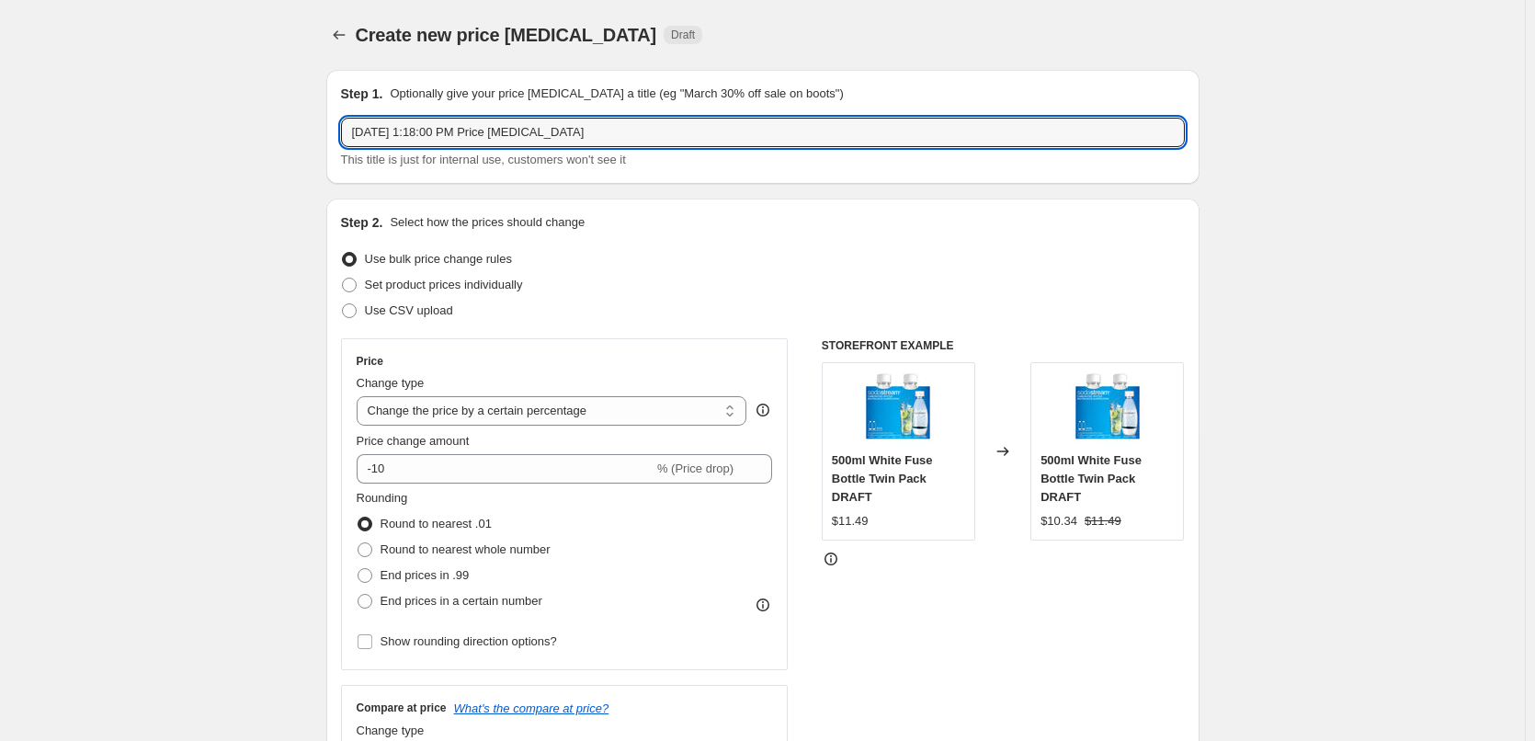
drag, startPoint x: 584, startPoint y: 130, endPoint x: 216, endPoint y: 144, distance: 368.8
type input "[DATE]-[DATE]"
click at [459, 288] on span "Set product prices individually" at bounding box center [444, 285] width 158 height 14
click at [343, 278] on input "Set product prices individually" at bounding box center [342, 278] width 1 height 1
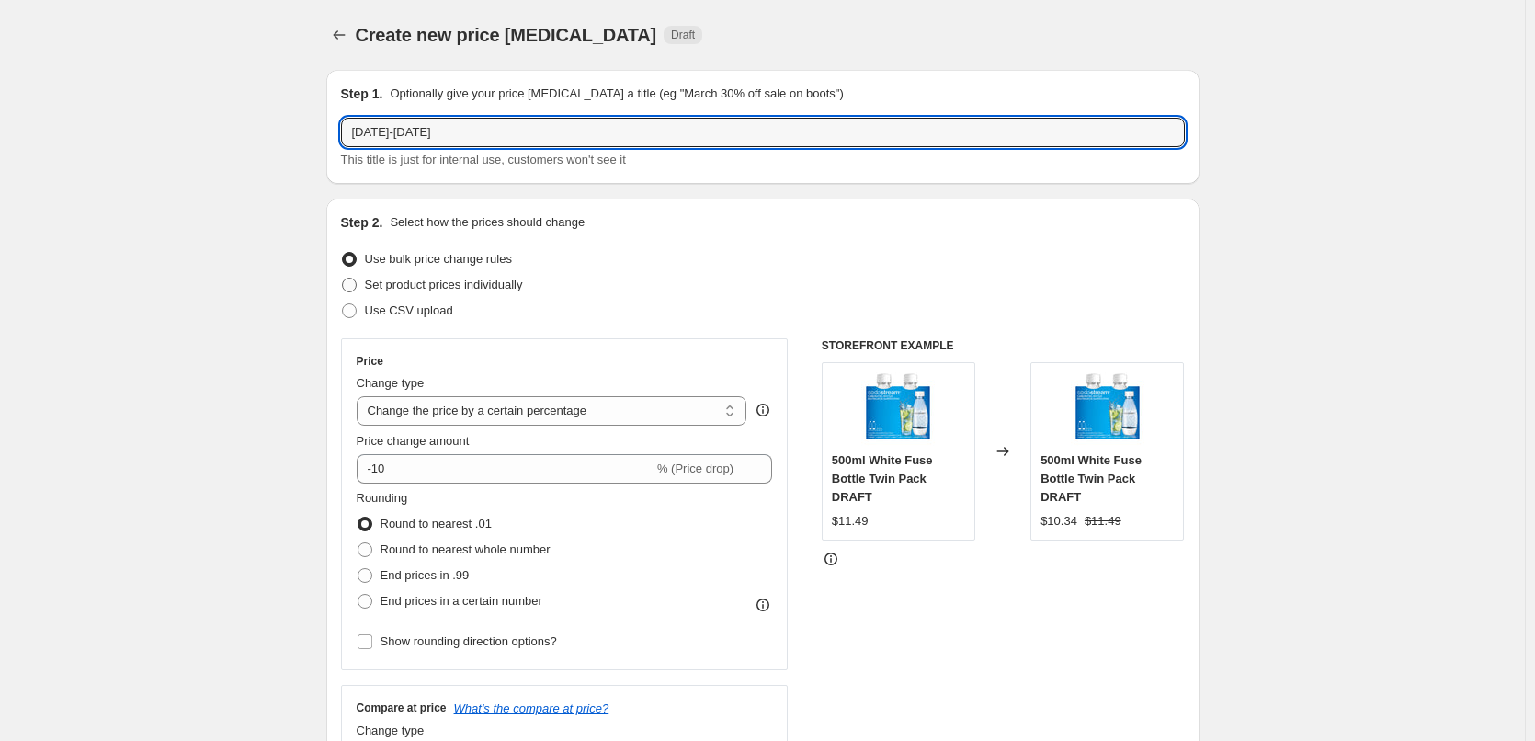
radio input "true"
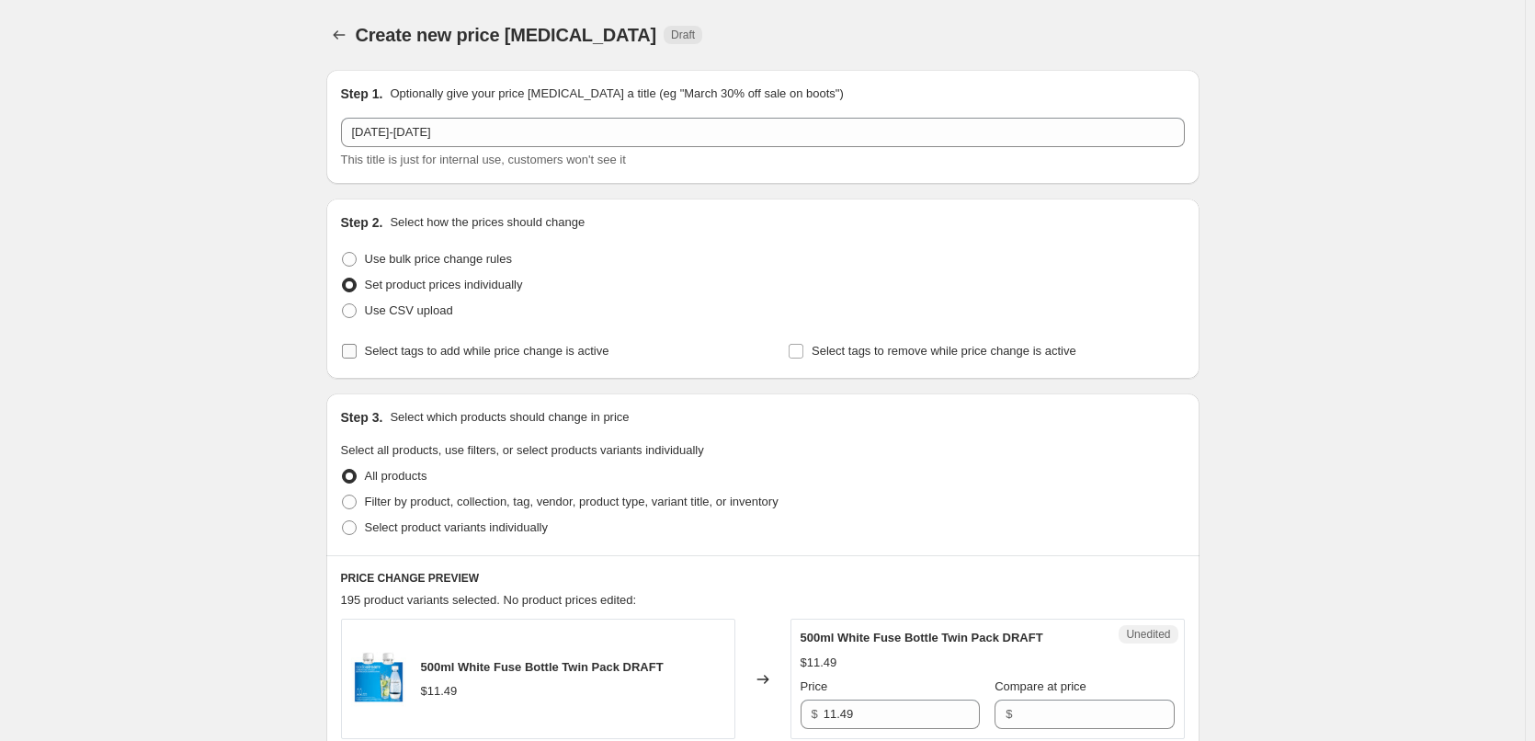
click at [472, 350] on span "Select tags to add while price change is active" at bounding box center [487, 351] width 244 height 14
click at [357, 350] on input "Select tags to add while price change is active" at bounding box center [349, 351] width 15 height 15
checkbox input "true"
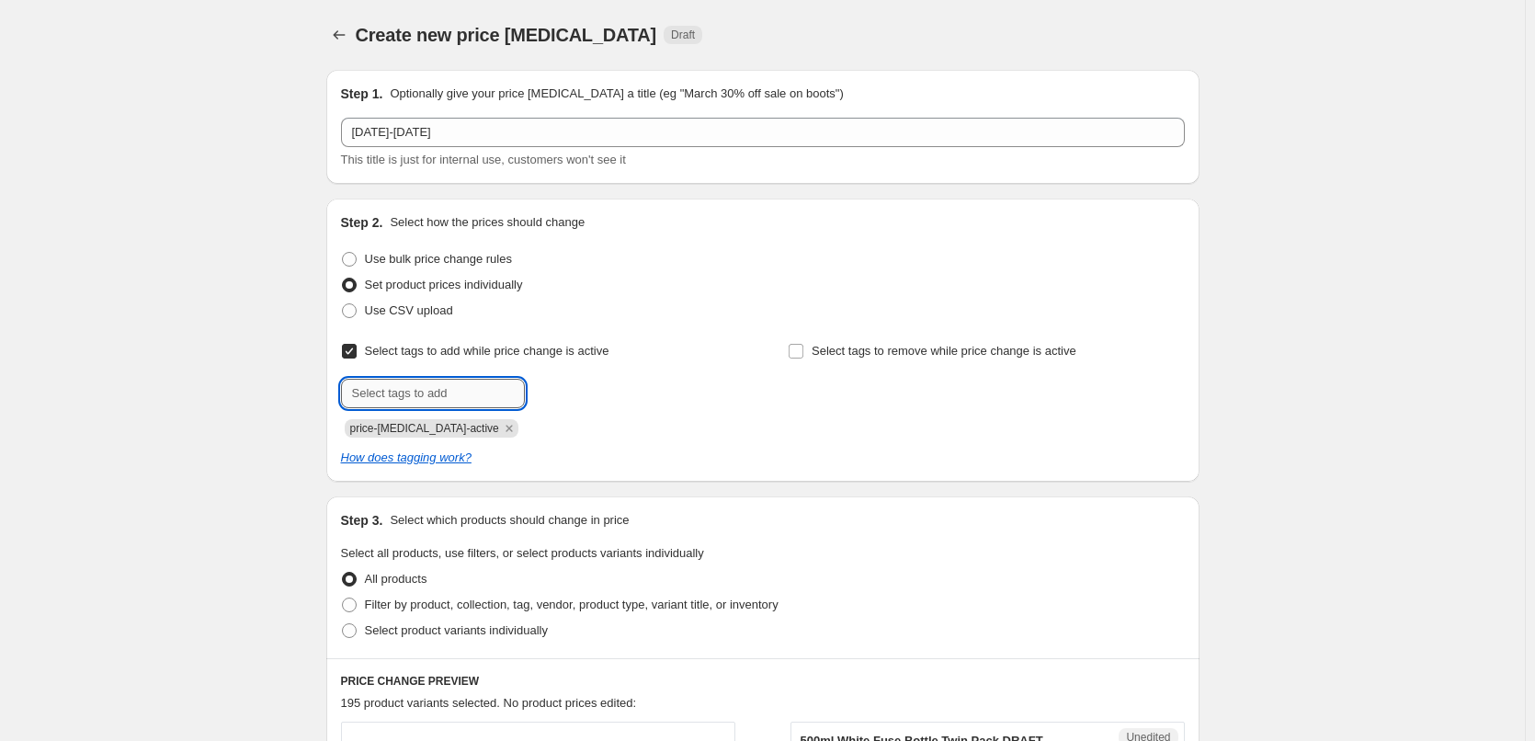
click at [495, 382] on input "text" at bounding box center [433, 393] width 184 height 29
type input "sale"
click at [582, 400] on button "Add sale" at bounding box center [563, 392] width 68 height 26
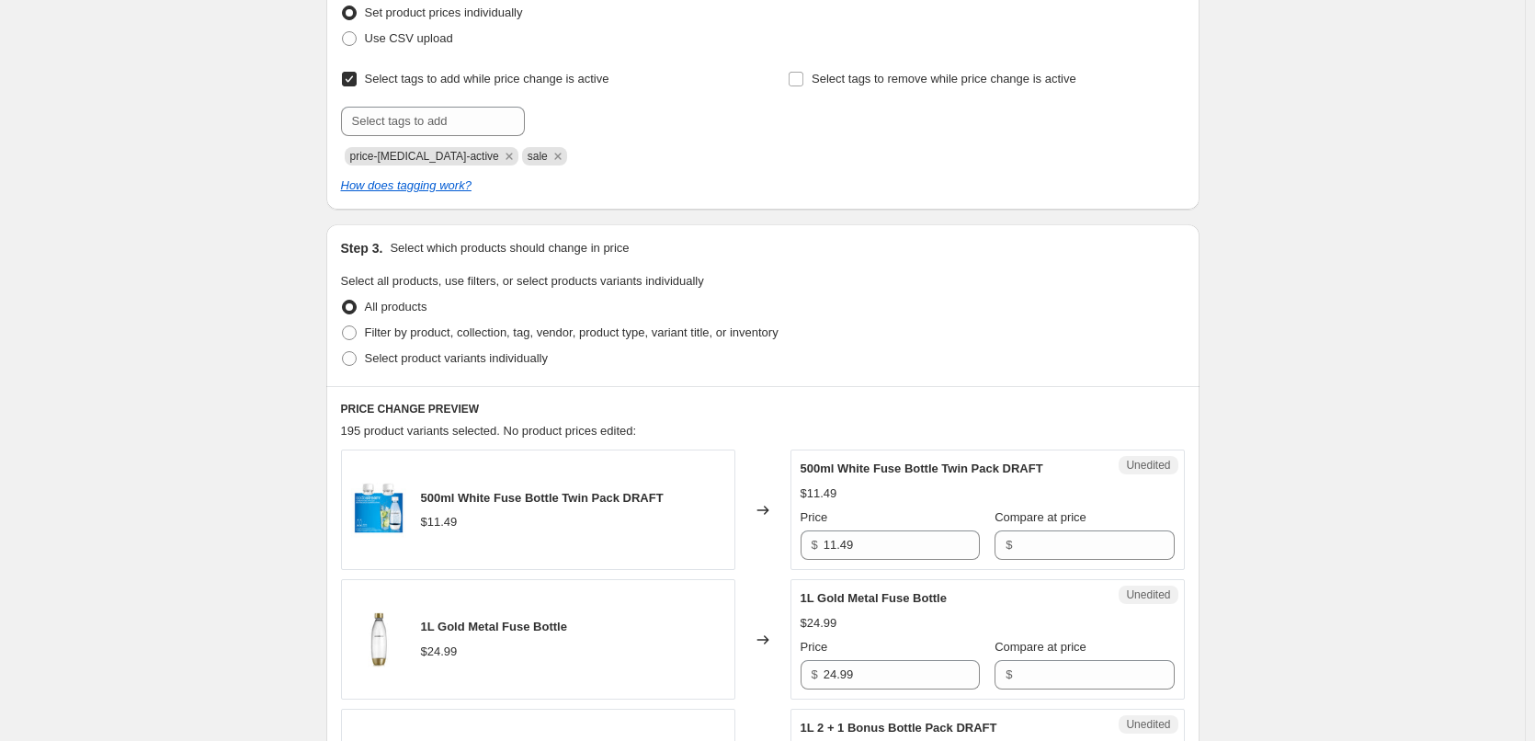
scroll to position [368, 0]
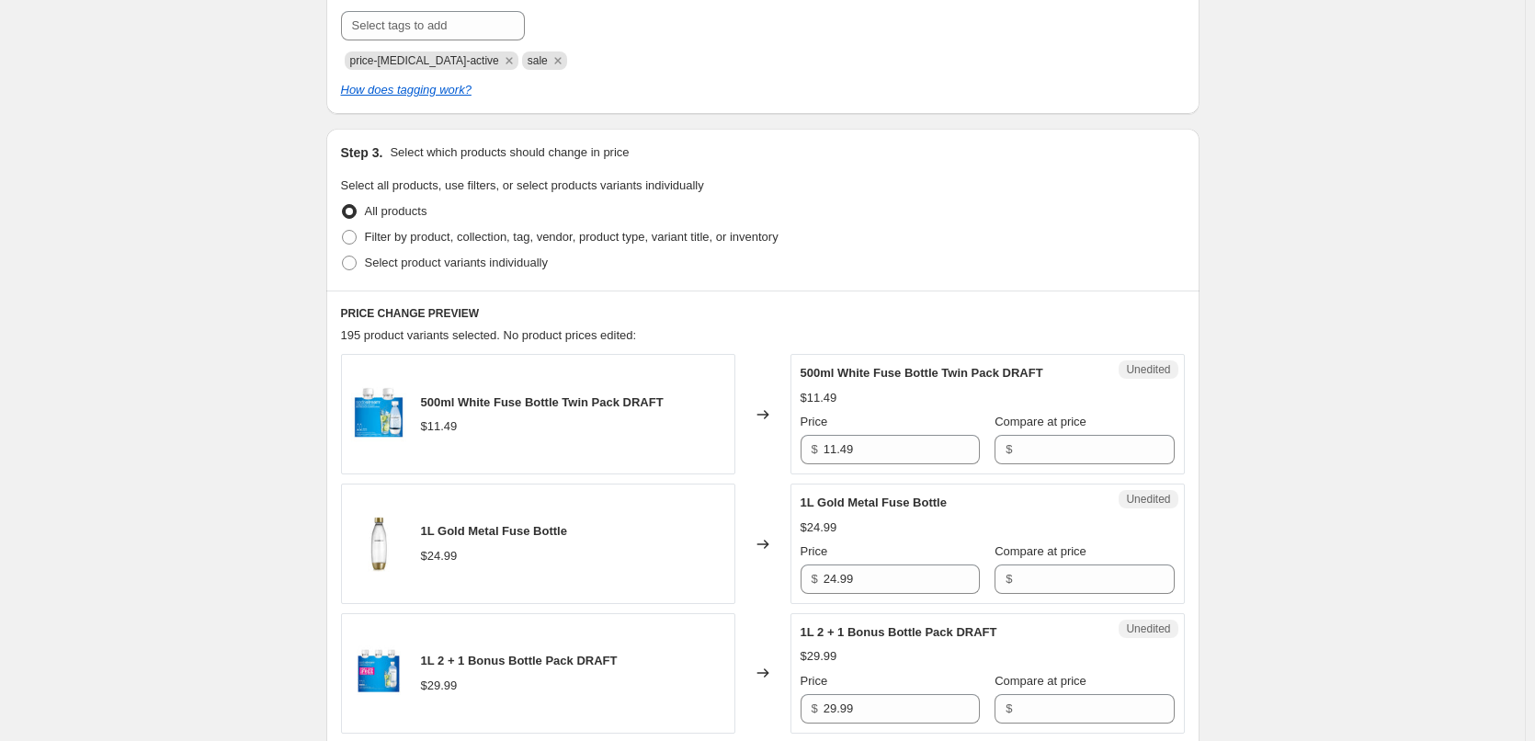
click at [454, 279] on div "Step 3. Select which products should change in price Select all products, use f…" at bounding box center [762, 210] width 873 height 162
click at [455, 266] on span "Select product variants individually" at bounding box center [456, 262] width 183 height 14
click at [343, 256] on input "Select product variants individually" at bounding box center [342, 255] width 1 height 1
radio input "true"
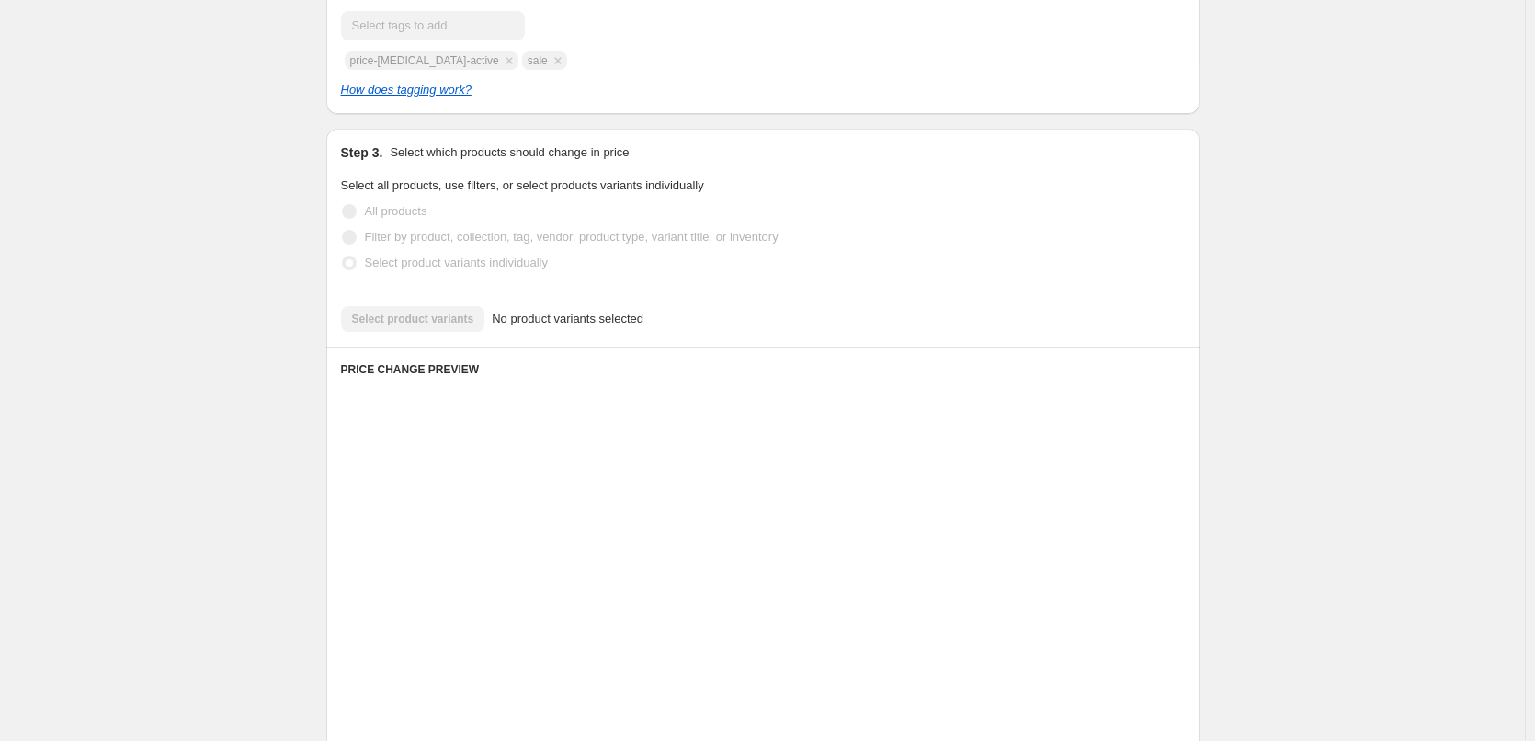
scroll to position [327, 0]
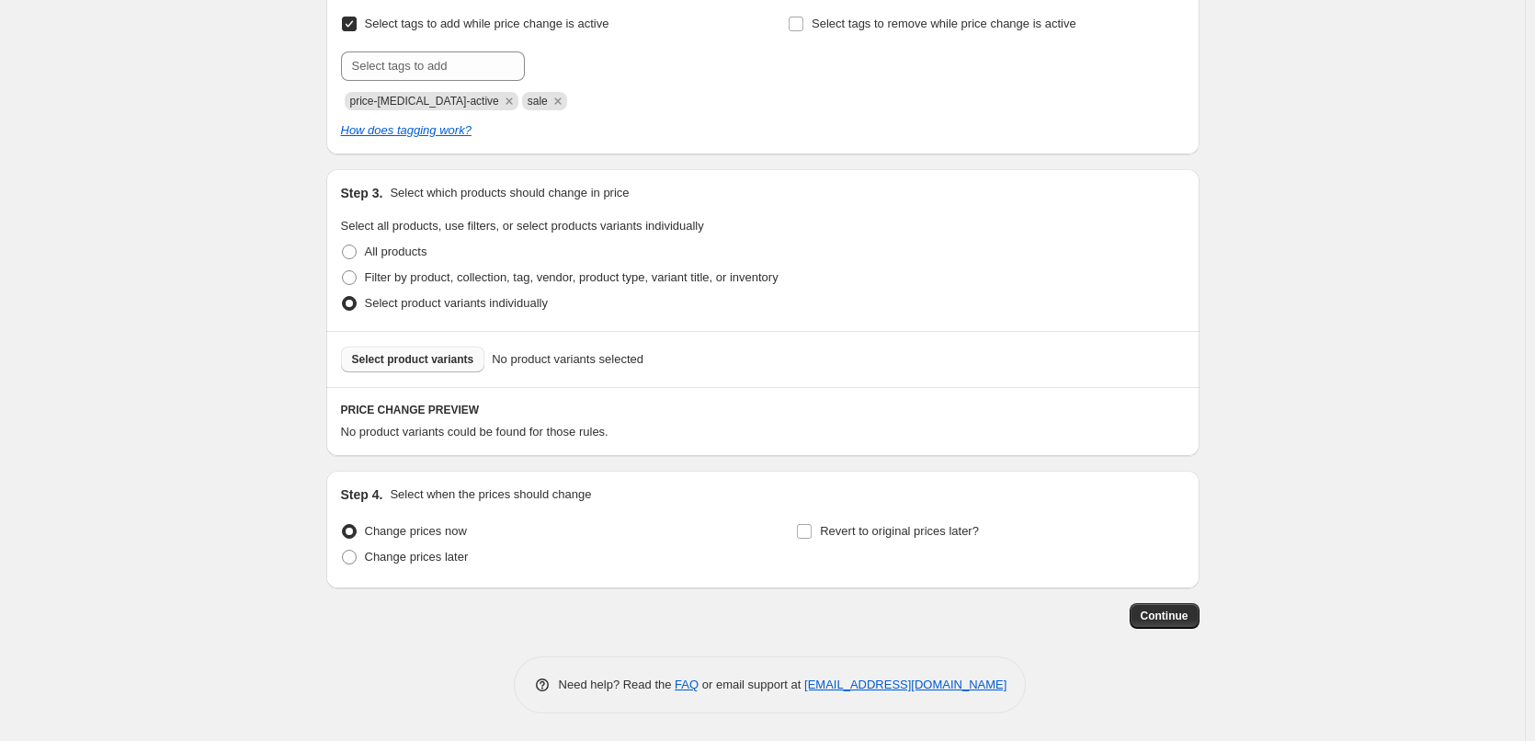
click at [425, 364] on span "Select product variants" at bounding box center [413, 359] width 122 height 15
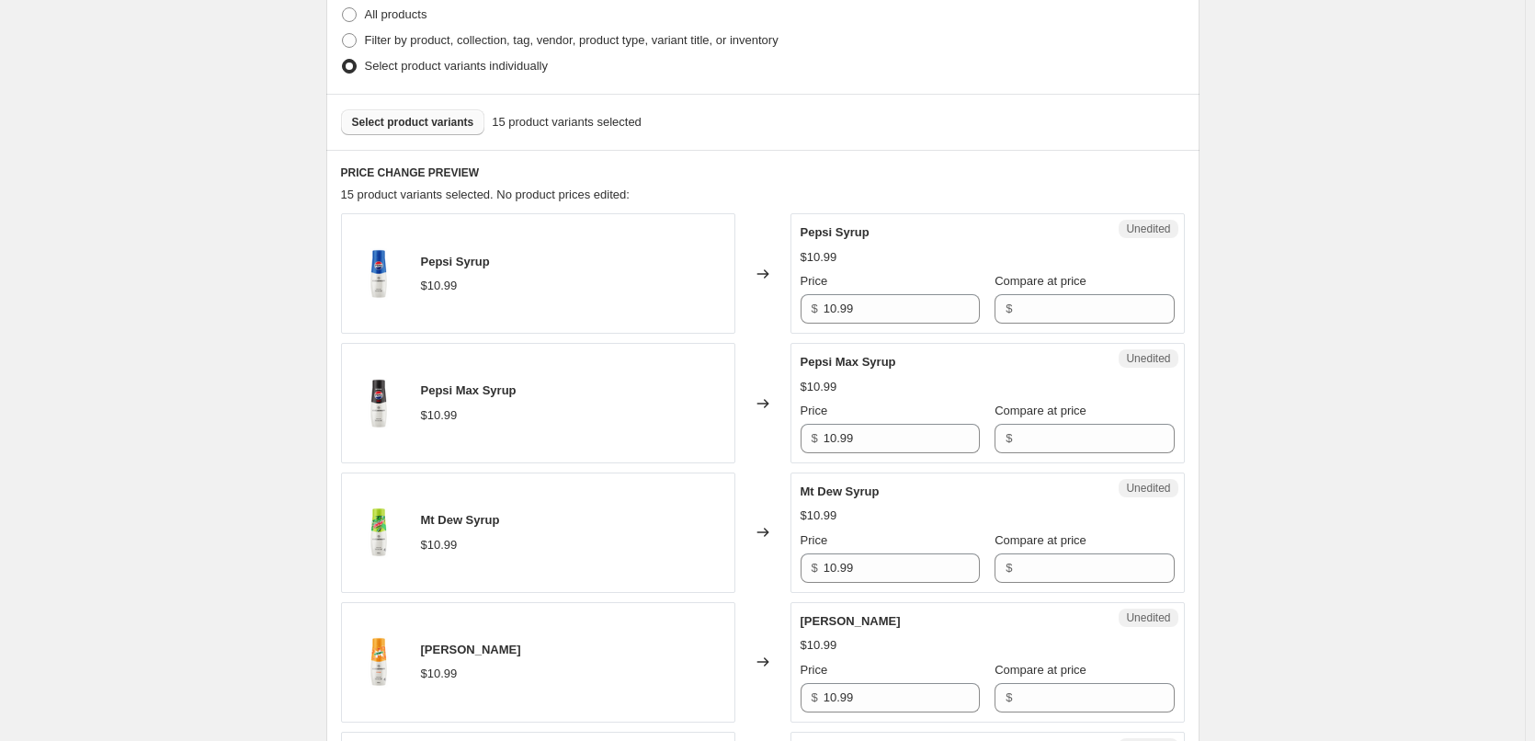
scroll to position [603, 0]
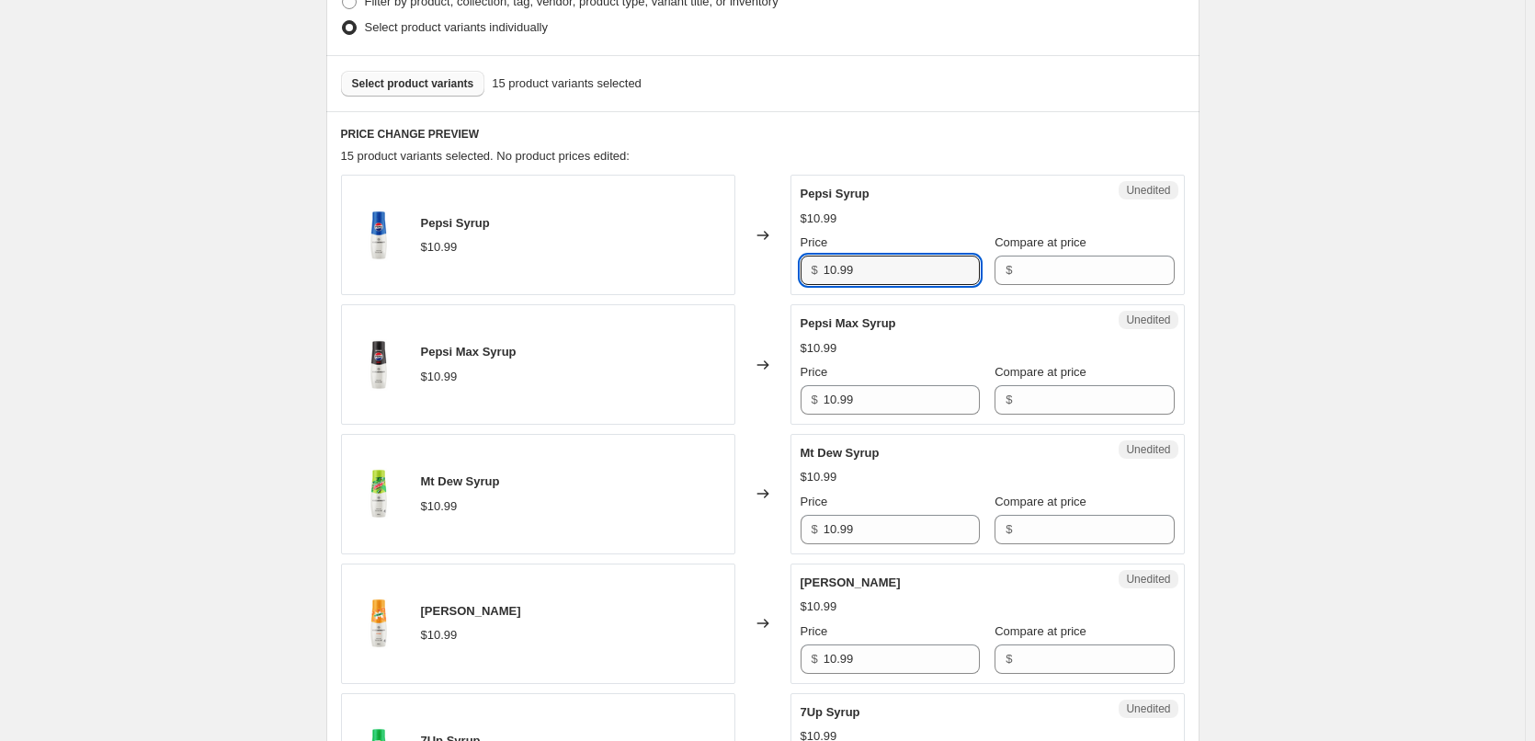
drag, startPoint x: 887, startPoint y: 276, endPoint x: 751, endPoint y: 275, distance: 136.0
click at [751, 275] on div "Pepsi Syrup $10.99 Changed to Unedited Pepsi Syrup $10.99 Price $ 10.99 Compare…" at bounding box center [763, 235] width 844 height 120
click at [1033, 267] on input "Compare at price" at bounding box center [1095, 269] width 156 height 29
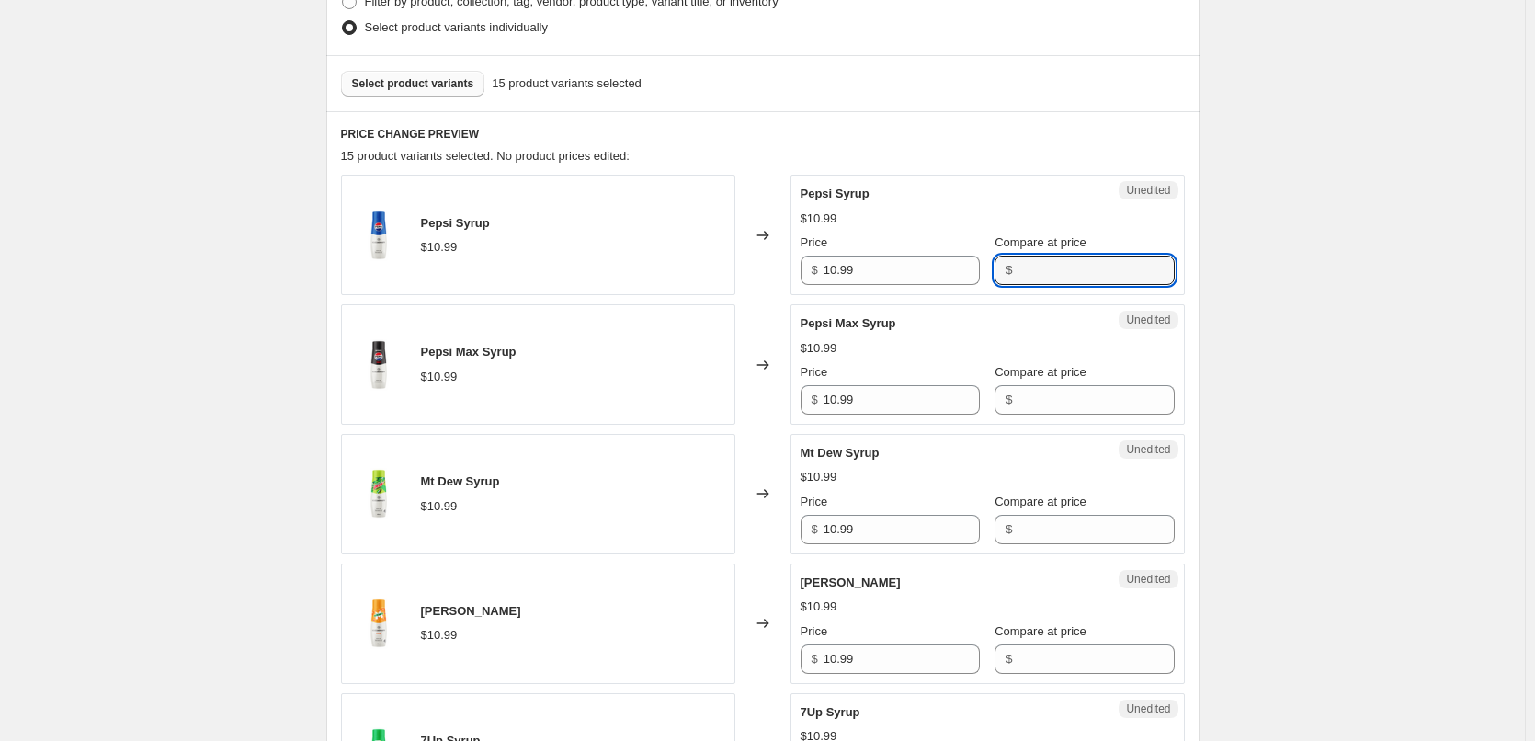
paste input "10.99"
type input "10.99"
click at [1021, 408] on input "Compare at price" at bounding box center [1095, 399] width 156 height 29
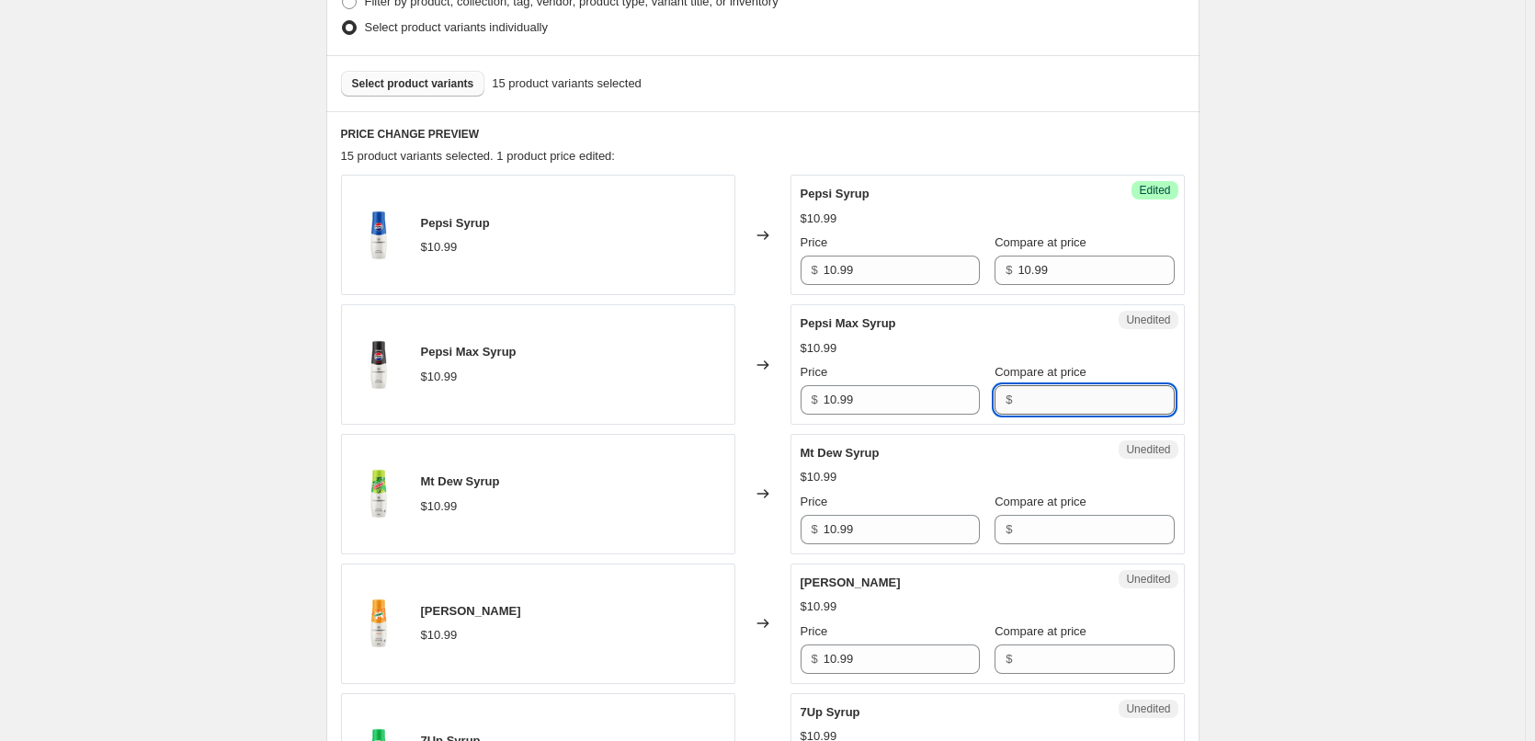
paste input "10.99"
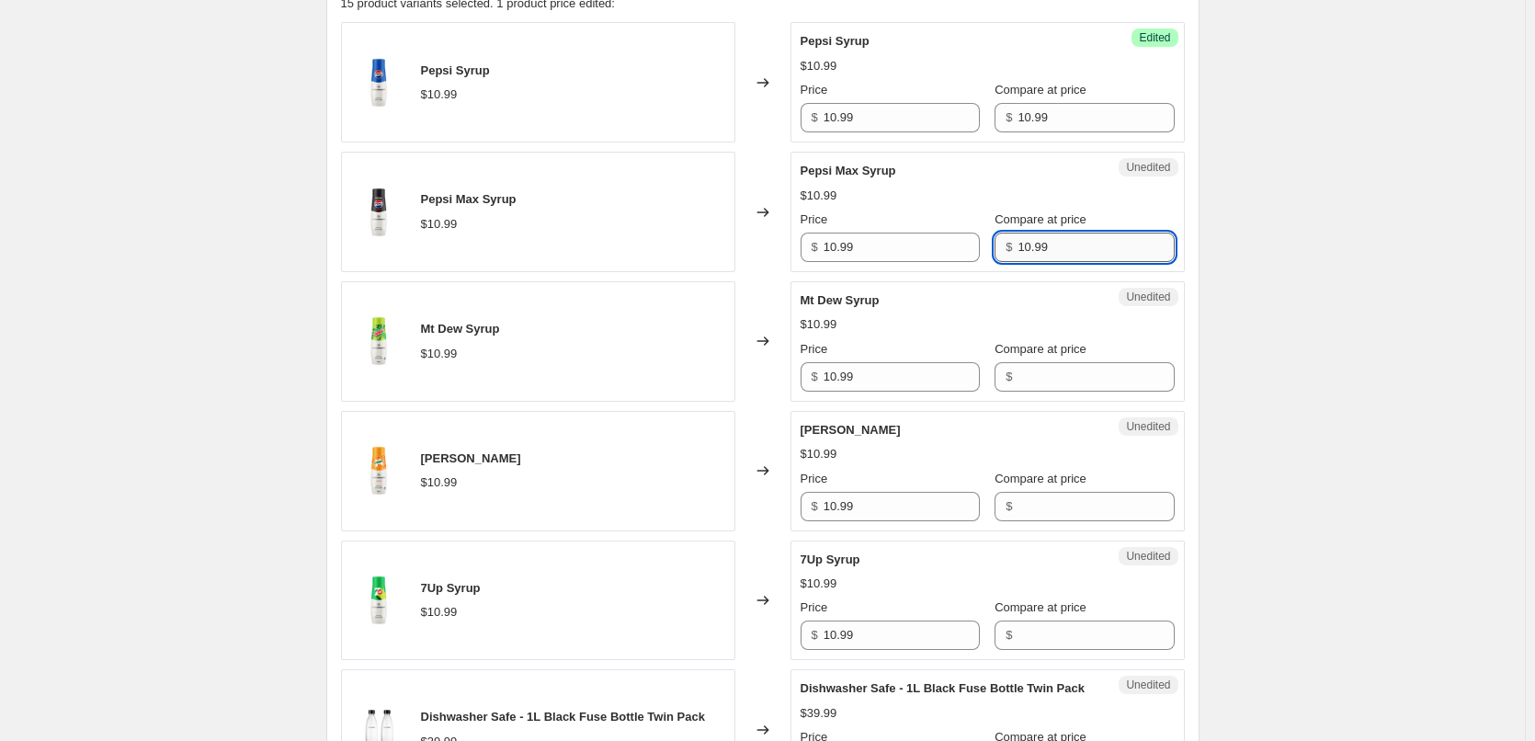
scroll to position [787, 0]
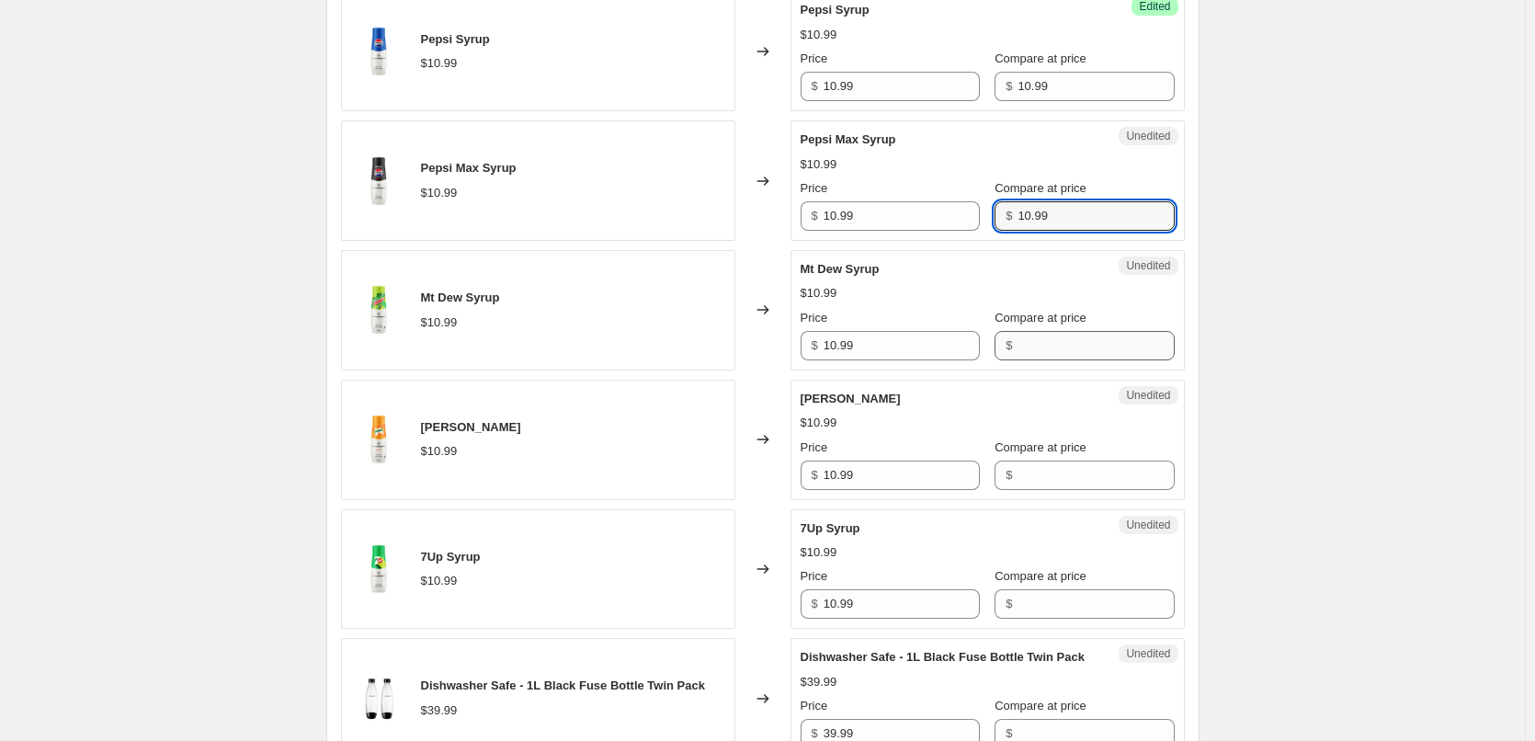
type input "10.99"
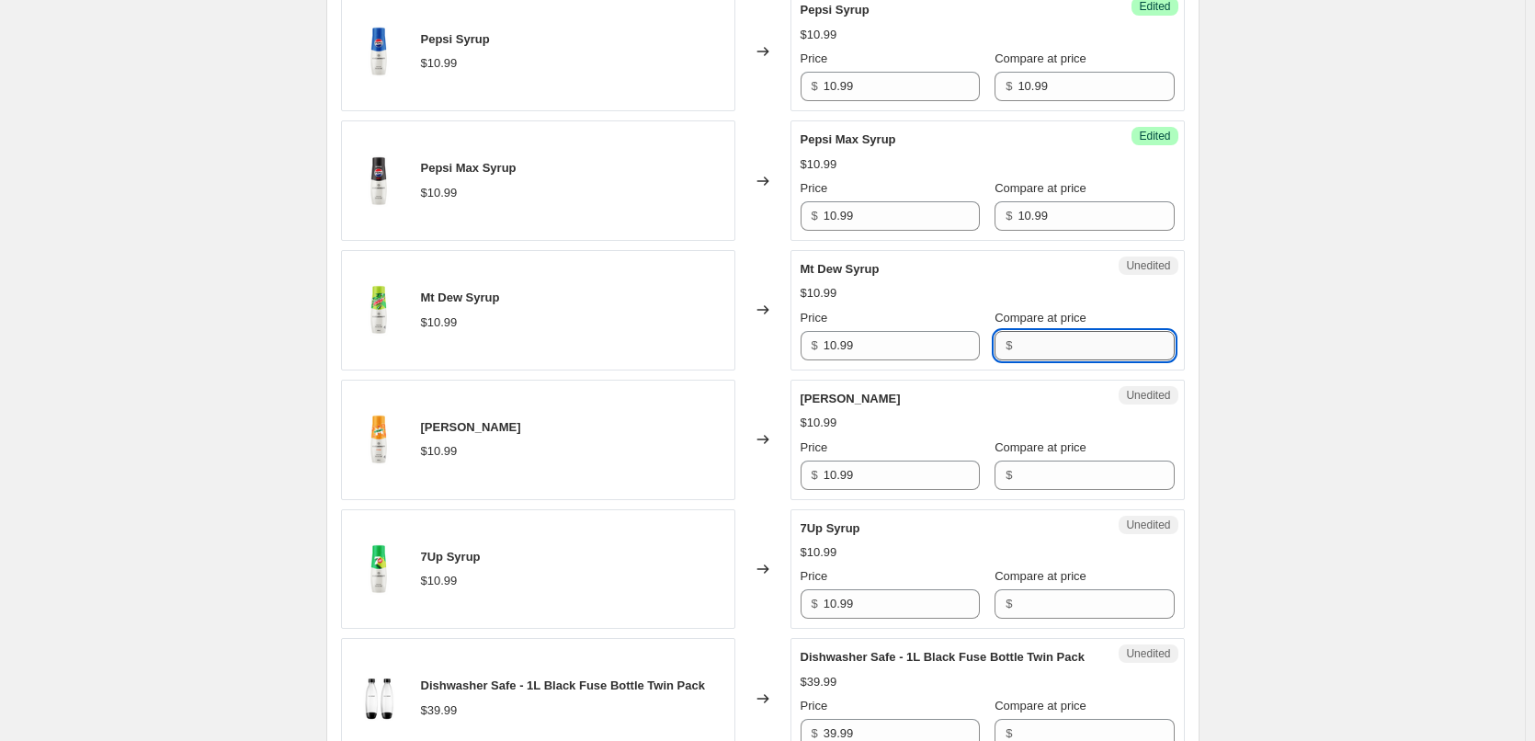
click at [1028, 347] on input "Compare at price" at bounding box center [1095, 345] width 156 height 29
paste input "10.99"
type input "10.99"
click at [1027, 483] on input "Compare at price" at bounding box center [1095, 474] width 156 height 29
paste input "10.99"
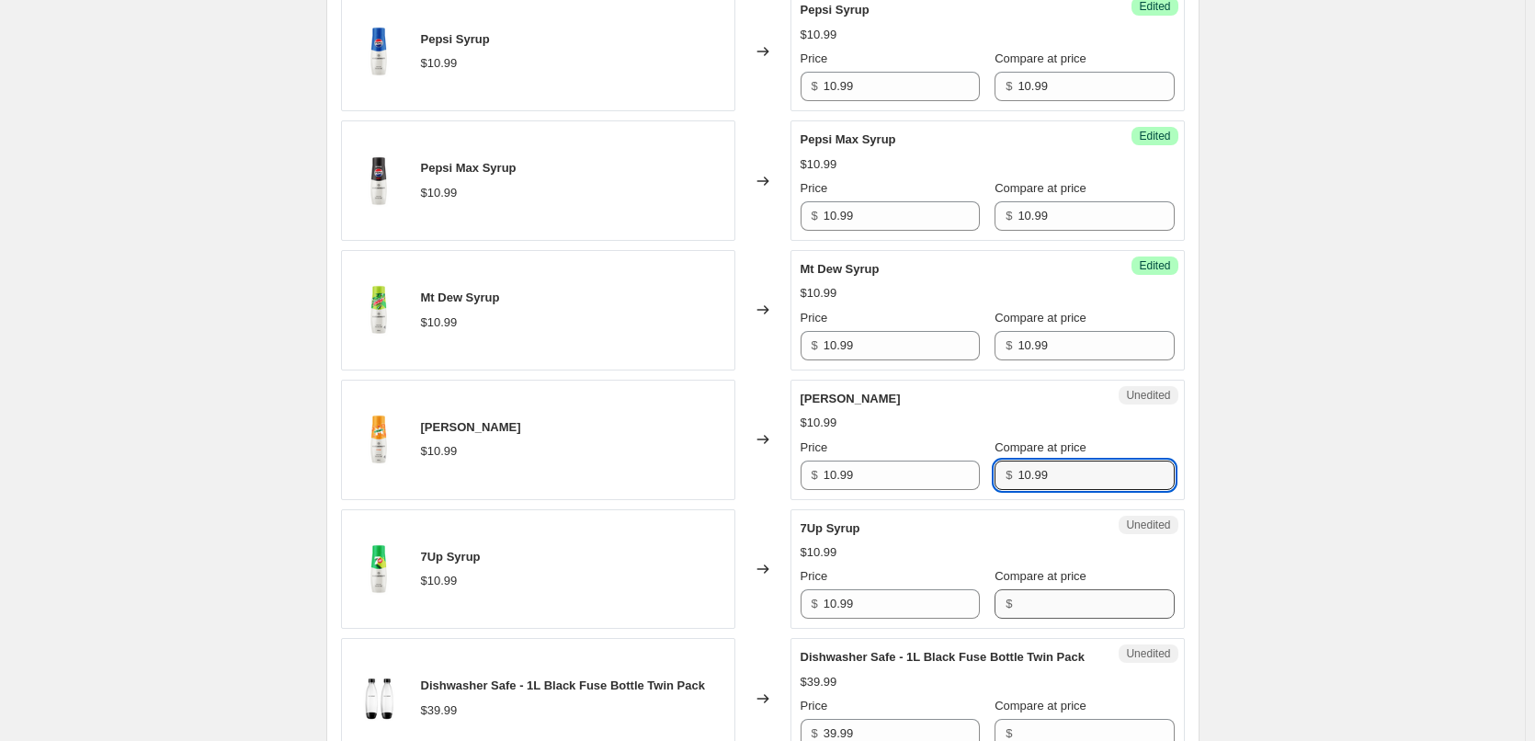
type input "10.99"
click at [1024, 603] on input "Compare at price" at bounding box center [1095, 603] width 156 height 29
paste input "10.99"
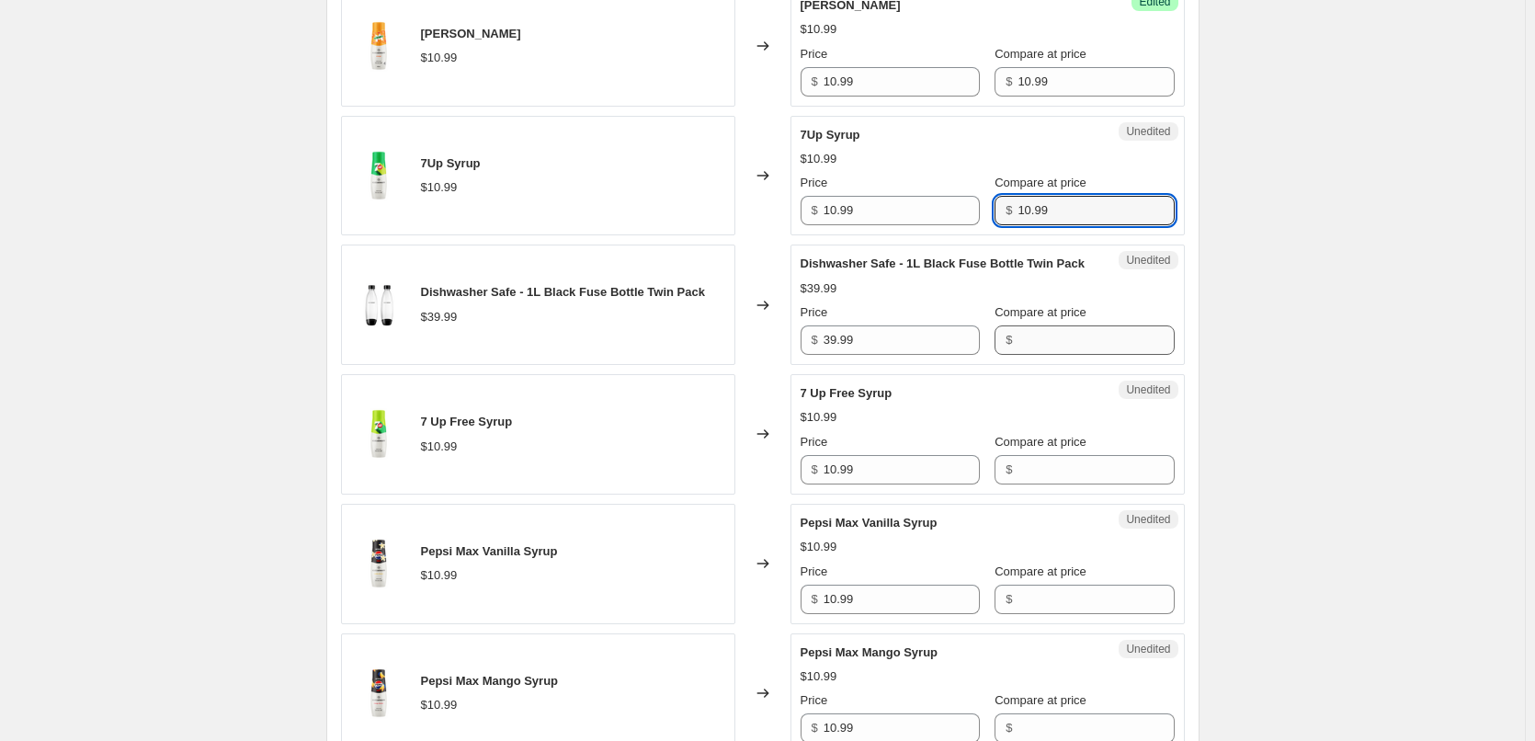
scroll to position [1246, 0]
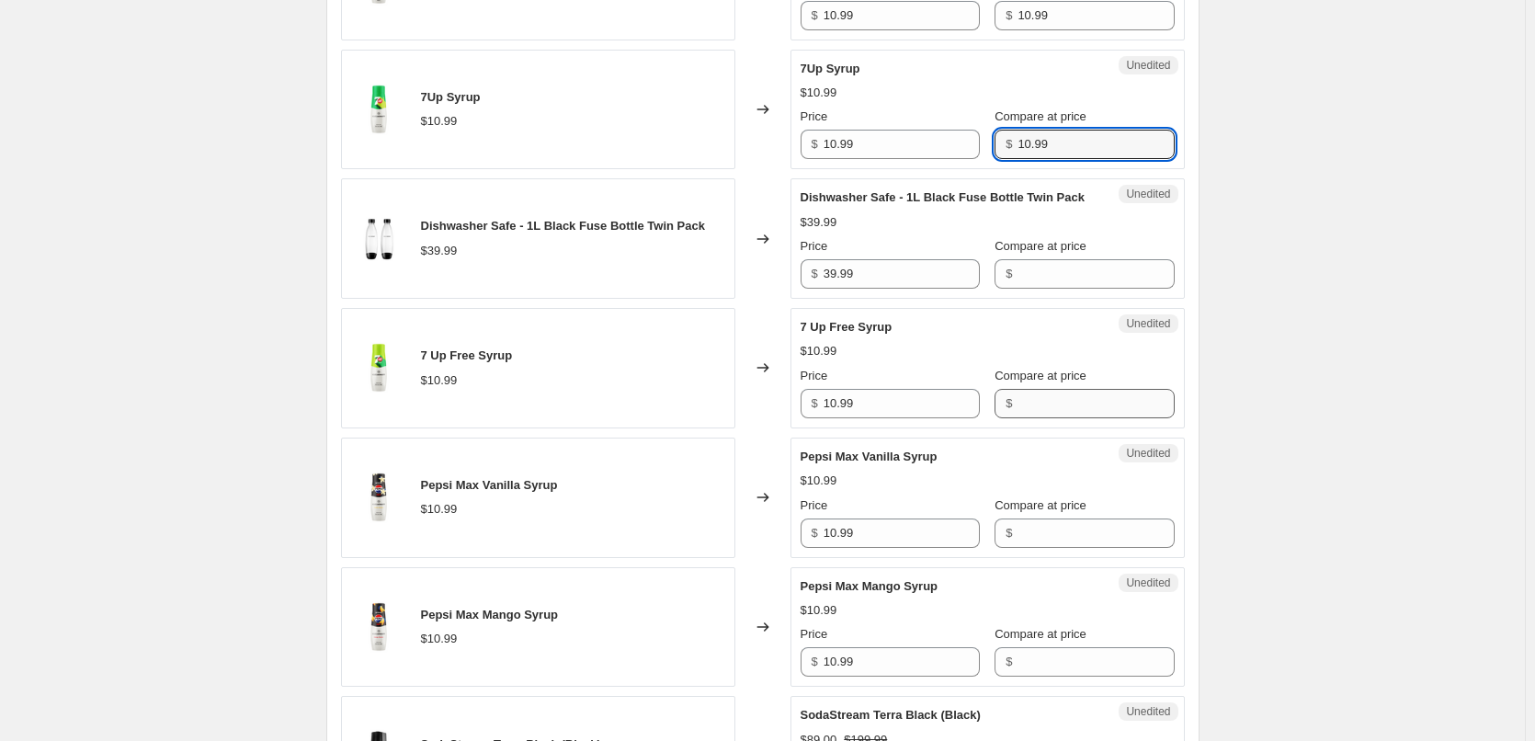
type input "10.99"
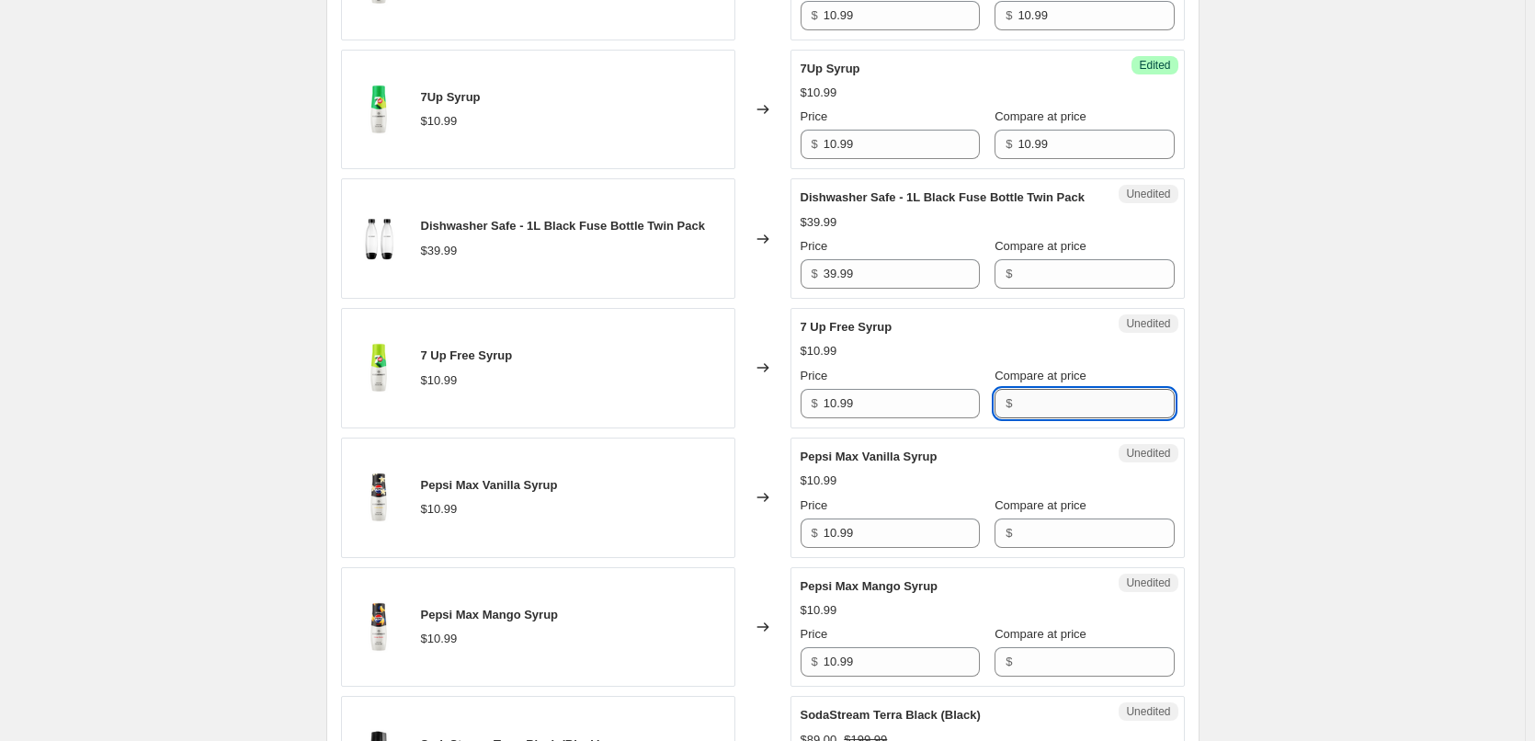
click at [1030, 410] on input "Compare at price" at bounding box center [1095, 403] width 156 height 29
paste input "10.99"
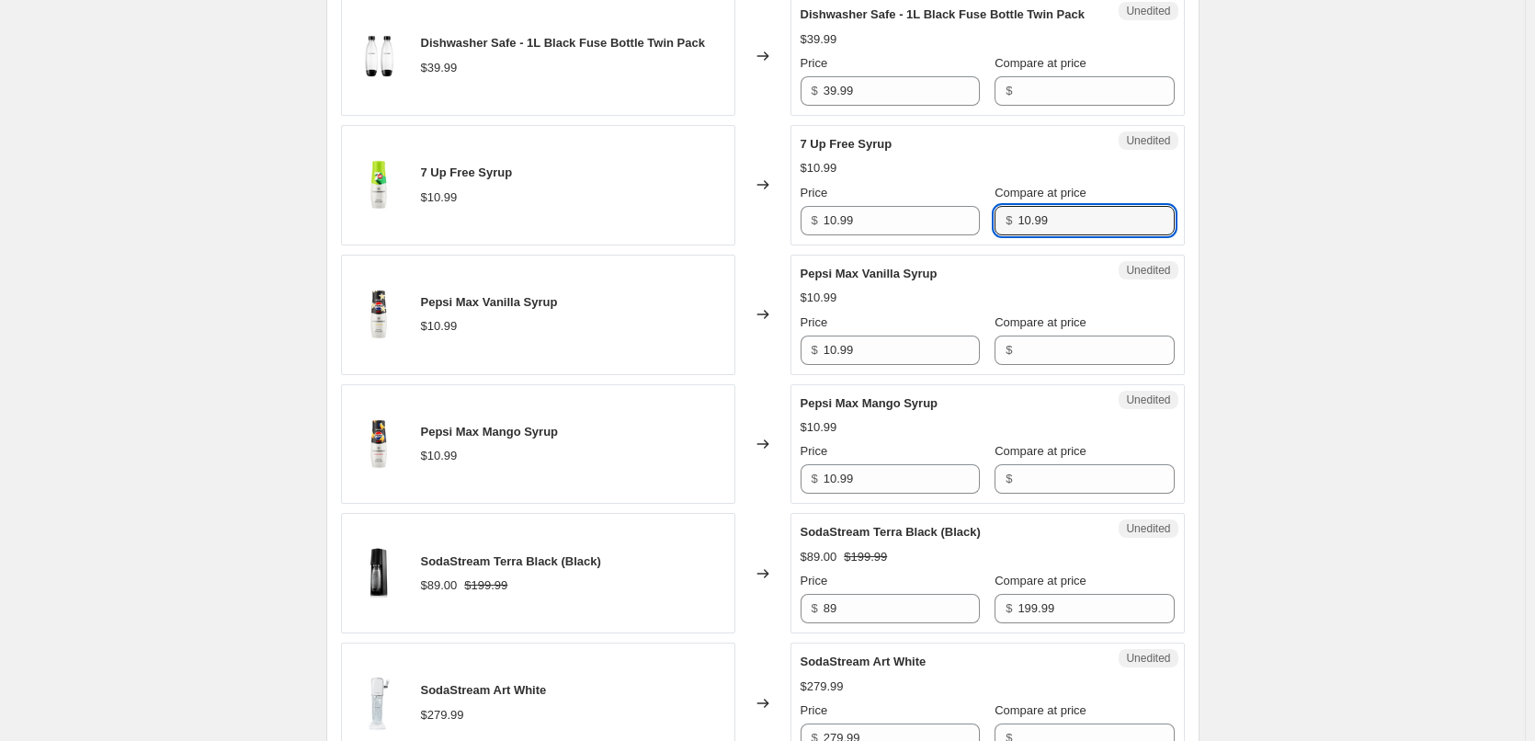
scroll to position [1430, 0]
type input "10.99"
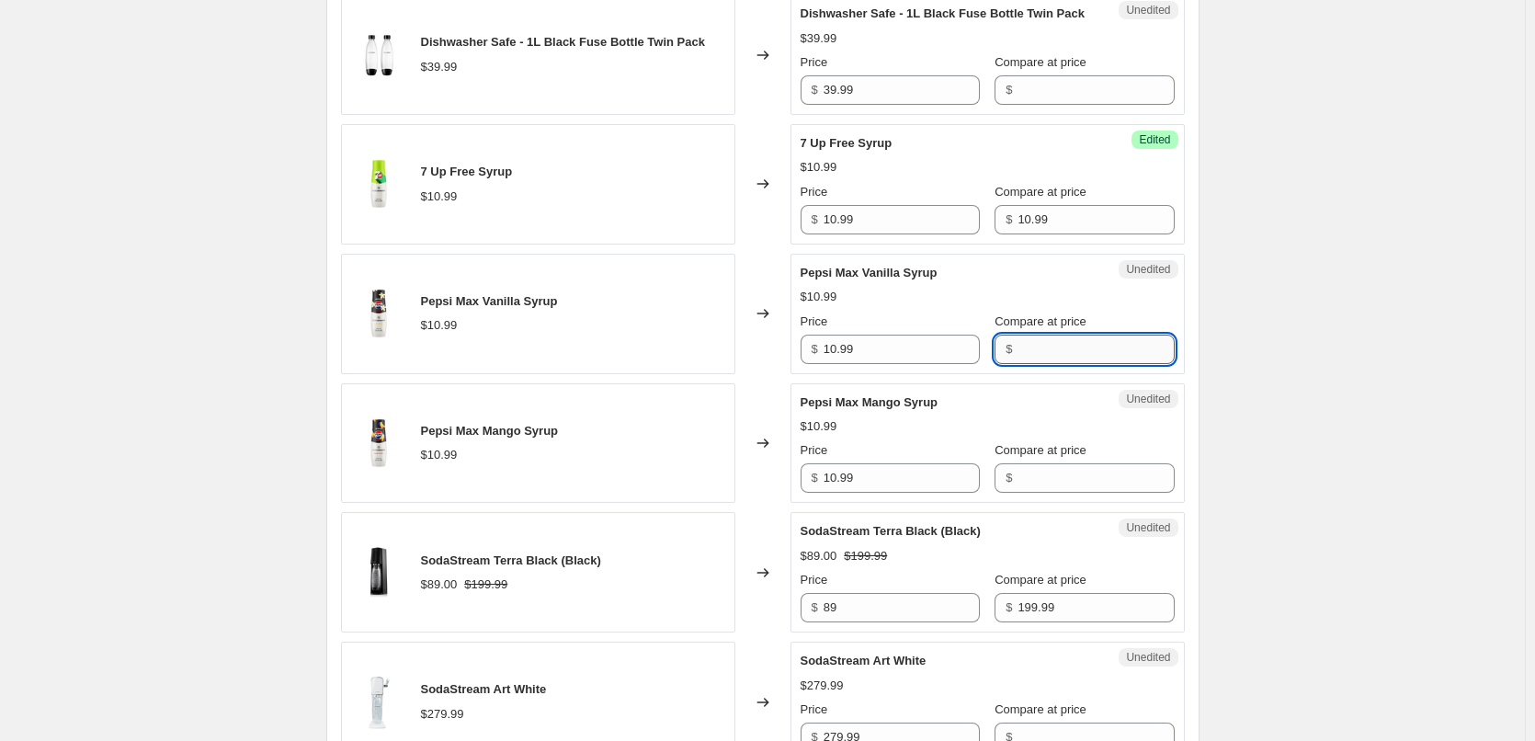
click at [1027, 364] on input "Compare at price" at bounding box center [1095, 348] width 156 height 29
paste input "10.99"
type input "10.99"
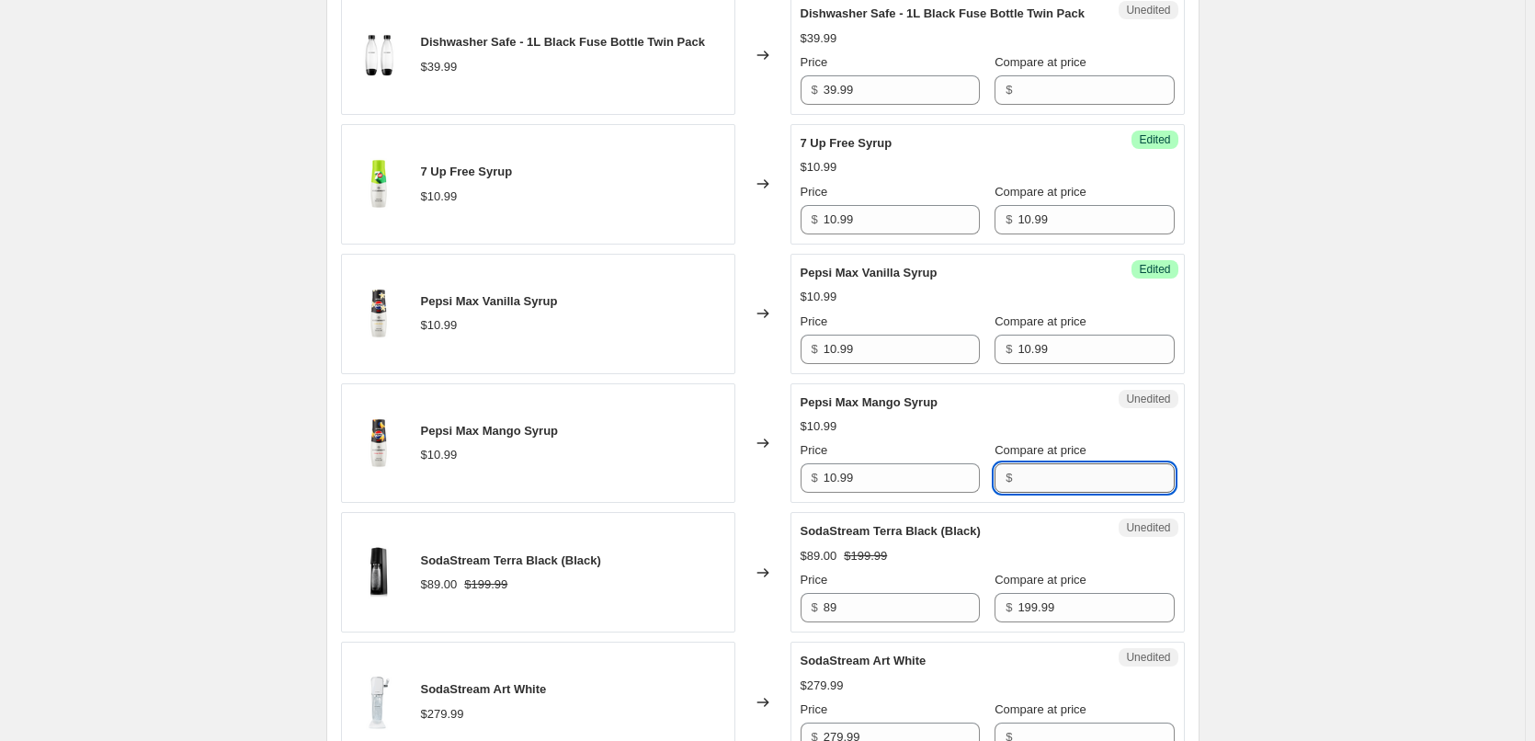
click at [1041, 493] on input "Compare at price" at bounding box center [1095, 477] width 156 height 29
paste input "10.99"
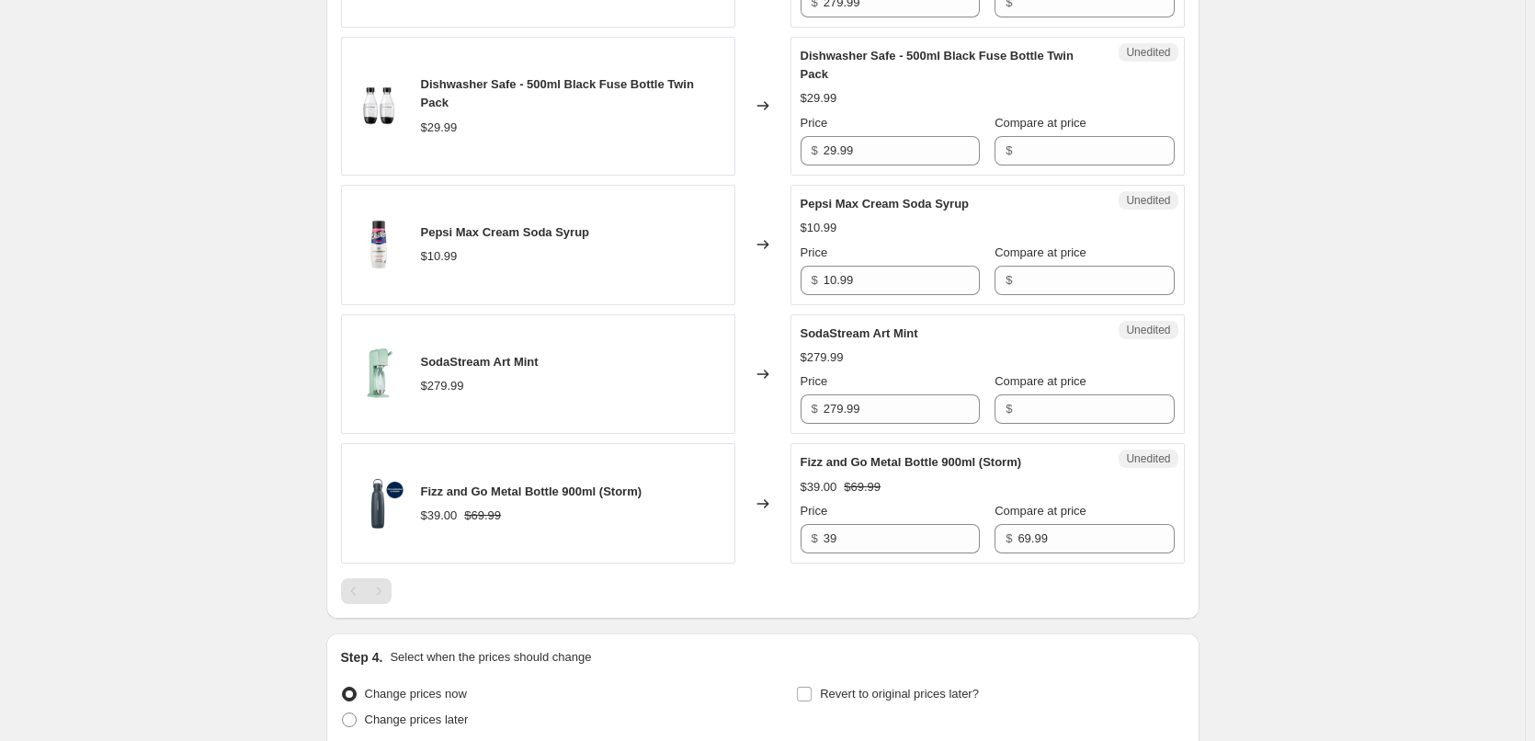
scroll to position [2165, 0]
type input "10.99"
click at [1027, 294] on input "Compare at price" at bounding box center [1095, 279] width 156 height 29
paste input "10.99"
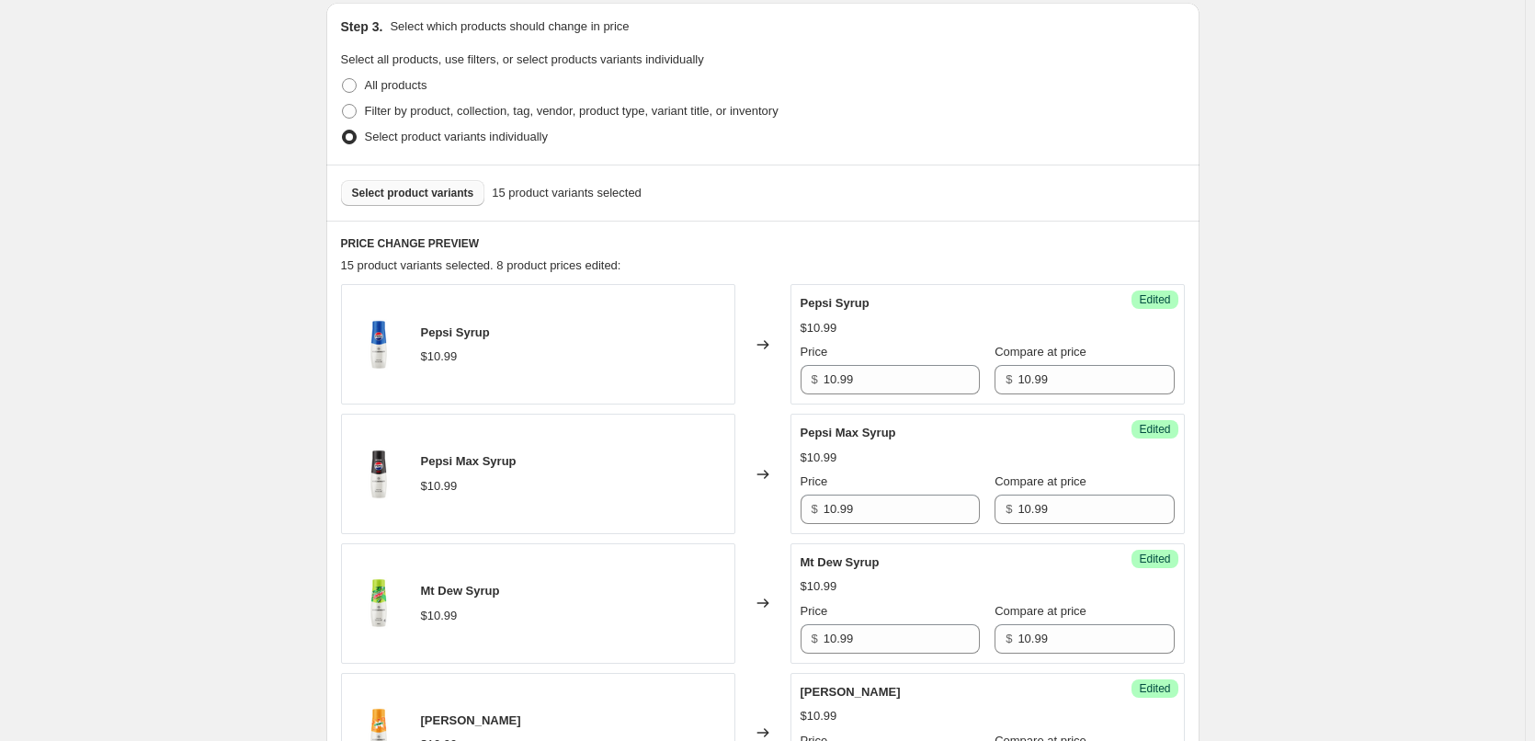
scroll to position [695, 0]
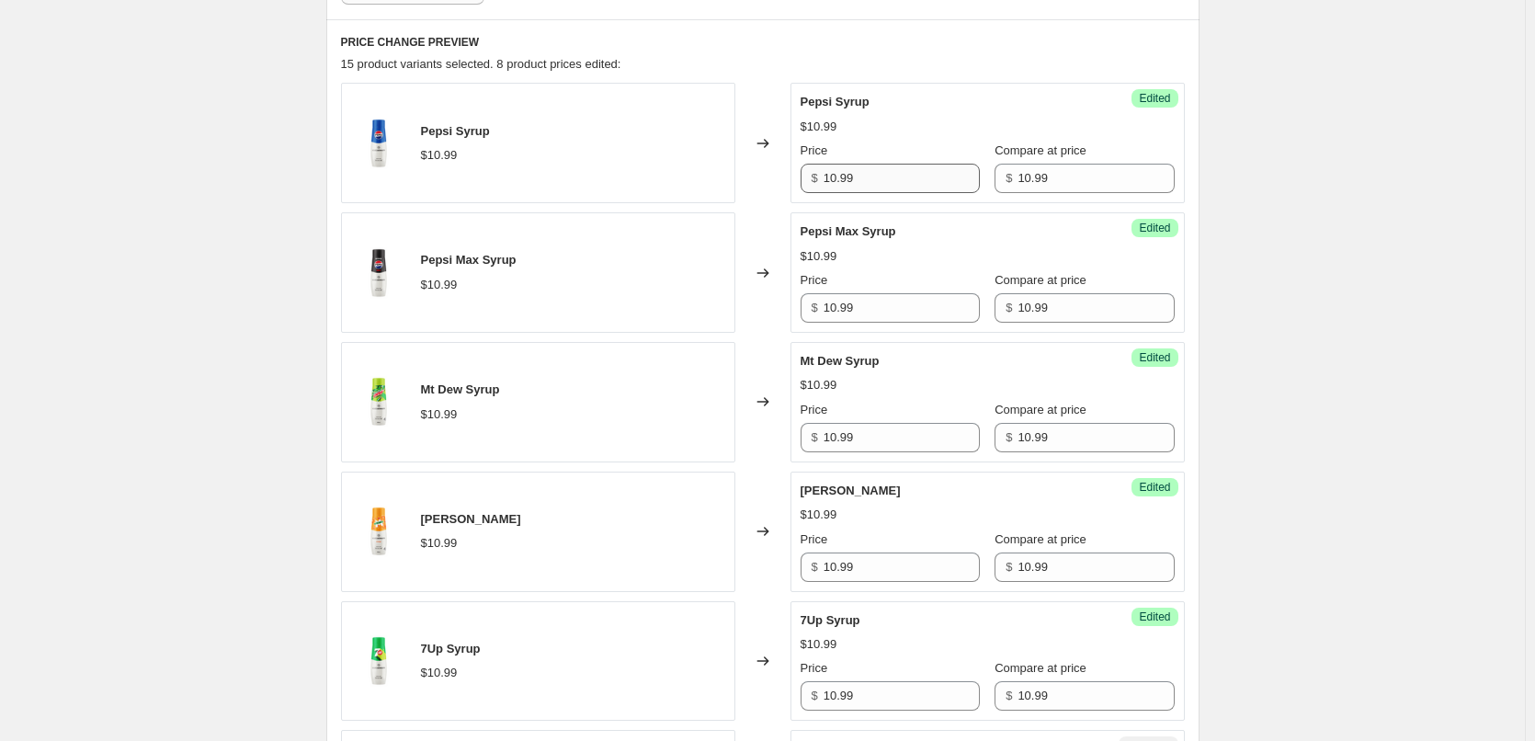
type input "10.99"
drag, startPoint x: 885, startPoint y: 185, endPoint x: 788, endPoint y: 176, distance: 97.8
click at [788, 176] on div "Pepsi Syrup $10.99 Changed to Success Edited Pepsi Syrup $10.99 Price $ 10.99 C…" at bounding box center [763, 143] width 844 height 120
type input "9"
drag, startPoint x: 877, startPoint y: 316, endPoint x: 791, endPoint y: 305, distance: 86.2
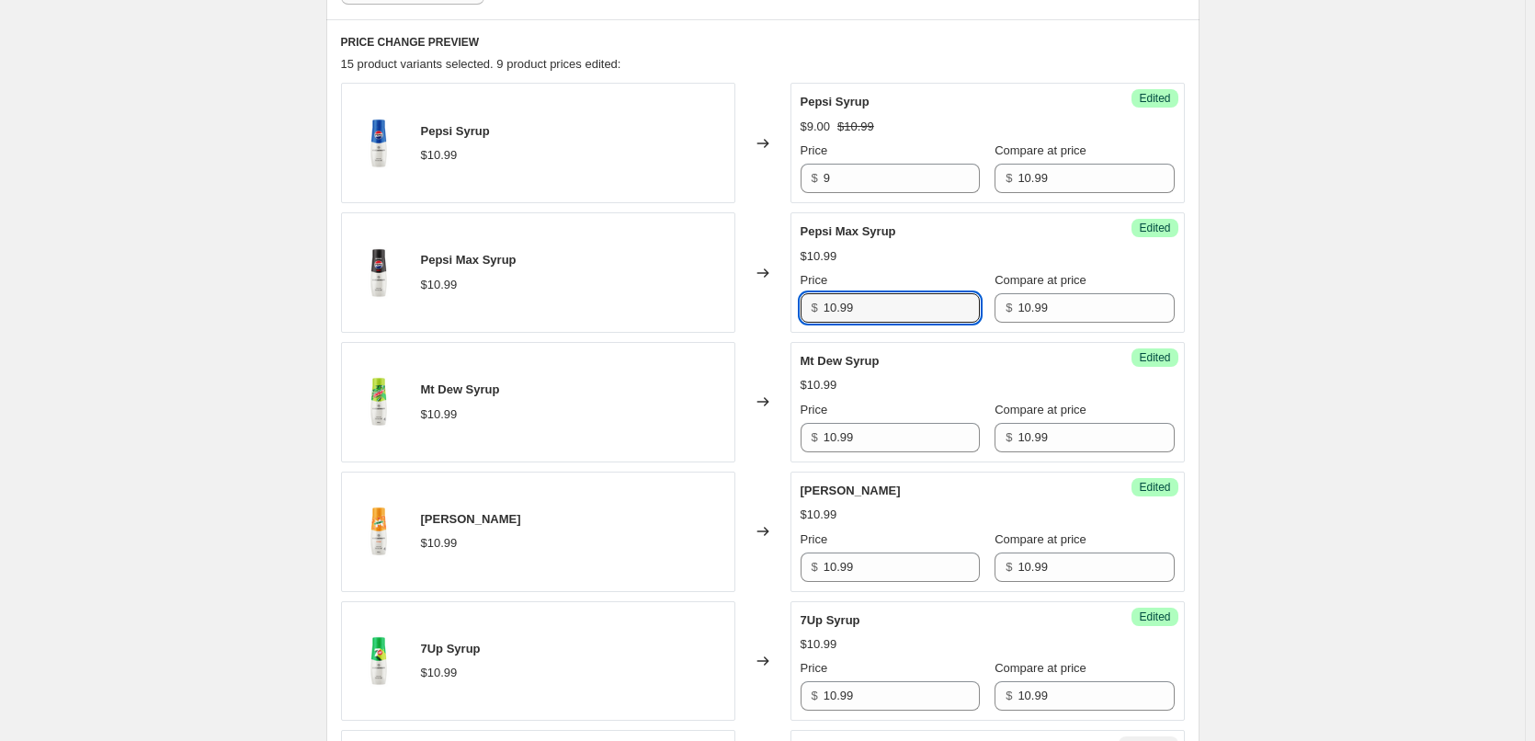
click at [792, 305] on div "Pepsi Max Syrup $10.99 Changed to Success Edited Pepsi Max Syrup $10.99 Price $…" at bounding box center [763, 272] width 844 height 120
type input "9"
drag, startPoint x: 880, startPoint y: 441, endPoint x: 797, endPoint y: 441, distance: 83.6
click at [797, 441] on div "Success Edited Mt Dew Syrup $10.99 Price $ 10.99 Compare at price $ 10.99" at bounding box center [987, 402] width 394 height 120
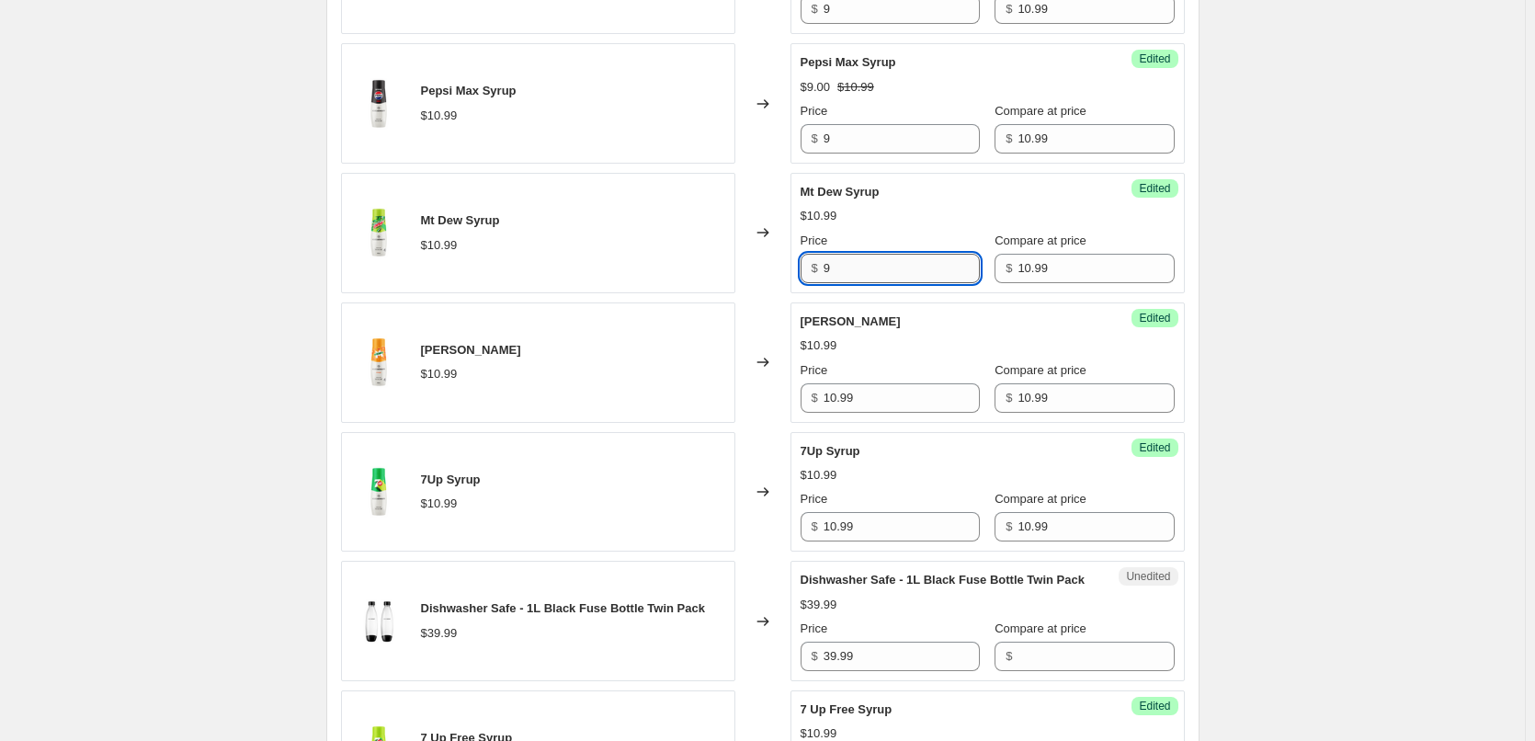
scroll to position [879, 0]
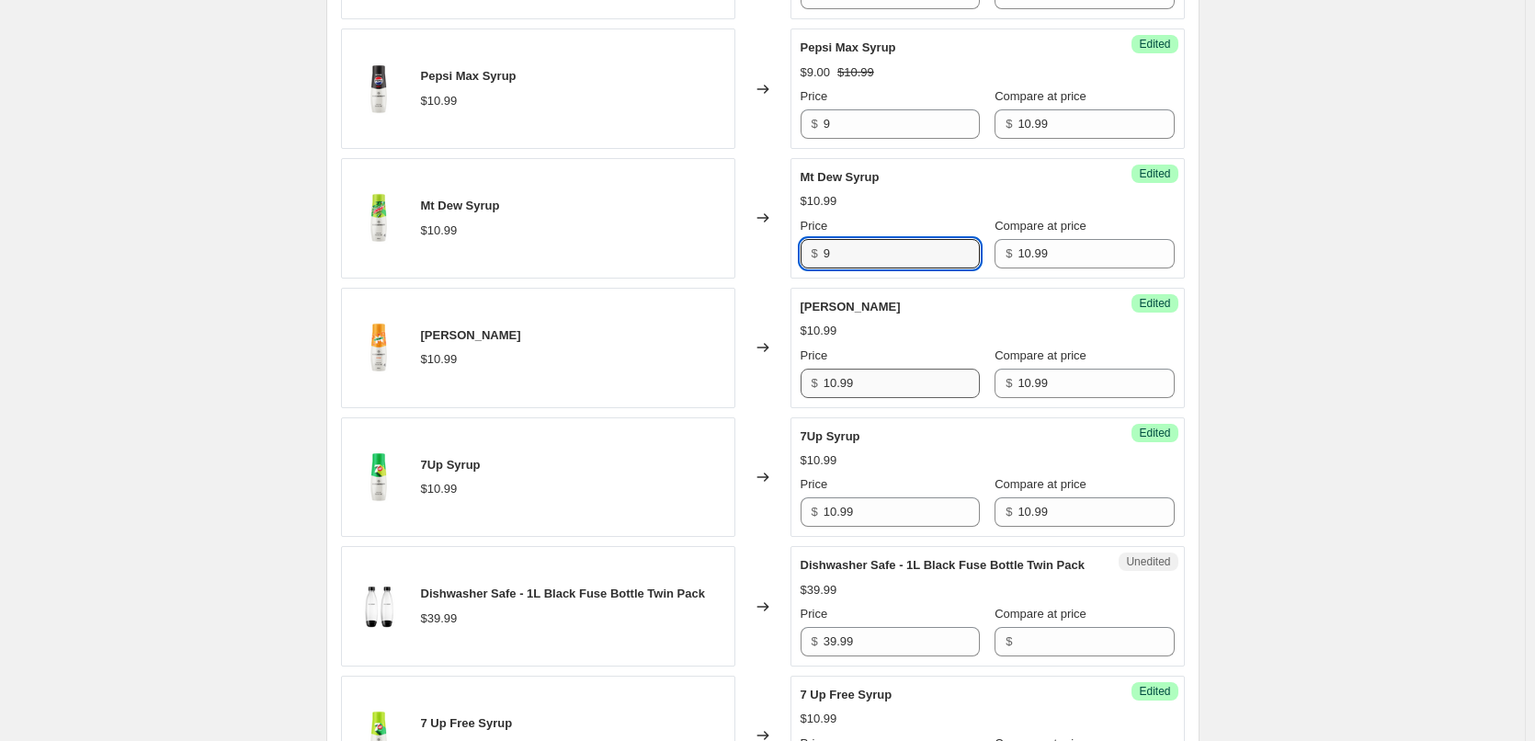
type input "9"
drag, startPoint x: 864, startPoint y: 392, endPoint x: 767, endPoint y: 390, distance: 96.5
click at [767, 390] on div "[PERSON_NAME] $10.99 Changed to Success Edited [PERSON_NAME] $10.99 Price $ 10.…" at bounding box center [763, 348] width 844 height 120
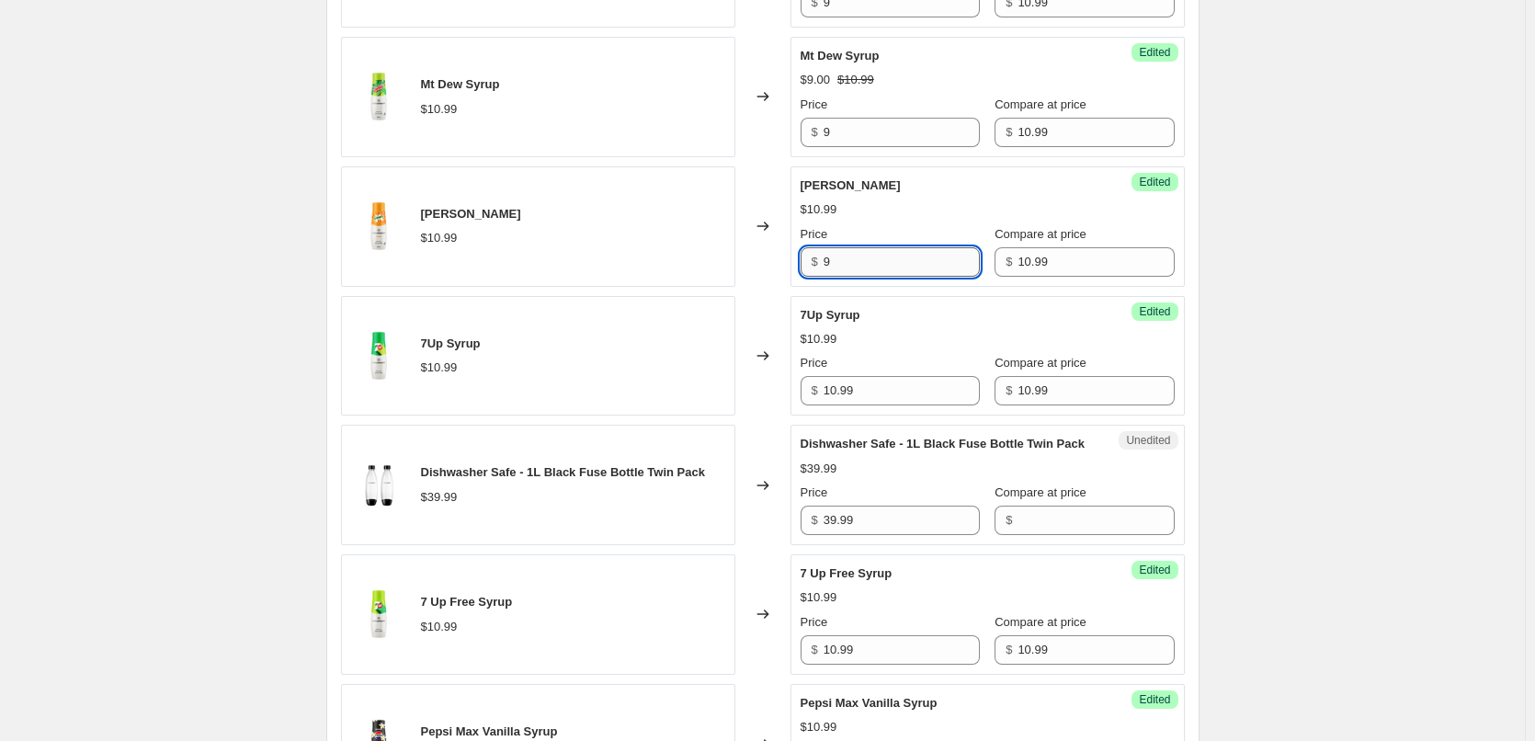
scroll to position [1062, 0]
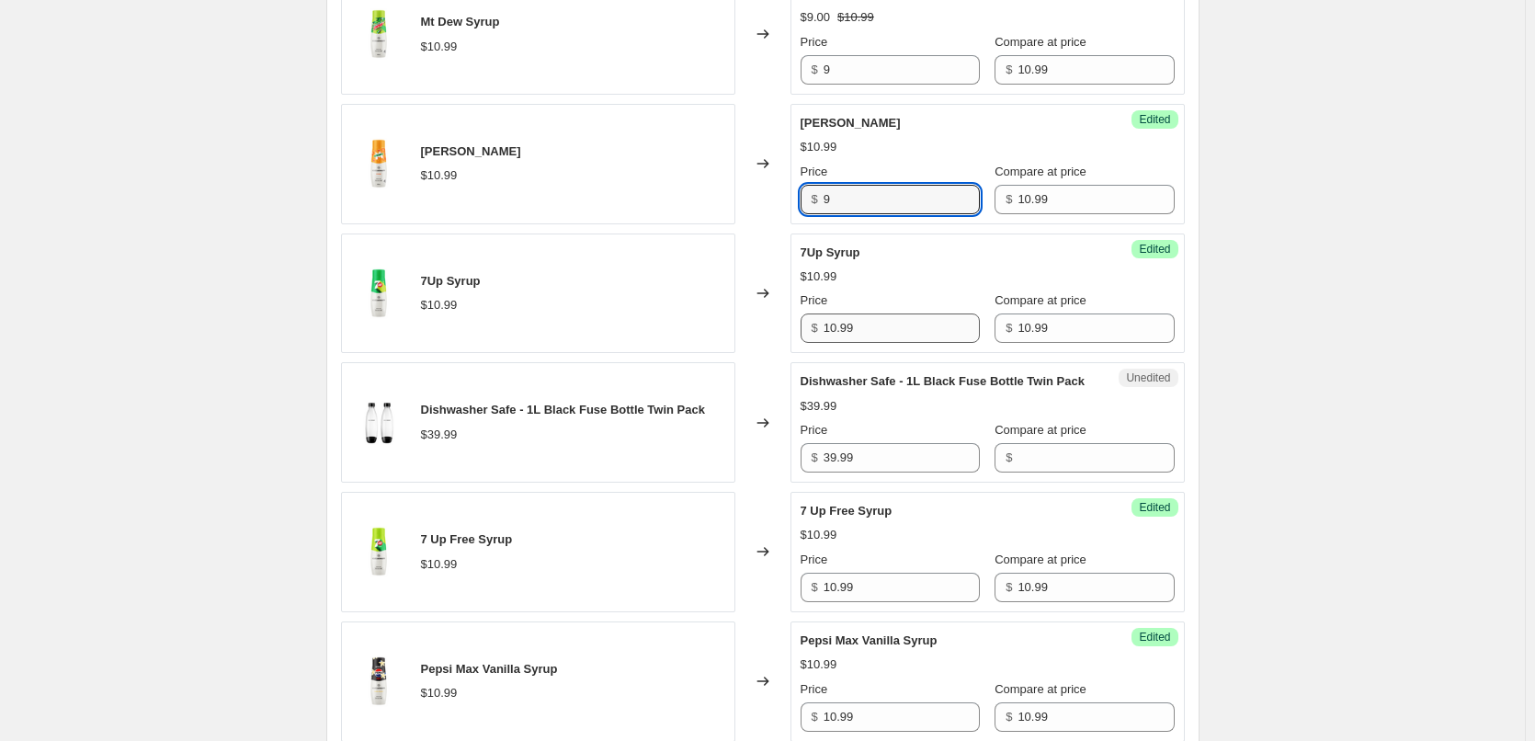
type input "9"
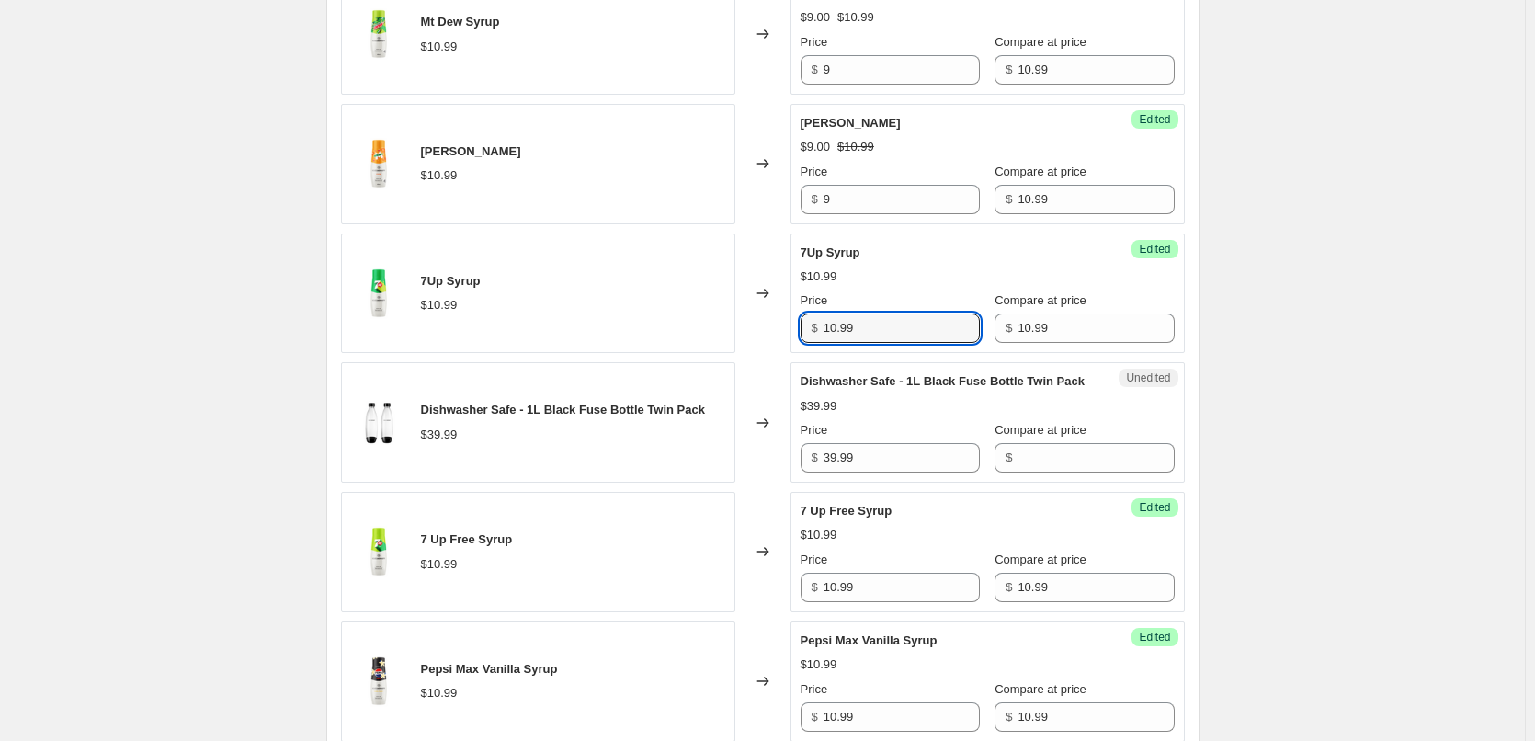
drag, startPoint x: 866, startPoint y: 324, endPoint x: 776, endPoint y: 326, distance: 90.1
click at [776, 326] on div "7Up Syrup $10.99 Changed to Success Edited 7Up Syrup $10.99 Price $ 10.99 Compa…" at bounding box center [763, 293] width 844 height 120
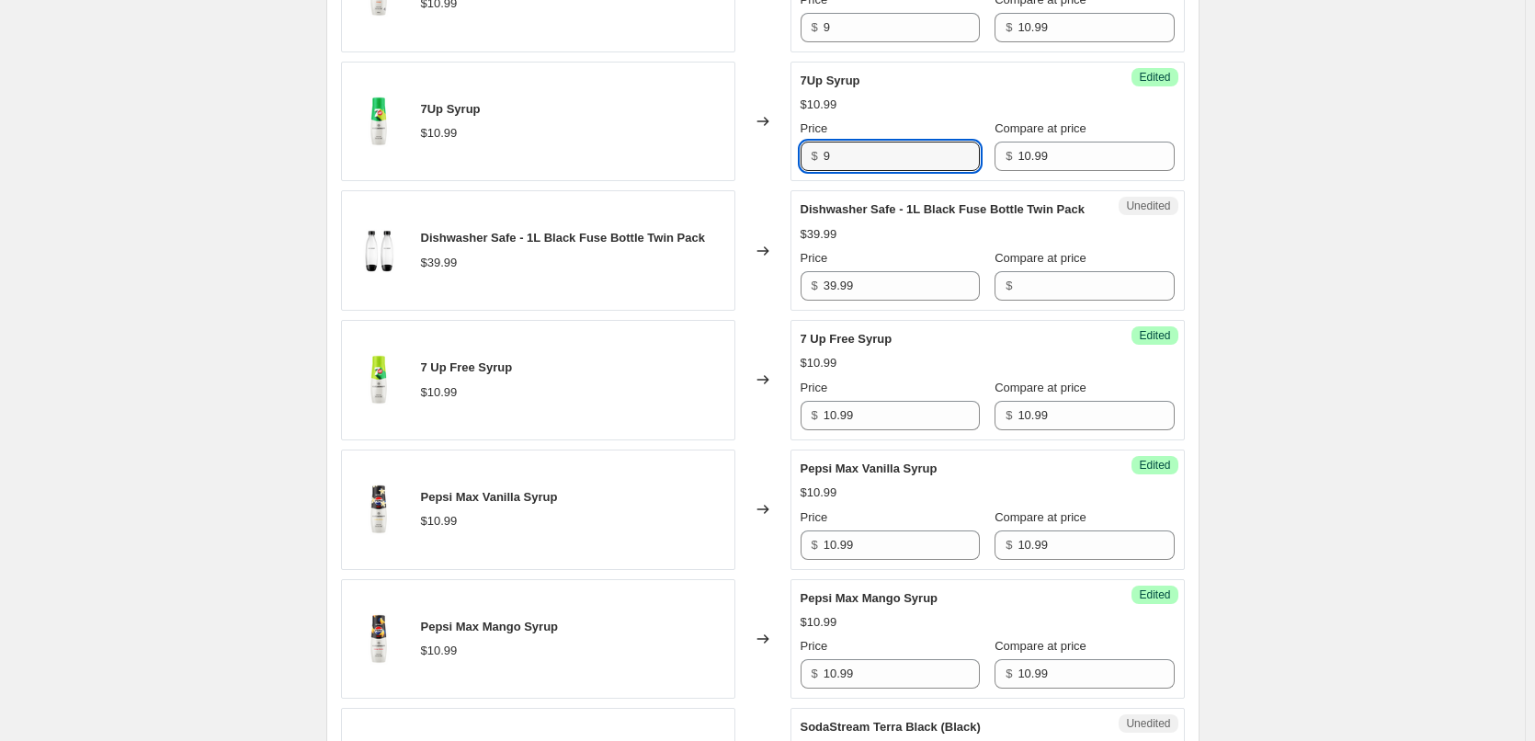
scroll to position [1246, 0]
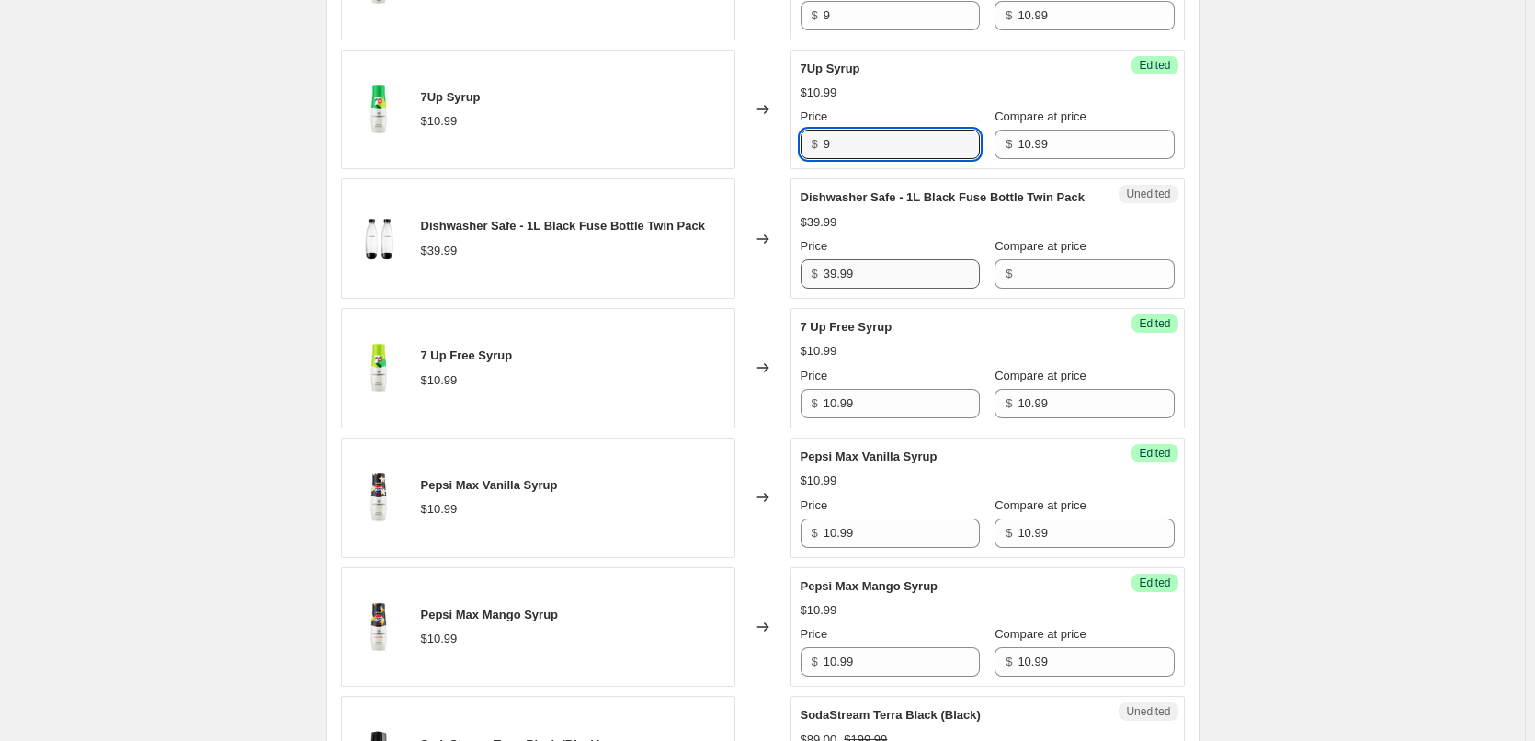
type input "9"
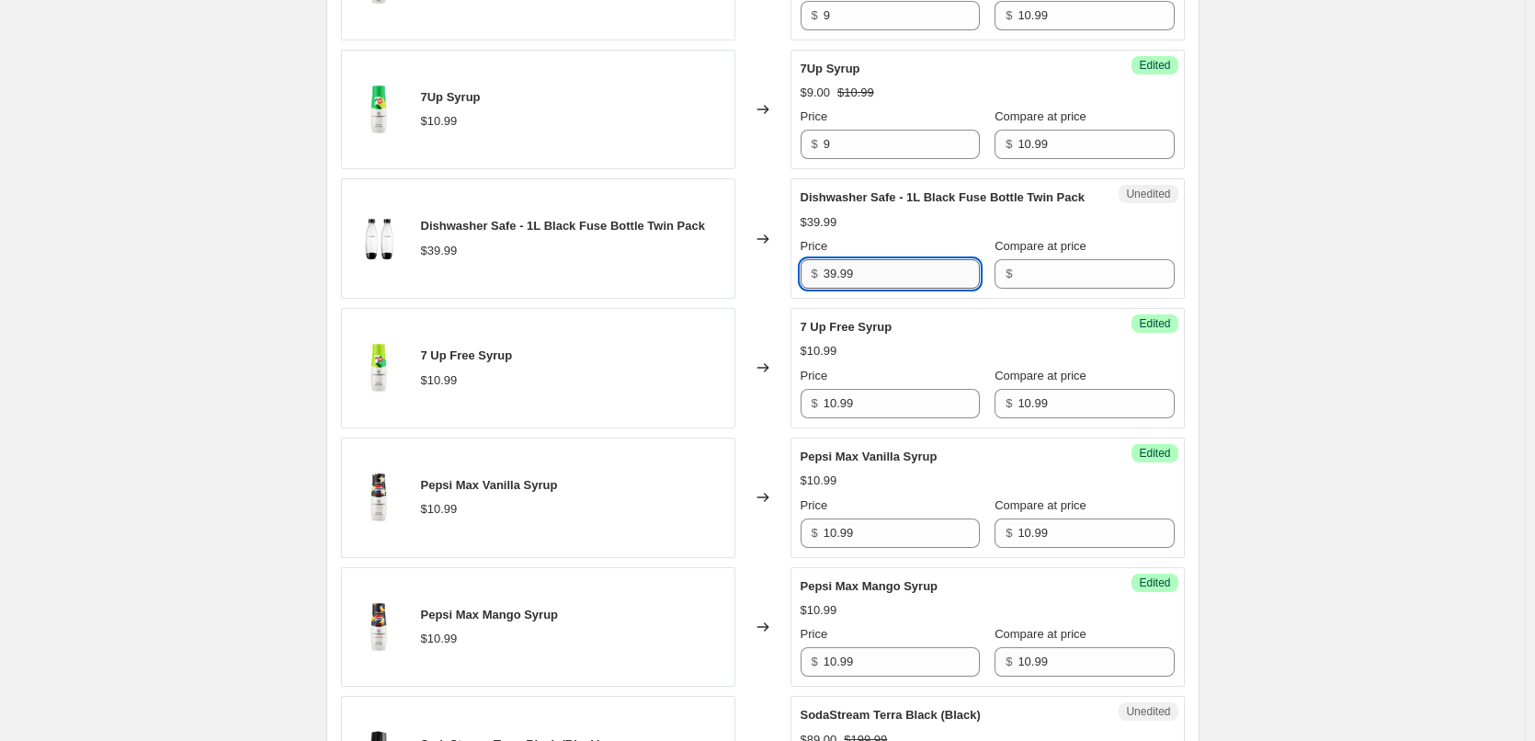
drag, startPoint x: 876, startPoint y: 293, endPoint x: 829, endPoint y: 294, distance: 46.9
click at [829, 289] on input "39.99" at bounding box center [901, 273] width 156 height 29
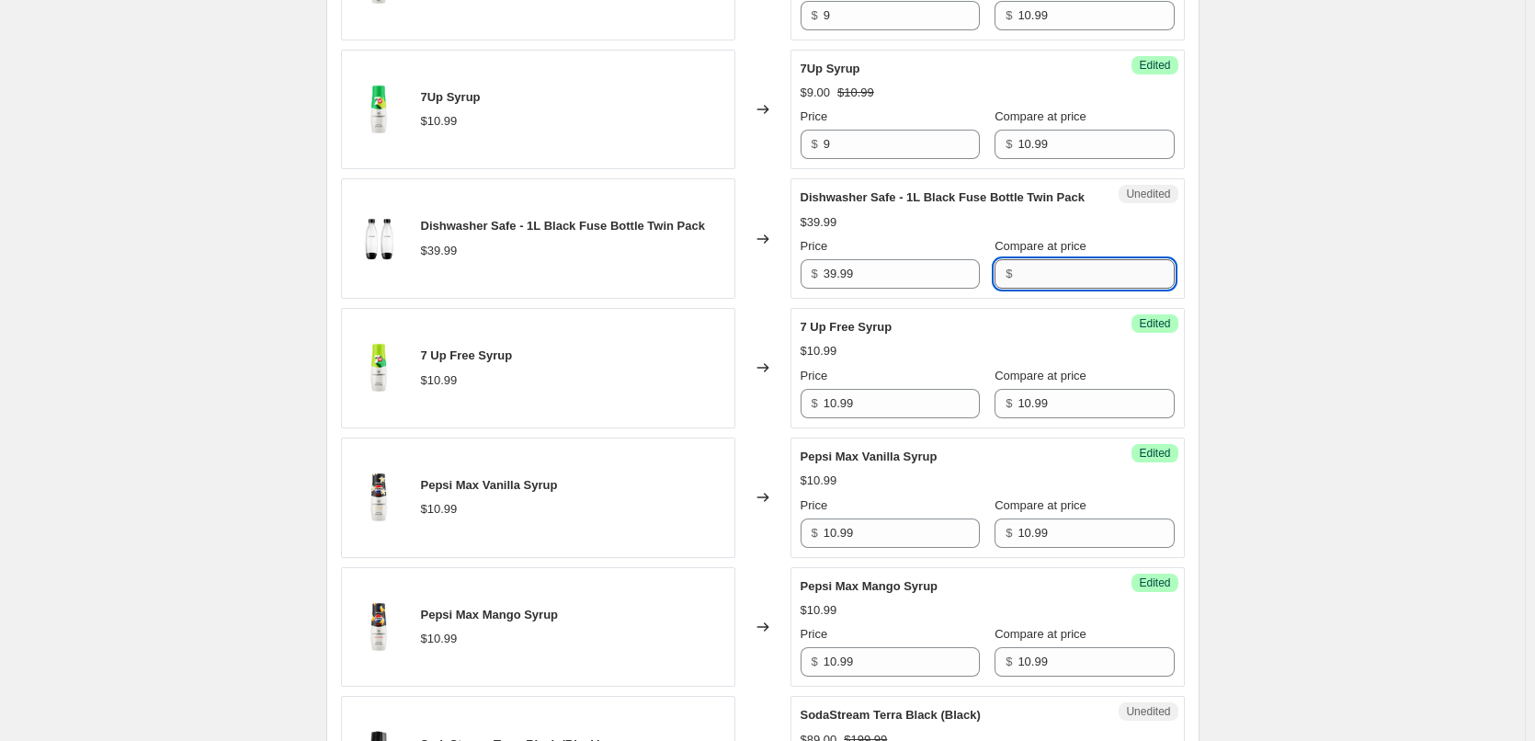
click at [1051, 289] on input "Compare at price" at bounding box center [1095, 273] width 156 height 29
paste input "39.99"
type input "39.99"
drag, startPoint x: 890, startPoint y: 298, endPoint x: 771, endPoint y: 297, distance: 118.5
click at [771, 297] on div "Dishwasher Safe - 1L Black Fuse Bottle Twin Pack $39.99 Changed to Unedited Dis…" at bounding box center [763, 238] width 844 height 120
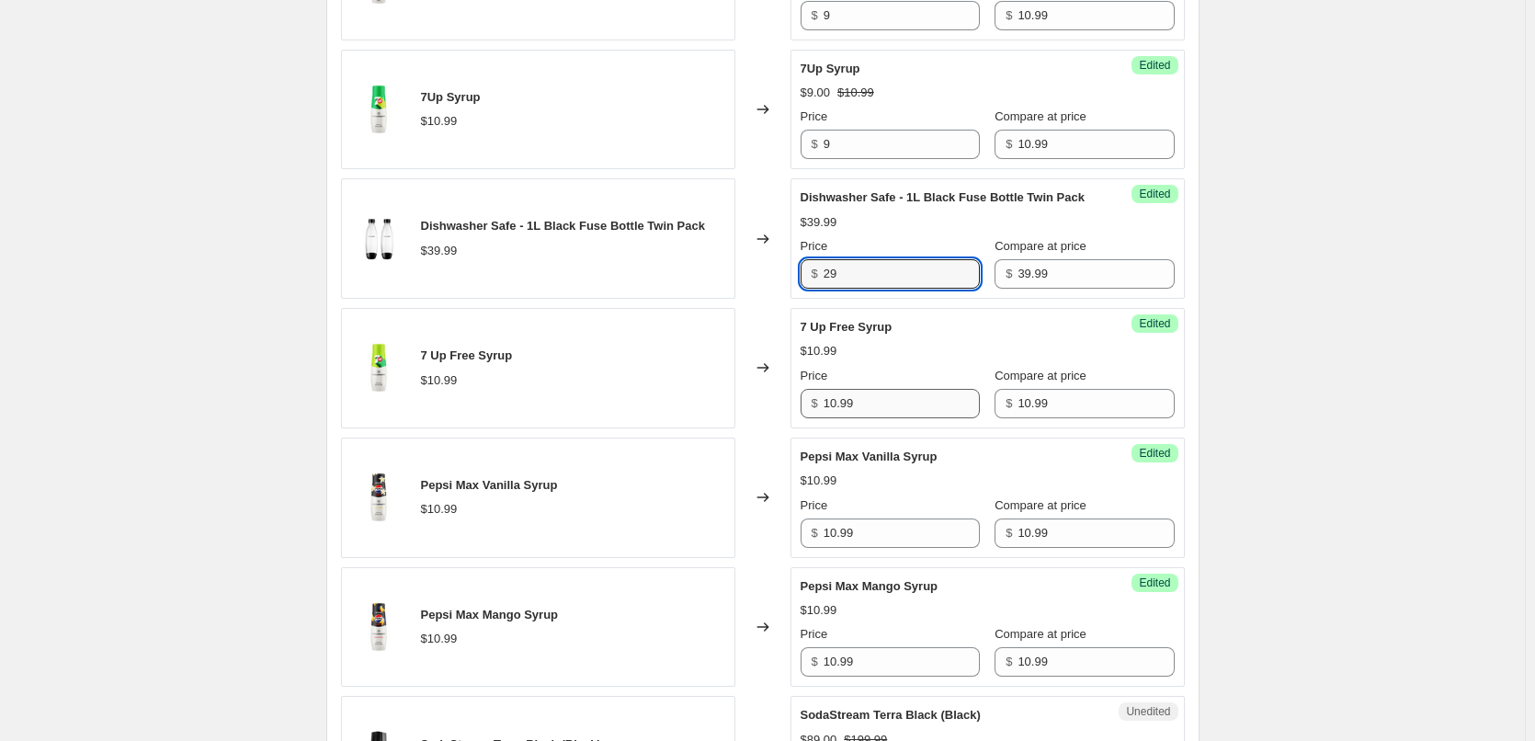
type input "29"
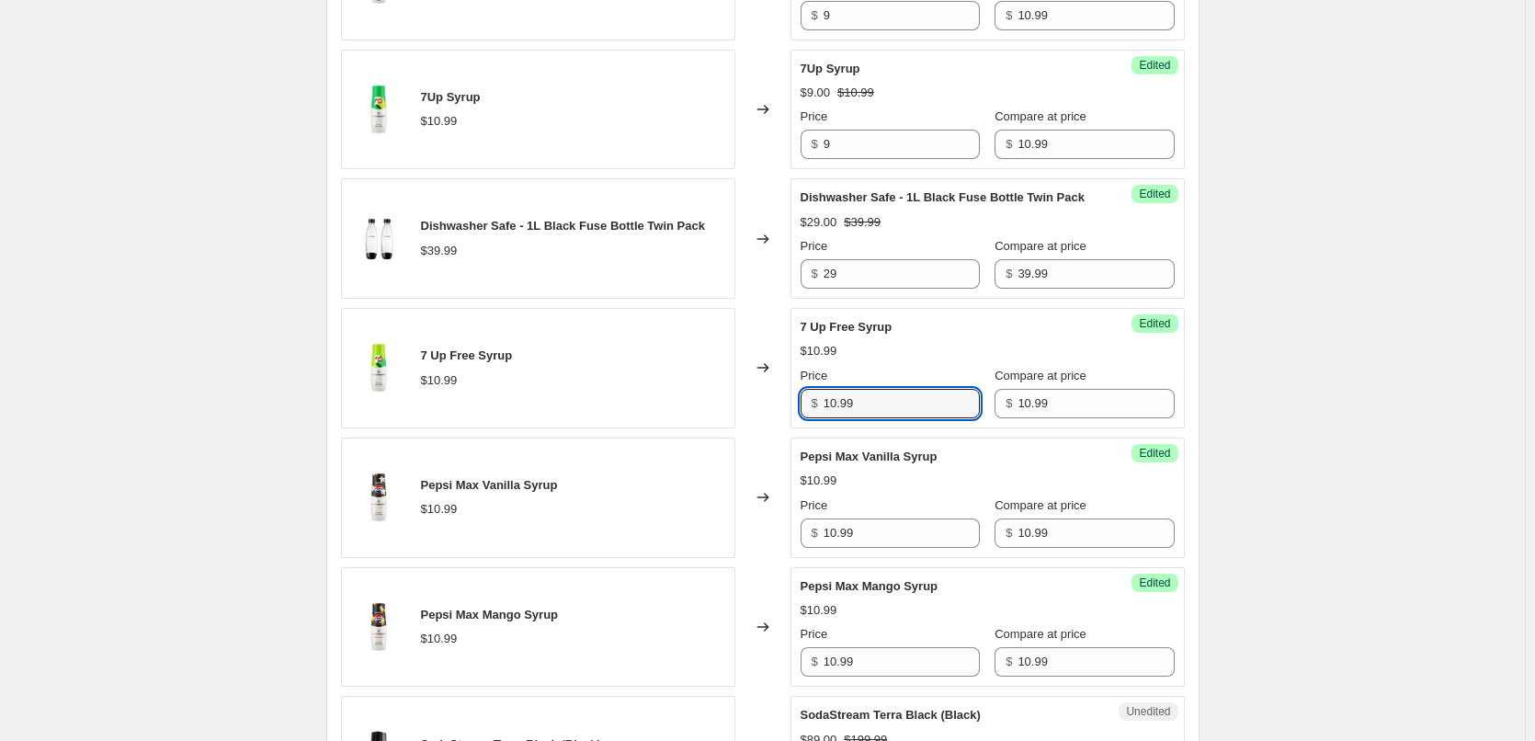
drag, startPoint x: 876, startPoint y: 434, endPoint x: 761, endPoint y: 414, distance: 116.6
click at [761, 414] on div "7 Up Free Syrup $10.99 Changed to Success Edited 7 Up Free Syrup $10.99 Price $…" at bounding box center [763, 368] width 844 height 120
type input "9"
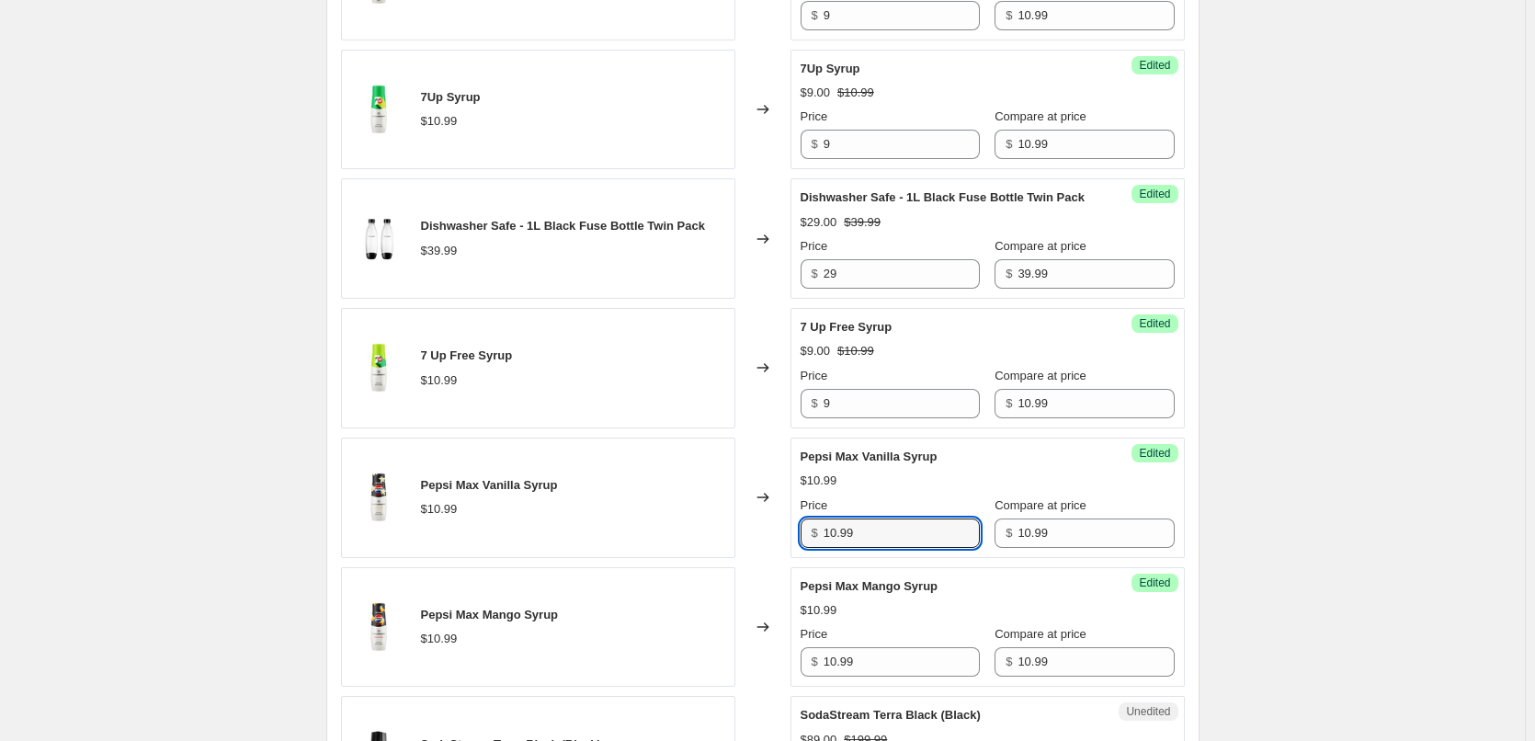
drag, startPoint x: 863, startPoint y: 547, endPoint x: 790, endPoint y: 552, distance: 72.8
click at [790, 552] on div "Pepsi Max Vanilla Syrup $10.99 Changed to Success Edited Pepsi [PERSON_NAME] Sy…" at bounding box center [763, 497] width 844 height 120
type input "9"
click at [790, 678] on div "Pepsi Max Mango Syrup $10.99 Changed to Success Edited Pepsi Max Mango Syrup $1…" at bounding box center [763, 627] width 844 height 120
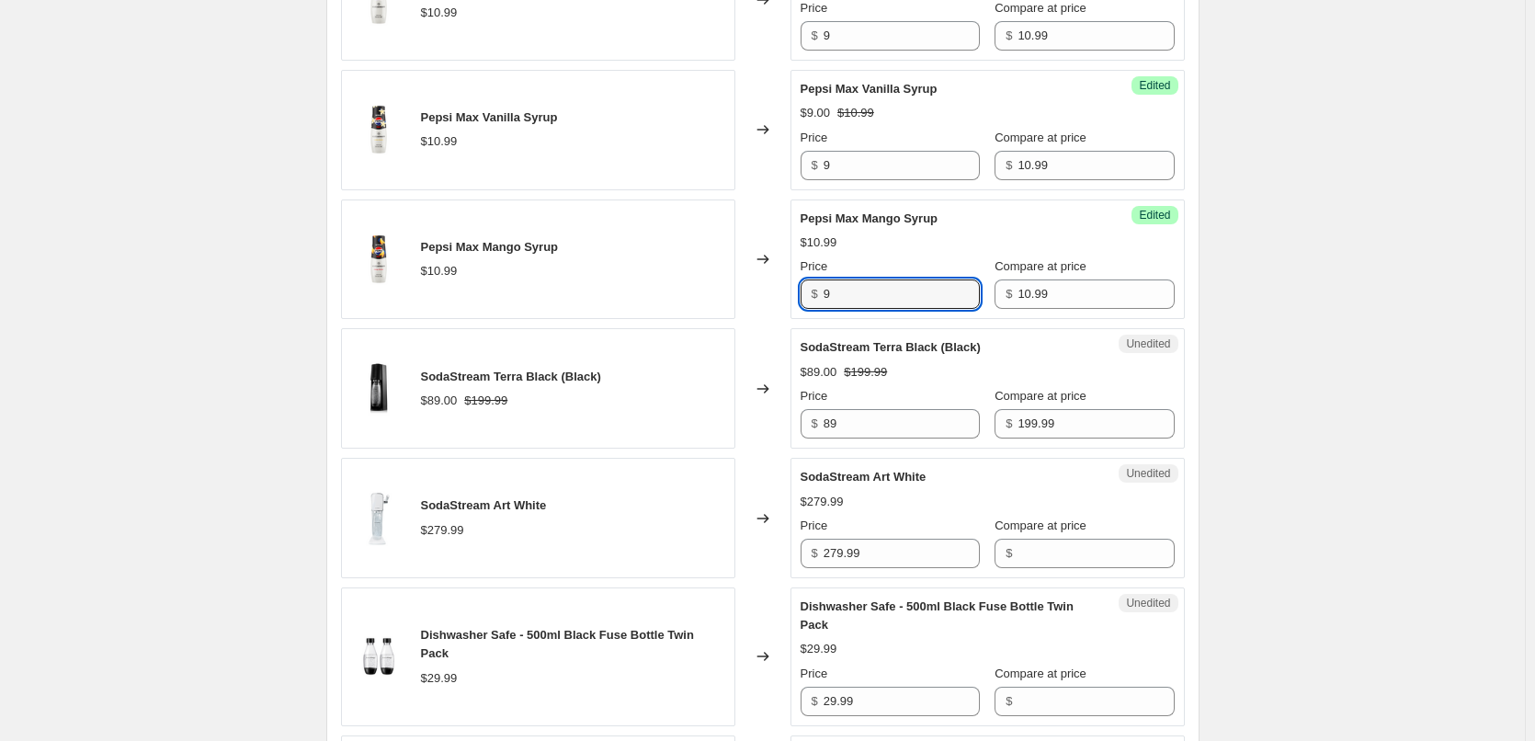
scroll to position [1706, 0]
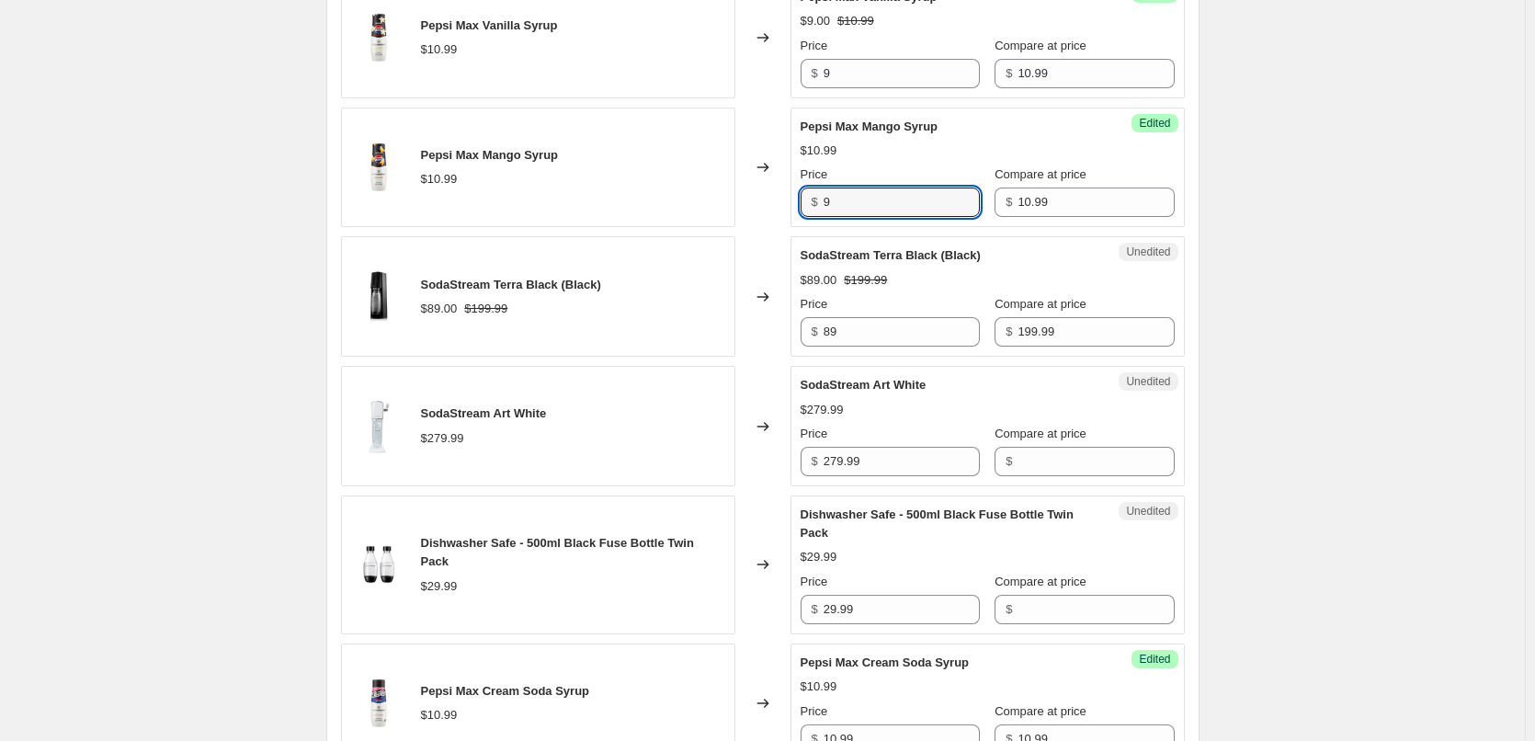
type input "9"
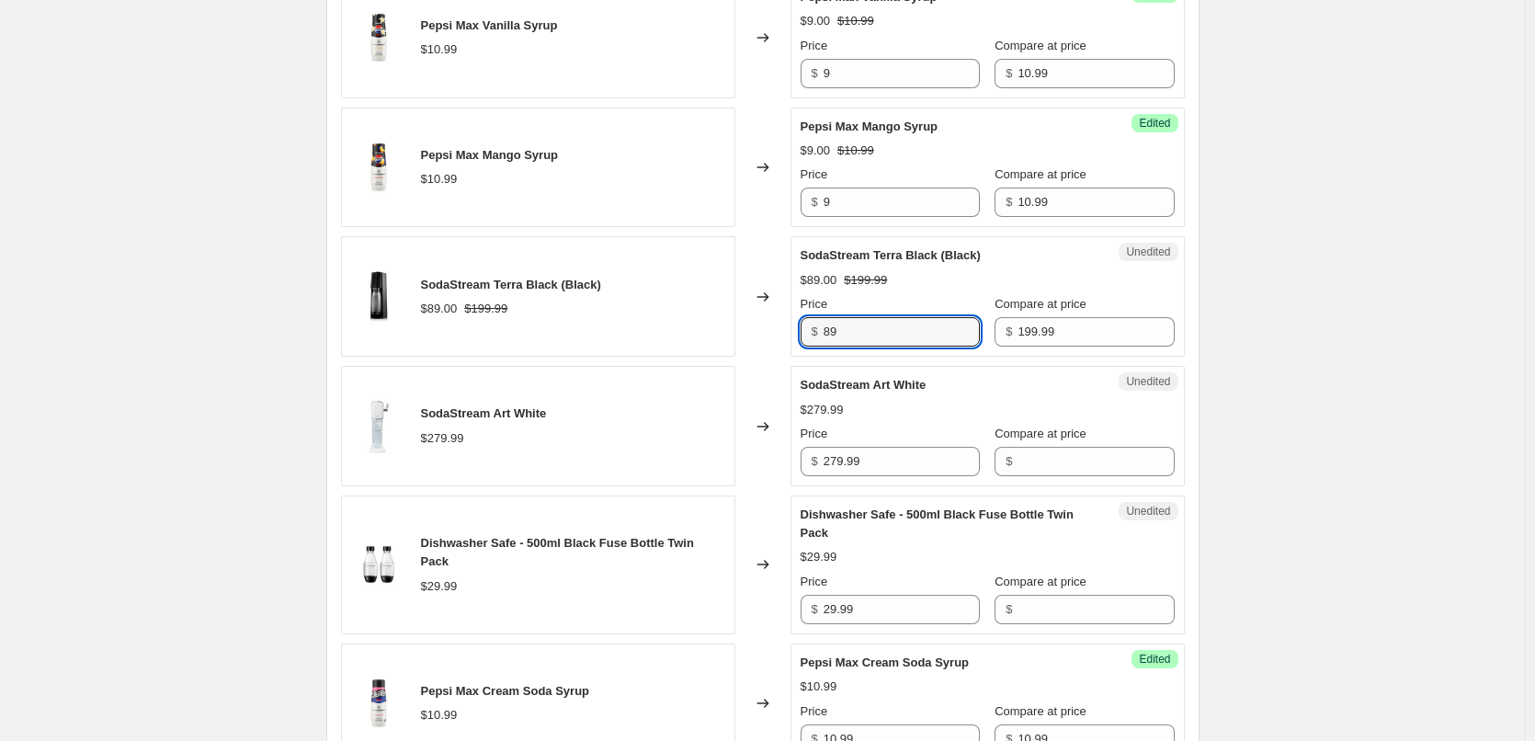
drag, startPoint x: 865, startPoint y: 354, endPoint x: 735, endPoint y: 356, distance: 129.6
click at [735, 356] on div "SodaStream Terra Black (Black) $89.00 $199.99 Changed to Unedited SodaStream Te…" at bounding box center [763, 296] width 844 height 120
type input "79"
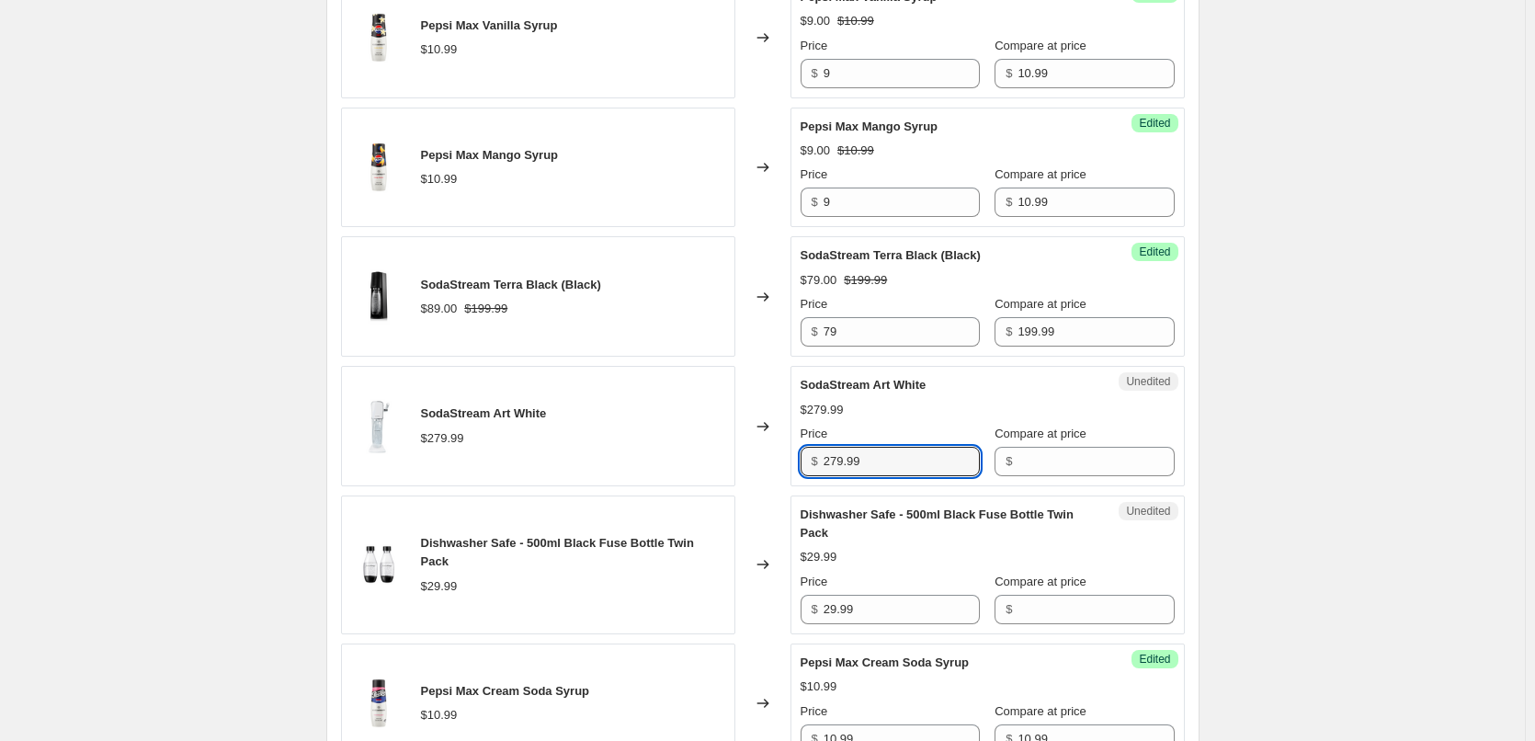
drag, startPoint x: 870, startPoint y: 493, endPoint x: 788, endPoint y: 485, distance: 82.2
click at [788, 485] on div "SodaStream Art White $279.99 Changed to Unedited SodaStream Art White $279.99 P…" at bounding box center [763, 426] width 844 height 120
click at [1094, 476] on input "Compare at price" at bounding box center [1095, 461] width 156 height 29
paste input "279.99"
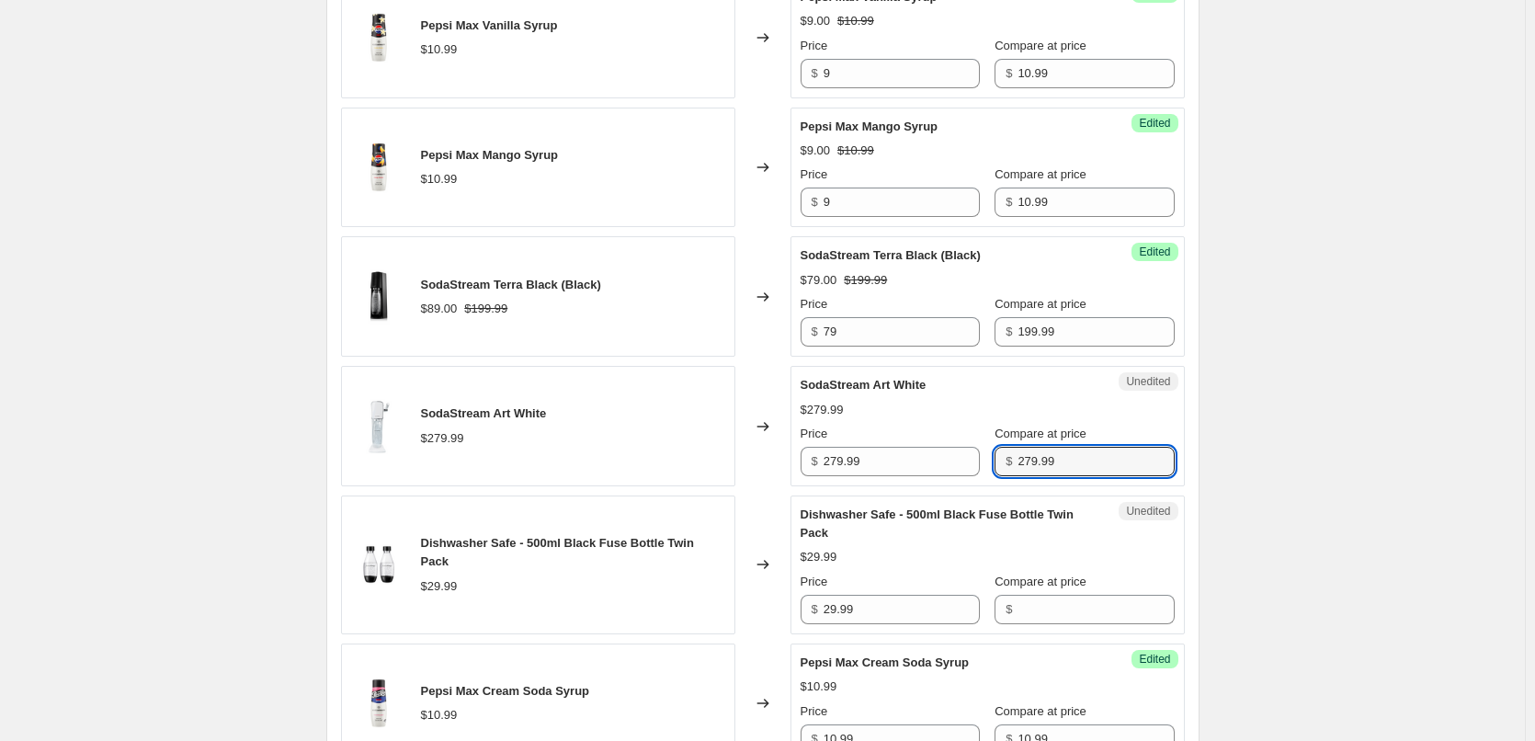
type input "279.99"
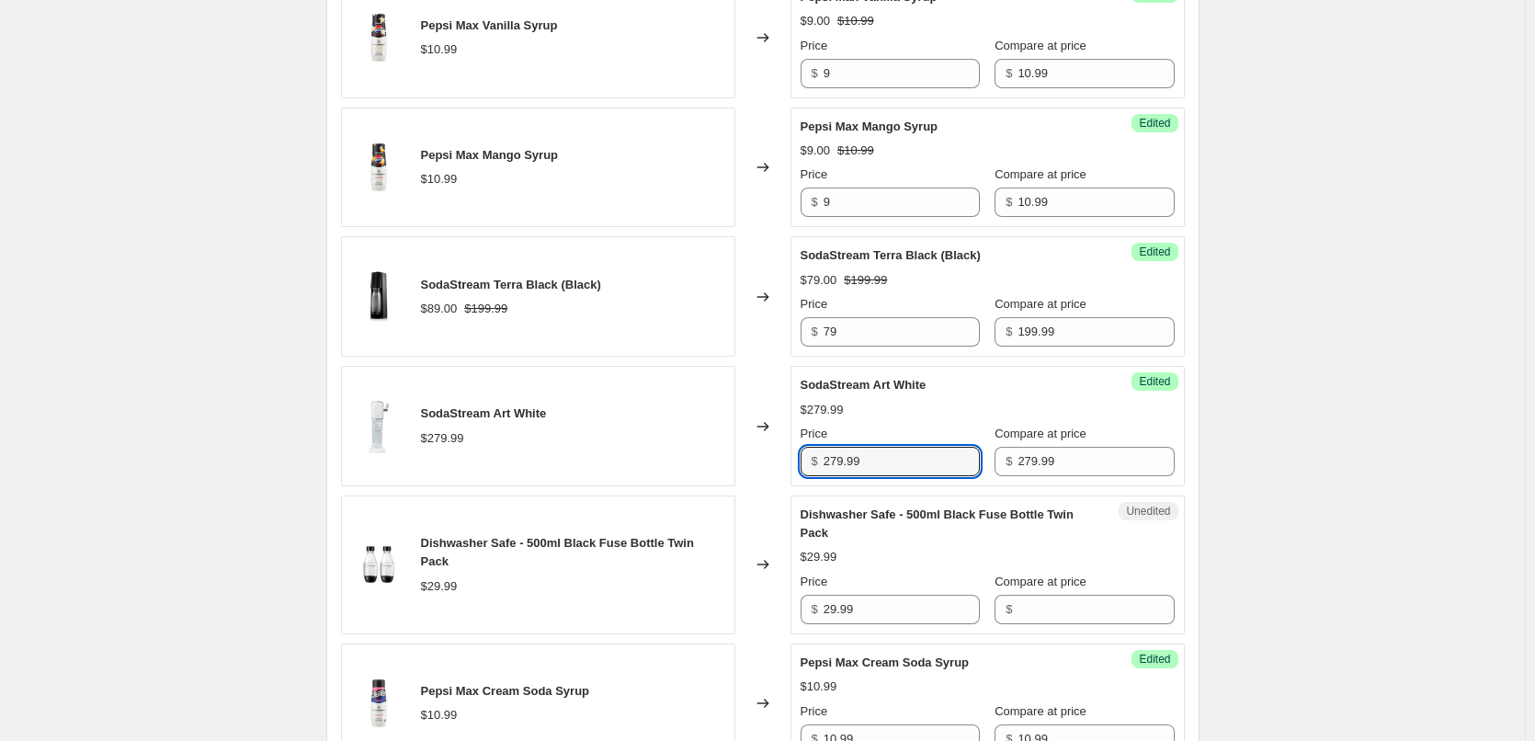
drag, startPoint x: 814, startPoint y: 484, endPoint x: 768, endPoint y: 478, distance: 46.4
click at [768, 478] on div "SodaStream Art White $279.99 Changed to Success Edited SodaStream Art White $27…" at bounding box center [763, 426] width 844 height 120
type input "139"
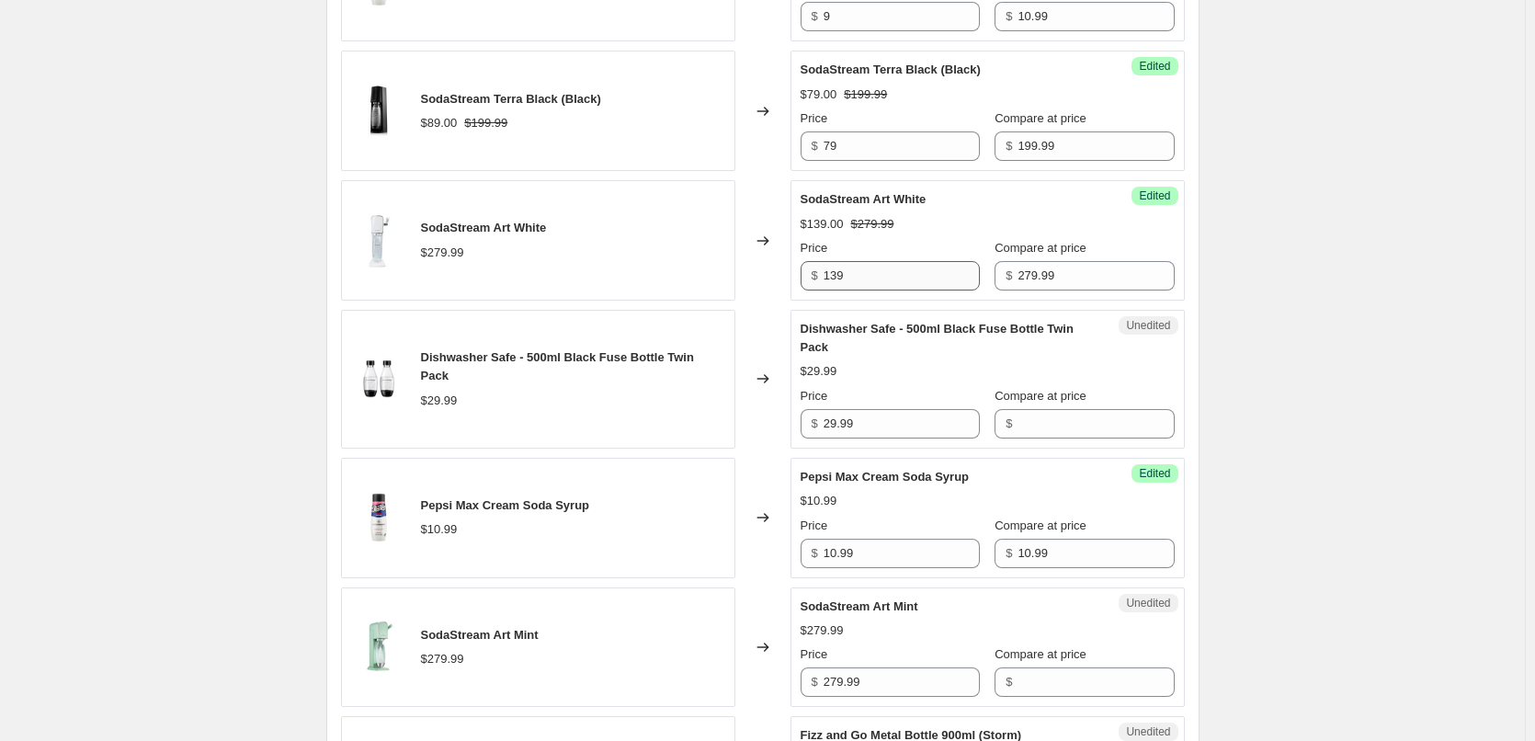
scroll to position [2073, 0]
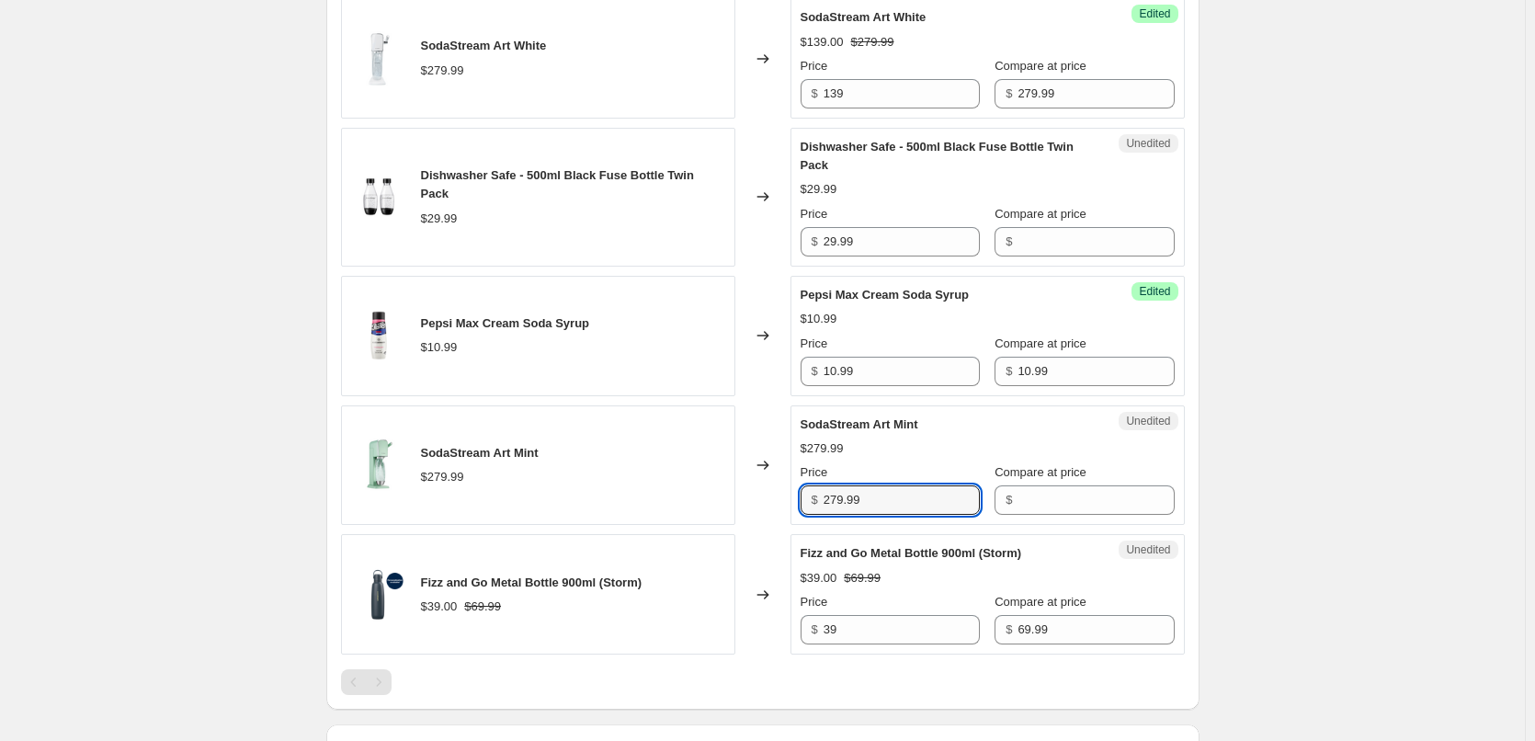
drag, startPoint x: 891, startPoint y: 516, endPoint x: 779, endPoint y: 522, distance: 112.3
click at [779, 522] on div "SodaStream Art Mint $279.99 Changed to Unedited SodaStream Art Mint $279.99 Pri…" at bounding box center [763, 465] width 844 height 120
click at [1068, 515] on input "Compare at price" at bounding box center [1095, 499] width 156 height 29
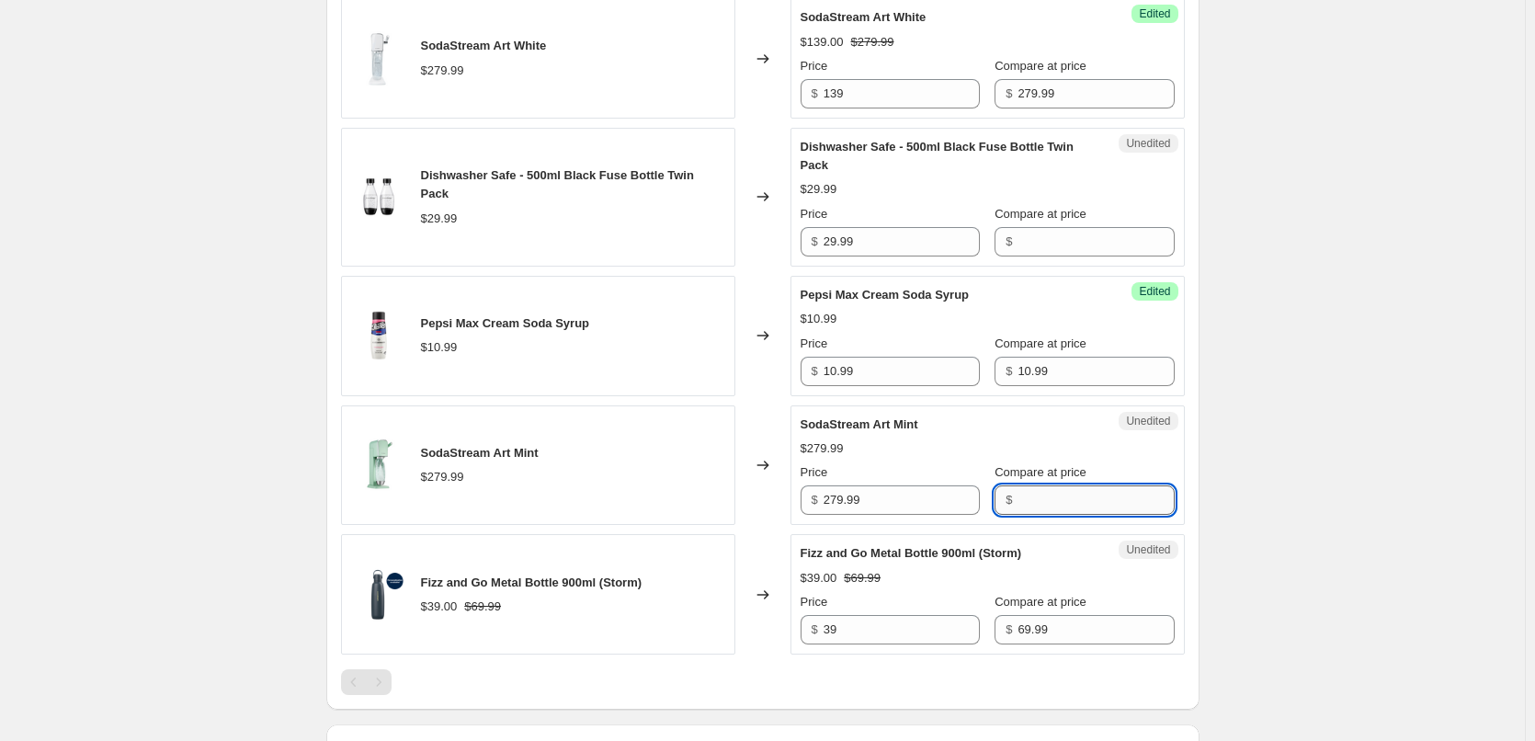
paste input "279.99"
type input "279.99"
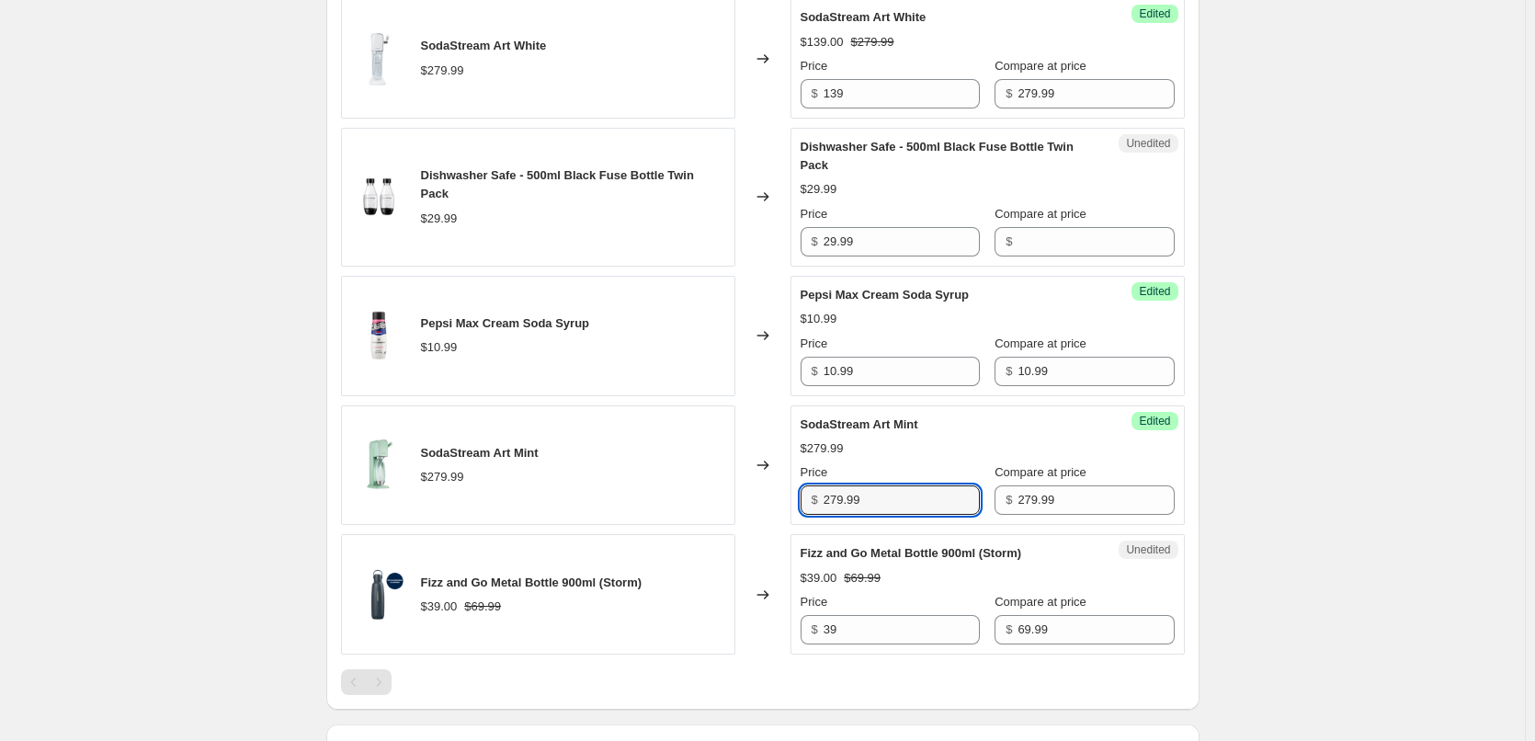
drag, startPoint x: 895, startPoint y: 516, endPoint x: 780, endPoint y: 519, distance: 114.9
click at [780, 519] on div "SodaStream Art Mint $279.99 Changed to Success Edited SodaStream Art Mint $279.…" at bounding box center [763, 465] width 844 height 120
type input "149"
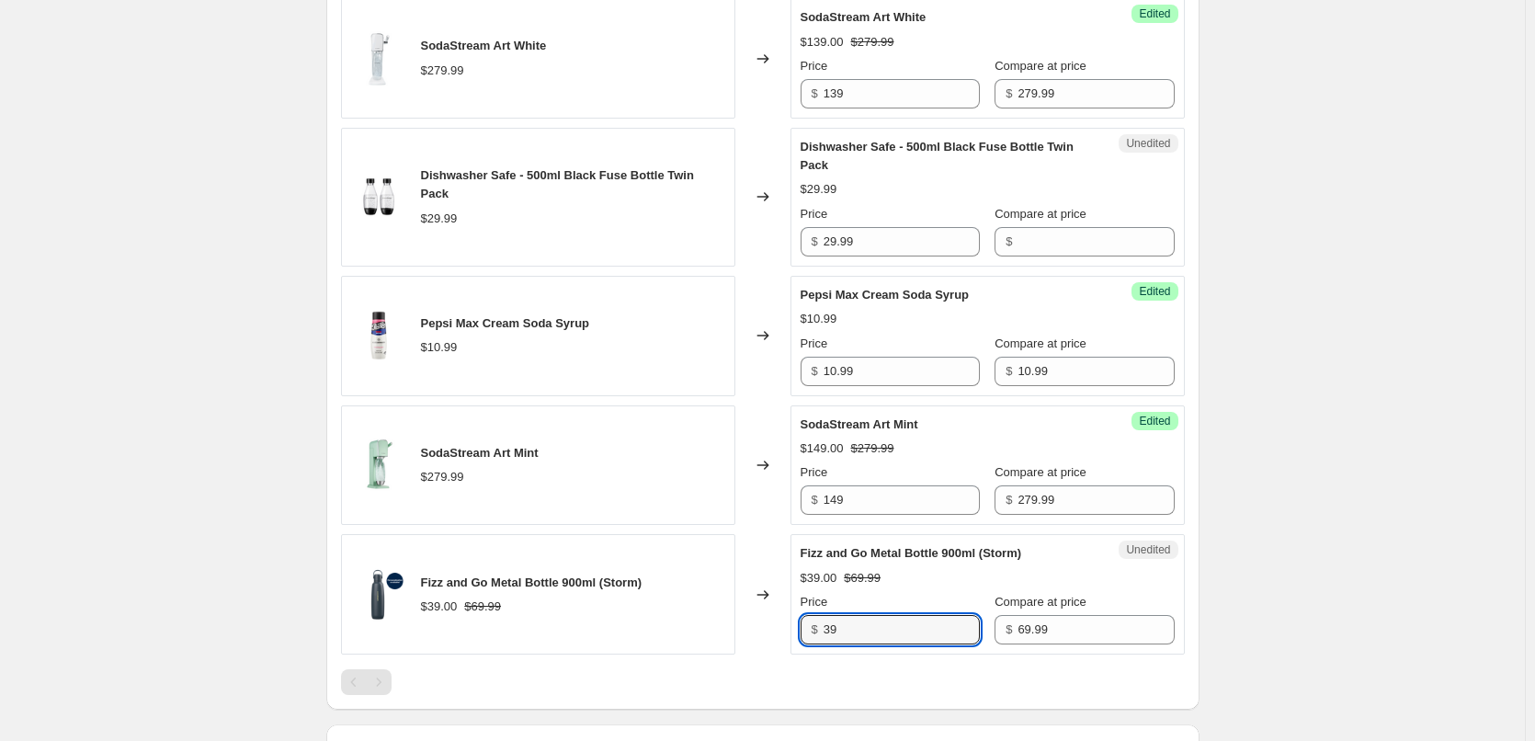
drag, startPoint x: 865, startPoint y: 640, endPoint x: 778, endPoint y: 642, distance: 86.4
click at [779, 644] on div "Fizz and Go Metal Bottle 900ml (Storm) $39.00 $69.99 Changed to Unedited Fizz a…" at bounding box center [763, 594] width 844 height 120
type input "49"
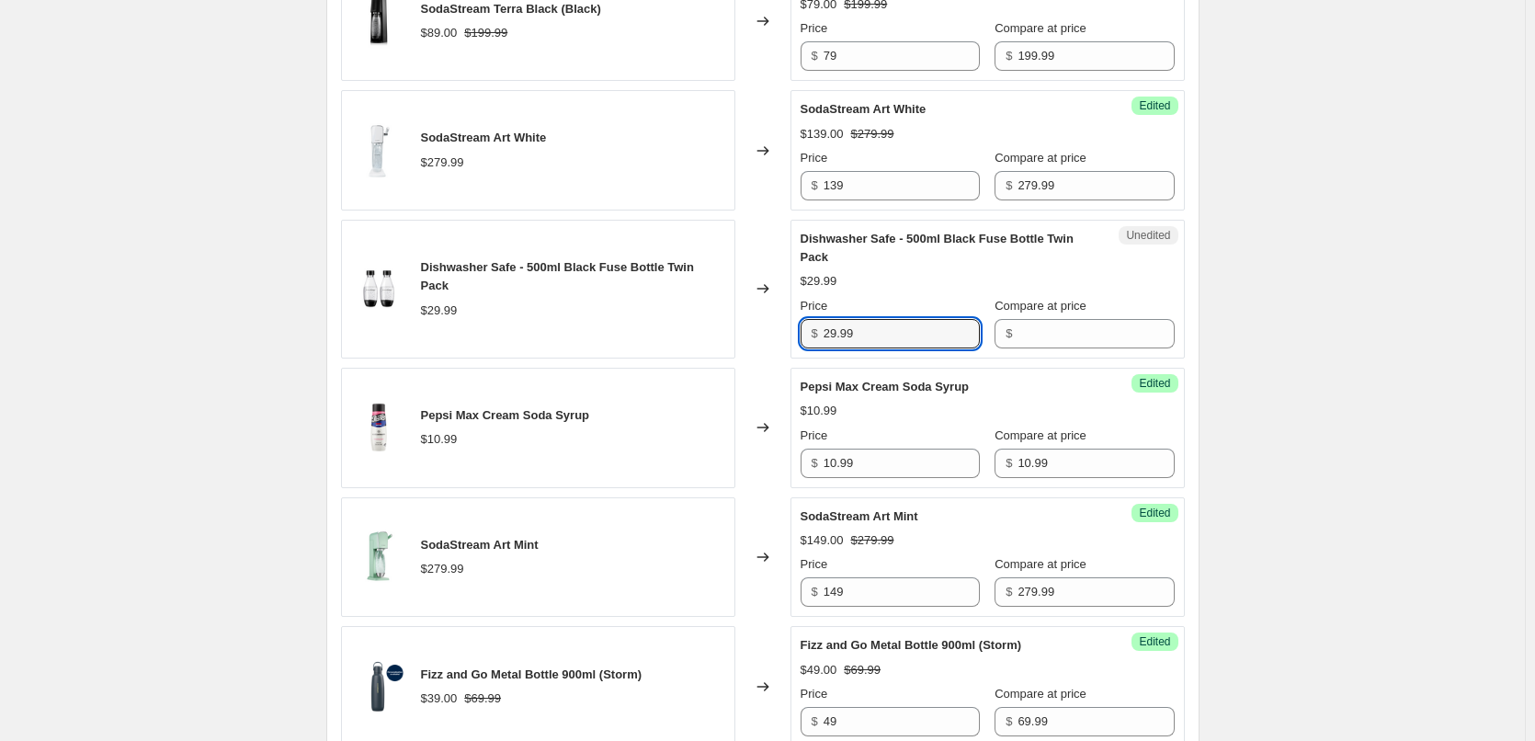
click at [755, 352] on div "Dishwasher Safe - 500ml Black Fuse Bottle Twin Pack $29.99 Changed to Unedited …" at bounding box center [763, 289] width 844 height 139
click at [1072, 339] on input "Compare at price" at bounding box center [1095, 333] width 156 height 29
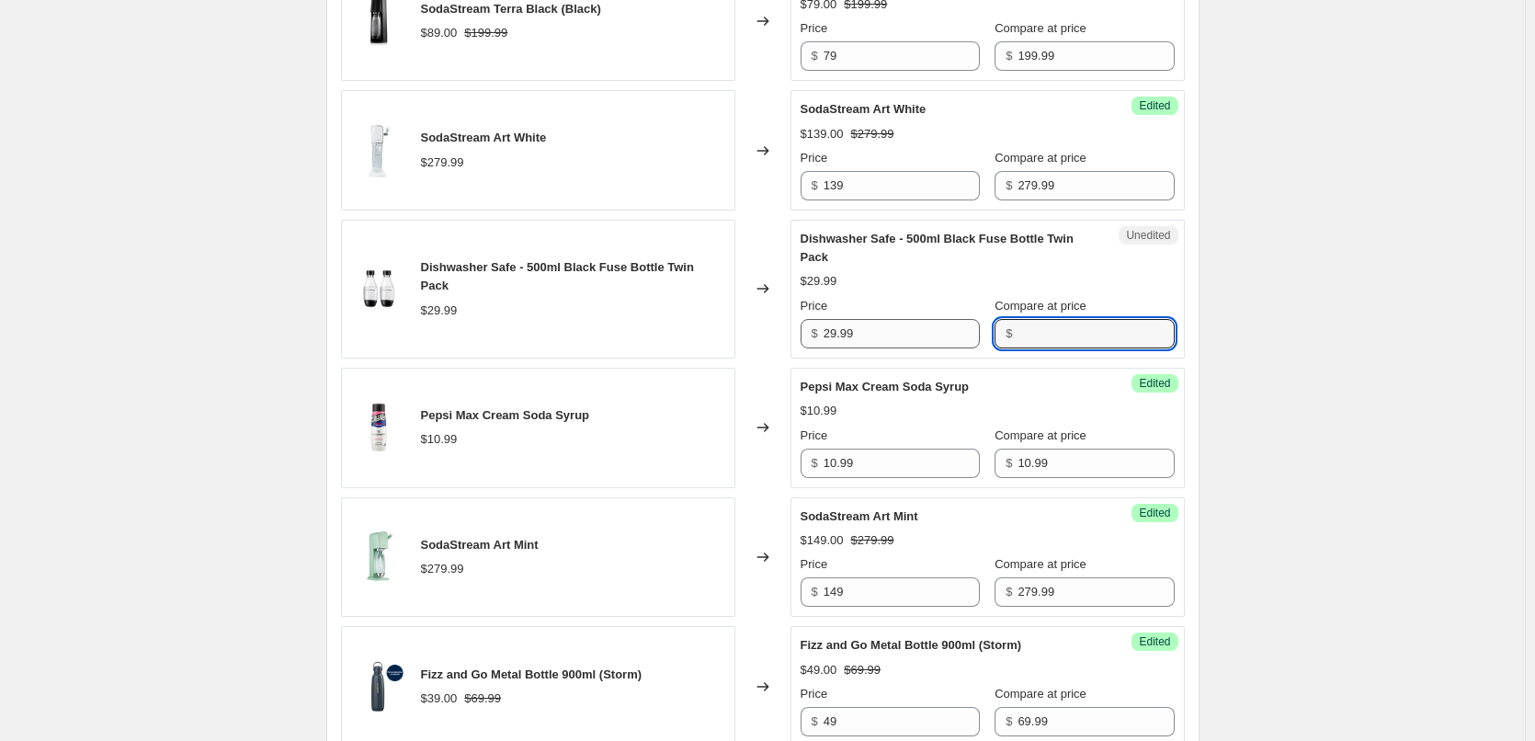
paste input "29.99"
type input "29.99"
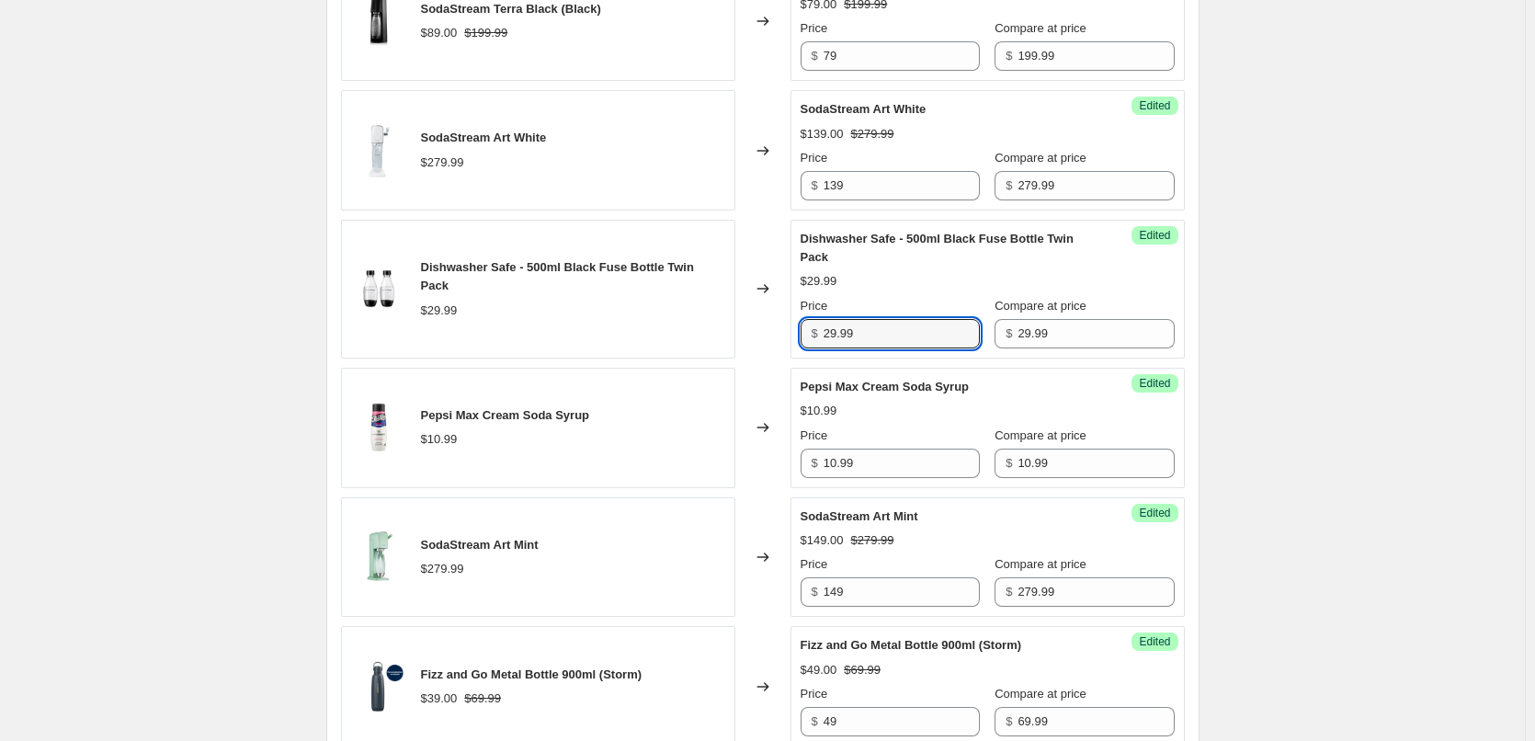
drag, startPoint x: 854, startPoint y: 349, endPoint x: 801, endPoint y: 351, distance: 52.4
click at [802, 351] on div "Success Edited Dishwasher Safe - 500ml Black Fuse Bottle Twin Pack $29.99 Price…" at bounding box center [987, 289] width 394 height 139
type input "19"
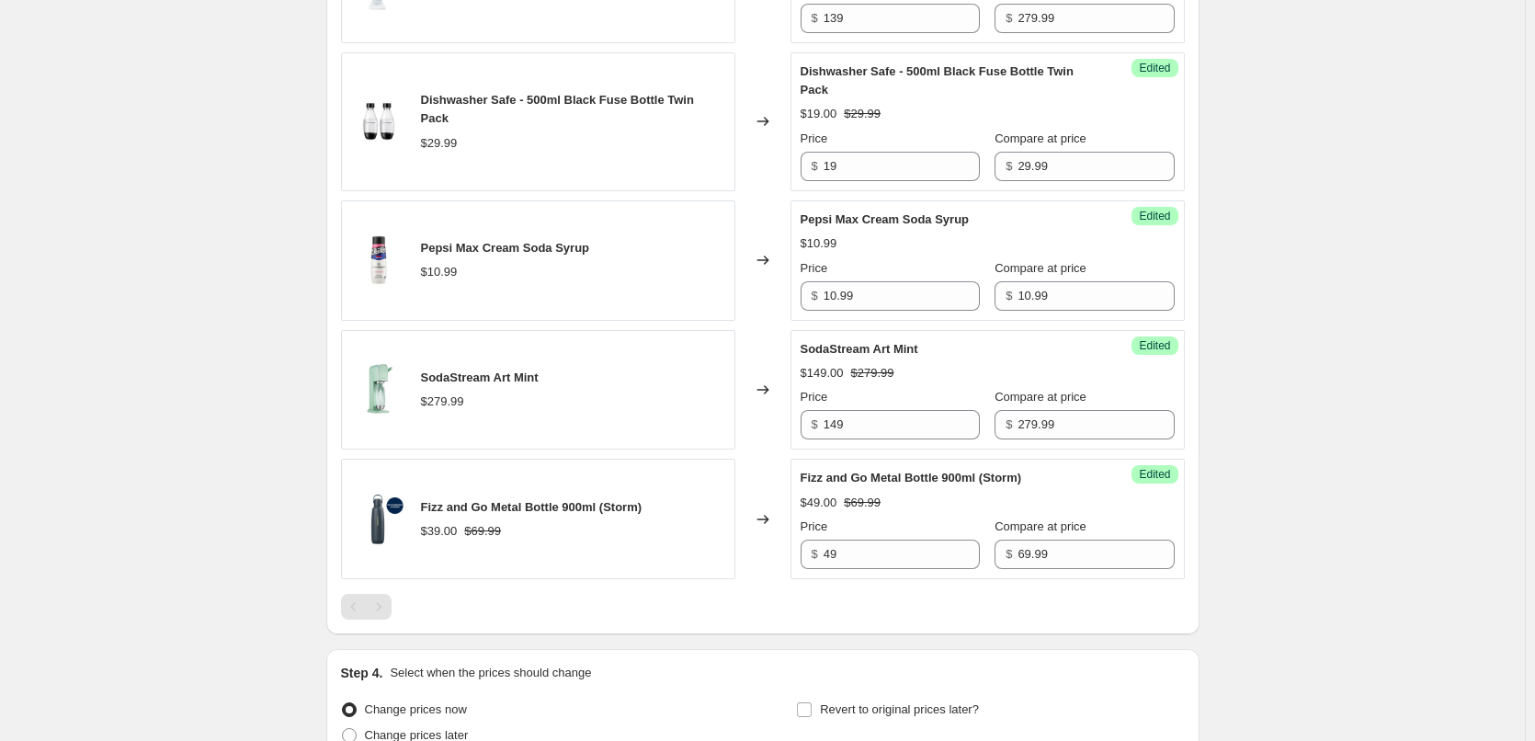
scroll to position [2345, 0]
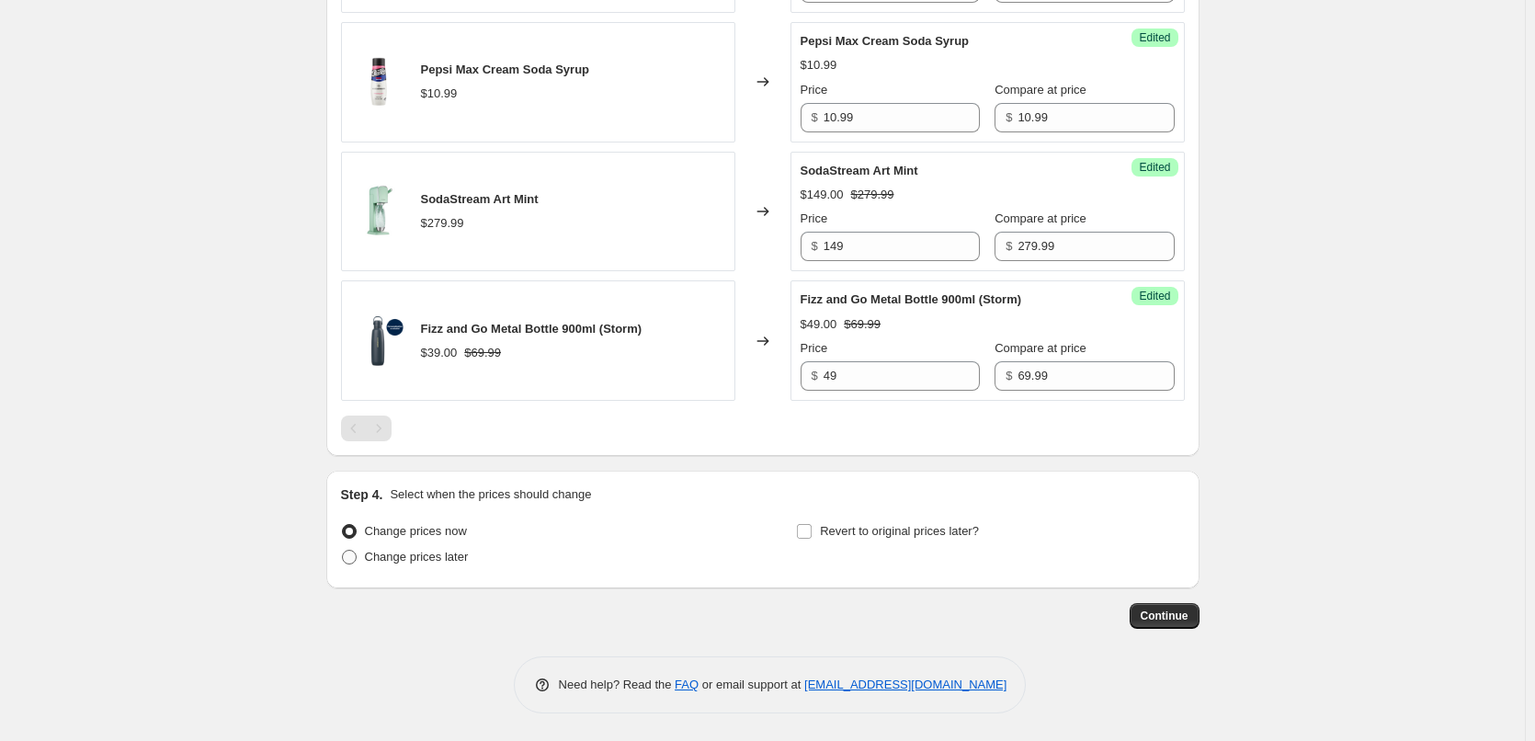
click at [373, 560] on span "Change prices later" at bounding box center [417, 557] width 104 height 14
click at [343, 550] on input "Change prices later" at bounding box center [342, 550] width 1 height 1
radio input "true"
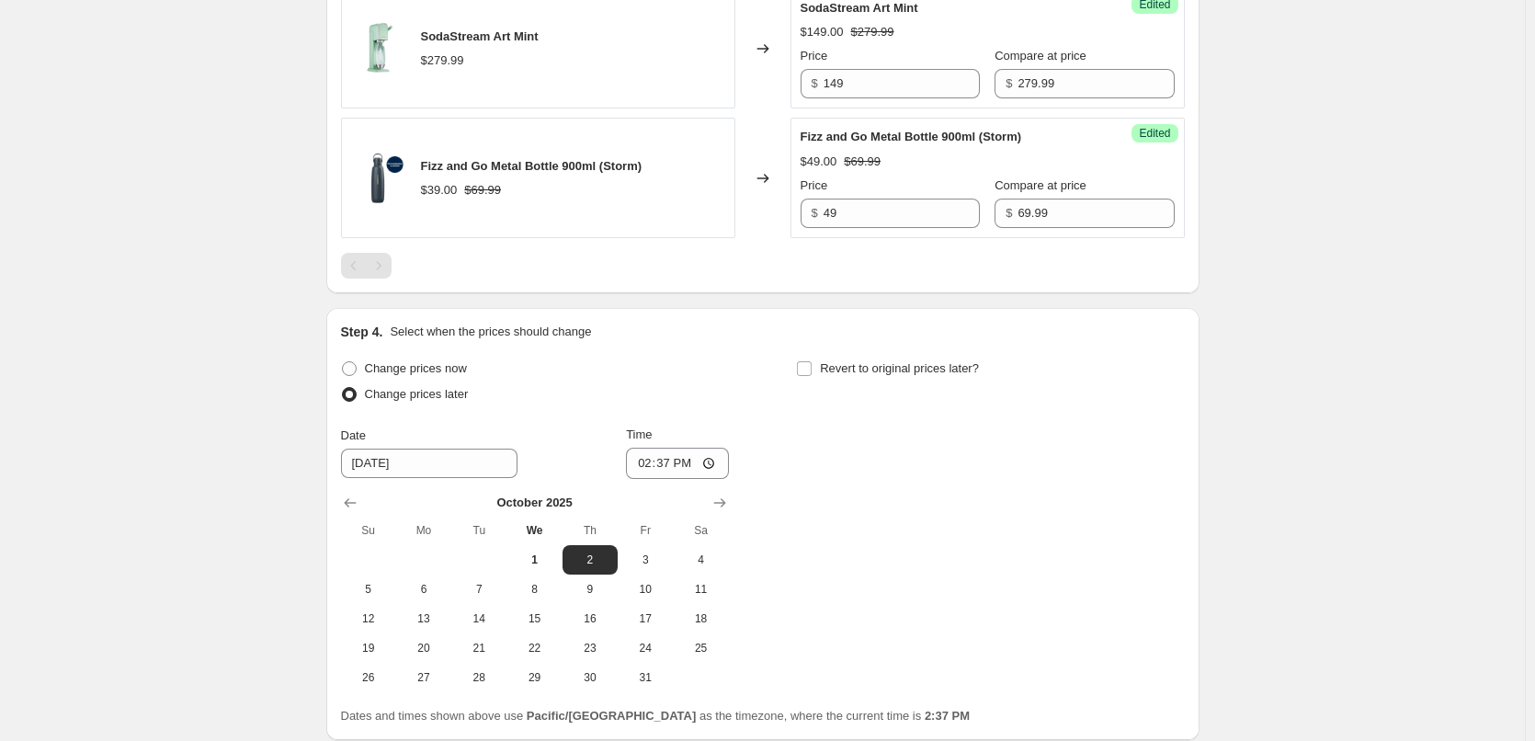
scroll to position [2621, 0]
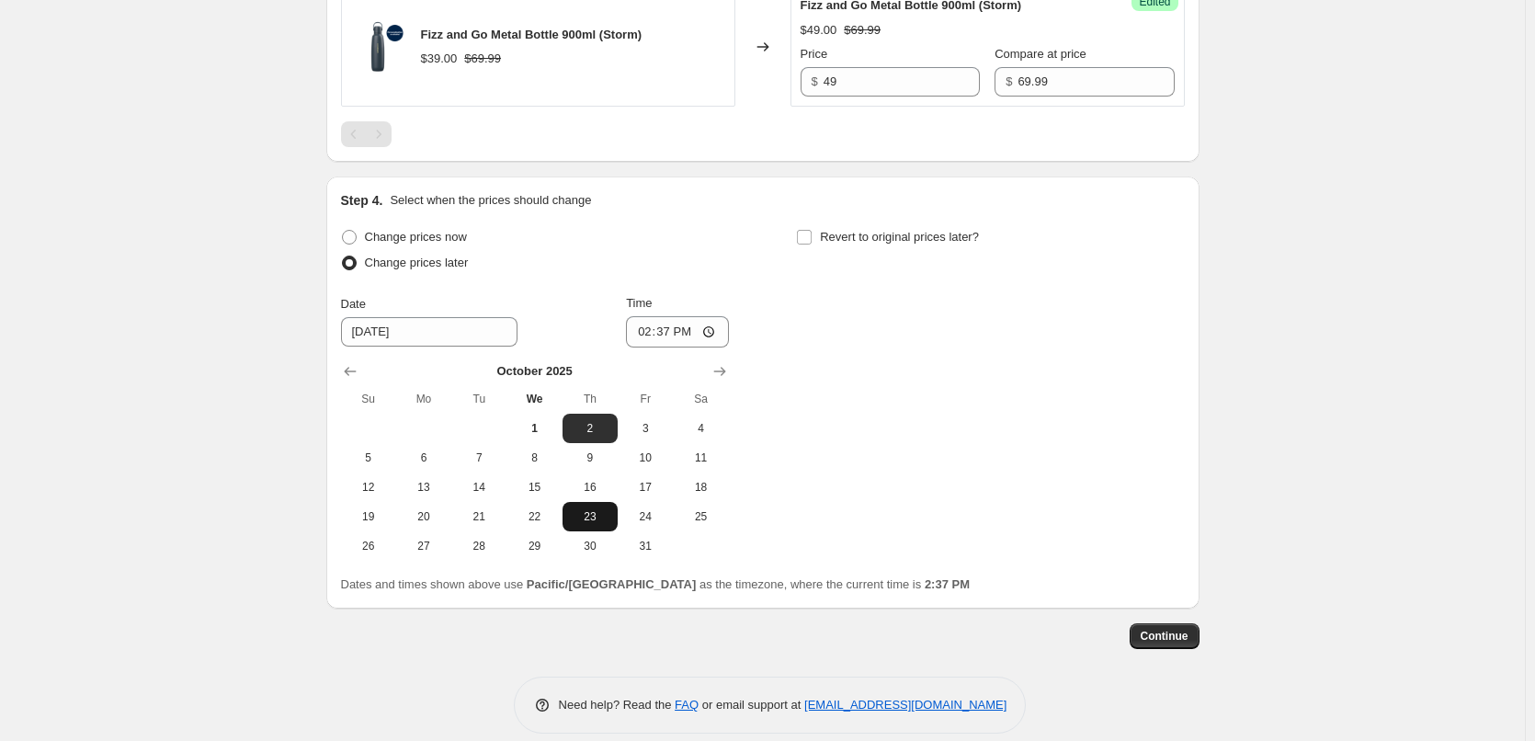
click at [592, 524] on span "23" at bounding box center [590, 516] width 40 height 15
type input "[DATE]"
click at [652, 347] on input "14:37" at bounding box center [677, 331] width 103 height 31
type input "00:05"
click at [810, 244] on input "Revert to original prices later?" at bounding box center [804, 237] width 15 height 15
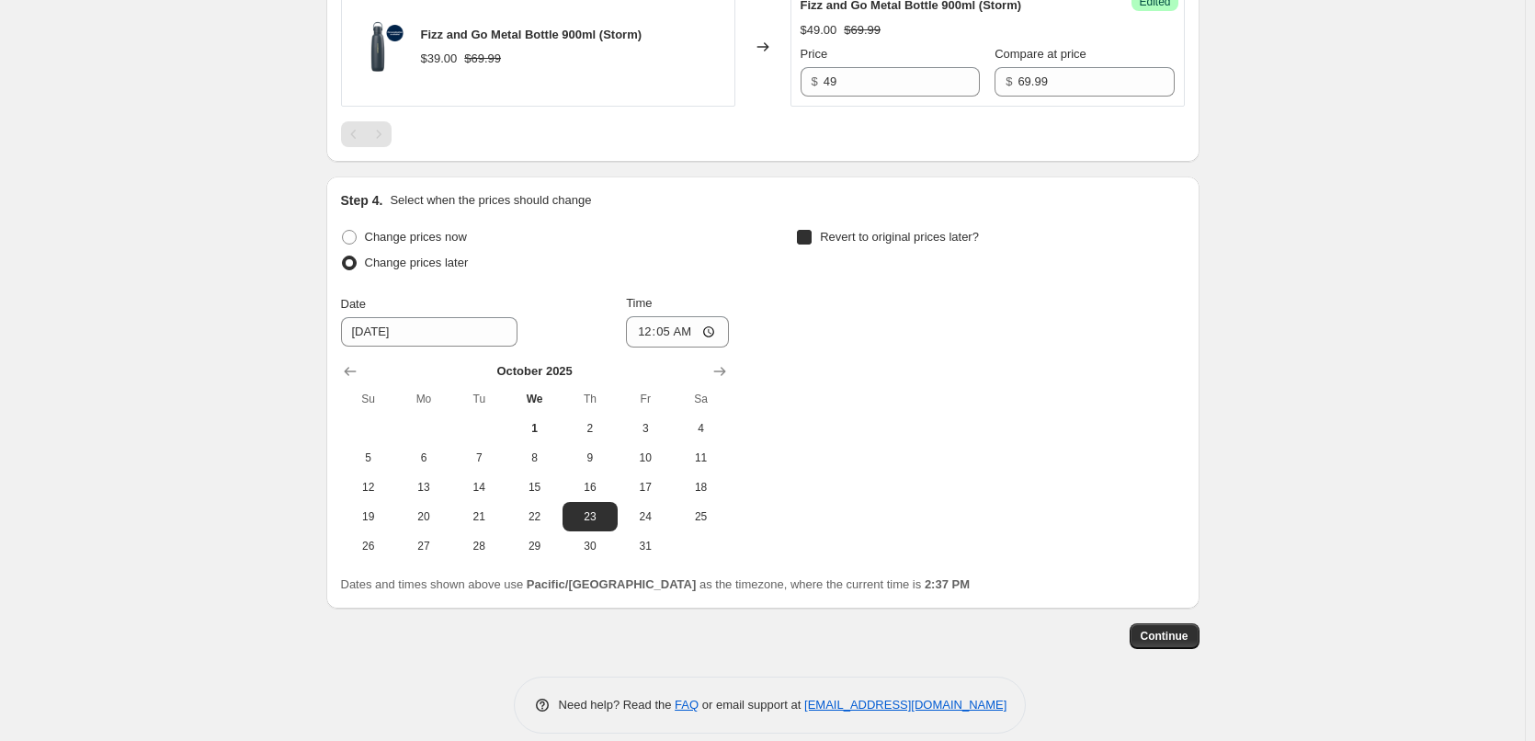
checkbox input "true"
click at [1003, 553] on span "29" at bounding box center [989, 545] width 40 height 15
type input "[DATE]"
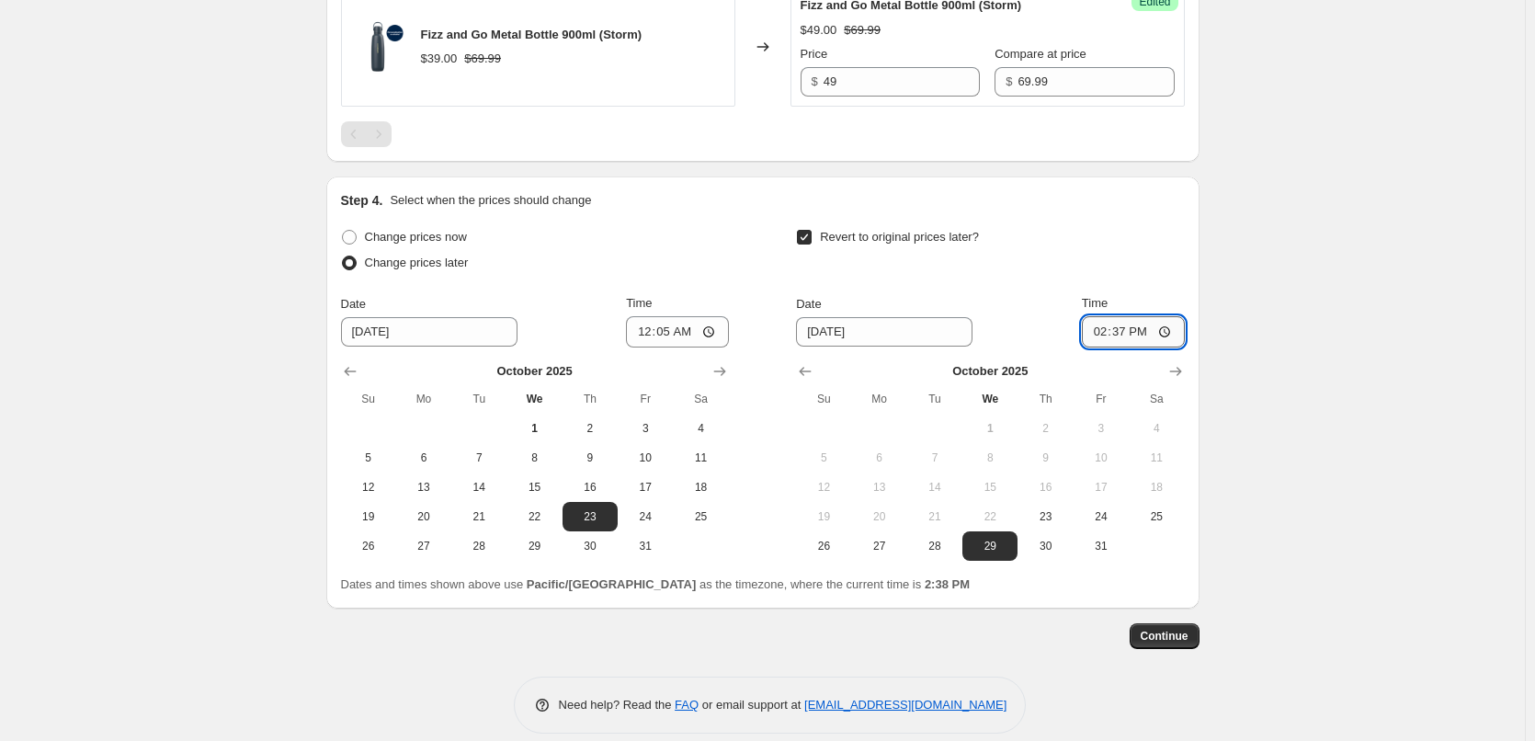
click at [1103, 347] on input "14:37" at bounding box center [1133, 331] width 103 height 31
type input "23:55"
click at [1166, 643] on span "Continue" at bounding box center [1164, 636] width 48 height 15
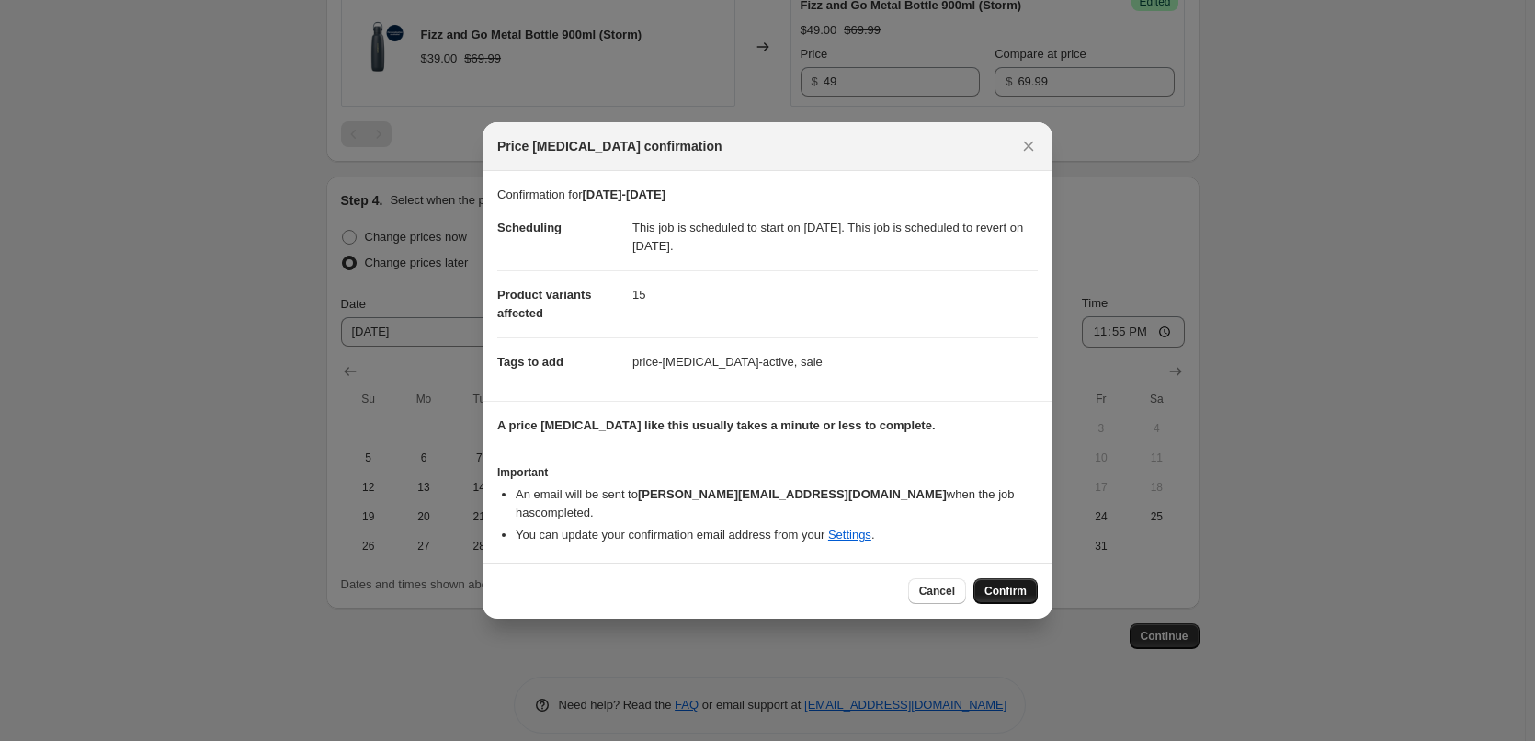
click at [1012, 584] on span "Confirm" at bounding box center [1005, 591] width 42 height 15
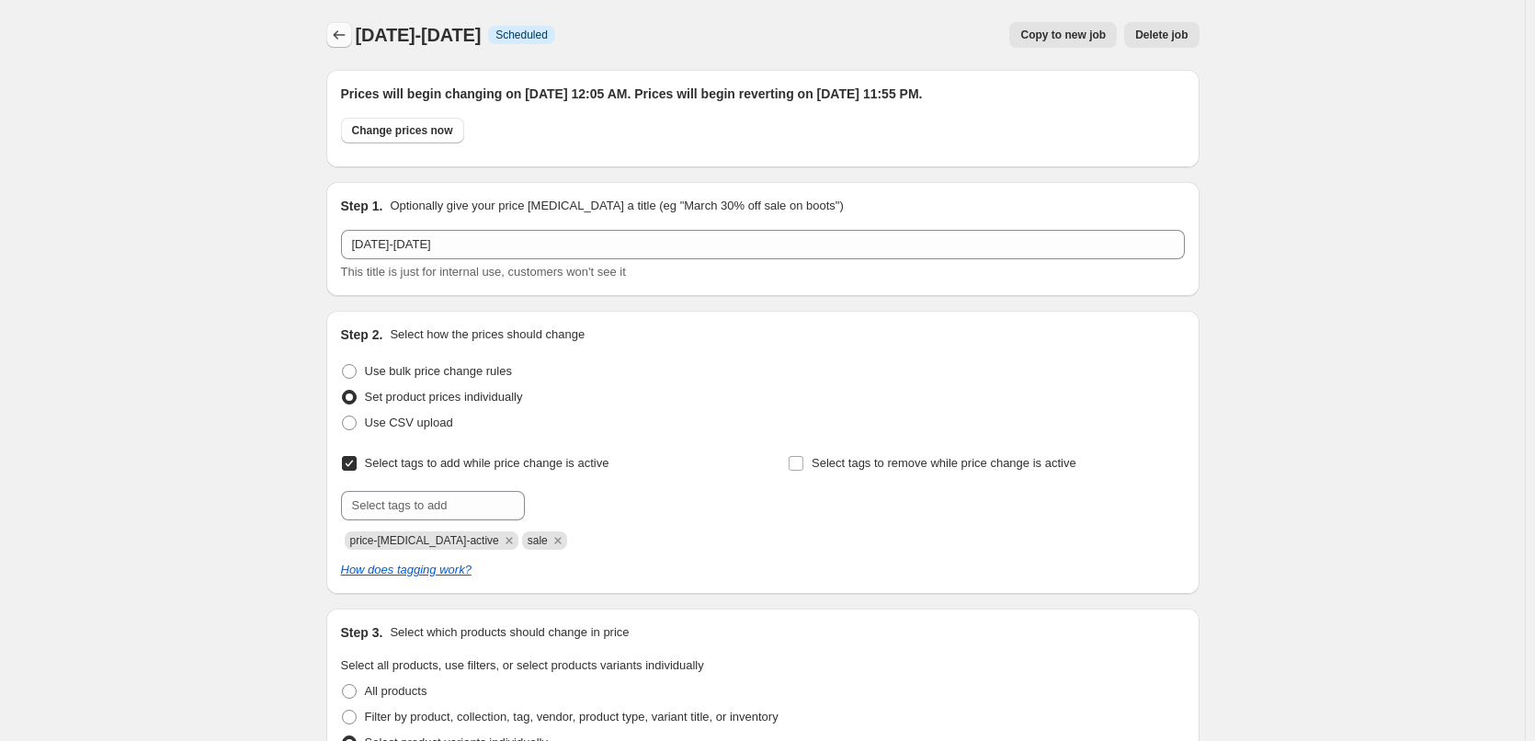
click at [333, 33] on button "Price change jobs" at bounding box center [339, 35] width 26 height 26
